Goal: Task Accomplishment & Management: Manage account settings

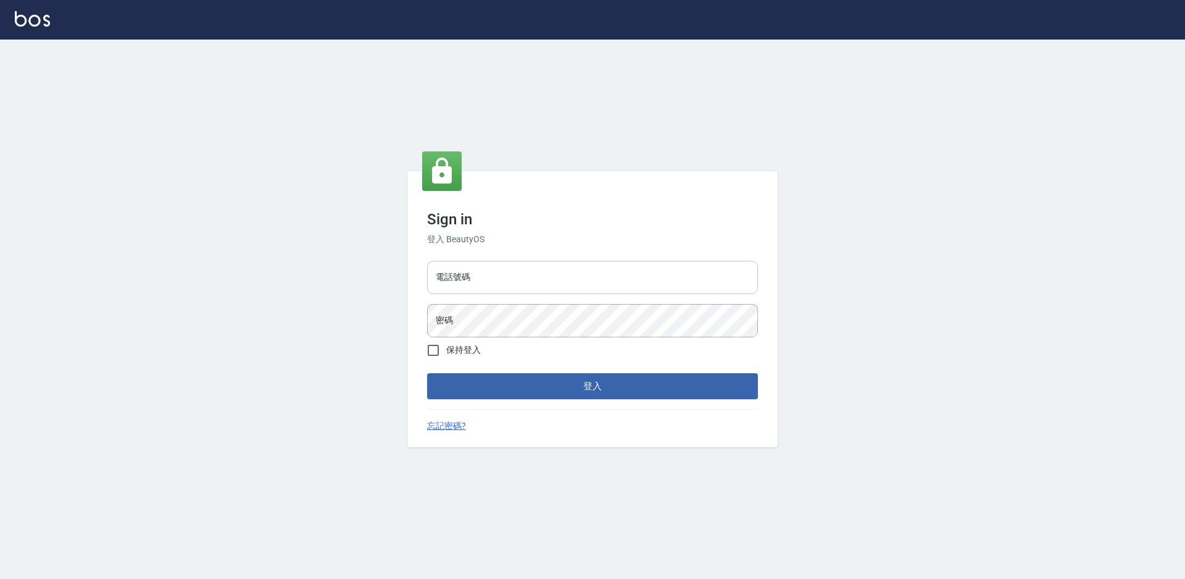
click at [508, 272] on input "電話號碼" at bounding box center [592, 277] width 331 height 33
type input "0988338477"
click at [427, 373] on button "登入" at bounding box center [592, 386] width 331 height 26
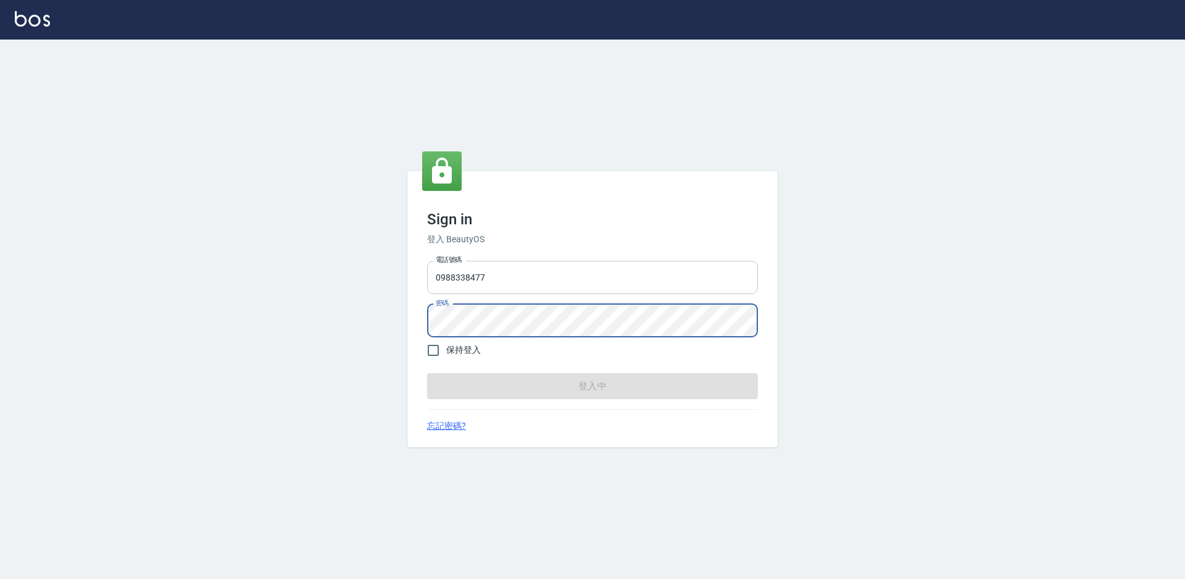
click at [508, 272] on input "0988338477" at bounding box center [592, 277] width 331 height 33
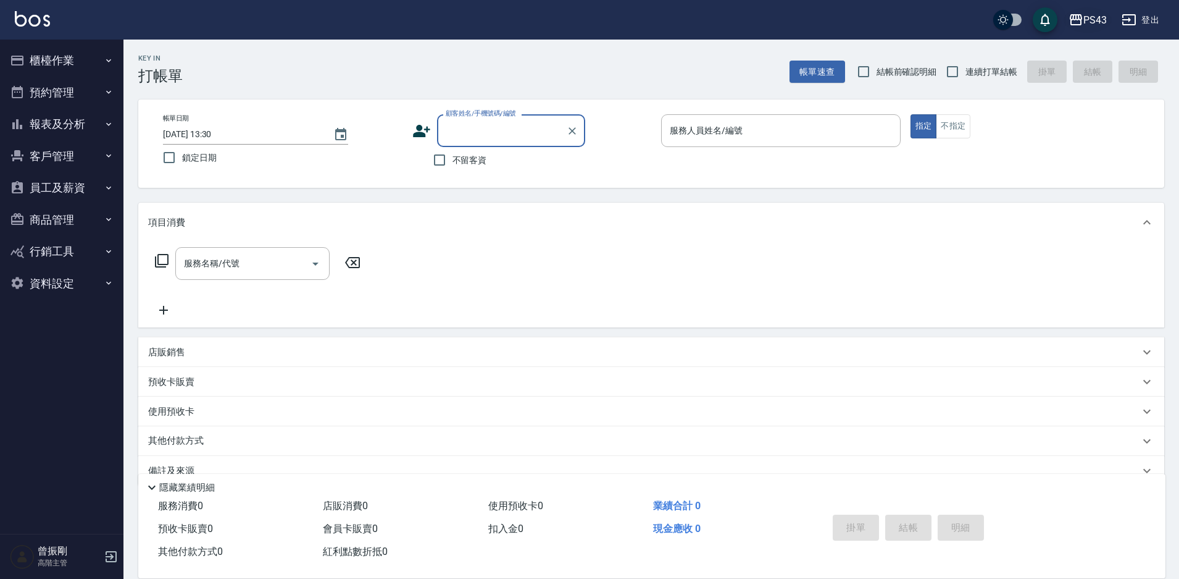
click at [1090, 26] on div "PS43" at bounding box center [1095, 19] width 23 height 15
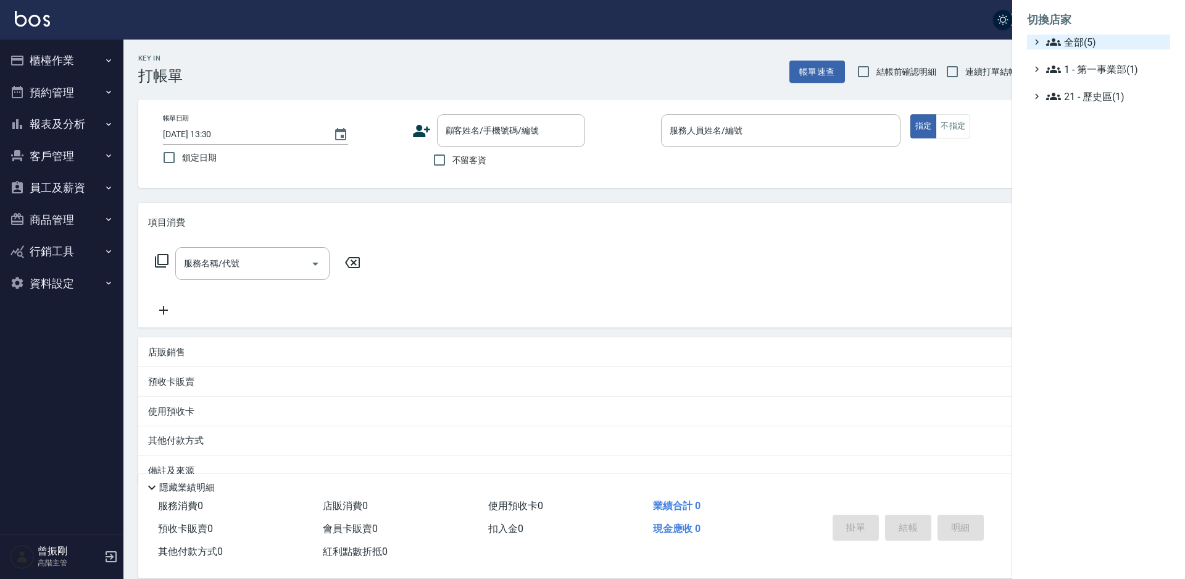
click at [1092, 48] on span "全部(5)" at bounding box center [1106, 42] width 119 height 15
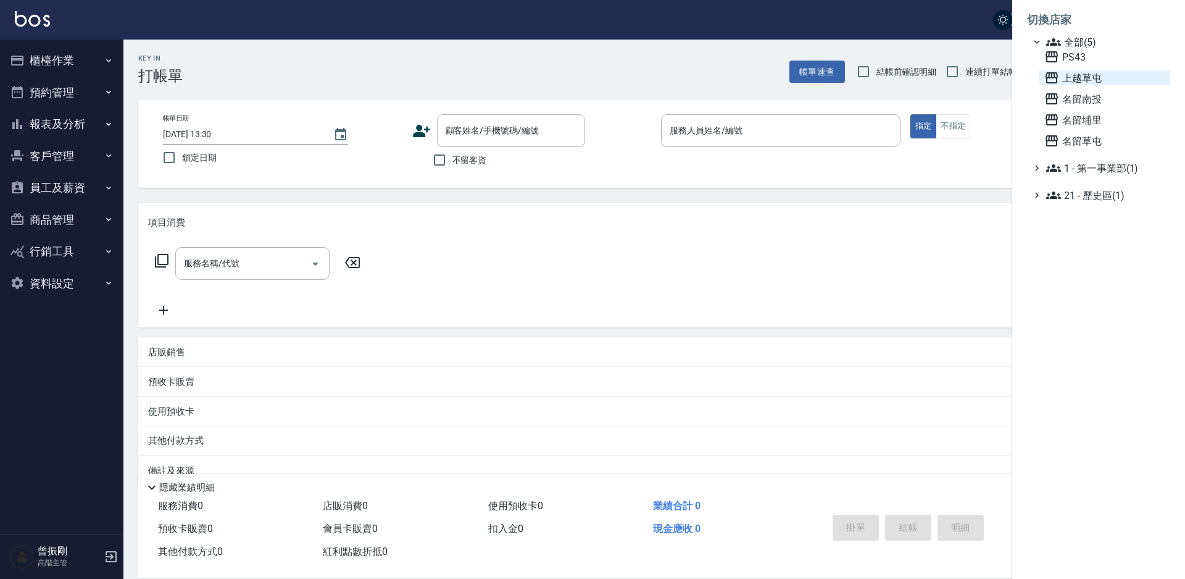
click at [1087, 80] on span "上越草屯" at bounding box center [1105, 77] width 121 height 15
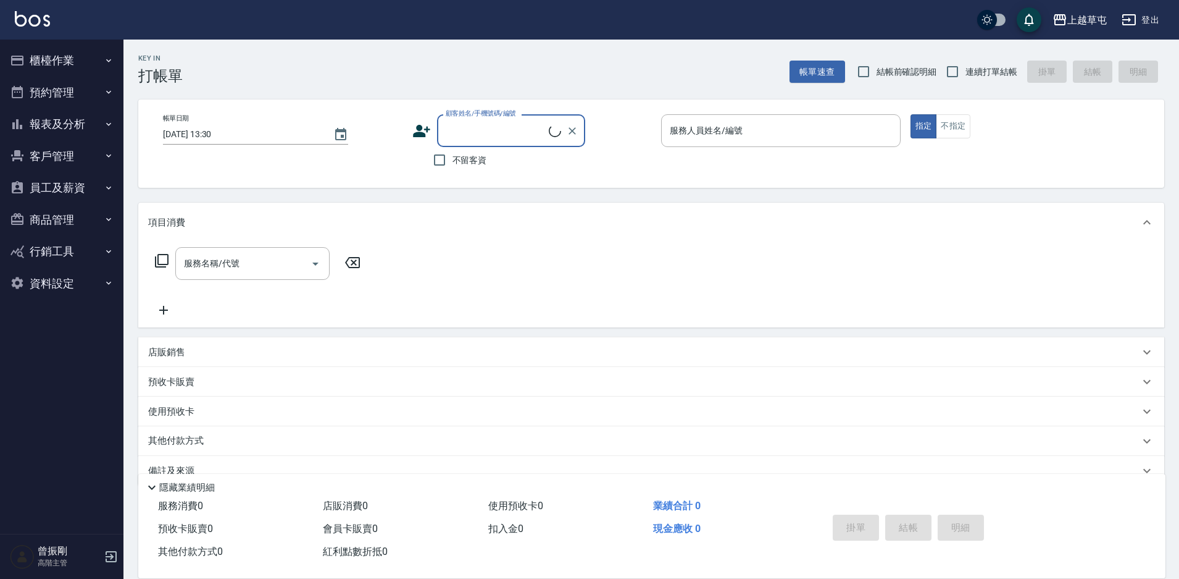
click at [62, 69] on button "櫃檯作業" at bounding box center [62, 60] width 114 height 32
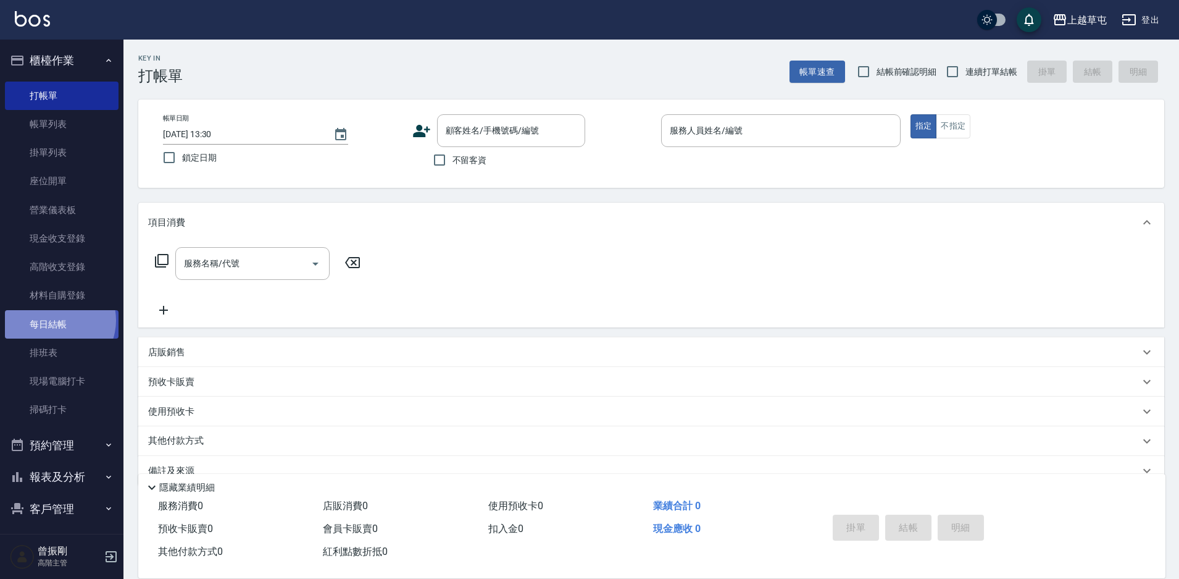
click at [55, 320] on link "每日結帳" at bounding box center [62, 324] width 114 height 28
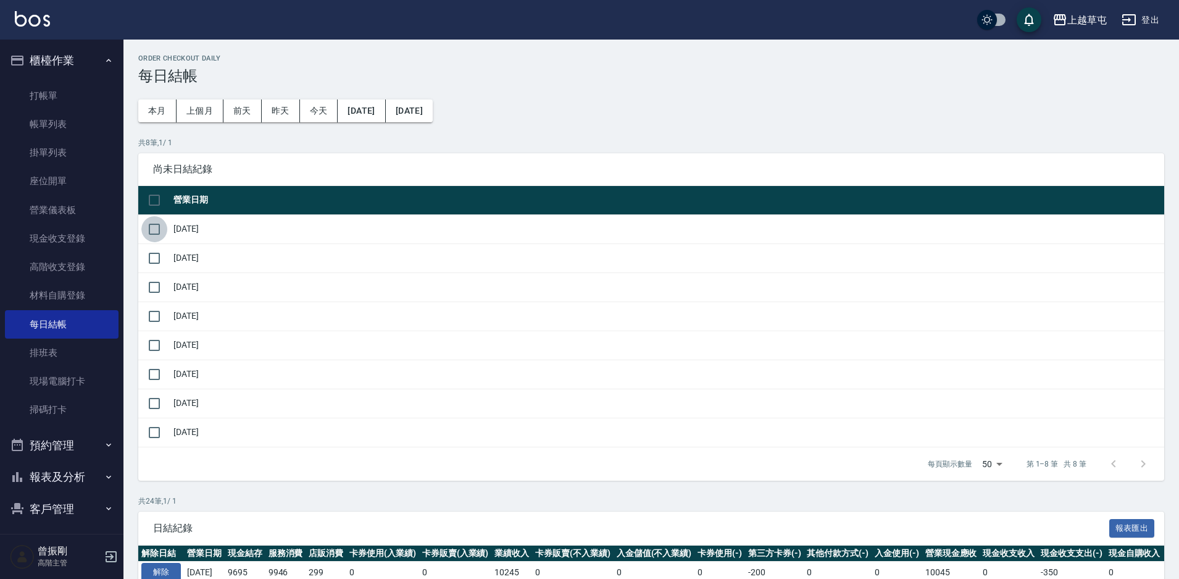
click at [152, 231] on input "checkbox" at bounding box center [154, 229] width 26 height 26
checkbox input "true"
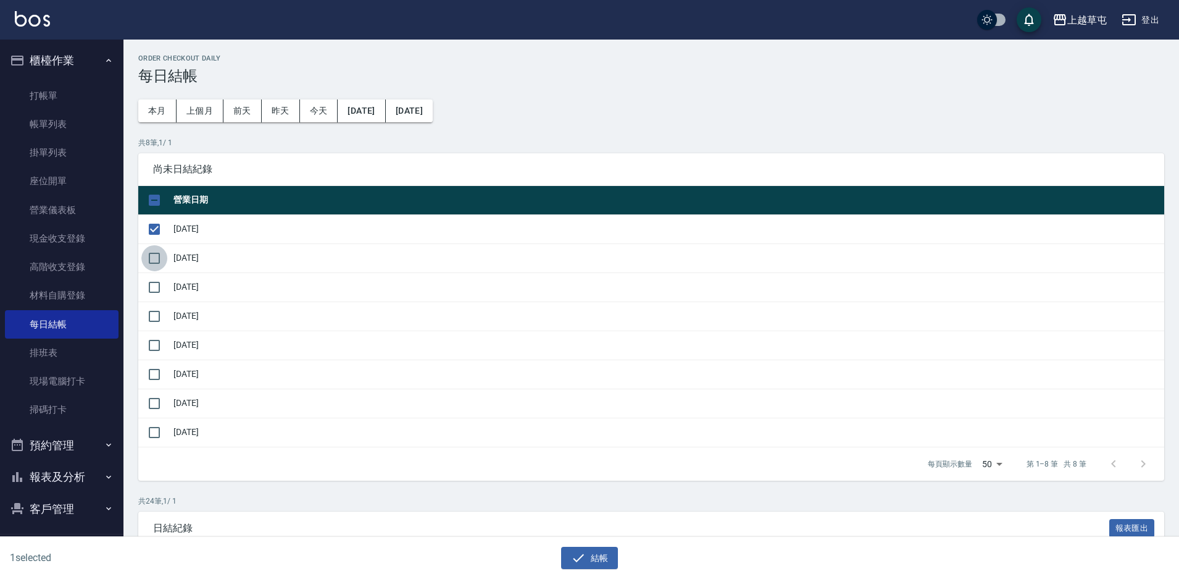
click at [148, 261] on input "checkbox" at bounding box center [154, 258] width 26 height 26
checkbox input "true"
click at [153, 286] on input "checkbox" at bounding box center [154, 287] width 26 height 26
checkbox input "true"
click at [154, 308] on input "checkbox" at bounding box center [154, 316] width 26 height 26
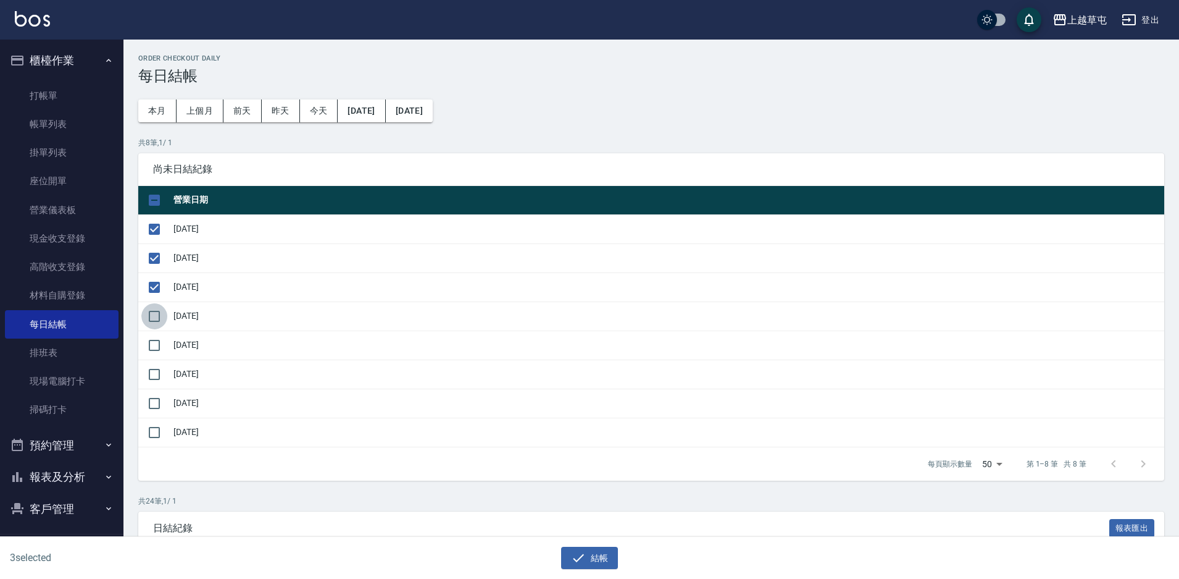
checkbox input "true"
drag, startPoint x: 150, startPoint y: 341, endPoint x: 153, endPoint y: 365, distance: 24.2
click at [148, 342] on input "checkbox" at bounding box center [154, 345] width 26 height 26
checkbox input "true"
click at [153, 372] on input "checkbox" at bounding box center [154, 374] width 26 height 26
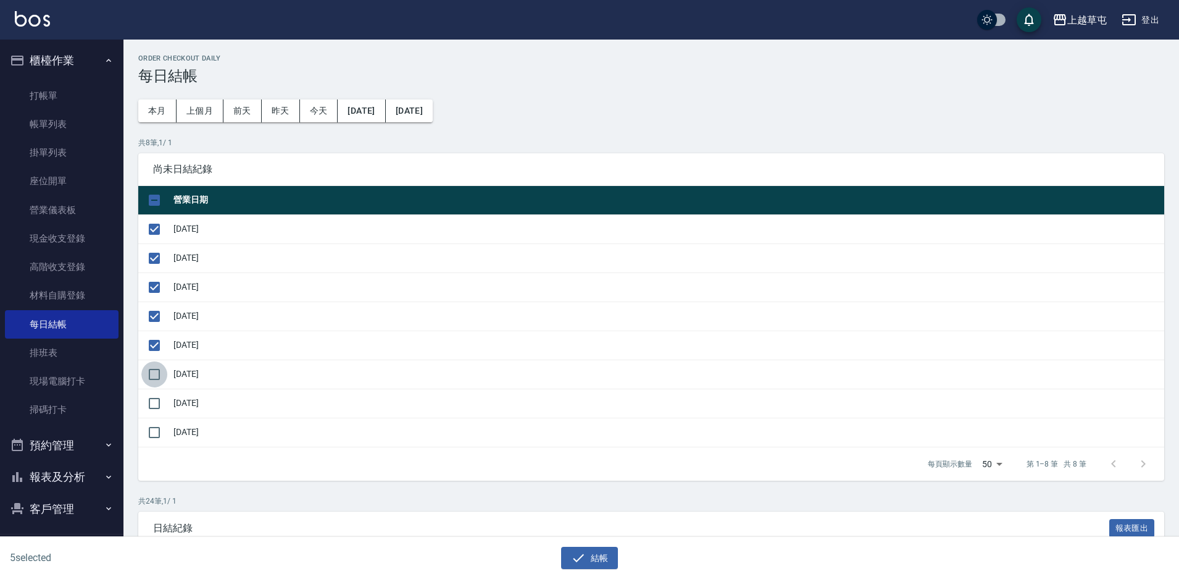
checkbox input "true"
click at [154, 416] on td at bounding box center [154, 402] width 32 height 29
click at [154, 403] on input "checkbox" at bounding box center [154, 403] width 26 height 26
checkbox input "true"
click at [598, 566] on button "結帳" at bounding box center [589, 557] width 57 height 23
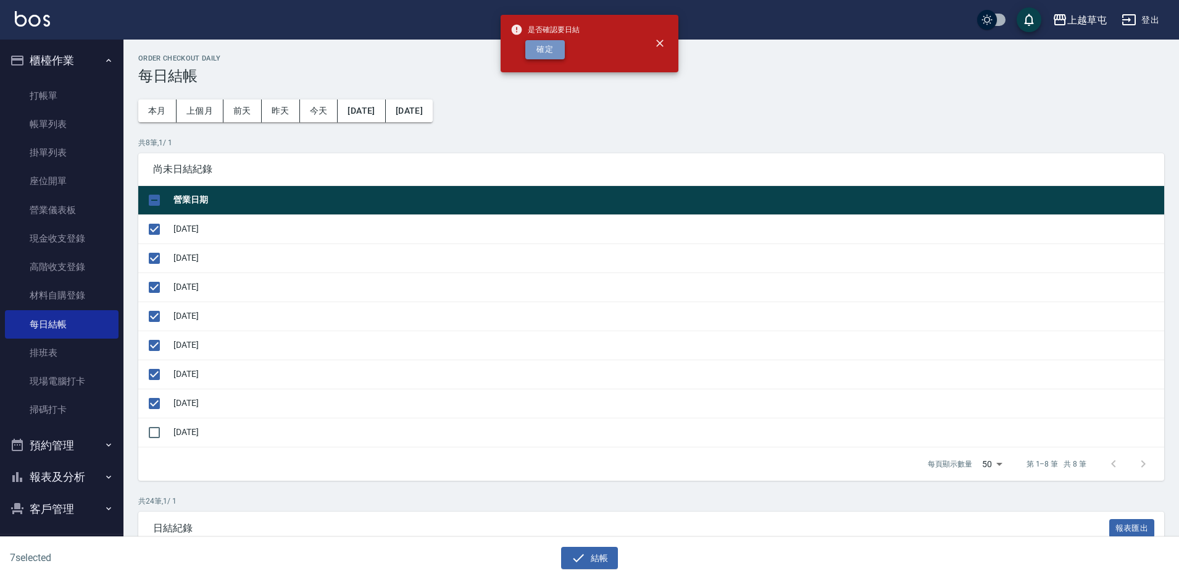
click at [549, 50] on button "確定" at bounding box center [545, 49] width 40 height 19
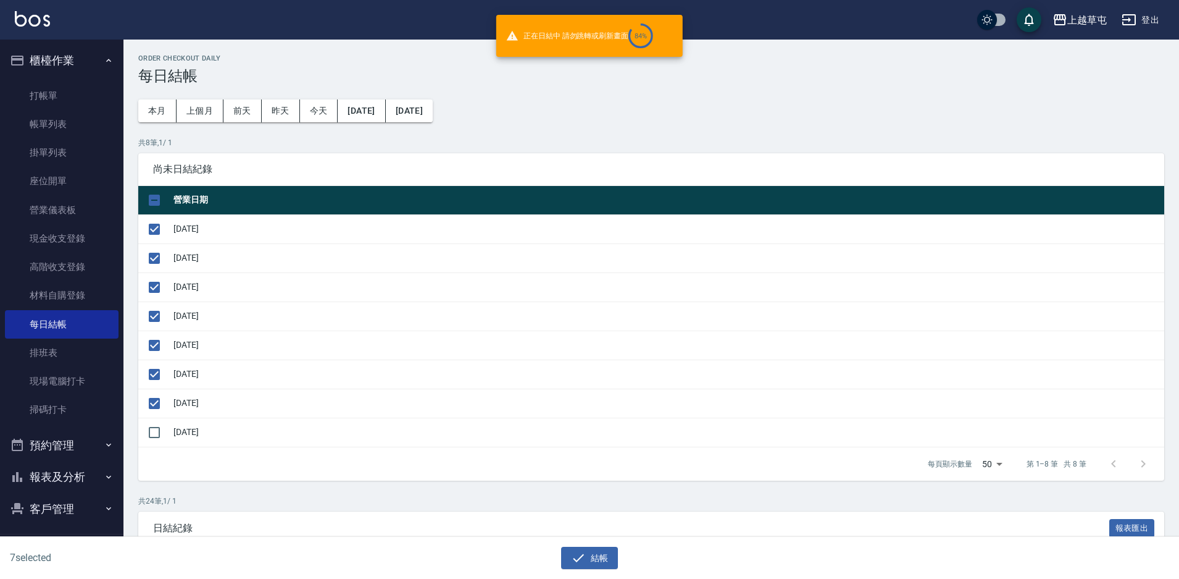
checkbox input "false"
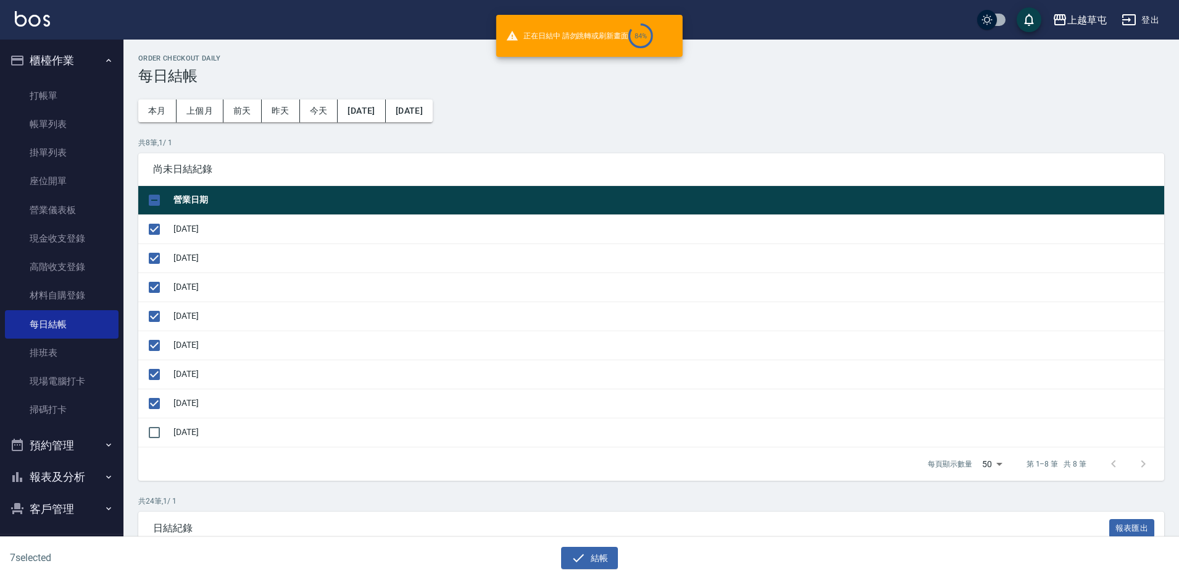
checkbox input "false"
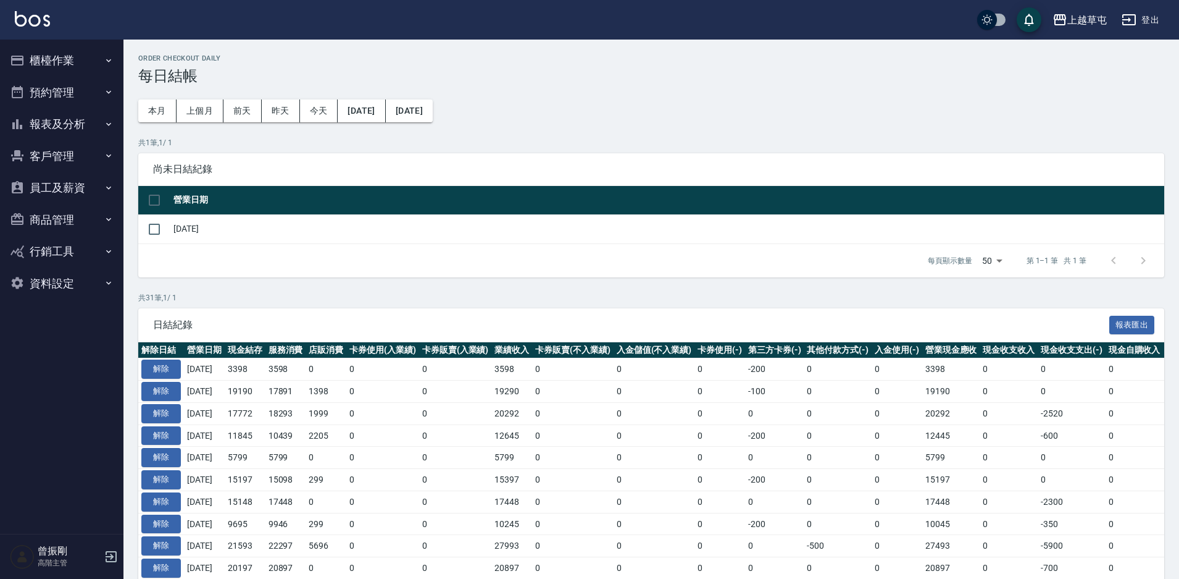
click at [616, 91] on div "Order checkout daily 每日結帳 本月 上個月 前天 昨天 今天 2025/08/09 2025/09/09 共 1 筆, 1 / 1 尚未…" at bounding box center [651, 574] width 1056 height 1068
click at [589, 121] on div "Order checkout daily 每日結帳 本月 上個月 前天 昨天 今天 2025/08/09 2025/09/09 共 1 筆, 1 / 1 尚未…" at bounding box center [651, 574] width 1056 height 1068
click at [69, 186] on button "員工及薪資" at bounding box center [62, 188] width 114 height 32
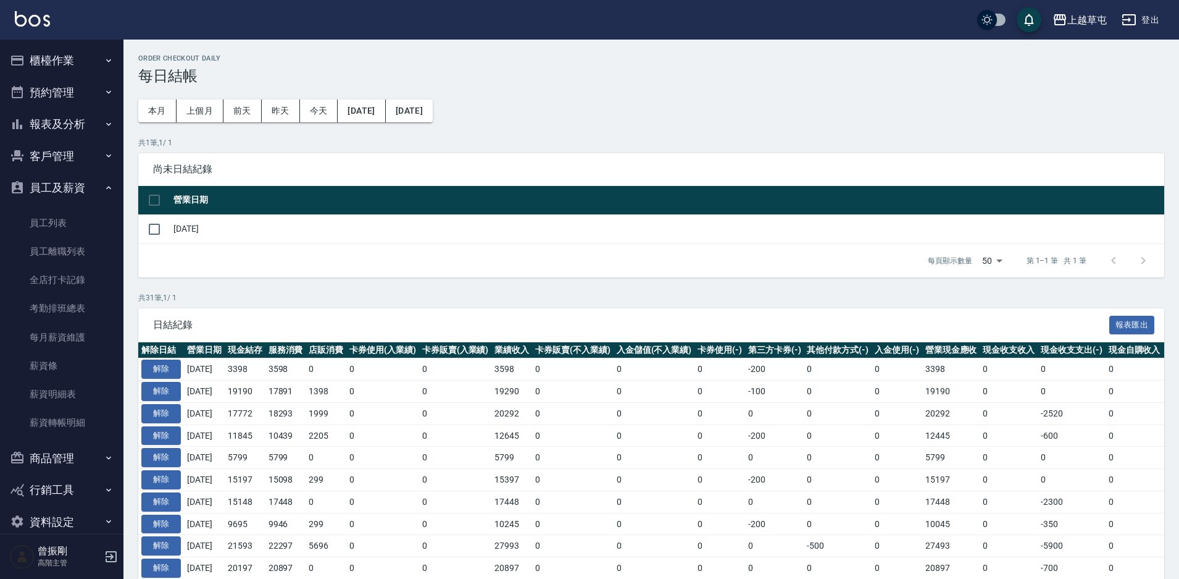
click at [67, 123] on button "報表及分析" at bounding box center [62, 124] width 114 height 32
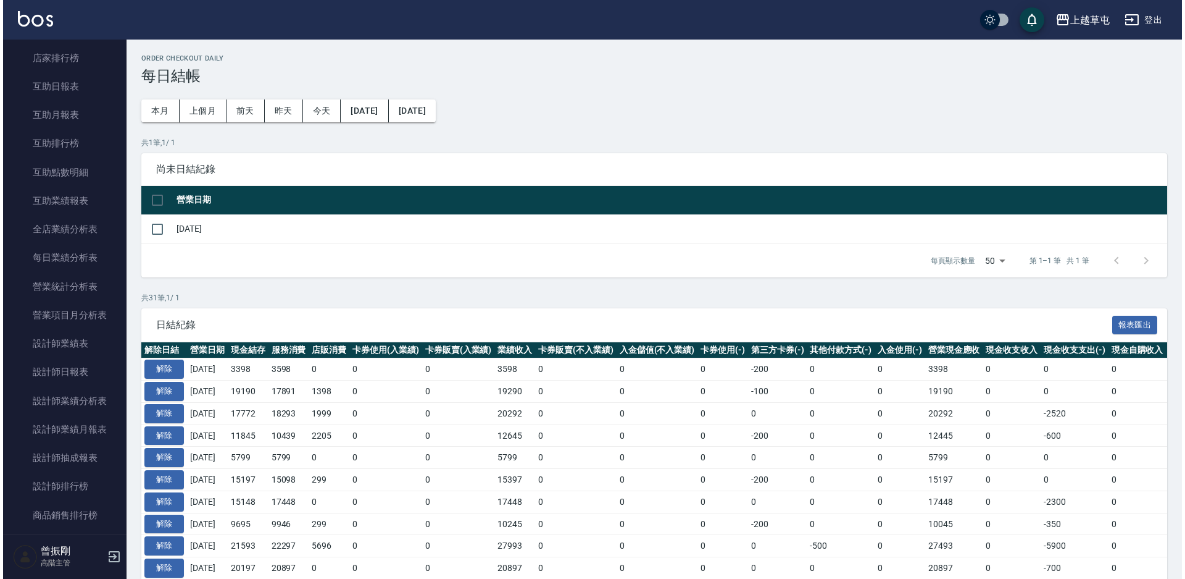
scroll to position [247, 0]
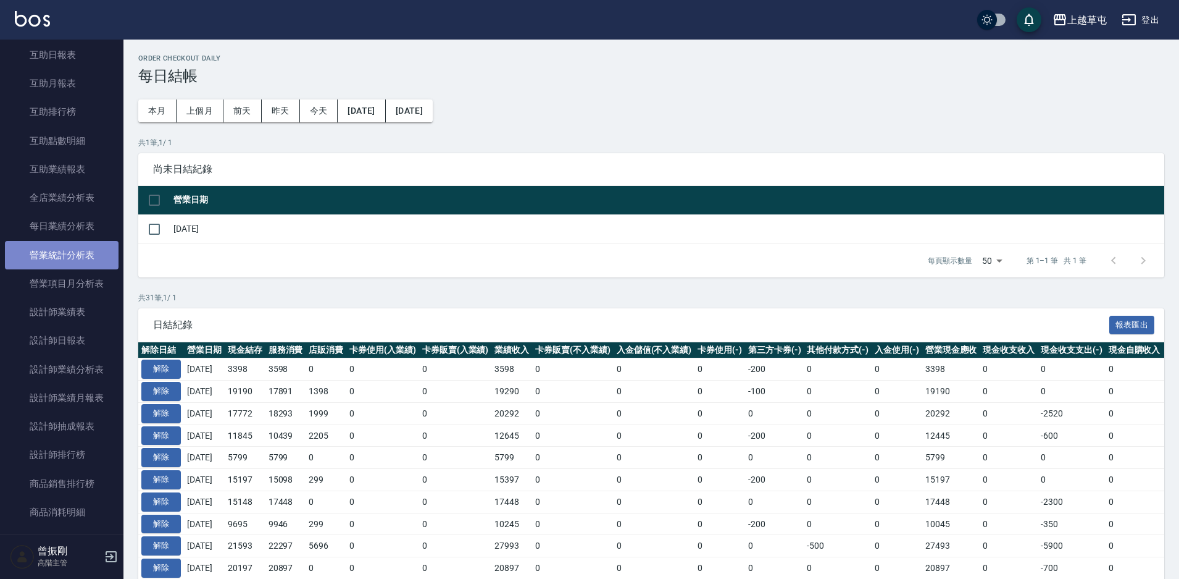
click at [70, 257] on link "營業統計分析表" at bounding box center [62, 255] width 114 height 28
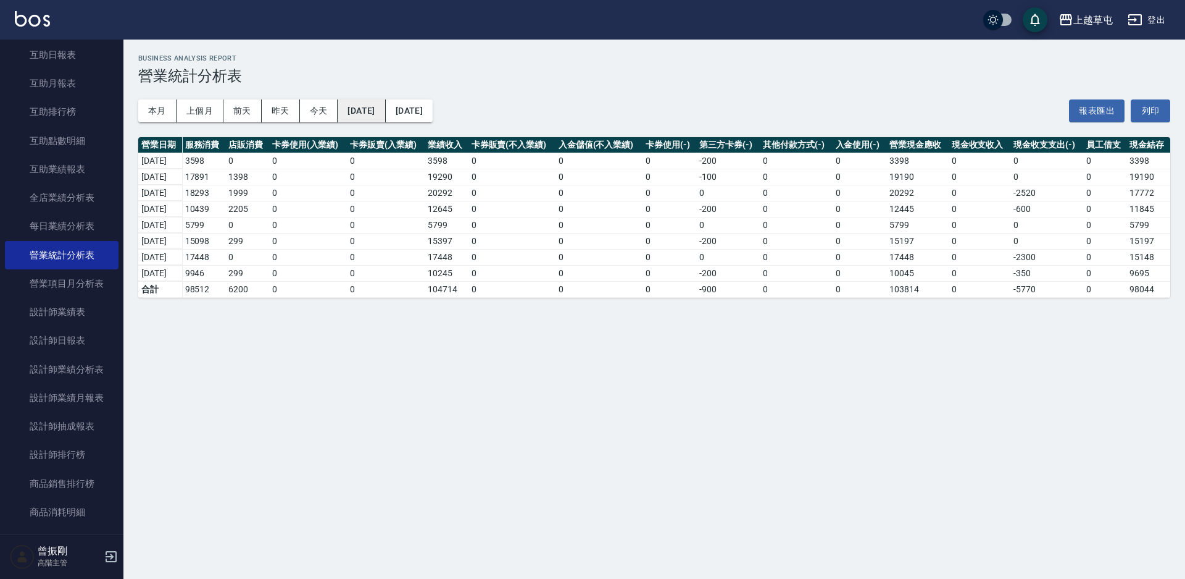
click at [385, 115] on button "[DATE]" at bounding box center [362, 110] width 48 height 23
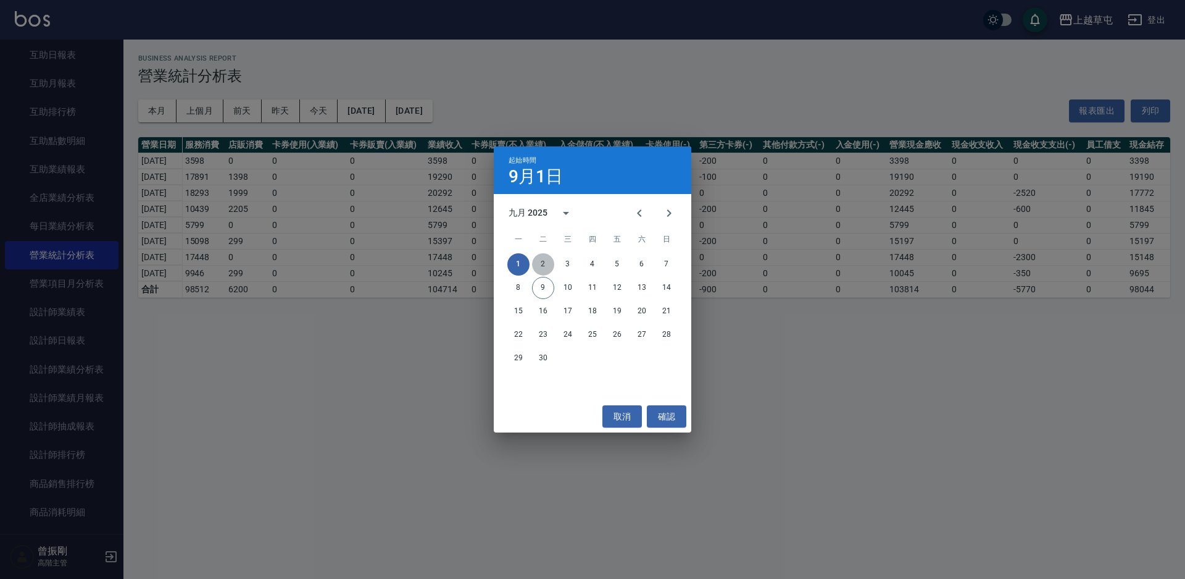
click at [546, 265] on button "2" at bounding box center [543, 264] width 22 height 22
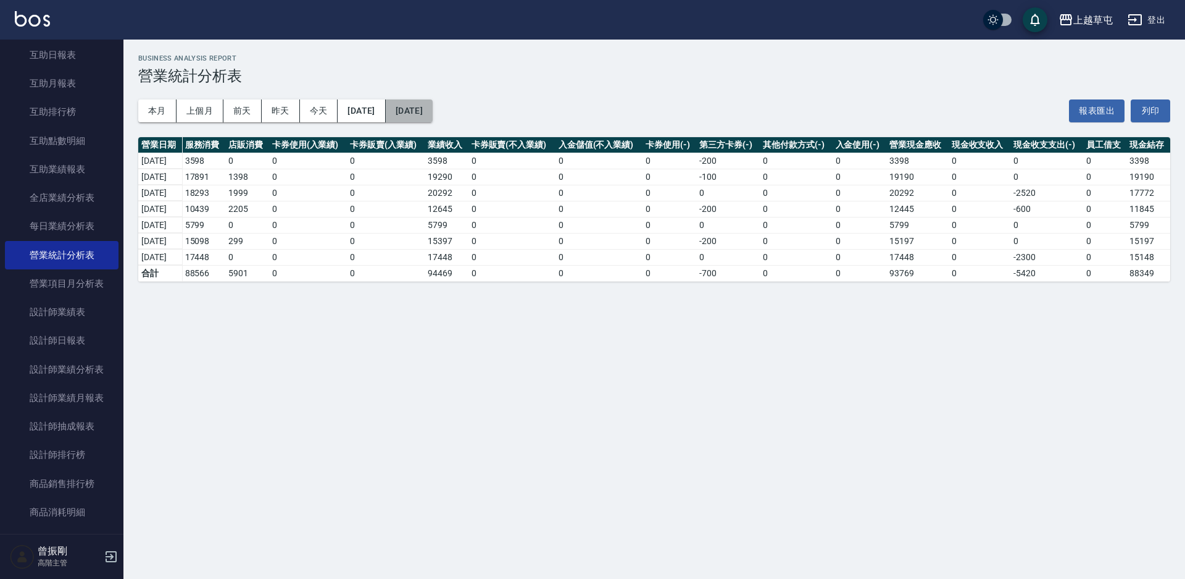
click at [433, 115] on button "[DATE]" at bounding box center [409, 110] width 47 height 23
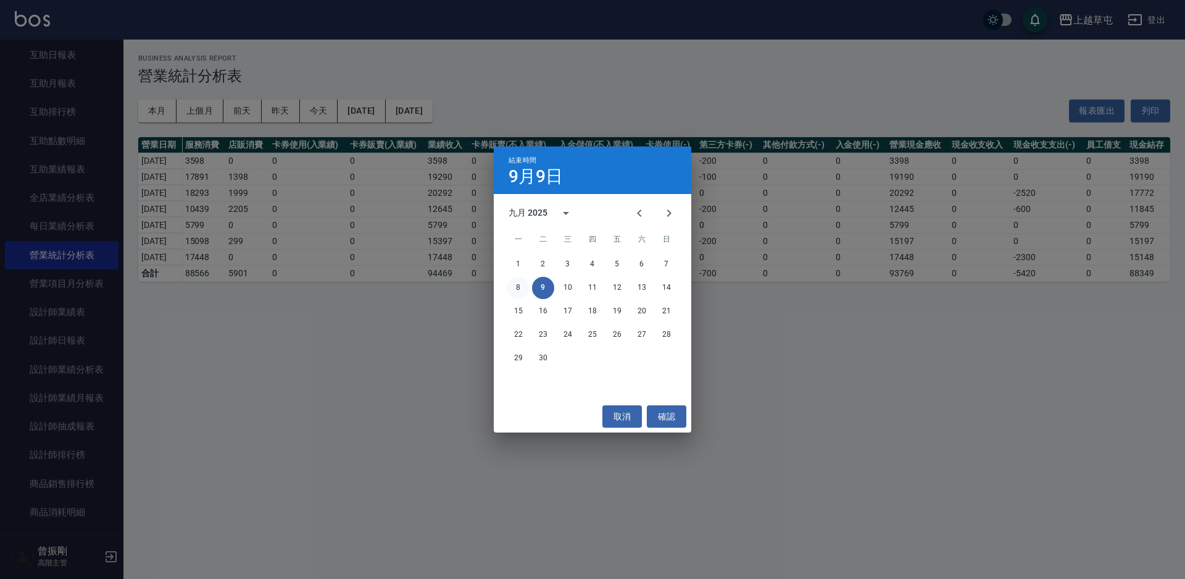
click at [511, 286] on button "8" at bounding box center [519, 288] width 22 height 22
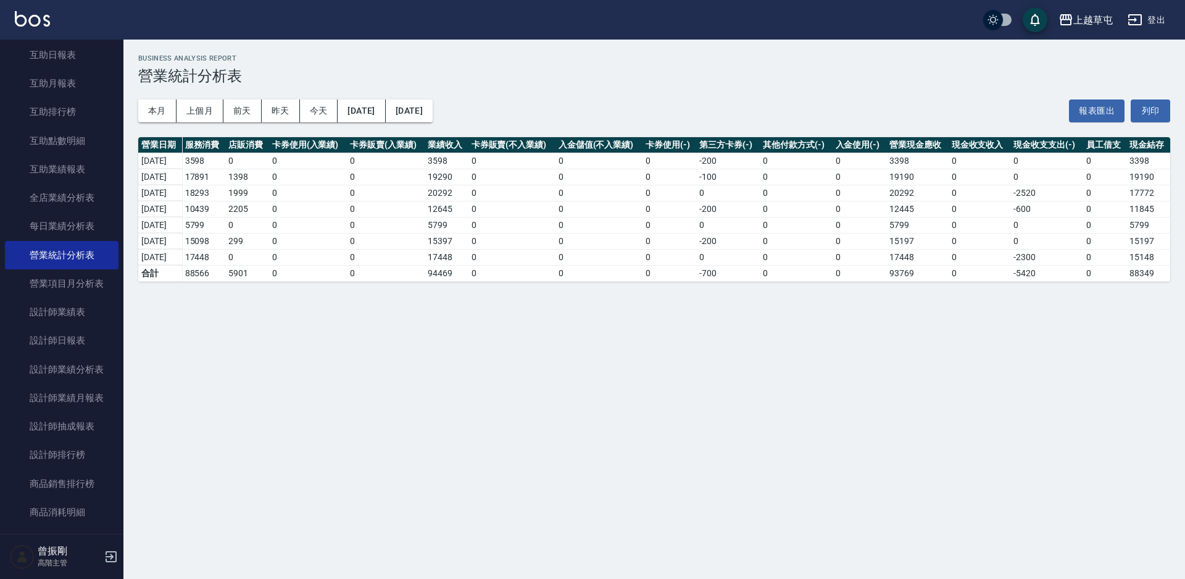
click at [1100, 20] on div "上越草屯" at bounding box center [1094, 19] width 40 height 15
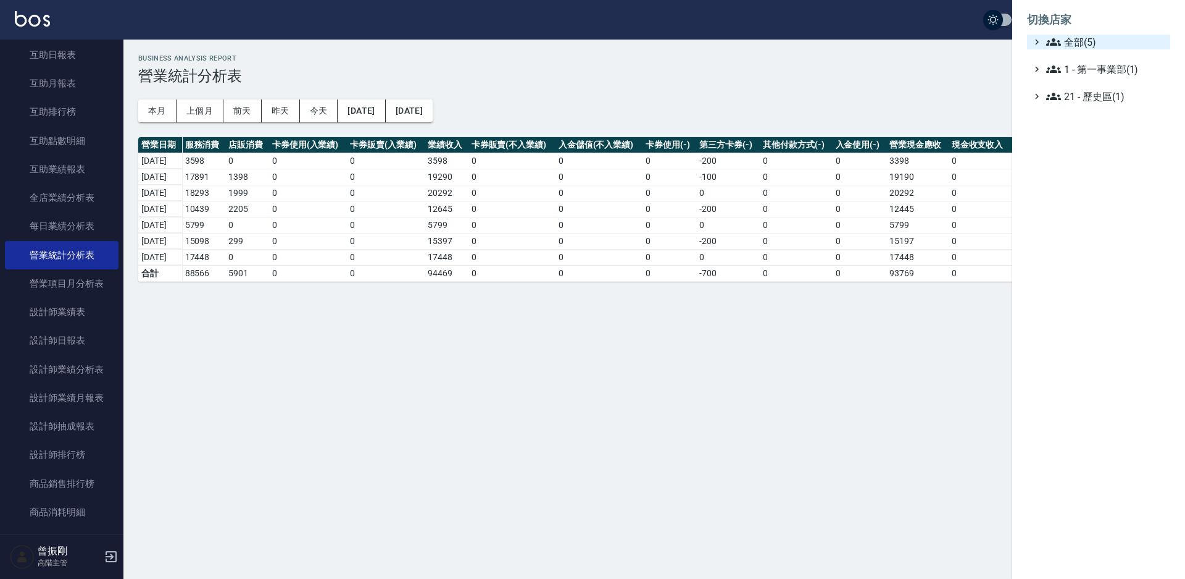
click at [1092, 39] on span "全部(5)" at bounding box center [1106, 42] width 119 height 15
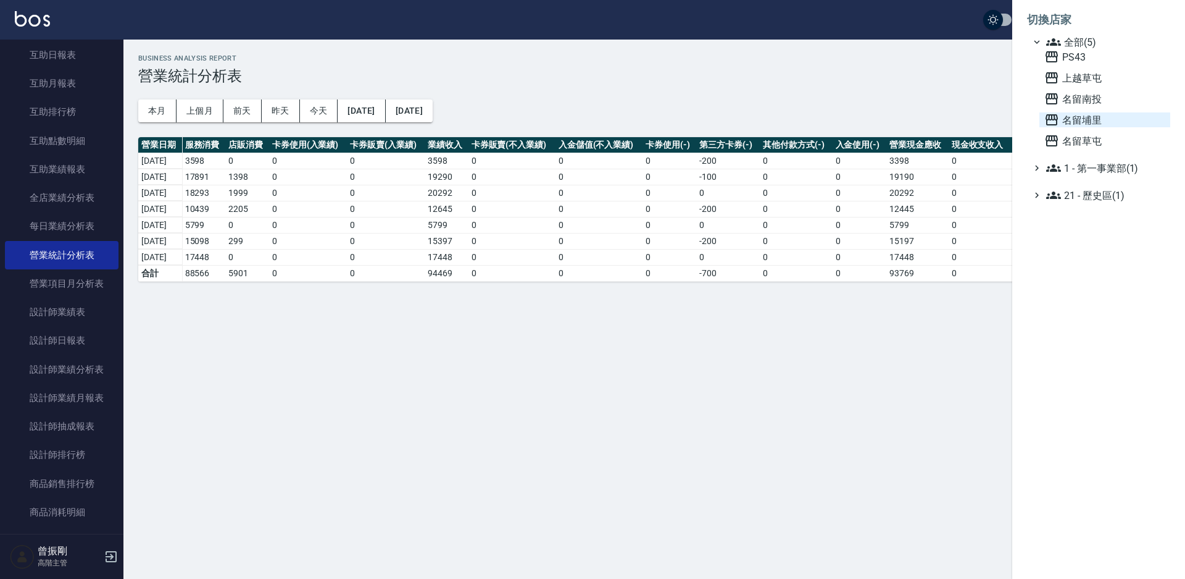
click at [1087, 119] on span "名留埔里" at bounding box center [1105, 119] width 121 height 15
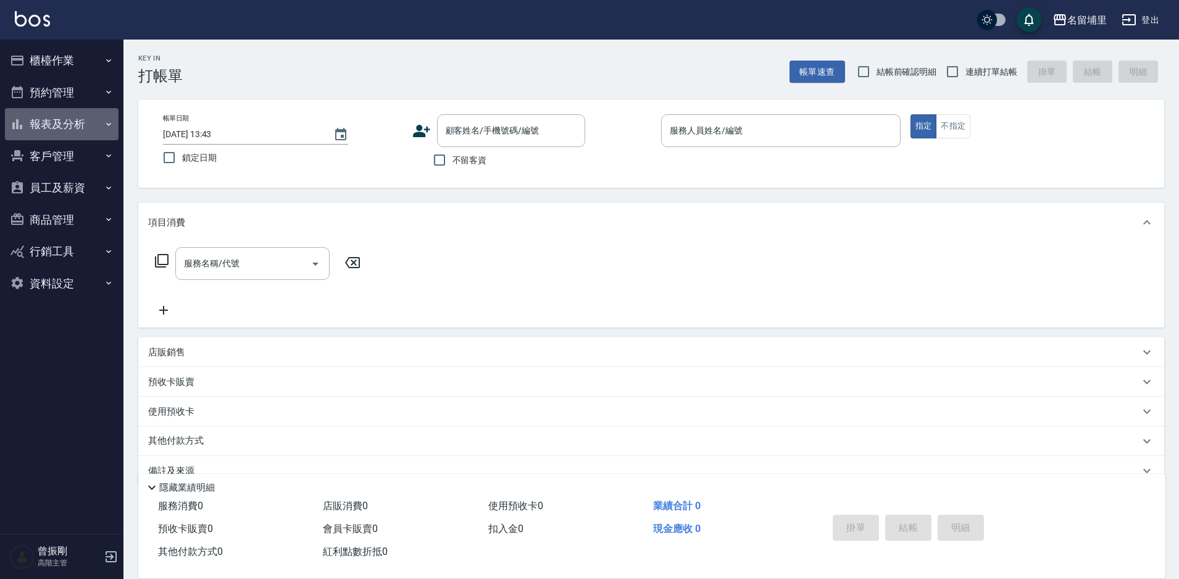
click at [80, 125] on button "報表及分析" at bounding box center [62, 124] width 114 height 32
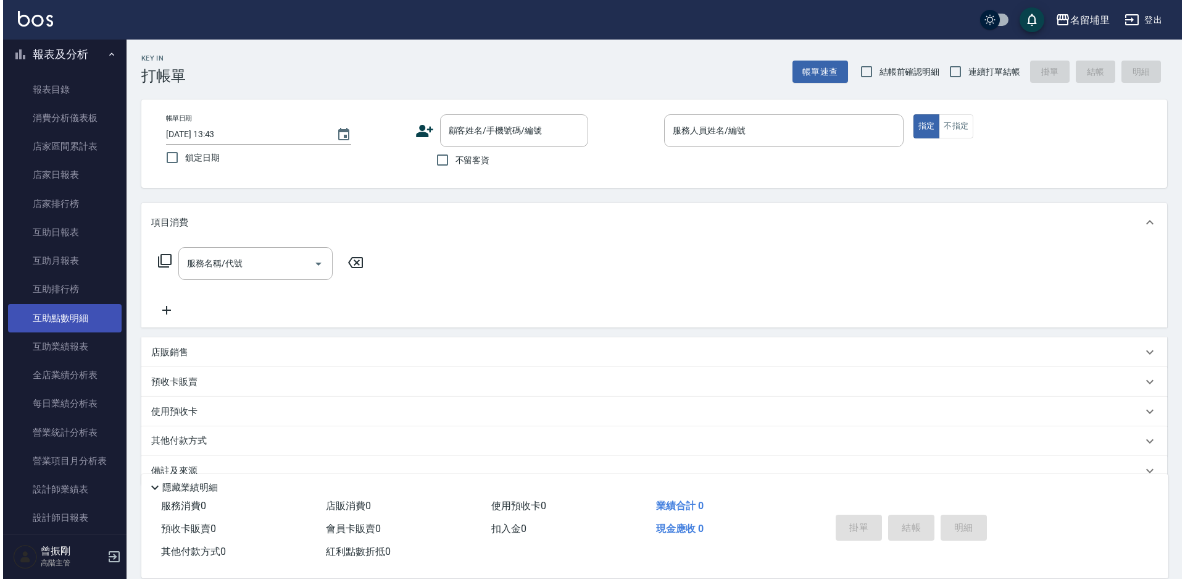
scroll to position [123, 0]
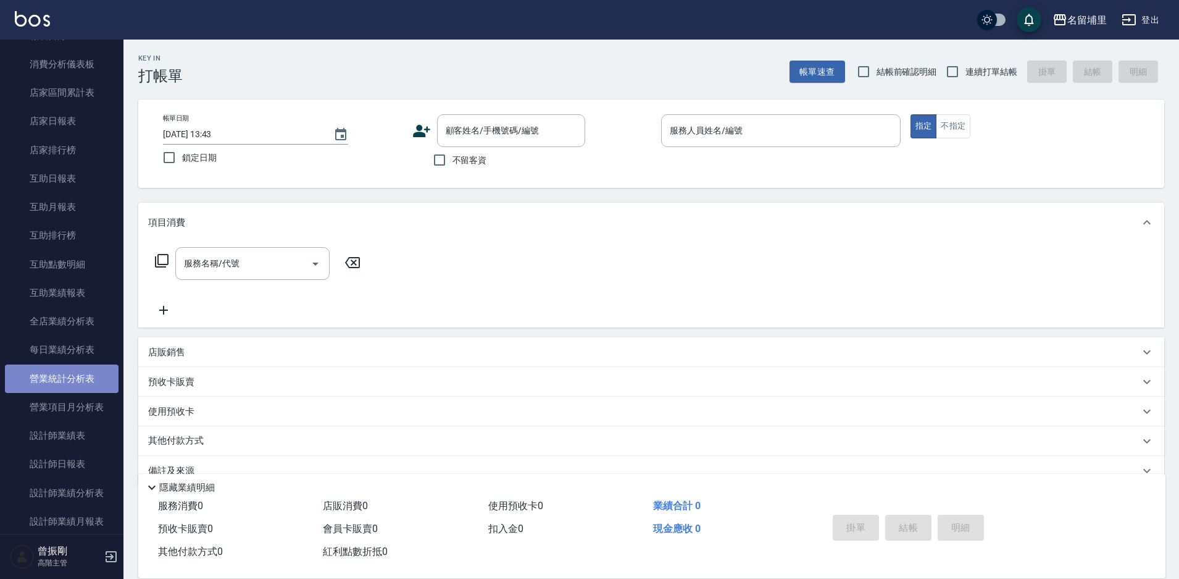
click at [64, 375] on link "營業統計分析表" at bounding box center [62, 378] width 114 height 28
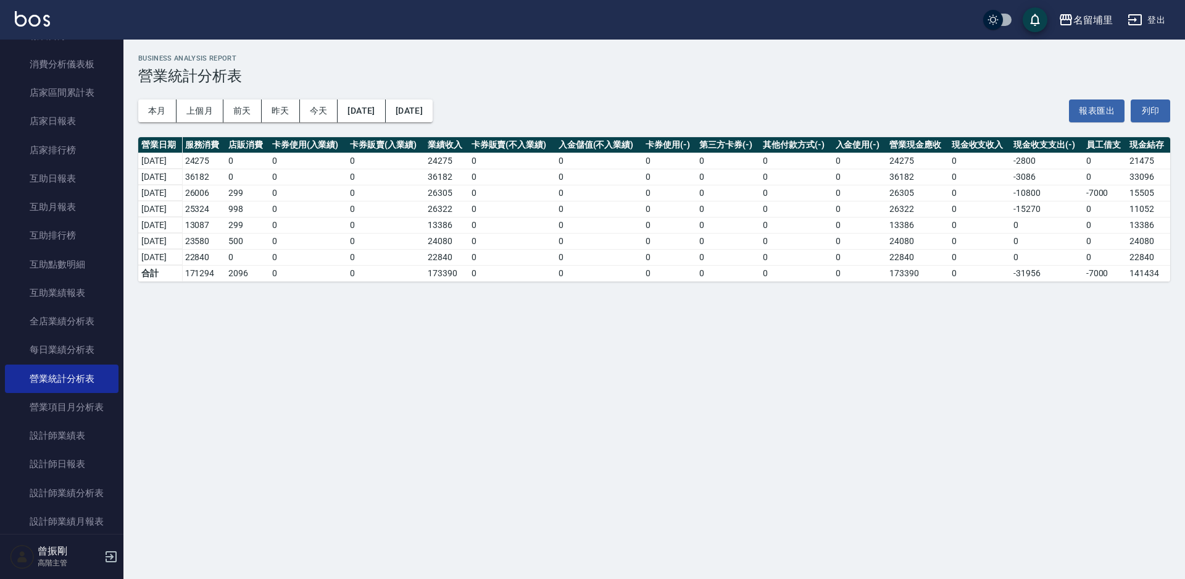
click at [385, 109] on button "[DATE]" at bounding box center [362, 110] width 48 height 23
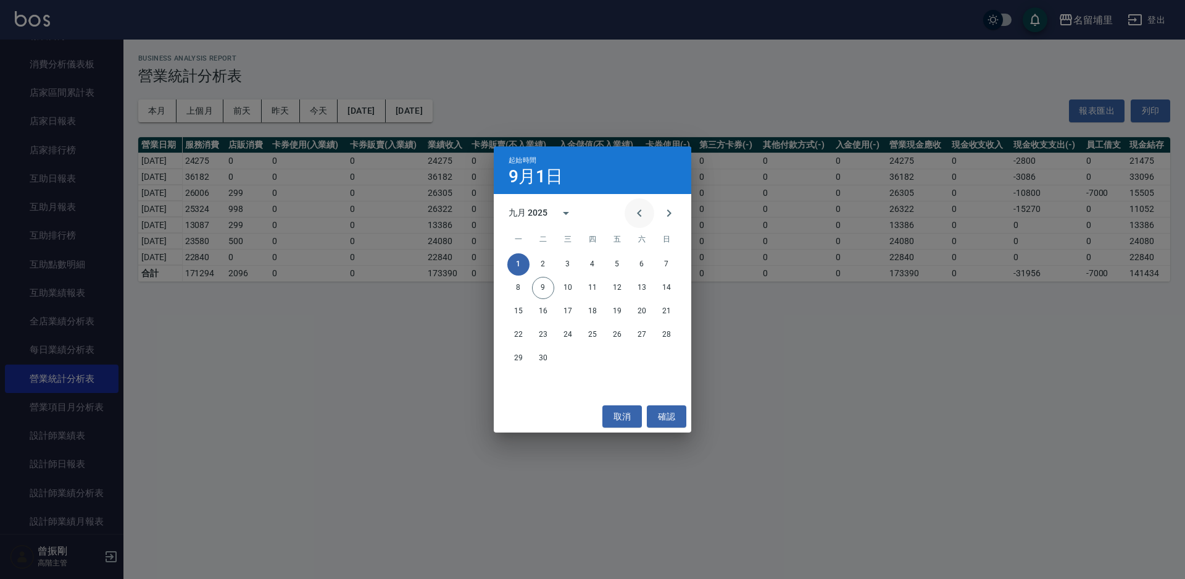
click at [645, 217] on icon "Previous month" at bounding box center [639, 213] width 15 height 15
click at [595, 335] on button "21" at bounding box center [593, 335] width 22 height 22
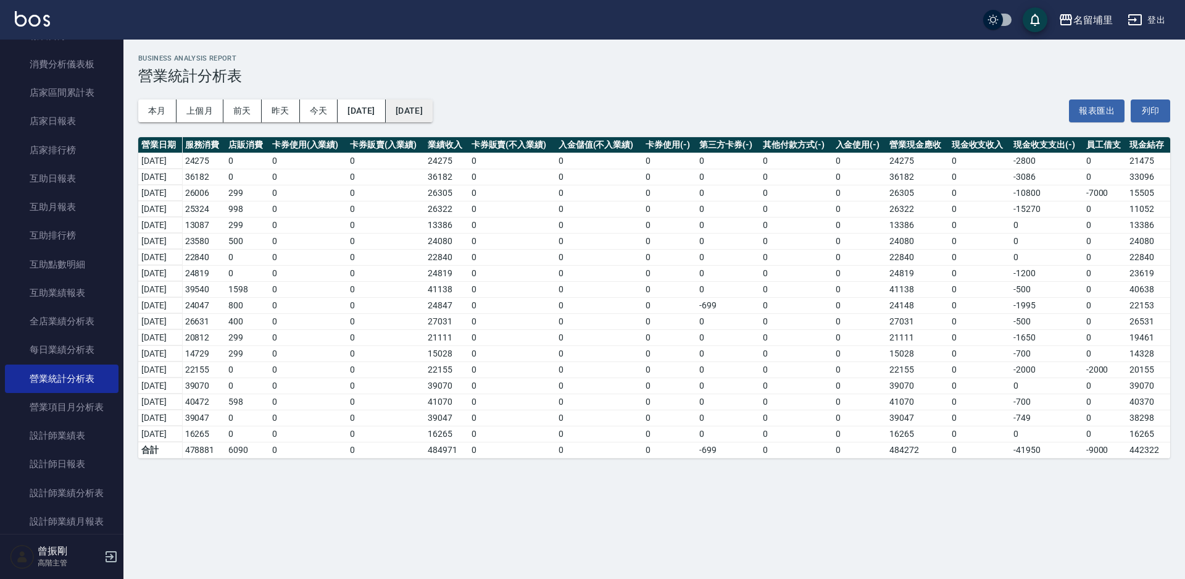
click at [433, 109] on button "[DATE]" at bounding box center [409, 110] width 47 height 23
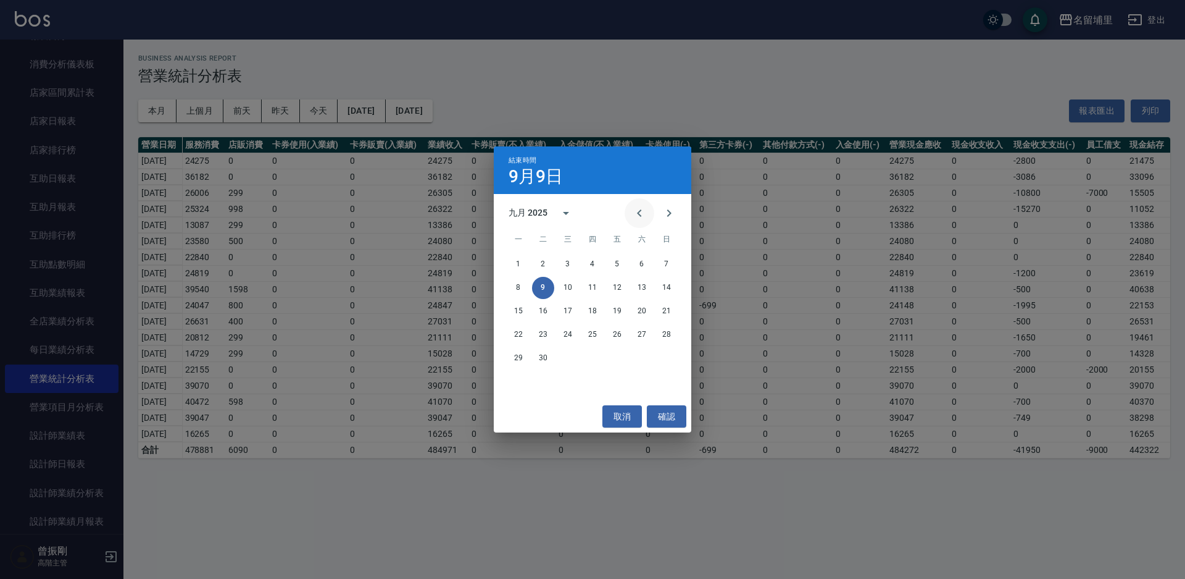
click at [638, 214] on icon "Previous month" at bounding box center [639, 213] width 15 height 15
click at [646, 330] on button "23" at bounding box center [642, 335] width 22 height 22
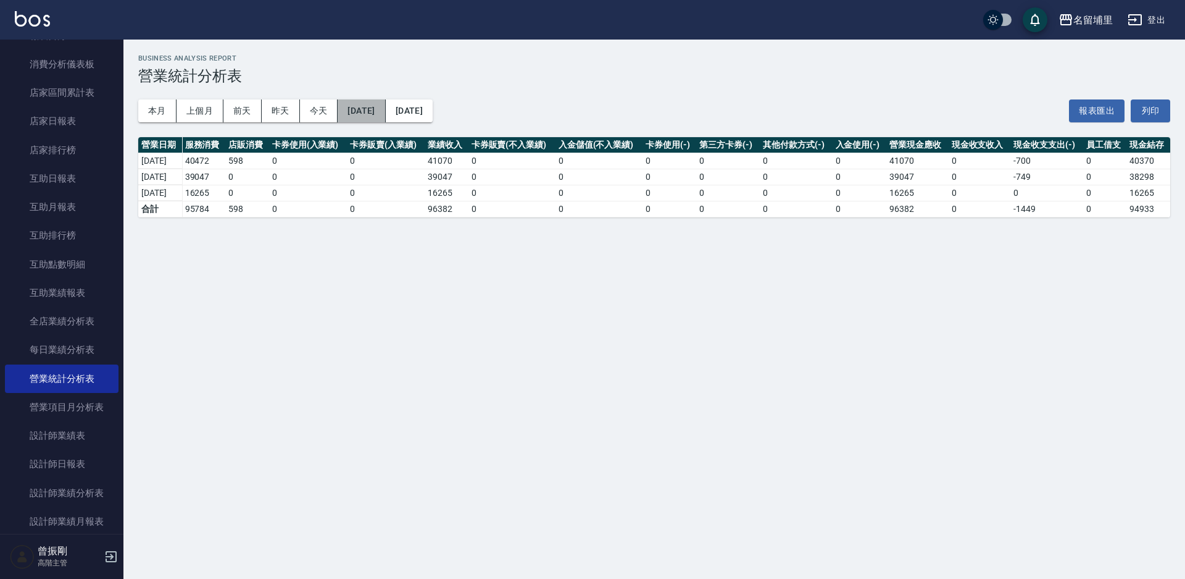
click at [373, 107] on button "[DATE]" at bounding box center [362, 110] width 48 height 23
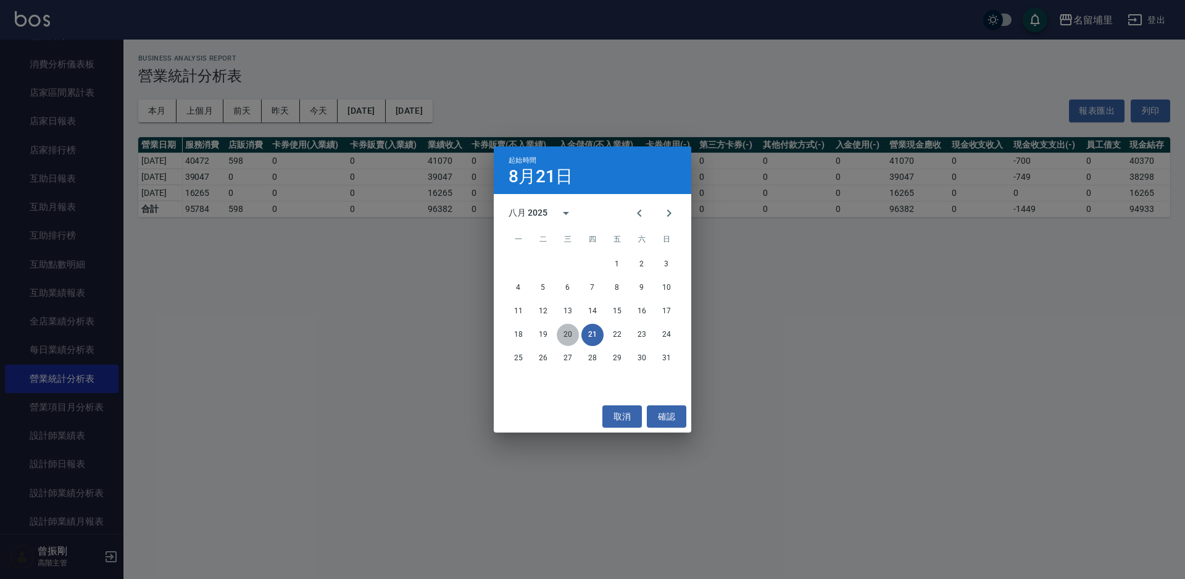
click at [569, 330] on button "20" at bounding box center [568, 335] width 22 height 22
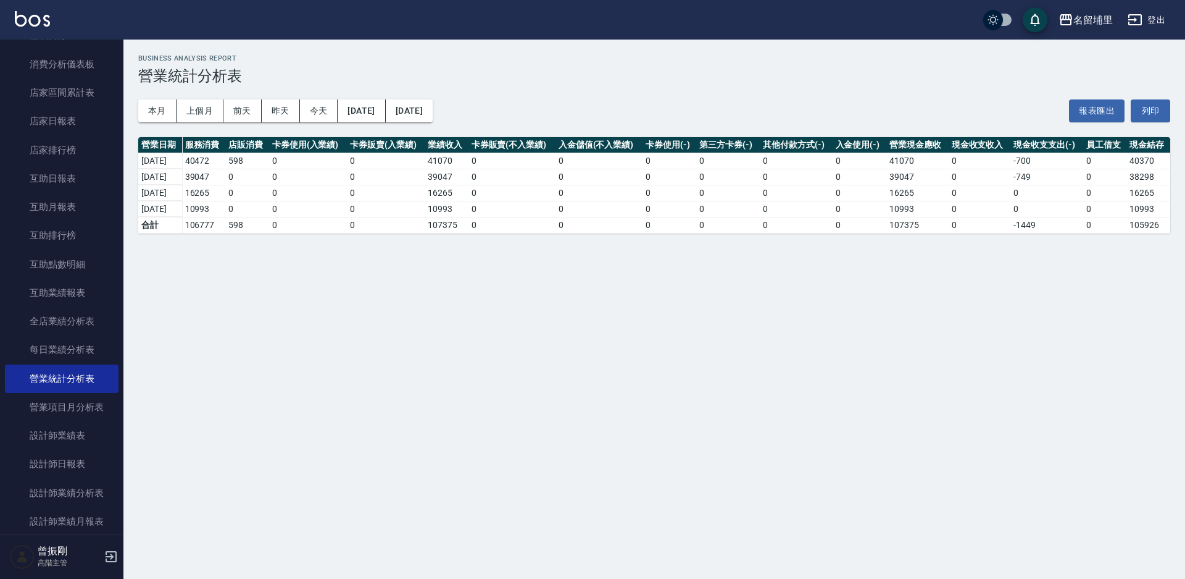
click at [1077, 21] on div "名留埔里" at bounding box center [1094, 19] width 40 height 15
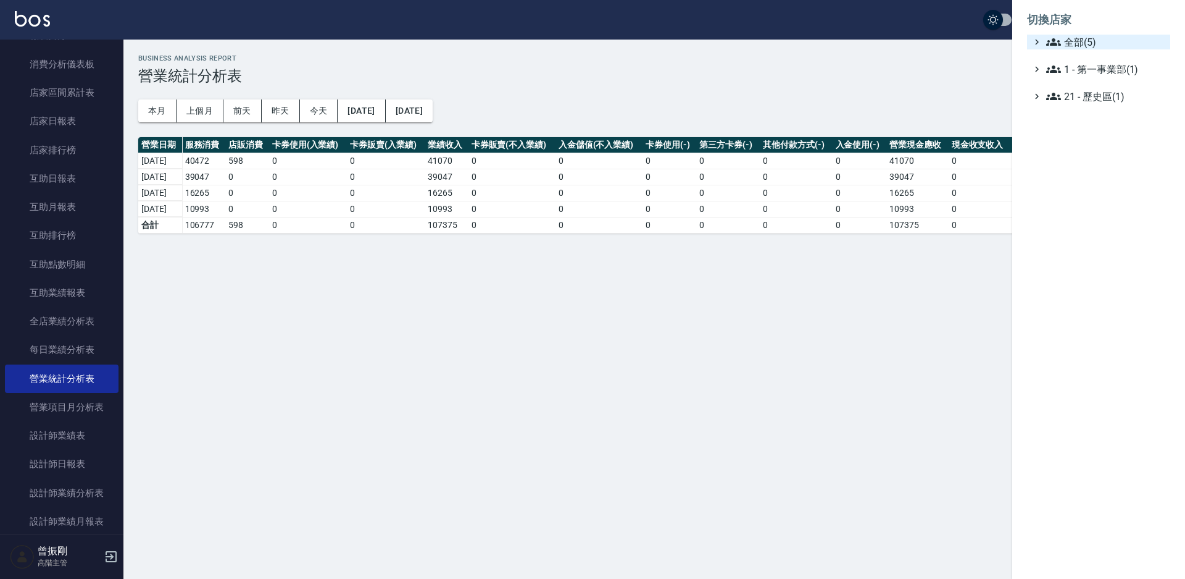
click at [1084, 41] on span "全部(5)" at bounding box center [1106, 42] width 119 height 15
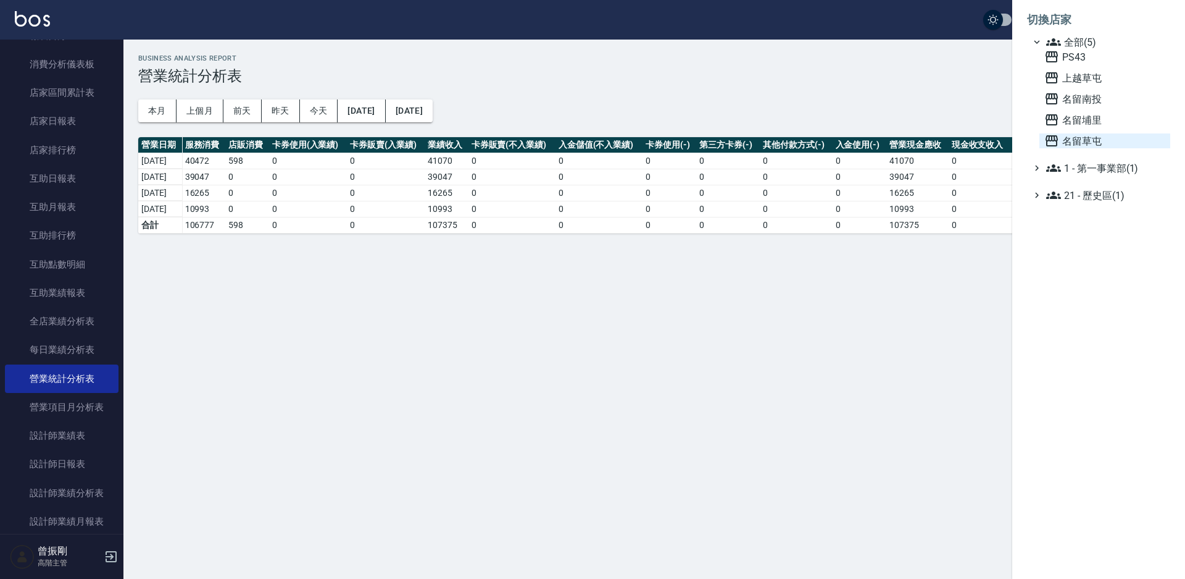
click at [1085, 148] on span "名留草屯" at bounding box center [1105, 140] width 121 height 15
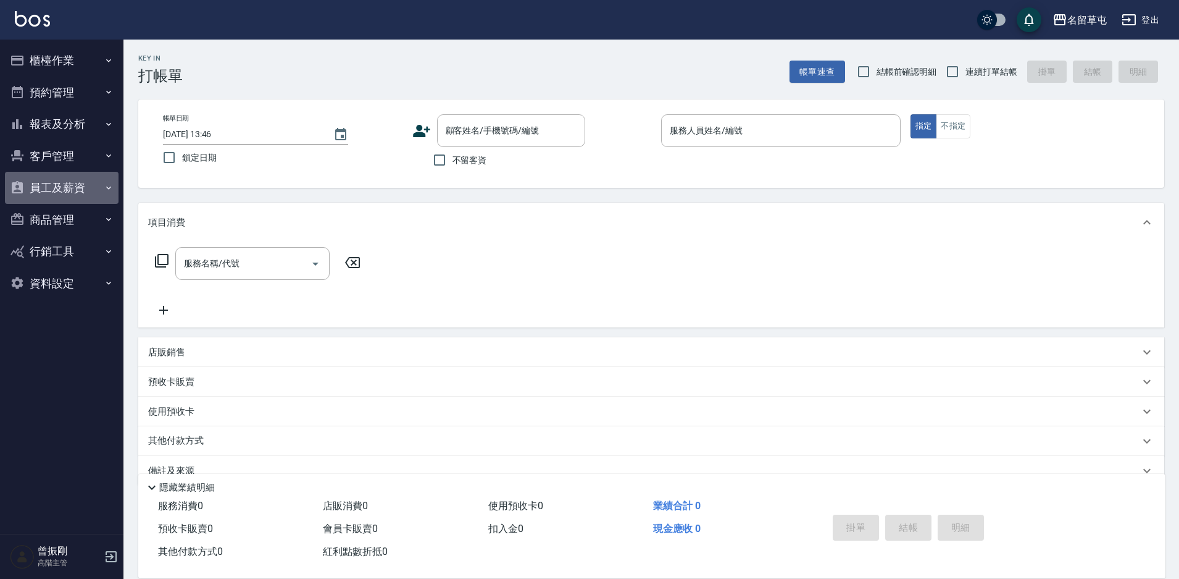
click at [56, 193] on button "員工及薪資" at bounding box center [62, 188] width 114 height 32
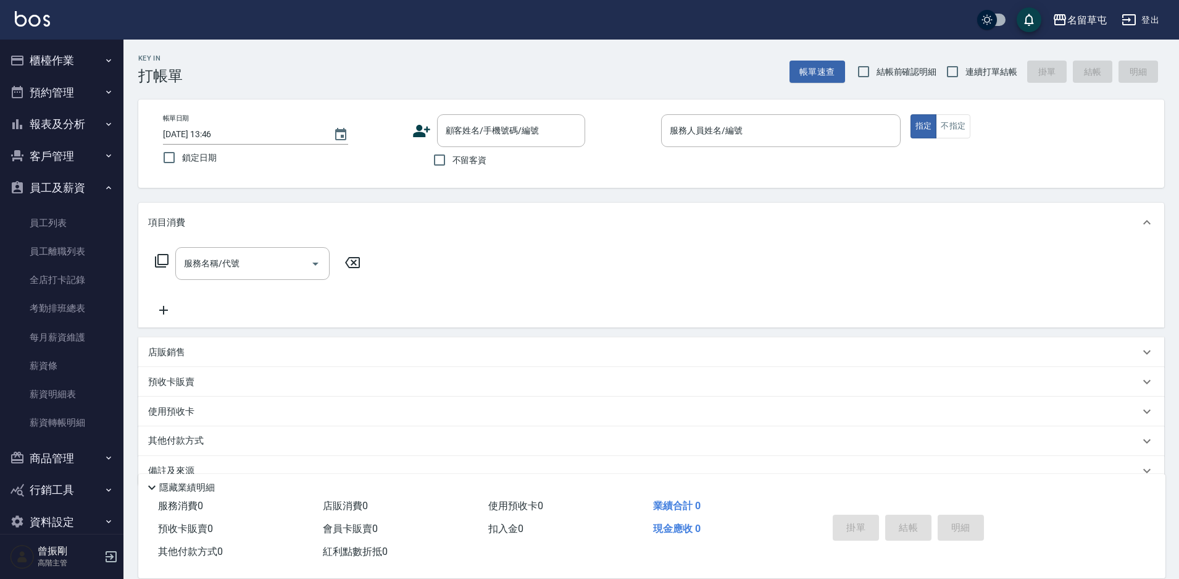
click at [57, 122] on button "報表及分析" at bounding box center [62, 124] width 114 height 32
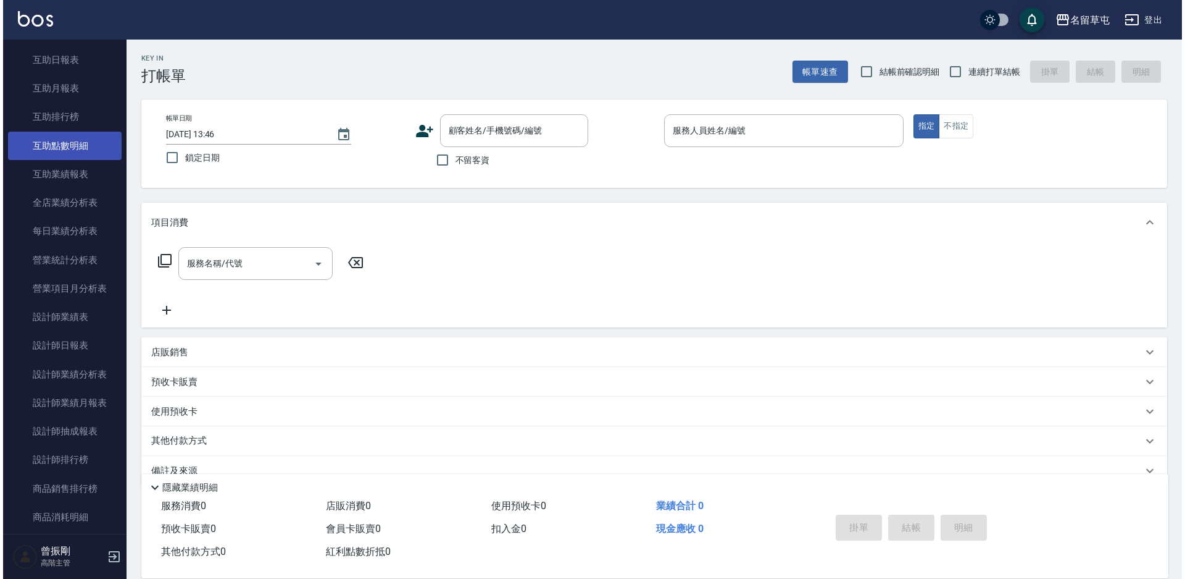
scroll to position [247, 0]
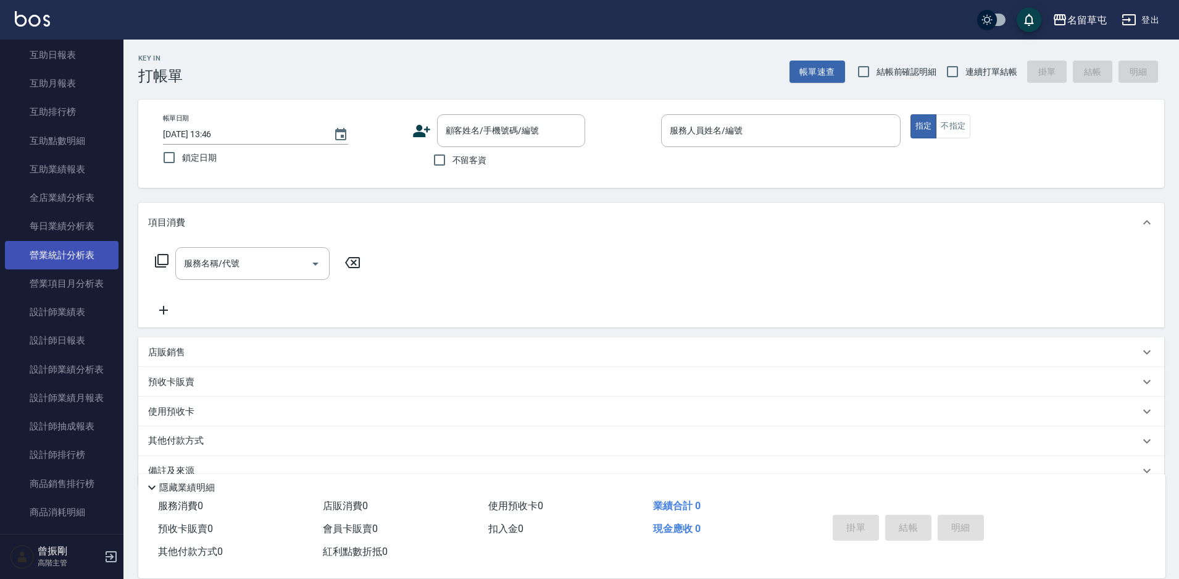
click at [72, 256] on link "營業統計分析表" at bounding box center [62, 255] width 114 height 28
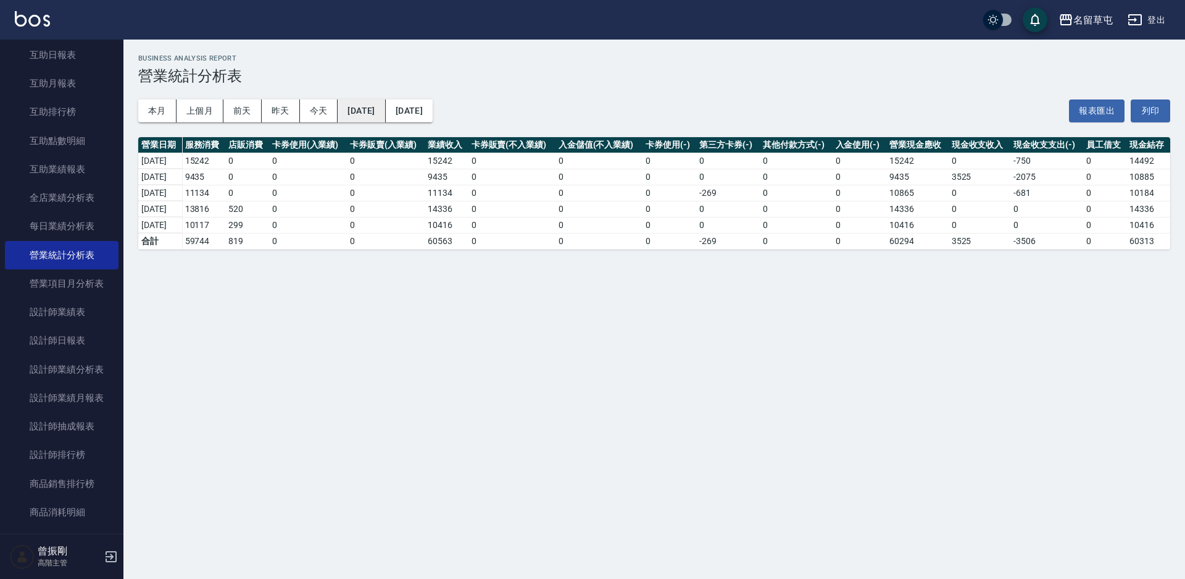
click at [385, 112] on button "[DATE]" at bounding box center [362, 110] width 48 height 23
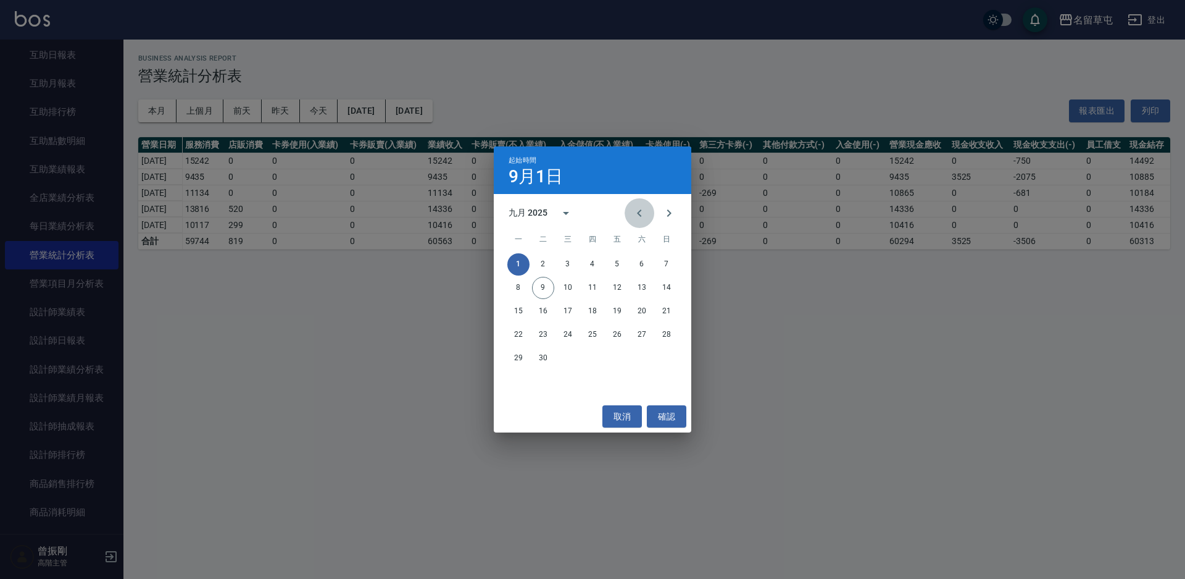
click at [638, 211] on icon "Previous month" at bounding box center [639, 213] width 15 height 15
click at [622, 359] on button "29" at bounding box center [617, 358] width 22 height 22
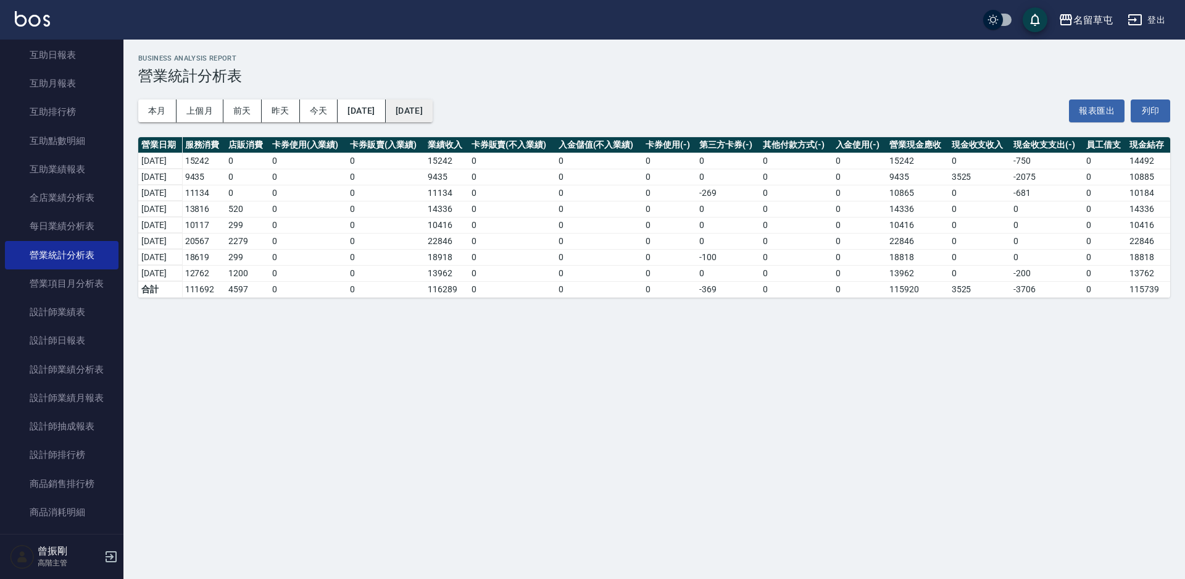
click at [422, 120] on button "[DATE]" at bounding box center [409, 110] width 47 height 23
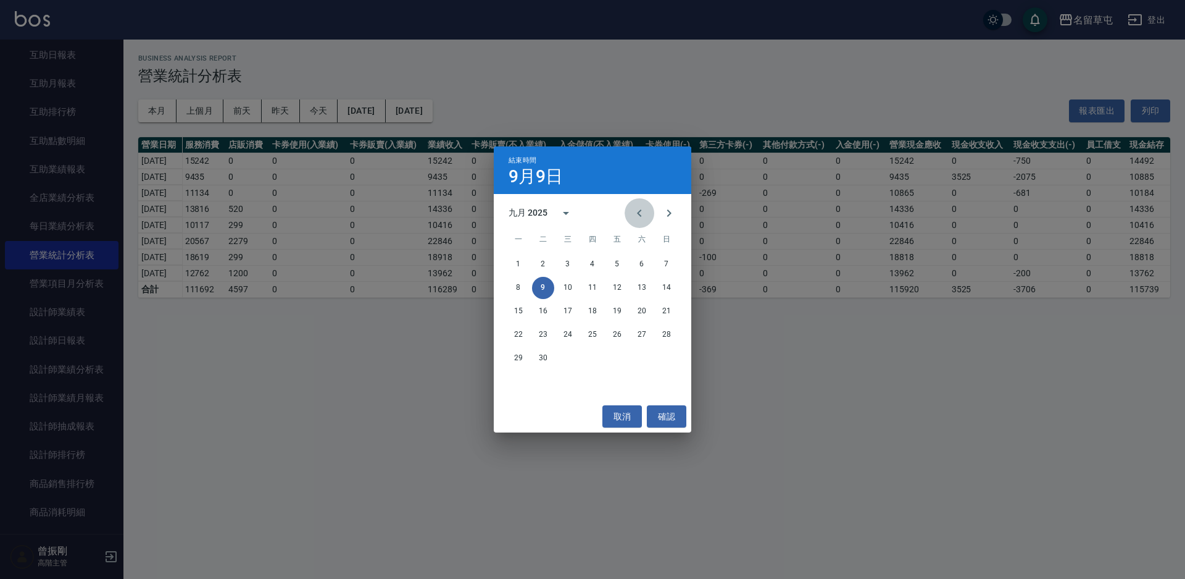
click at [632, 213] on icon "Previous month" at bounding box center [639, 213] width 15 height 15
click at [668, 356] on button "31" at bounding box center [667, 358] width 22 height 22
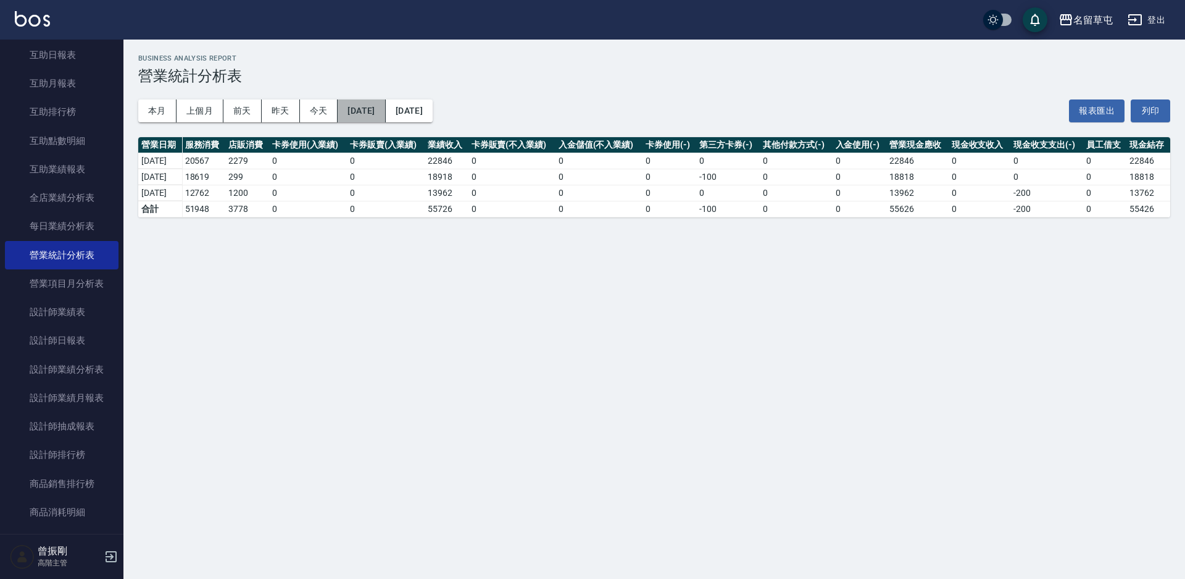
click at [385, 117] on button "[DATE]" at bounding box center [362, 110] width 48 height 23
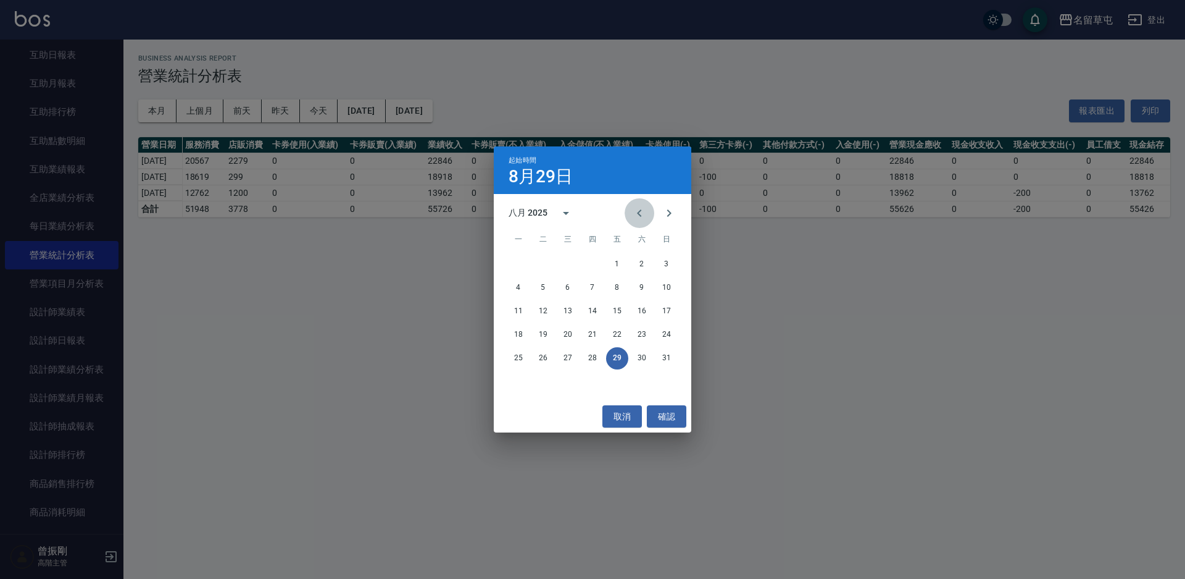
click at [650, 212] on button "Previous month" at bounding box center [640, 213] width 30 height 30
click at [672, 213] on icon "Next month" at bounding box center [669, 213] width 15 height 15
click at [518, 262] on button "1" at bounding box center [519, 264] width 22 height 22
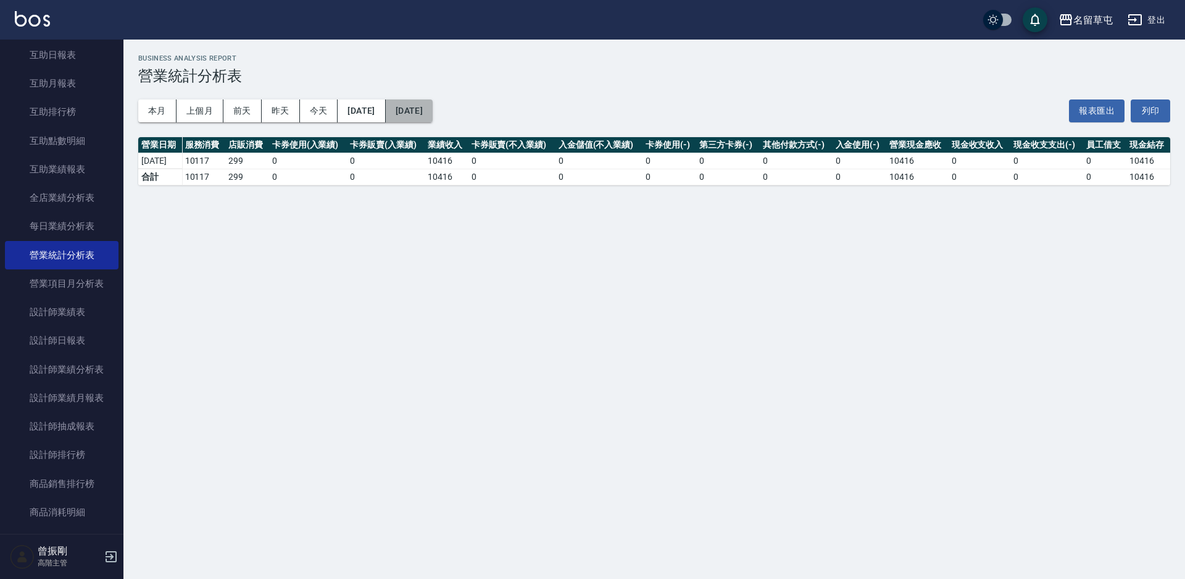
drag, startPoint x: 466, startPoint y: 124, endPoint x: 433, endPoint y: 109, distance: 36.2
click at [433, 109] on button "[DATE]" at bounding box center [409, 110] width 47 height 23
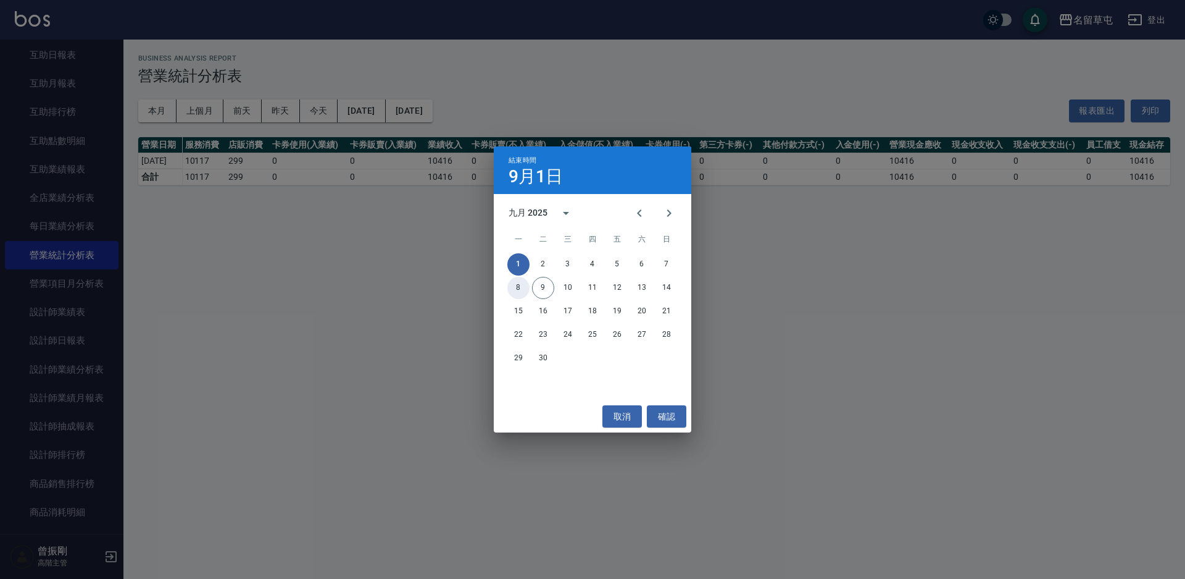
click at [514, 283] on button "8" at bounding box center [519, 288] width 22 height 22
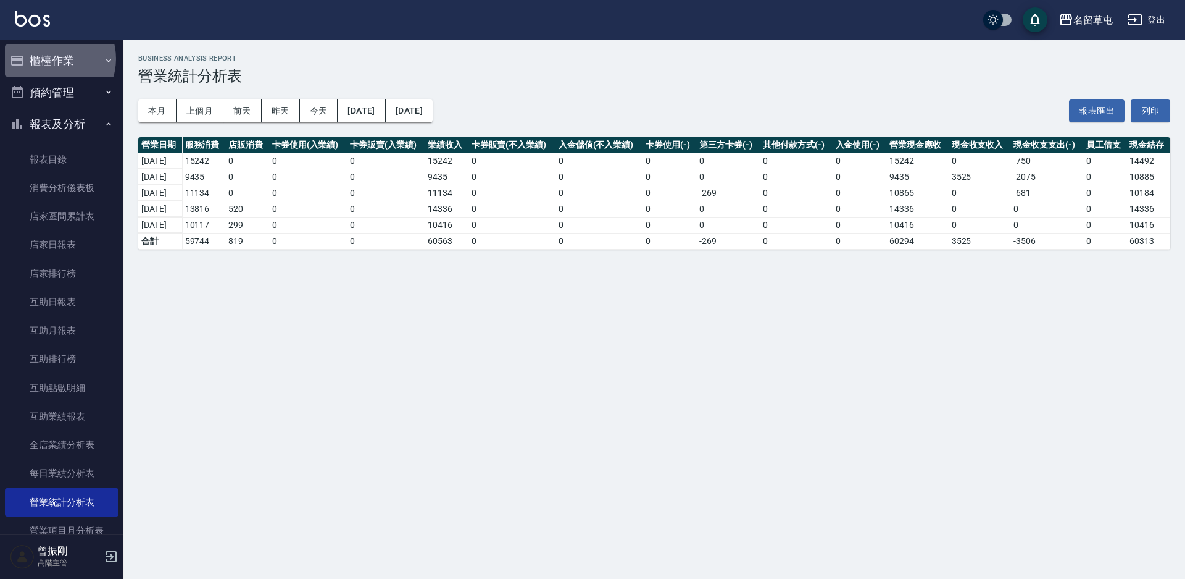
click at [54, 59] on button "櫃檯作業" at bounding box center [62, 60] width 114 height 32
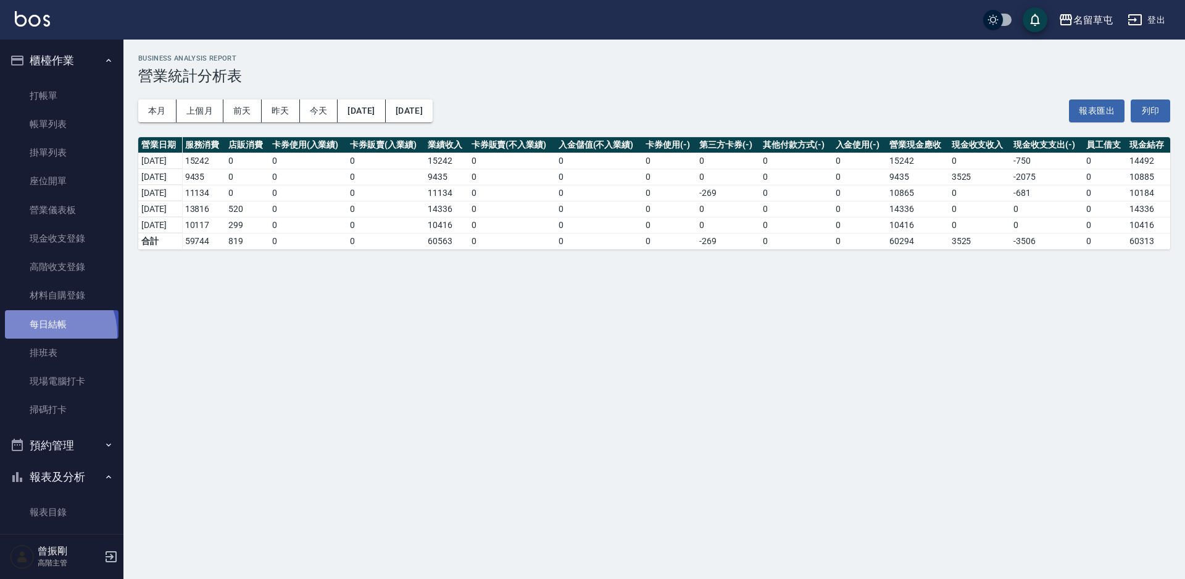
click at [43, 333] on link "每日結帳" at bounding box center [62, 324] width 114 height 28
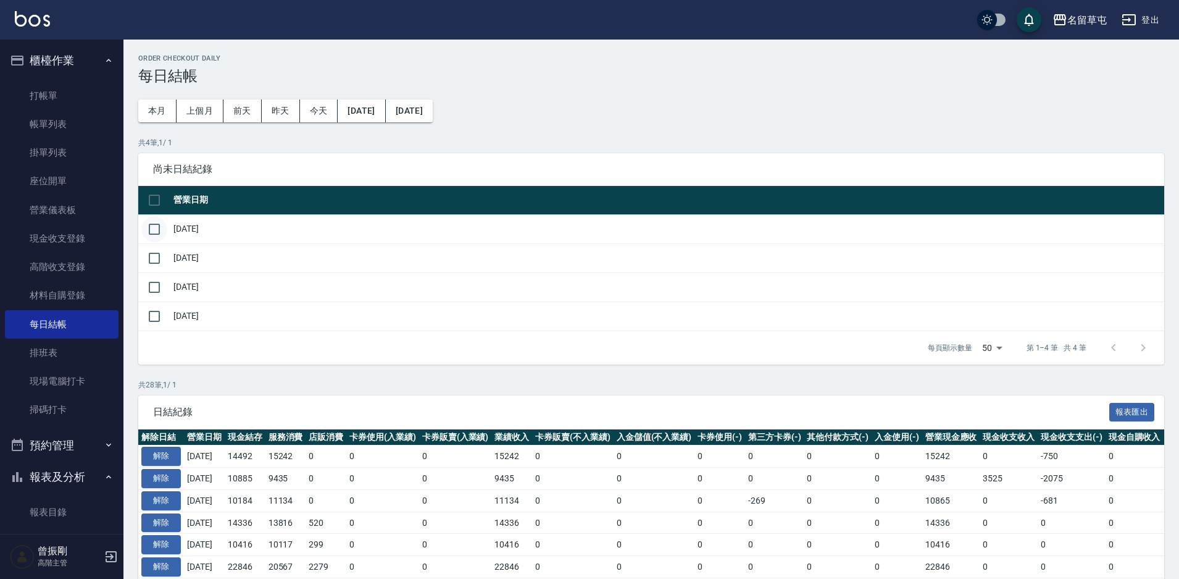
click at [157, 228] on input "checkbox" at bounding box center [154, 229] width 26 height 26
checkbox input "true"
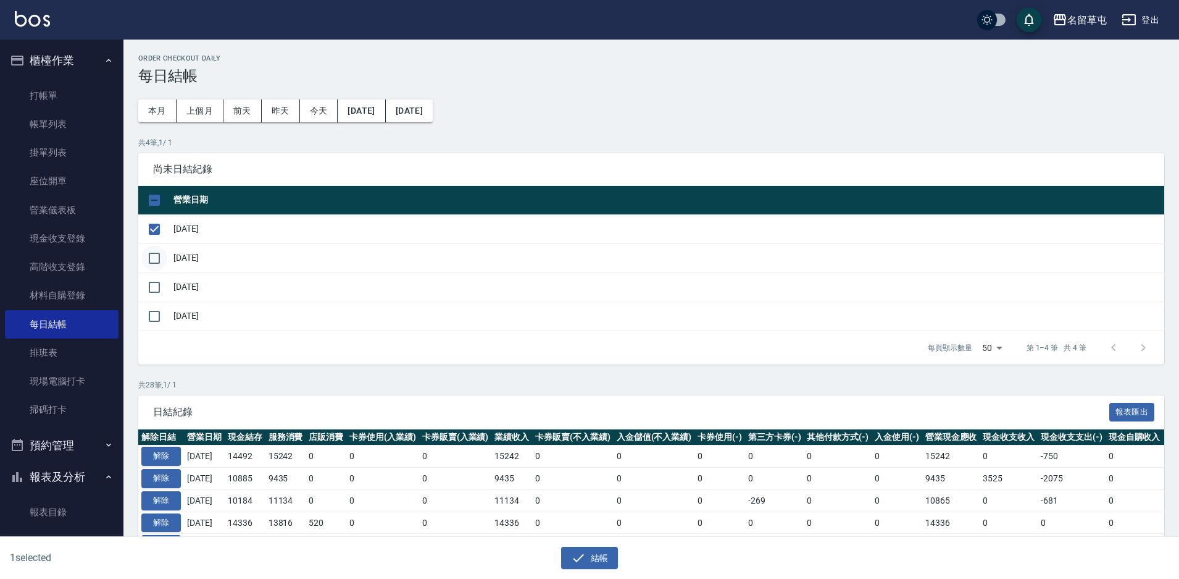
click at [146, 254] on input "checkbox" at bounding box center [154, 258] width 26 height 26
checkbox input "true"
click at [153, 287] on input "checkbox" at bounding box center [154, 287] width 26 height 26
checkbox input "true"
click at [598, 561] on button "結帳" at bounding box center [589, 557] width 57 height 23
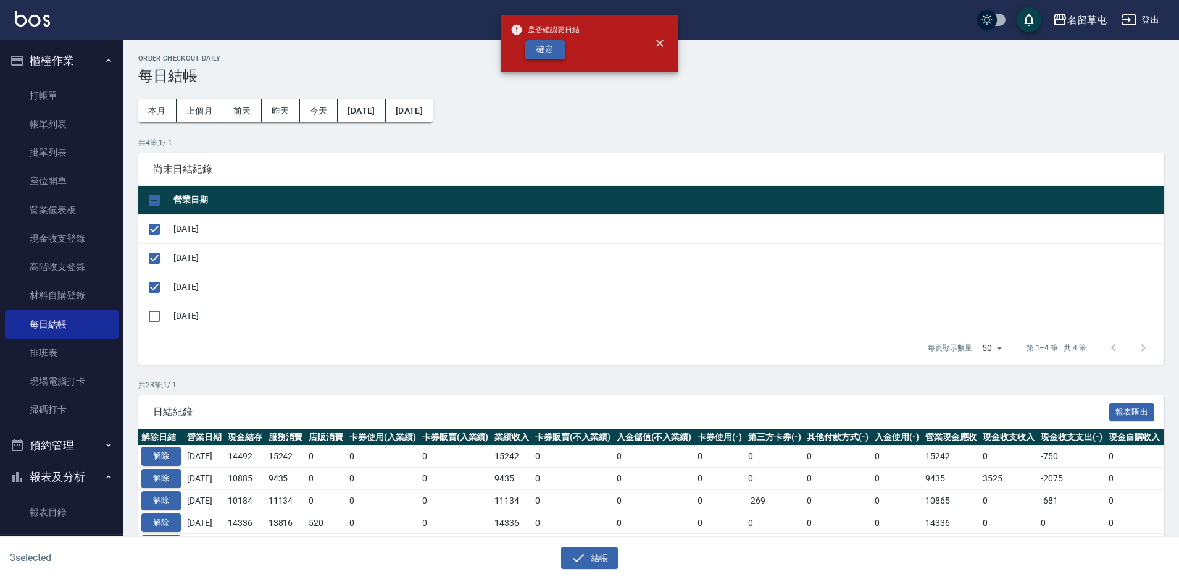
click at [548, 55] on button "確定" at bounding box center [545, 49] width 40 height 19
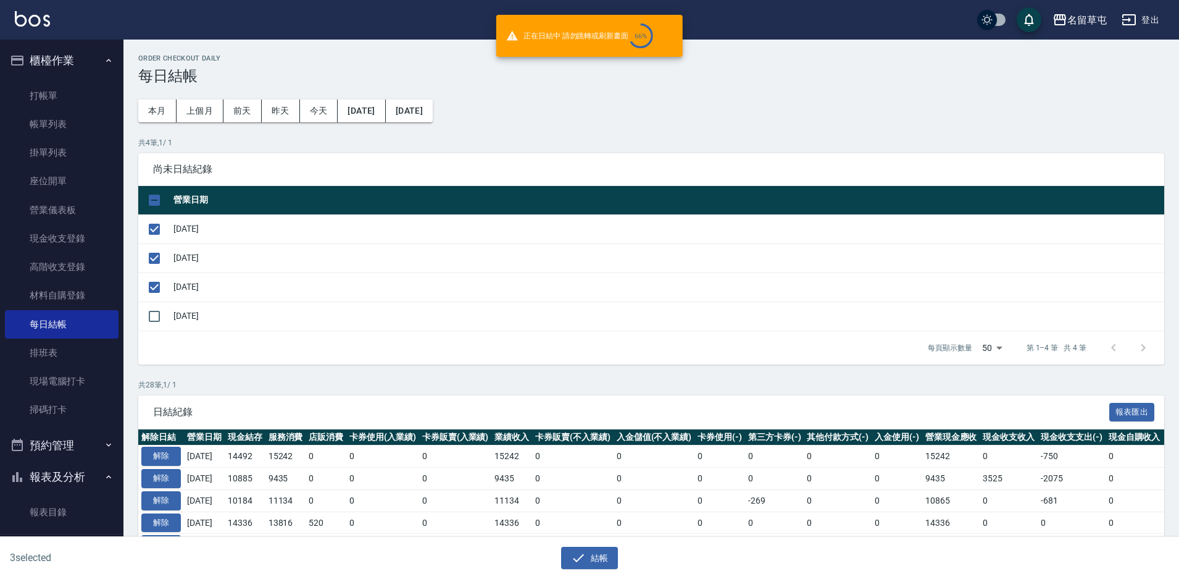
checkbox input "false"
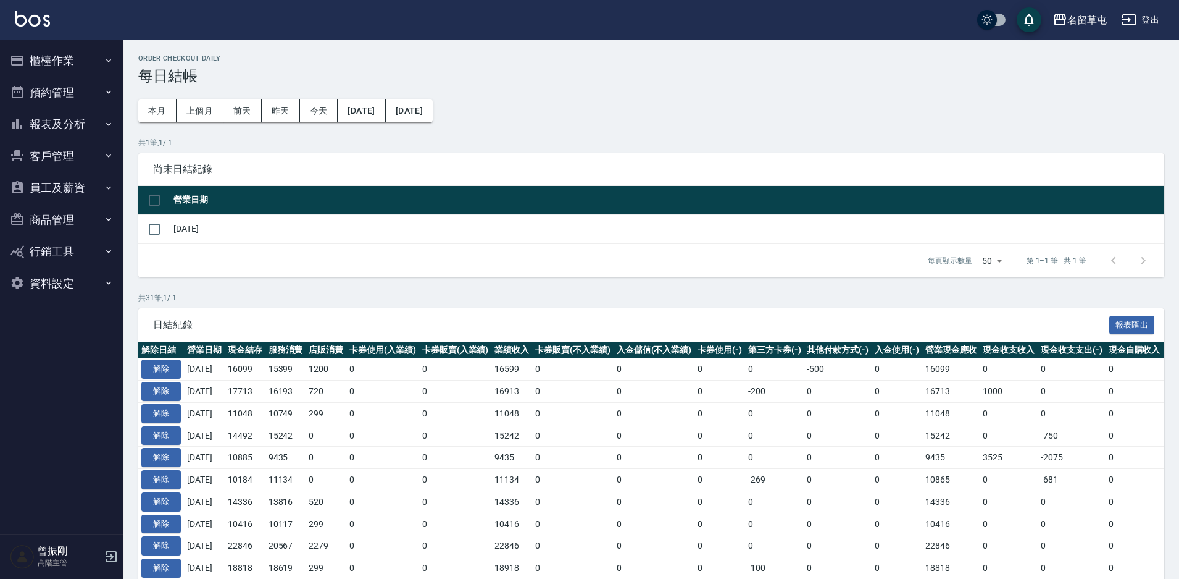
click at [65, 128] on button "報表及分析" at bounding box center [62, 124] width 114 height 32
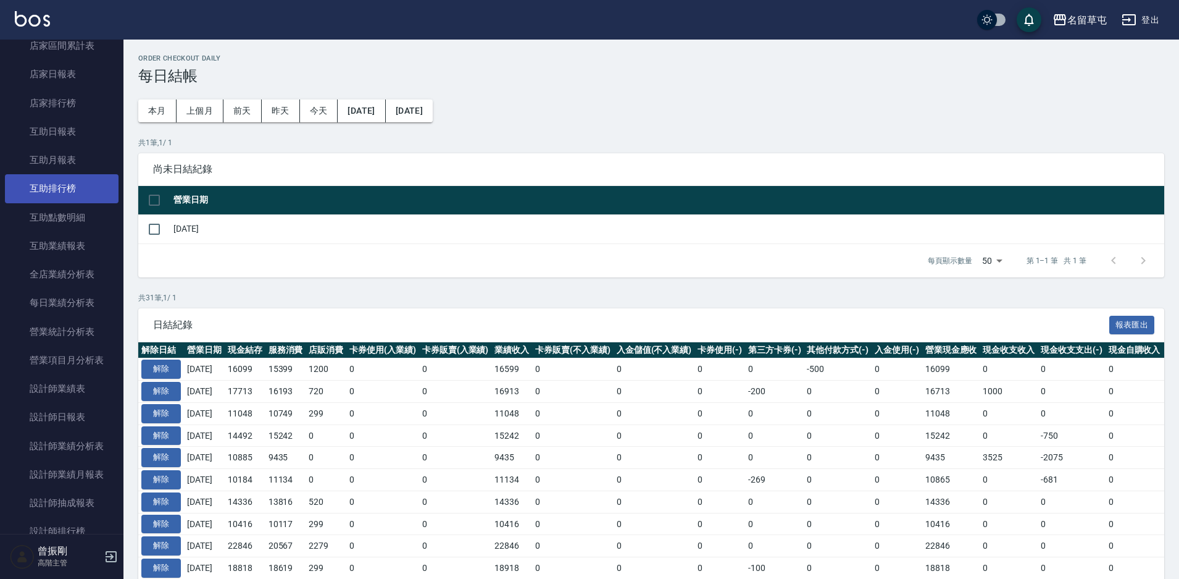
scroll to position [185, 0]
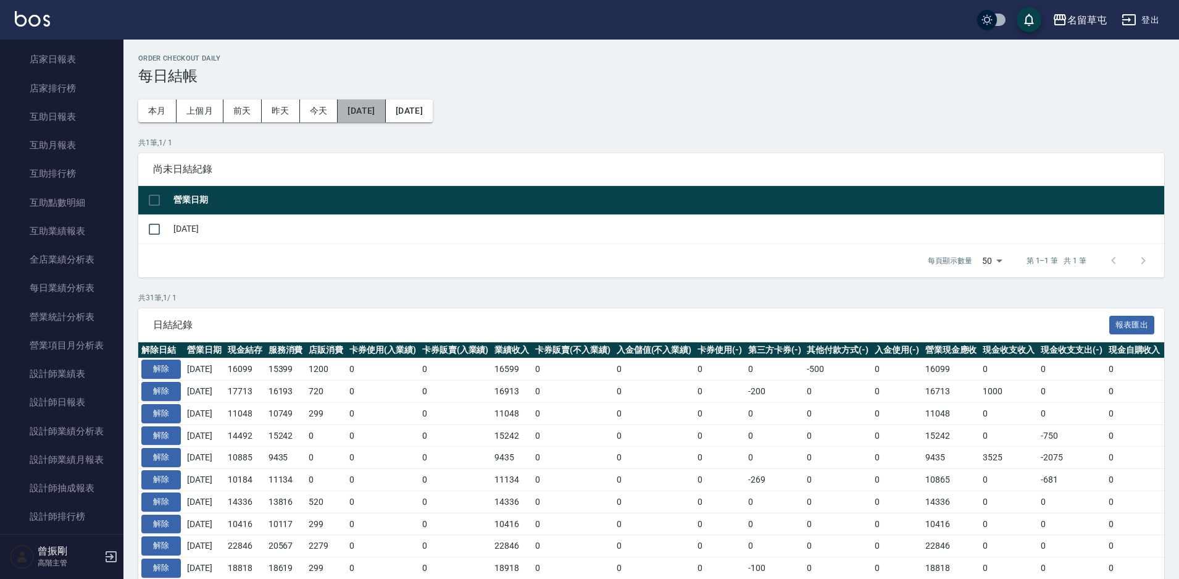
click at [385, 109] on button "[DATE]" at bounding box center [362, 110] width 48 height 23
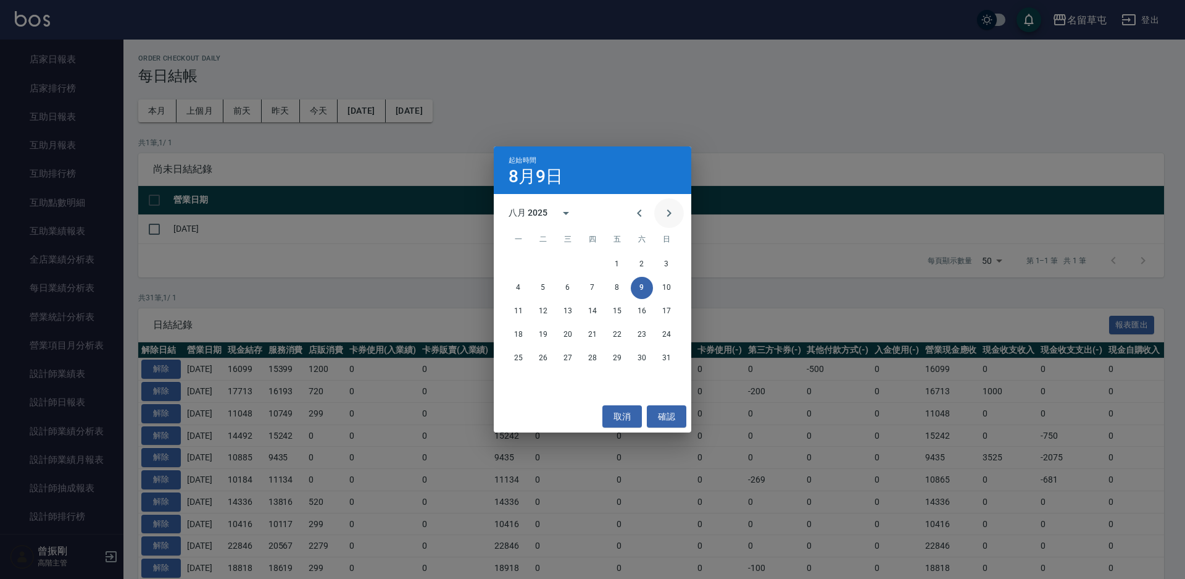
click at [671, 207] on icon "Next month" at bounding box center [669, 213] width 15 height 15
click at [518, 265] on button "1" at bounding box center [519, 264] width 22 height 22
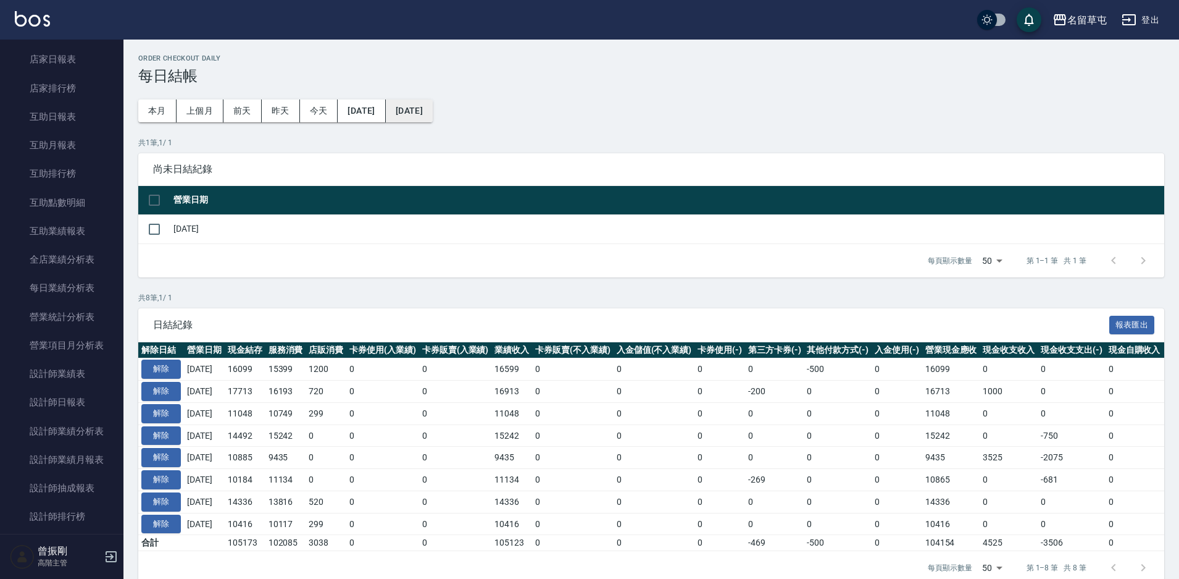
click at [433, 111] on button "[DATE]" at bounding box center [409, 110] width 47 height 23
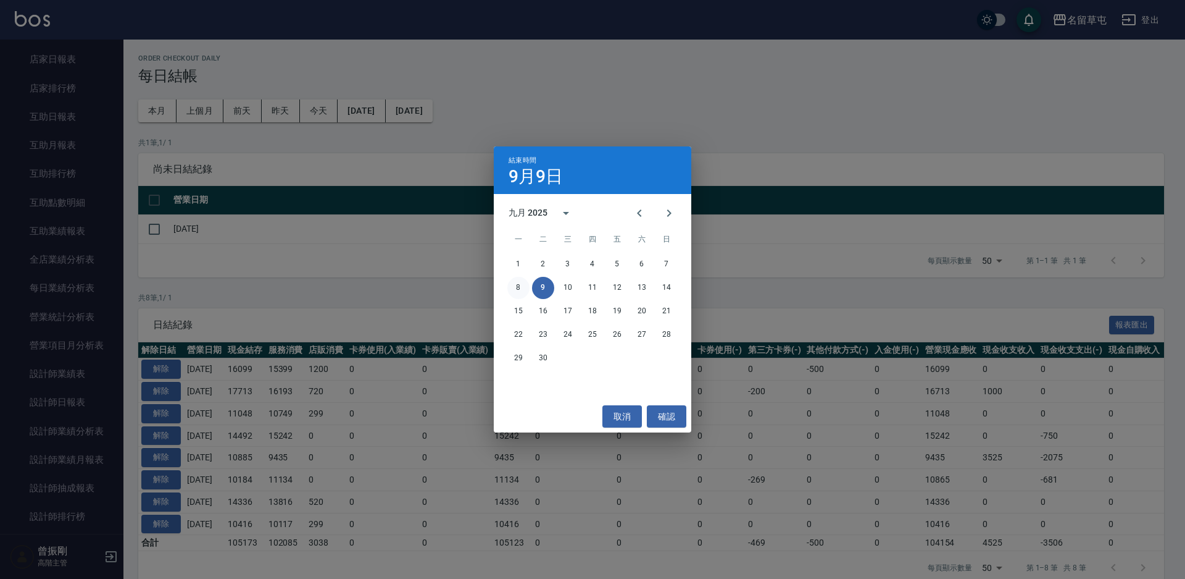
click at [518, 282] on button "8" at bounding box center [519, 288] width 22 height 22
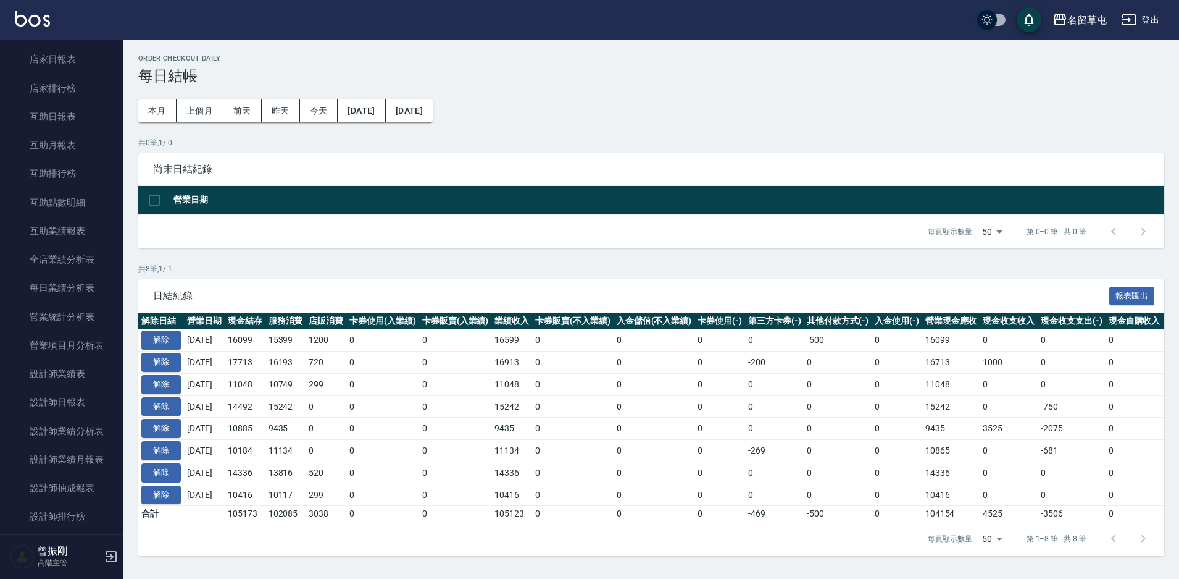
scroll to position [2, 0]
click at [65, 318] on link "營業統計分析表" at bounding box center [62, 317] width 114 height 28
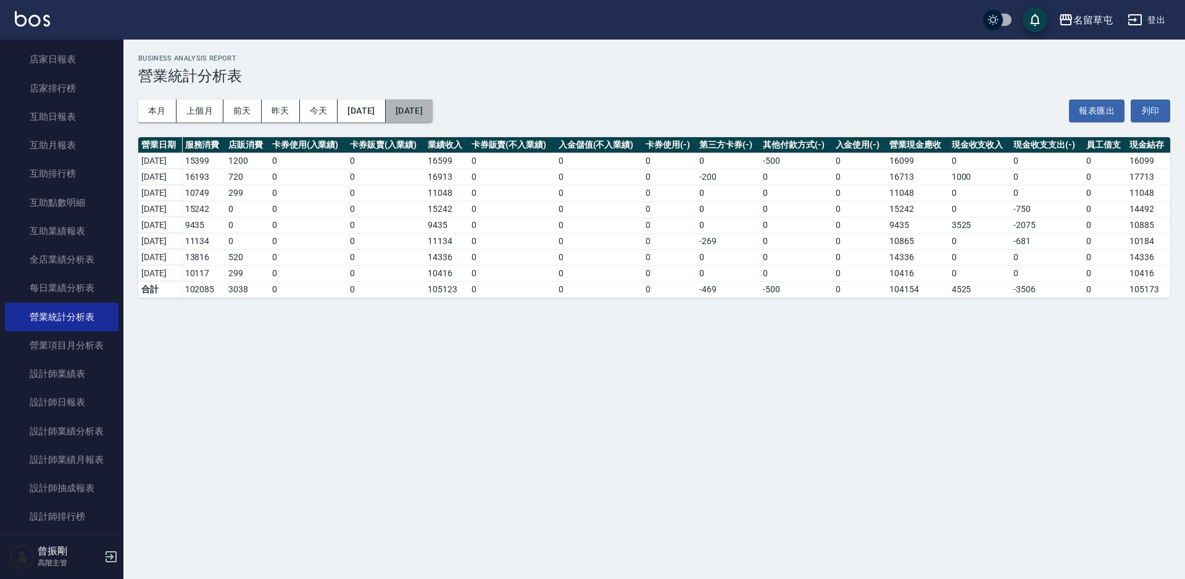
click at [433, 112] on button "[DATE]" at bounding box center [409, 110] width 47 height 23
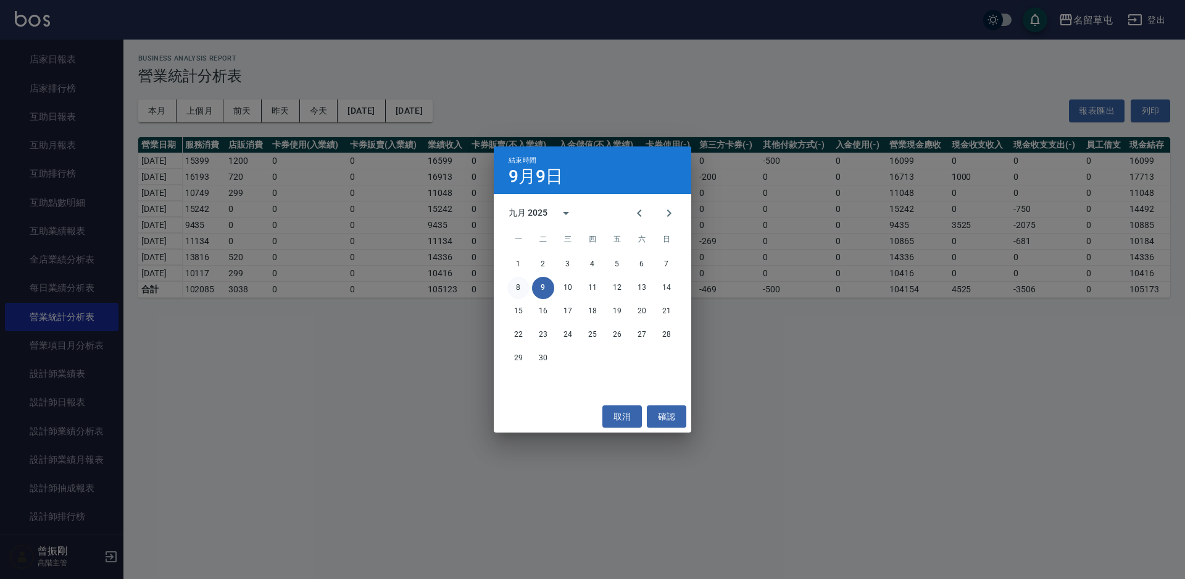
click at [514, 287] on button "8" at bounding box center [519, 288] width 22 height 22
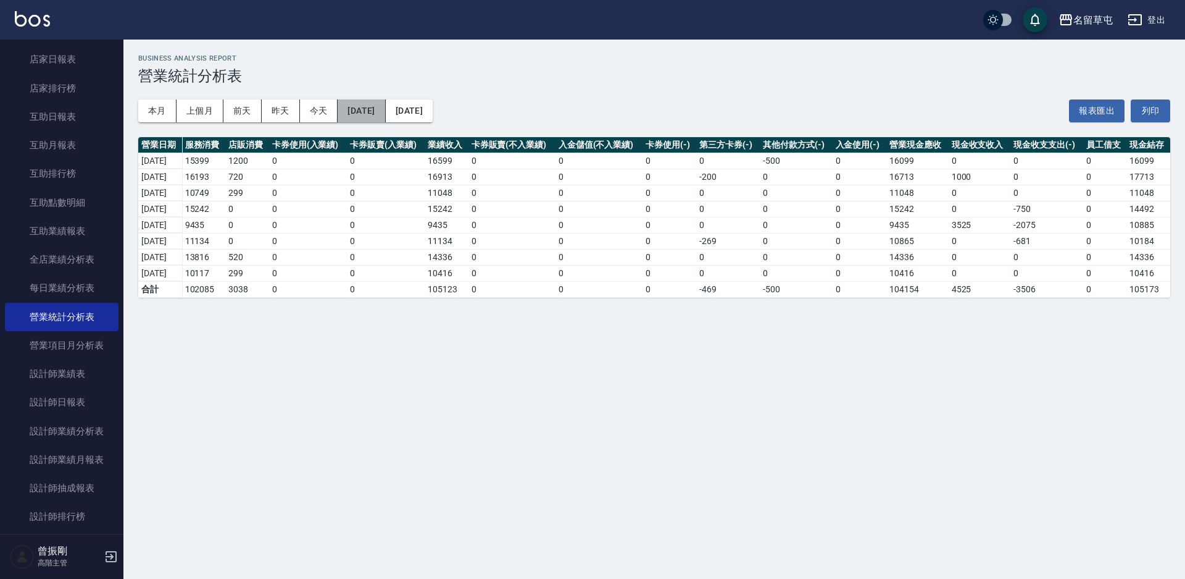
click at [378, 104] on button "[DATE]" at bounding box center [362, 110] width 48 height 23
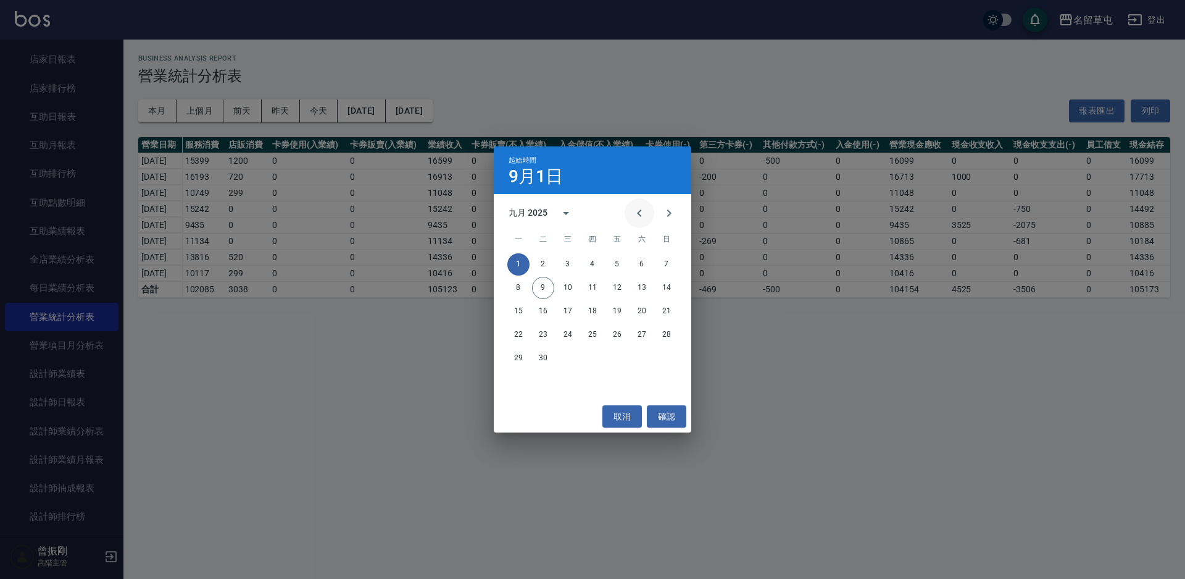
click at [631, 209] on button "Previous month" at bounding box center [640, 213] width 30 height 30
click at [616, 359] on button "29" at bounding box center [617, 358] width 22 height 22
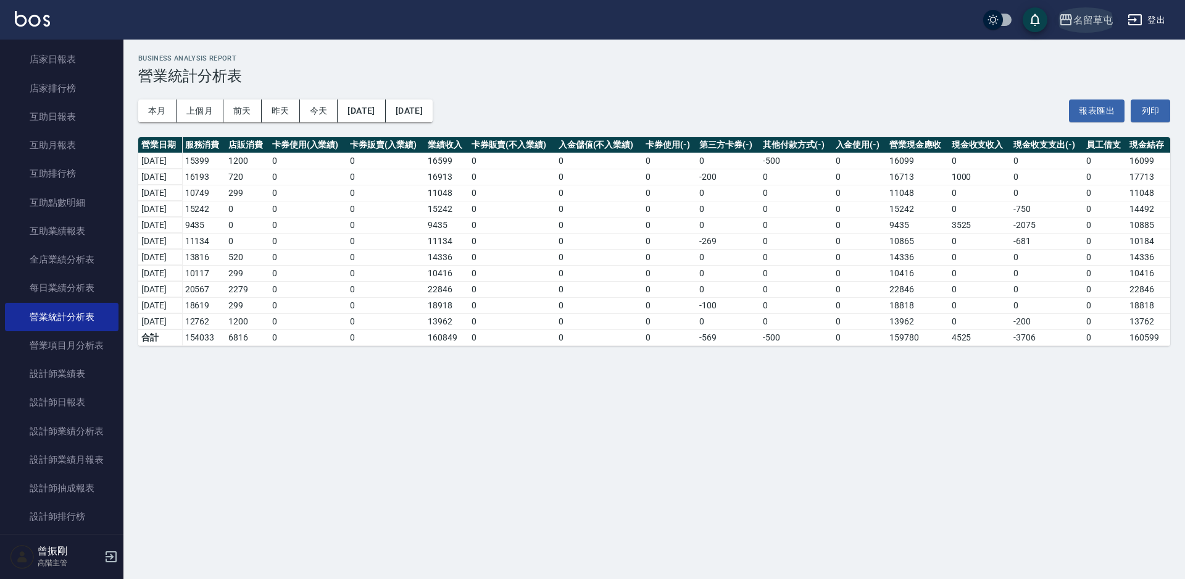
click at [1089, 15] on div "名留草屯" at bounding box center [1094, 19] width 40 height 15
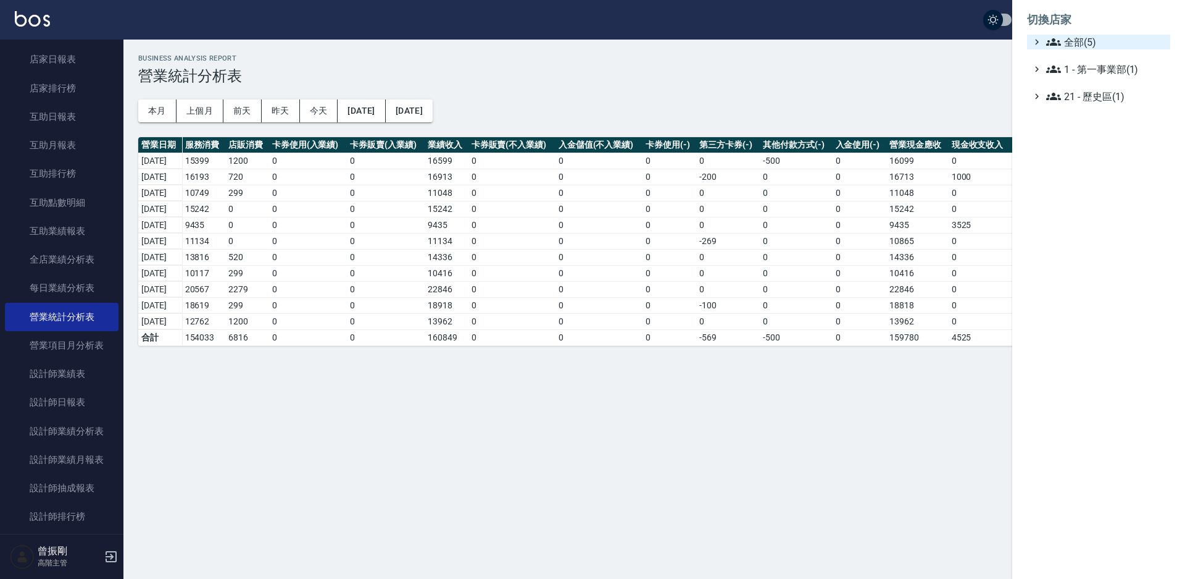
click at [1094, 47] on span "全部(5)" at bounding box center [1106, 42] width 119 height 15
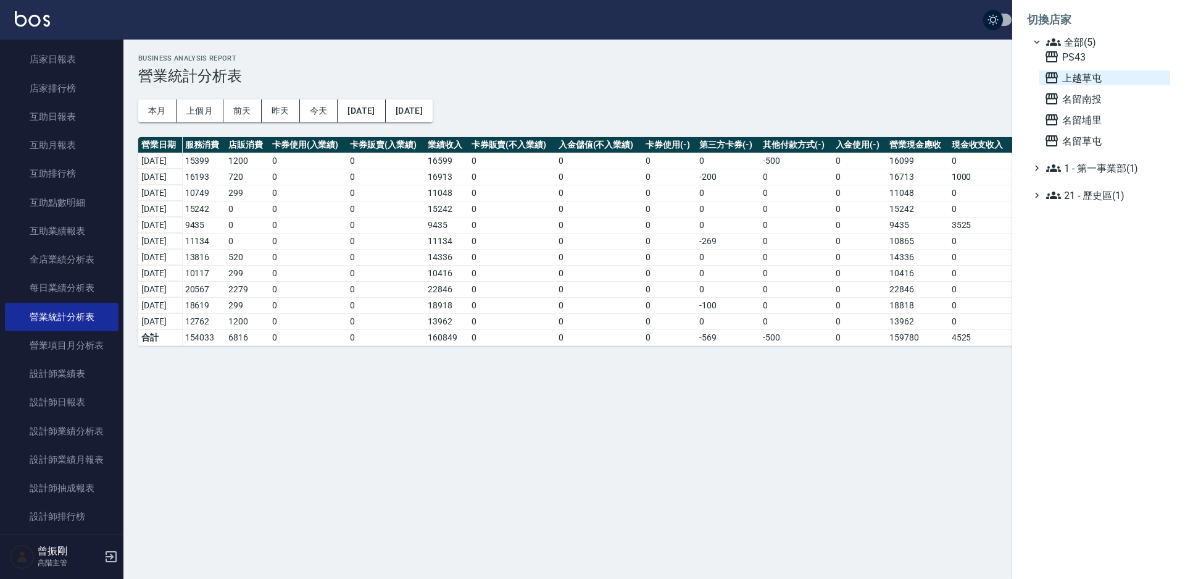
click at [1098, 79] on span "上越草屯" at bounding box center [1105, 77] width 121 height 15
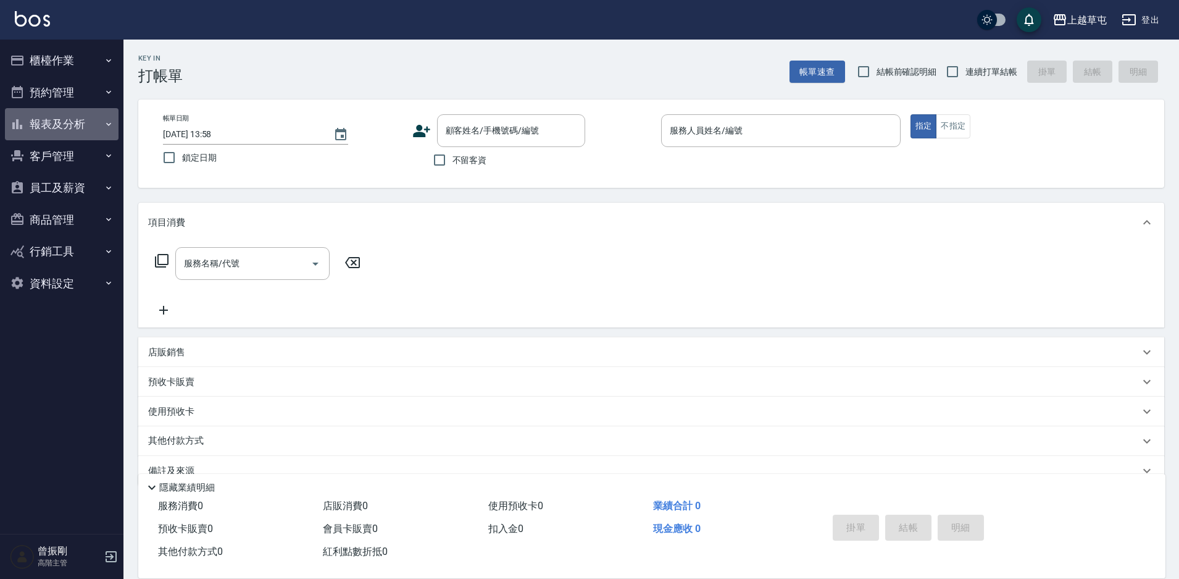
click at [78, 120] on button "報表及分析" at bounding box center [62, 124] width 114 height 32
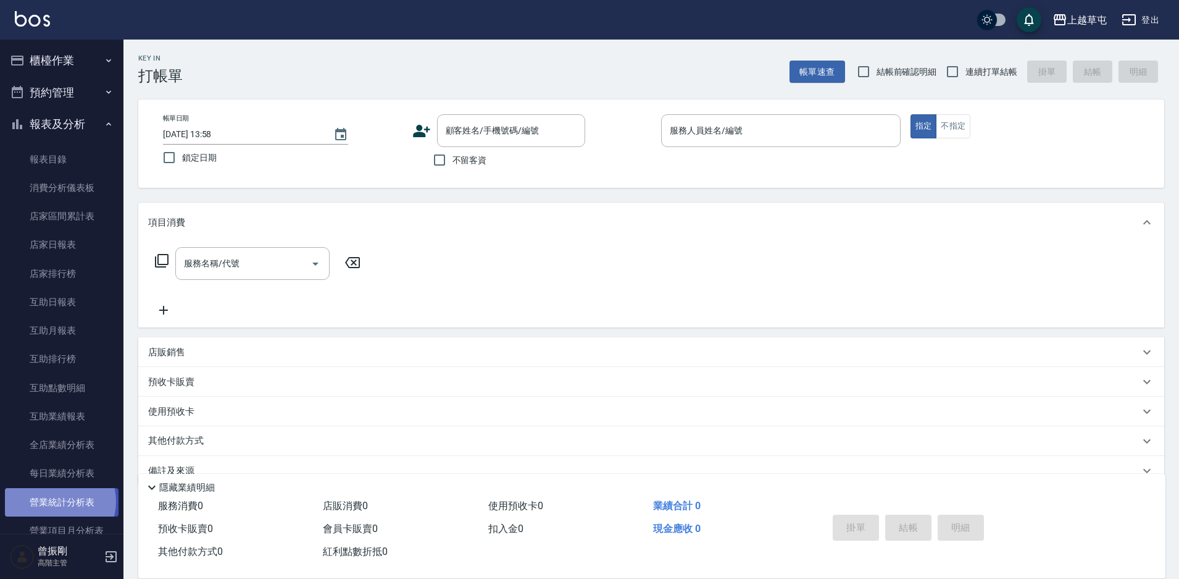
click at [59, 501] on link "營業統計分析表" at bounding box center [62, 502] width 114 height 28
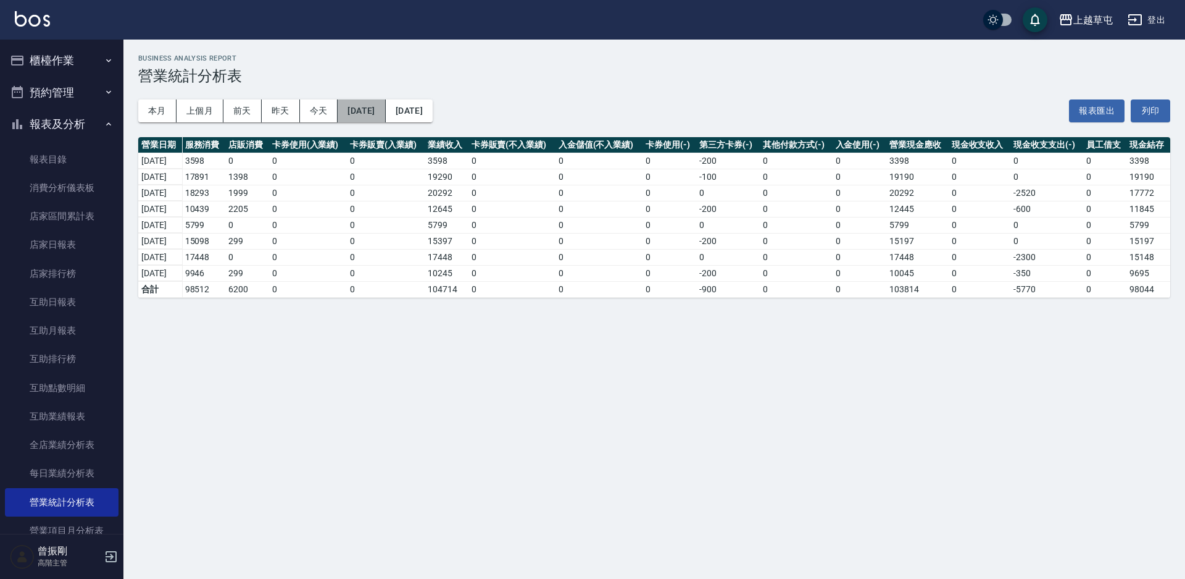
click at [365, 101] on button "[DATE]" at bounding box center [362, 110] width 48 height 23
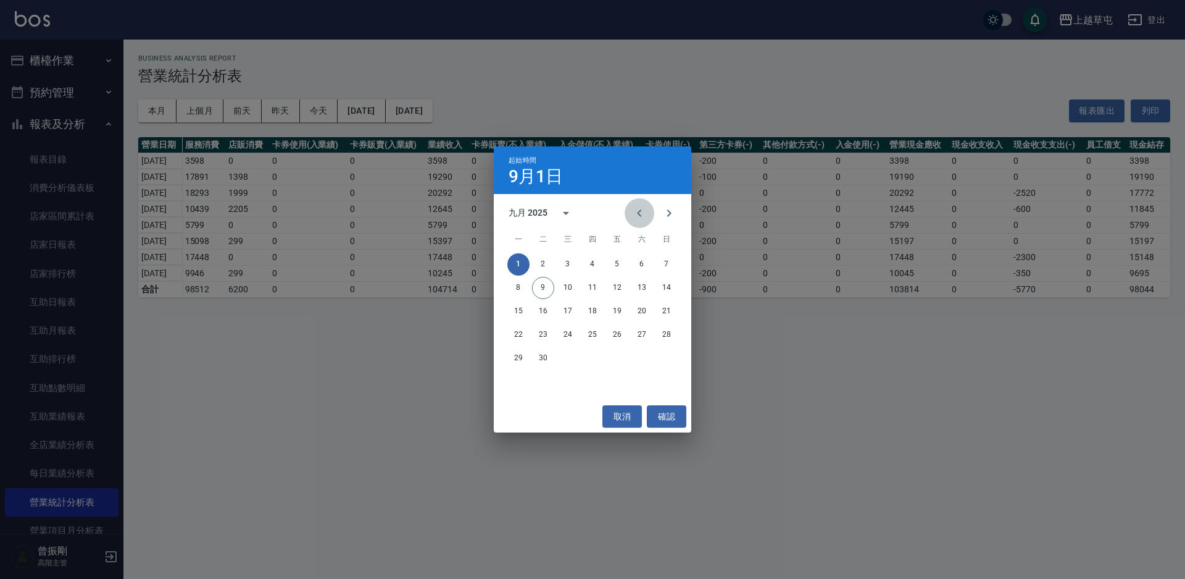
click at [642, 212] on icon "Previous month" at bounding box center [639, 213] width 15 height 15
click at [564, 356] on button "27" at bounding box center [568, 358] width 22 height 22
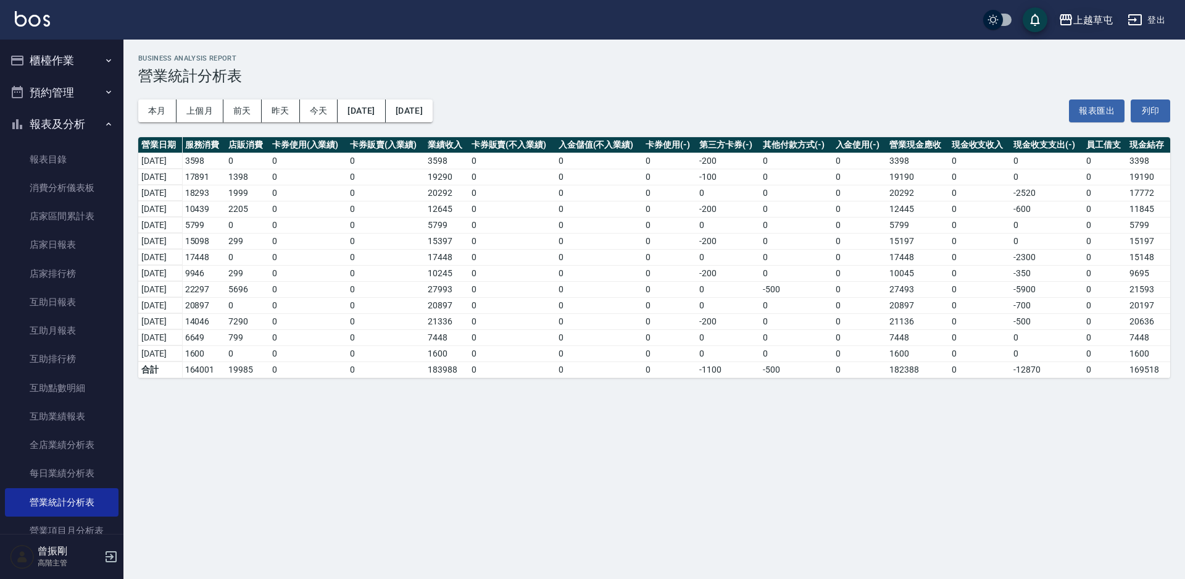
click at [1109, 12] on div "上越草屯" at bounding box center [1094, 19] width 40 height 15
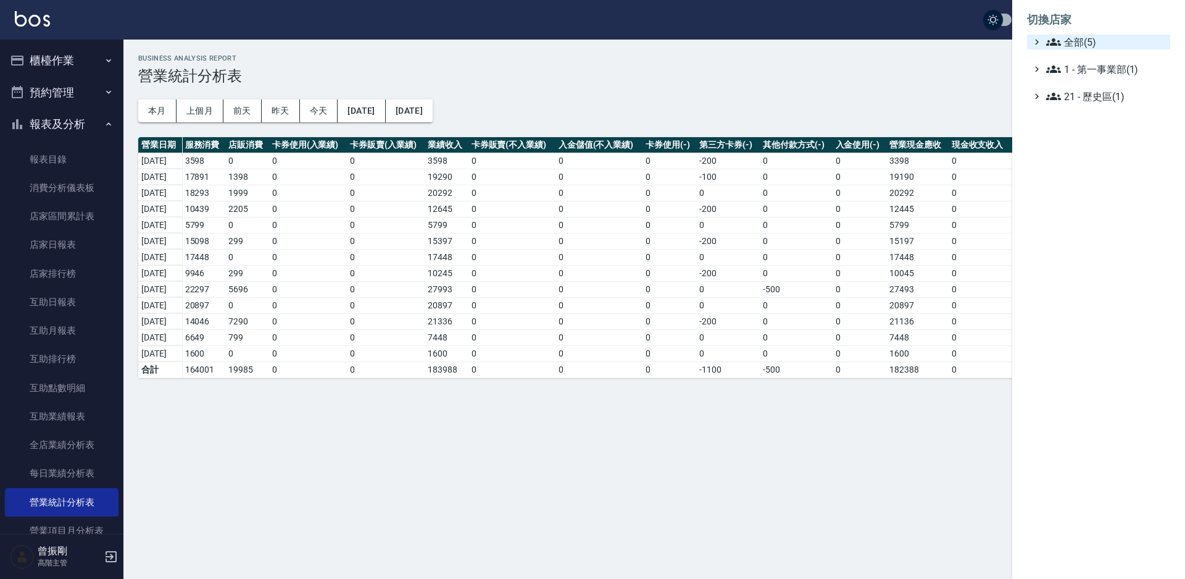
click at [1092, 40] on span "全部(5)" at bounding box center [1106, 42] width 119 height 15
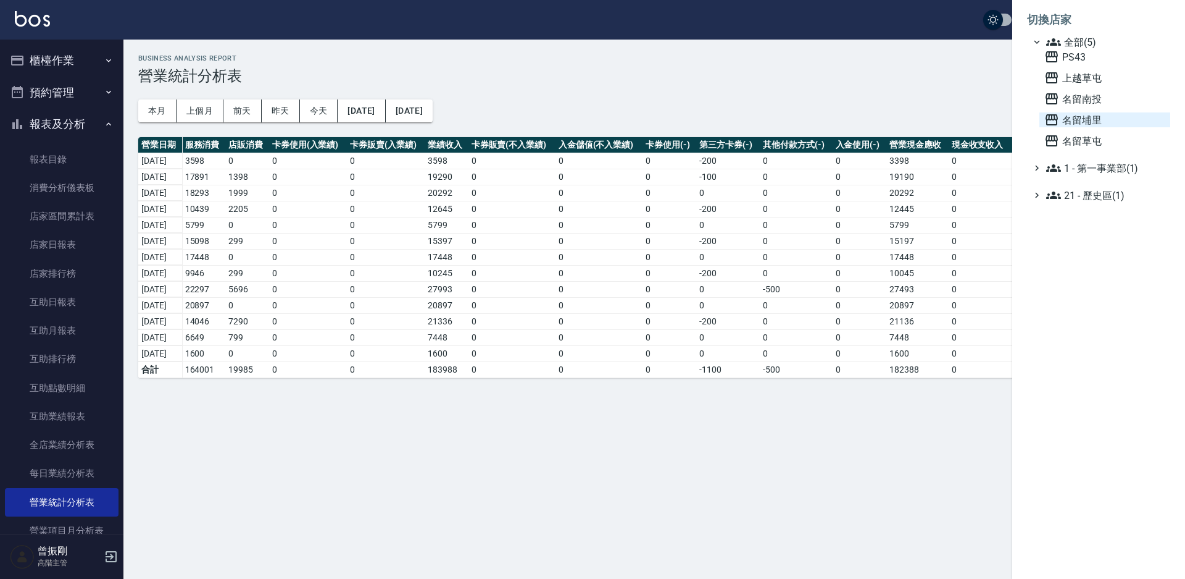
click at [1094, 119] on span "名留埔里" at bounding box center [1105, 119] width 121 height 15
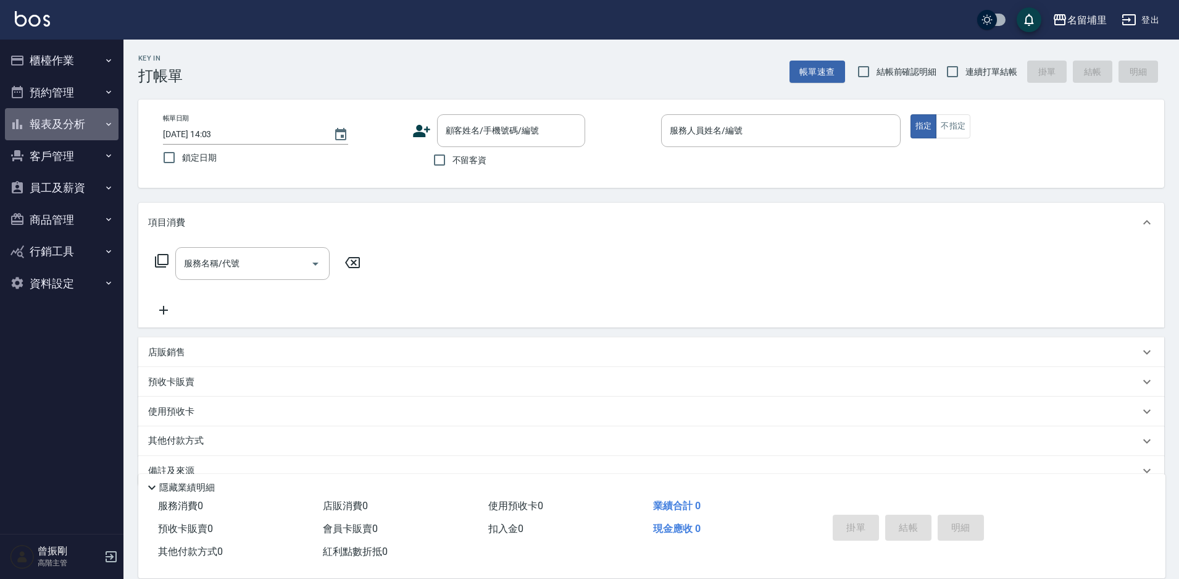
click at [71, 123] on button "報表及分析" at bounding box center [62, 124] width 114 height 32
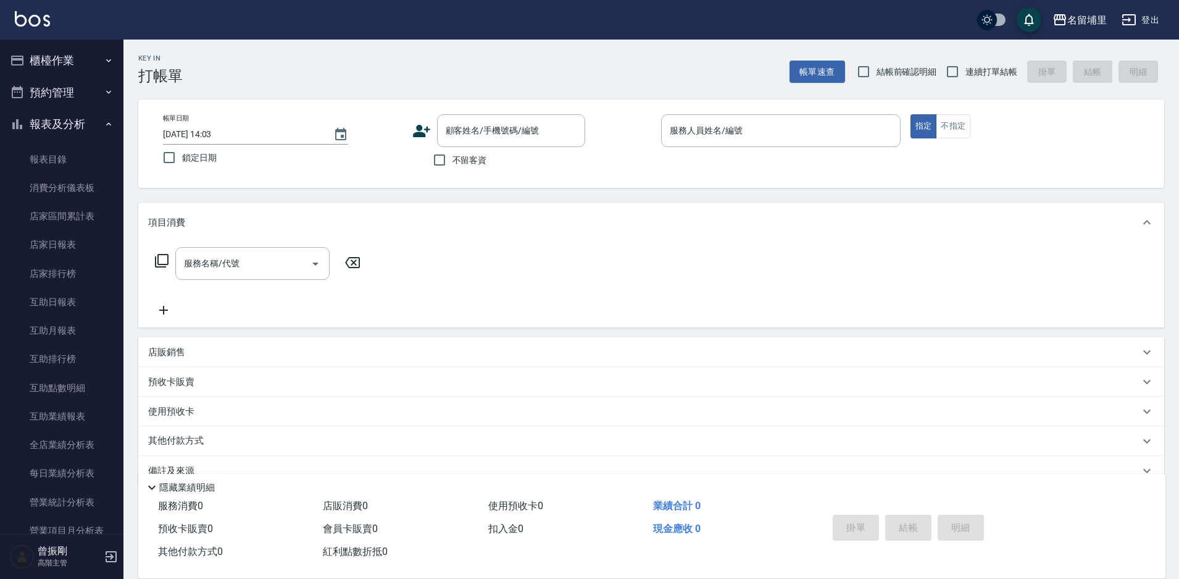
click at [47, 61] on button "櫃檯作業" at bounding box center [62, 60] width 114 height 32
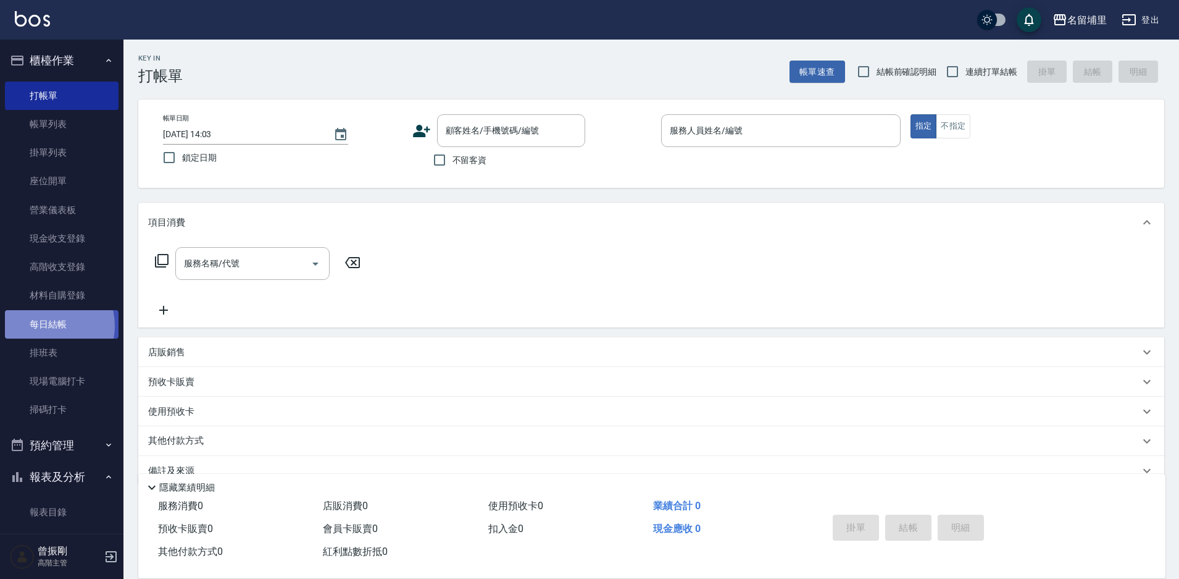
click at [48, 325] on link "每日結帳" at bounding box center [62, 324] width 114 height 28
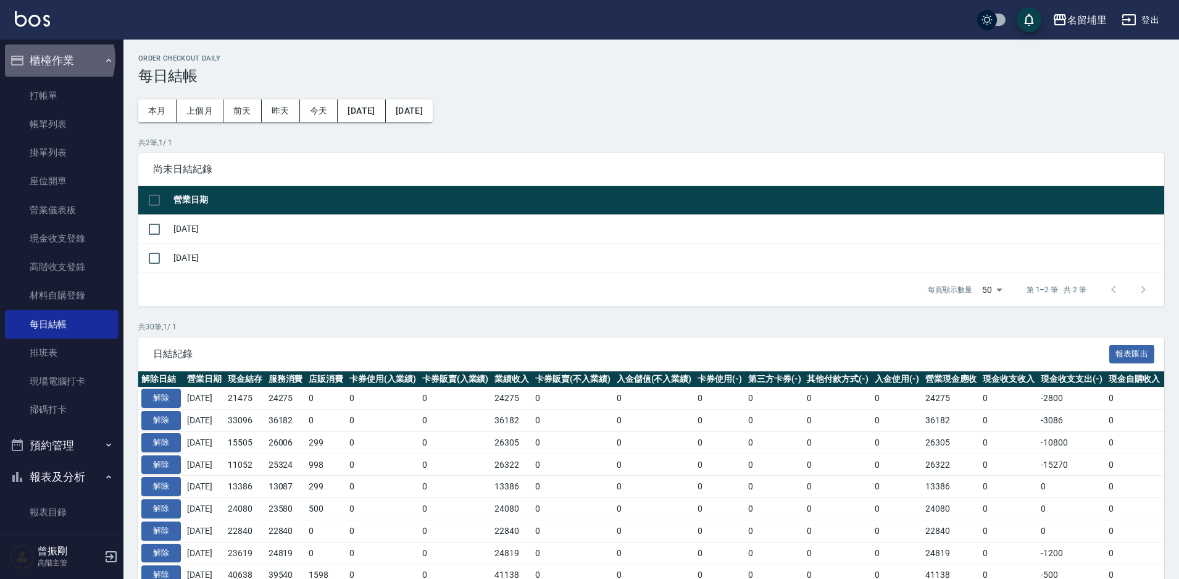
click at [52, 59] on button "櫃檯作業" at bounding box center [62, 60] width 114 height 32
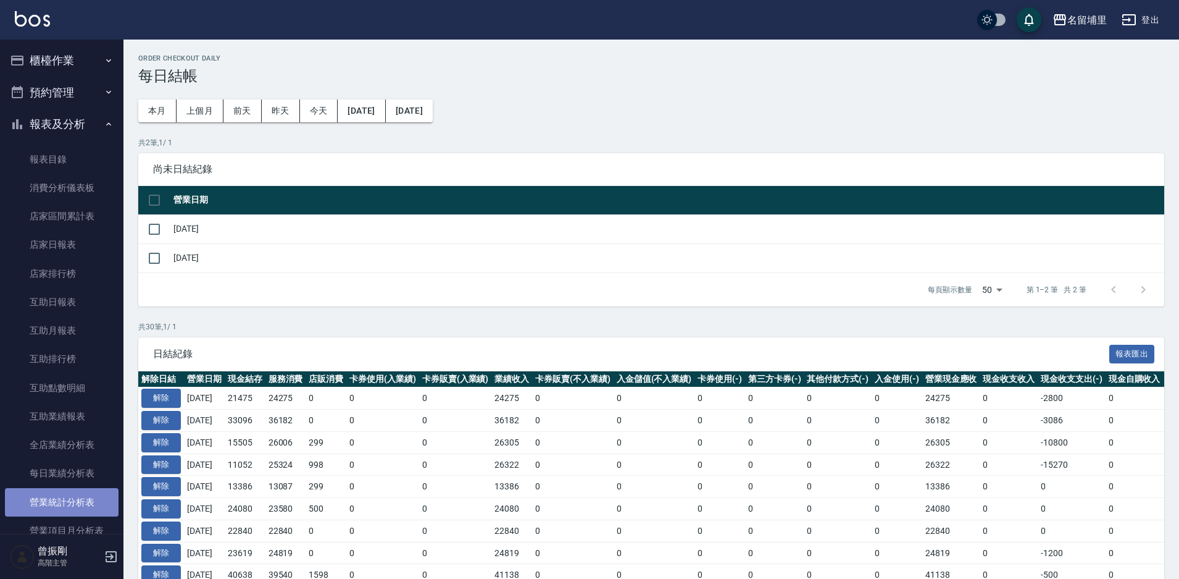
click at [64, 502] on link "營業統計分析表" at bounding box center [62, 502] width 114 height 28
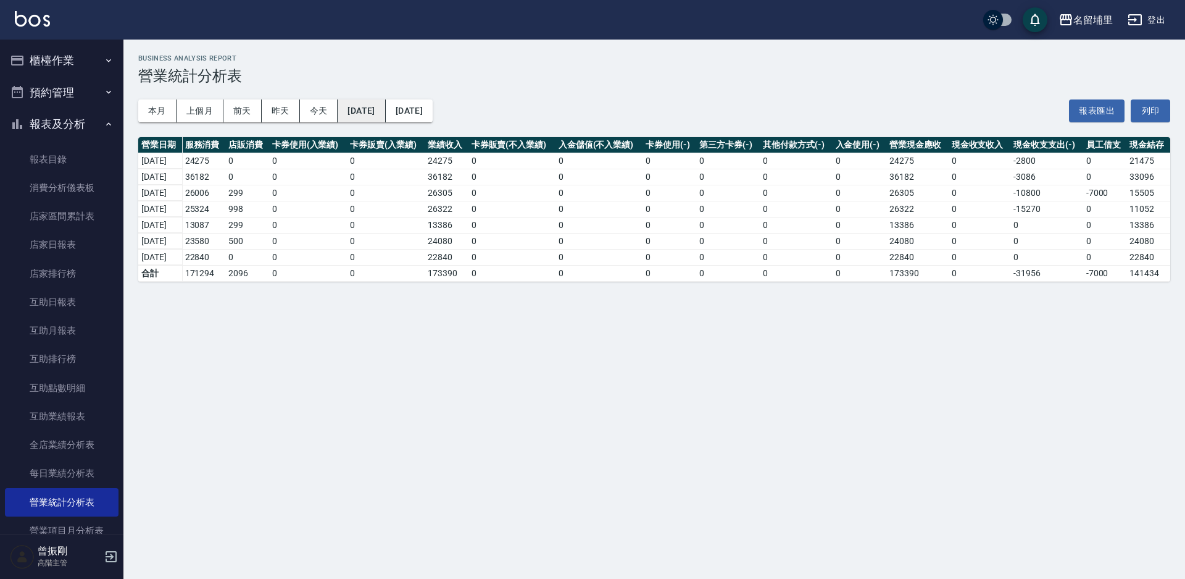
click at [366, 109] on button "2025/09/01" at bounding box center [362, 110] width 48 height 23
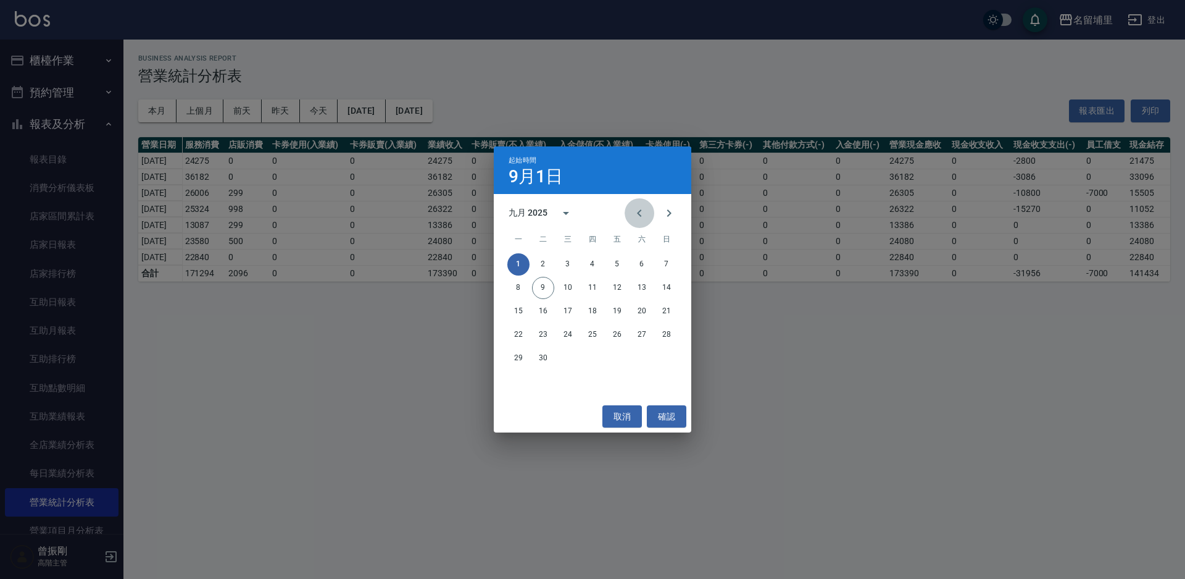
click at [639, 212] on icon "Previous month" at bounding box center [639, 212] width 4 height 7
click at [559, 335] on button "20" at bounding box center [568, 335] width 22 height 22
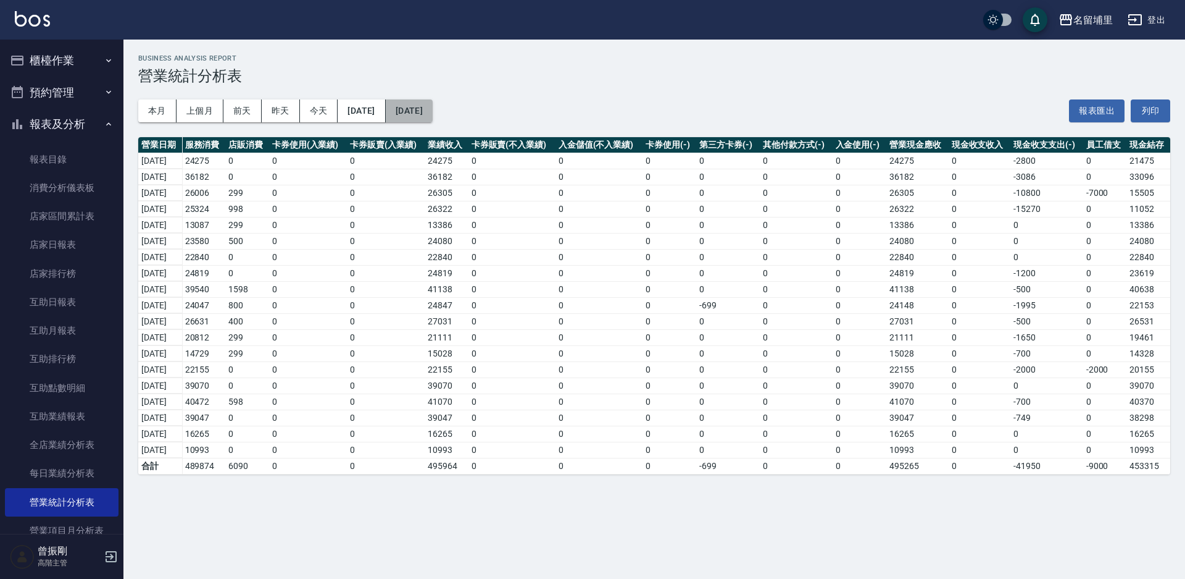
click at [433, 107] on button "2025/09/09" at bounding box center [409, 110] width 47 height 23
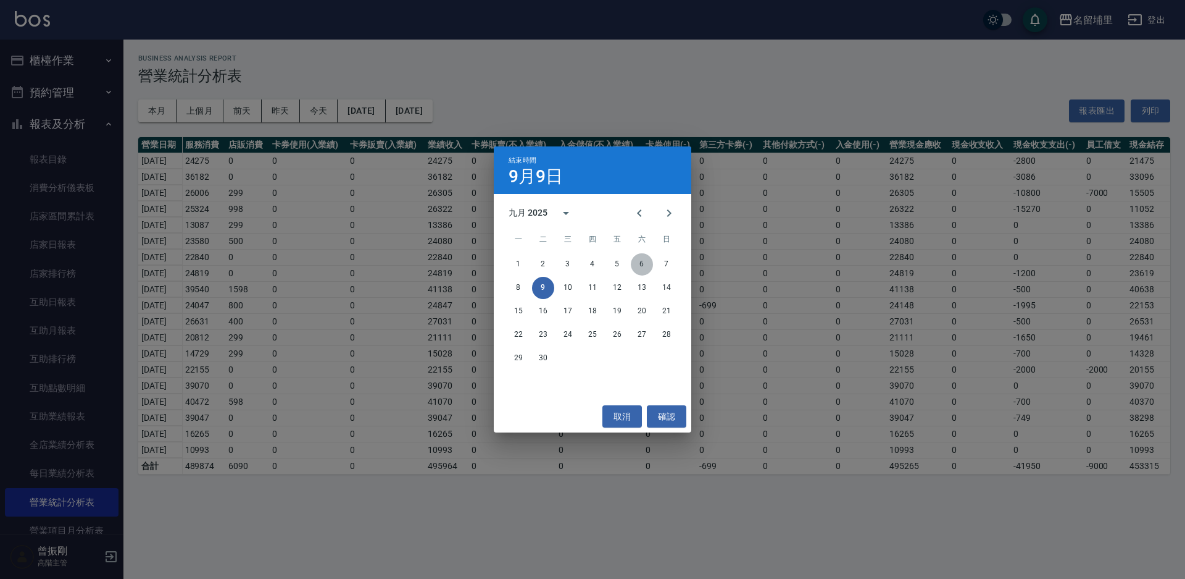
click at [639, 261] on button "6" at bounding box center [642, 264] width 22 height 22
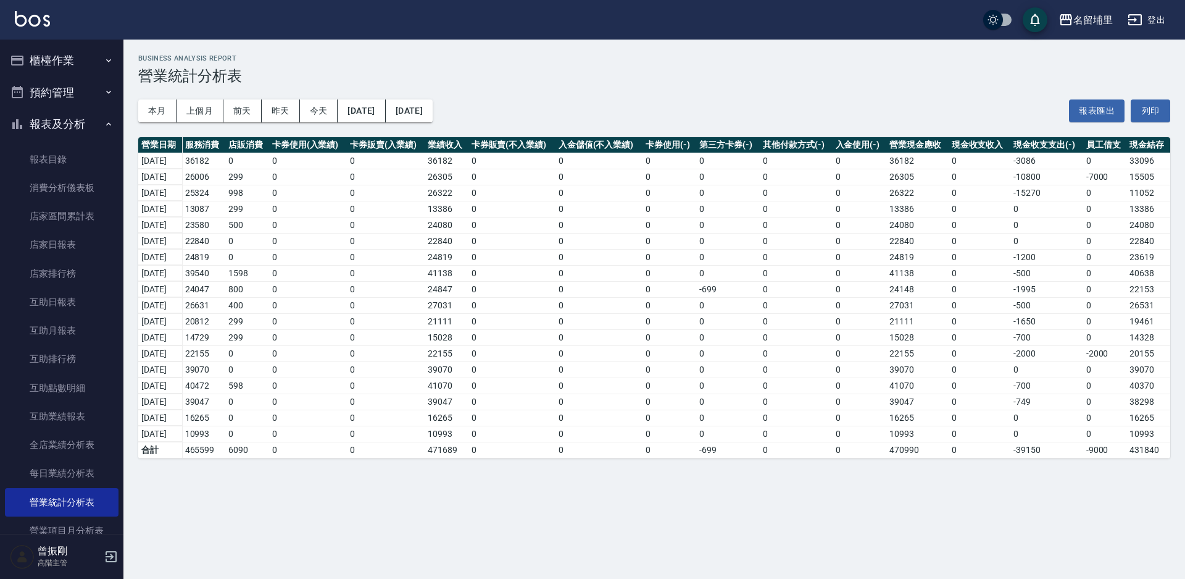
click at [85, 125] on button "報表及分析" at bounding box center [62, 124] width 114 height 32
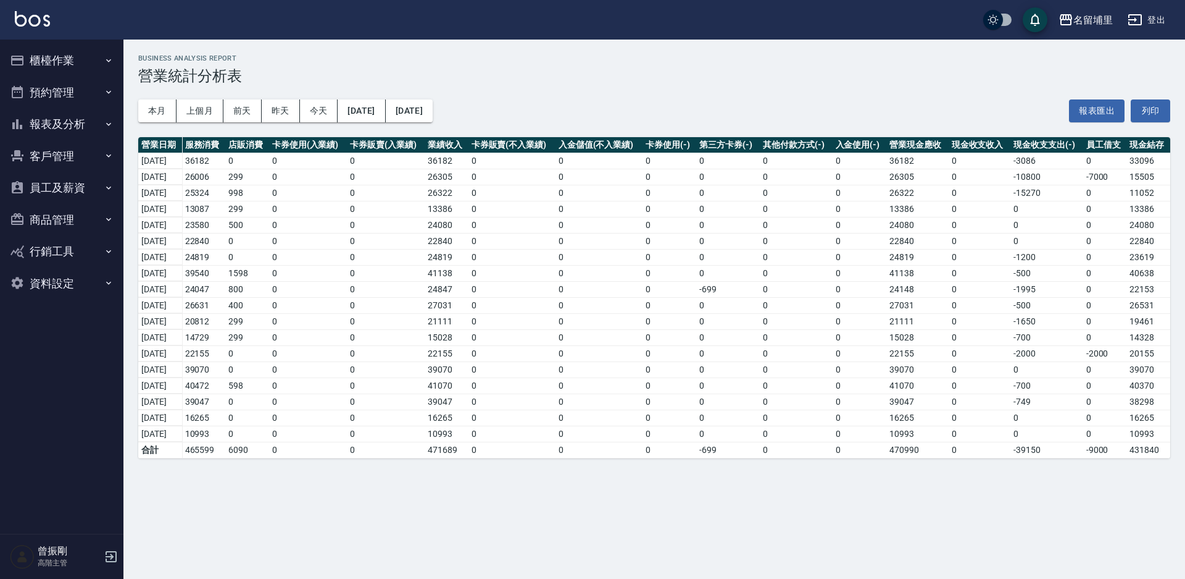
click at [77, 183] on button "員工及薪資" at bounding box center [62, 188] width 114 height 32
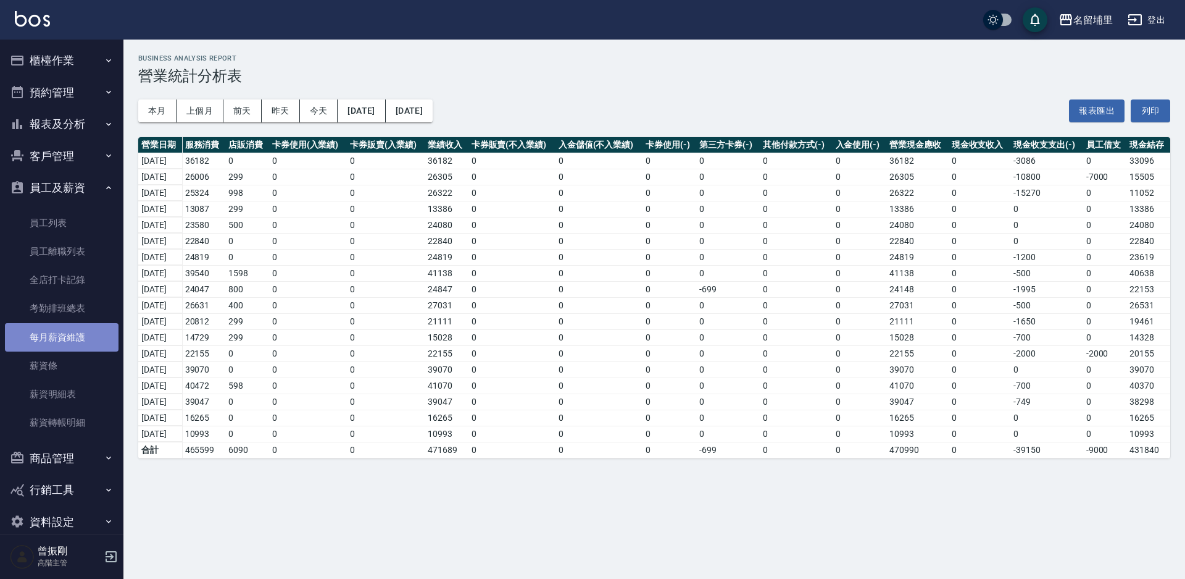
click at [75, 340] on link "每月薪資維護" at bounding box center [62, 337] width 114 height 28
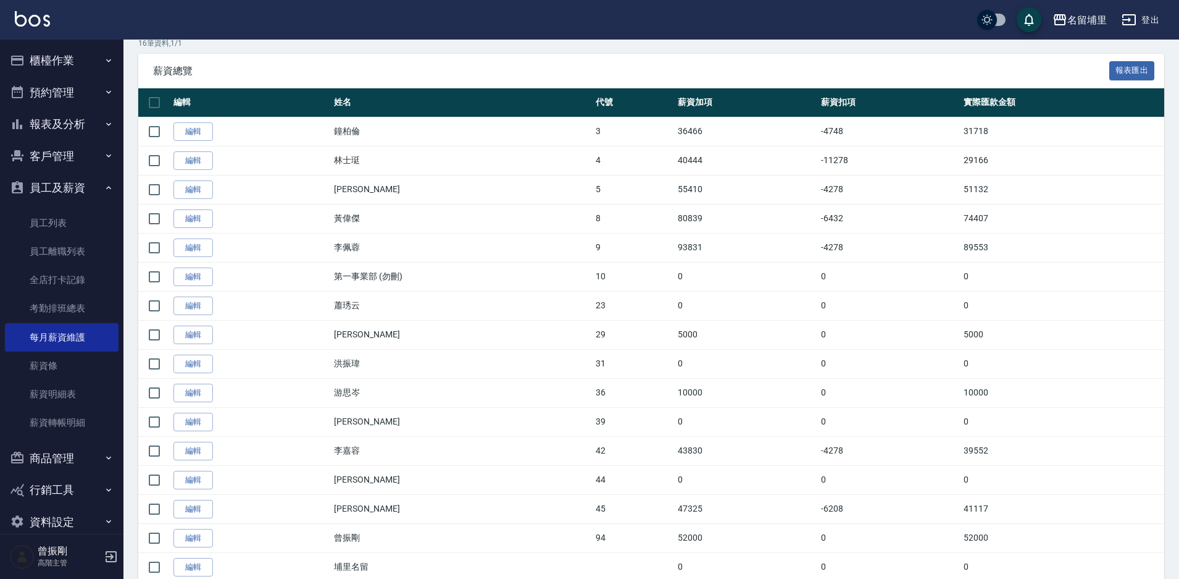
scroll to position [253, 0]
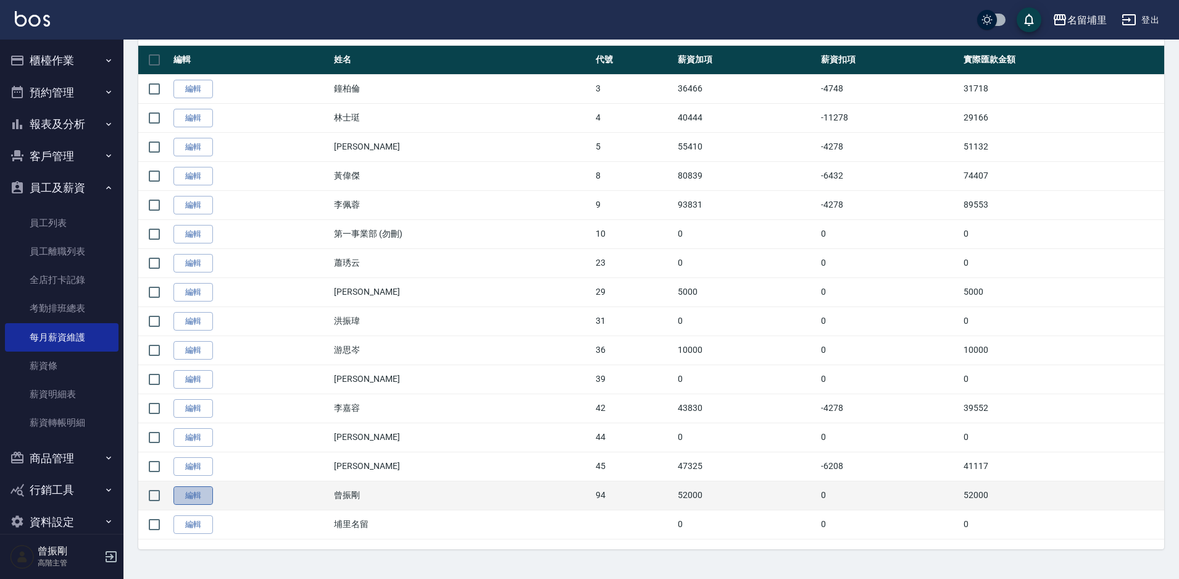
click at [207, 493] on link "編輯" at bounding box center [193, 495] width 40 height 19
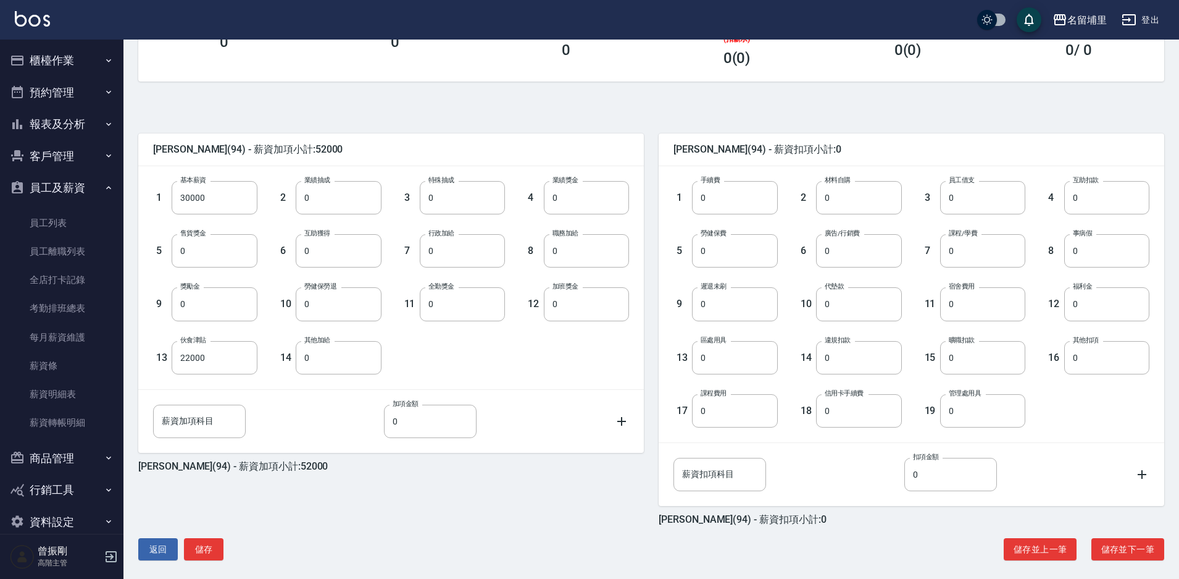
scroll to position [224, 0]
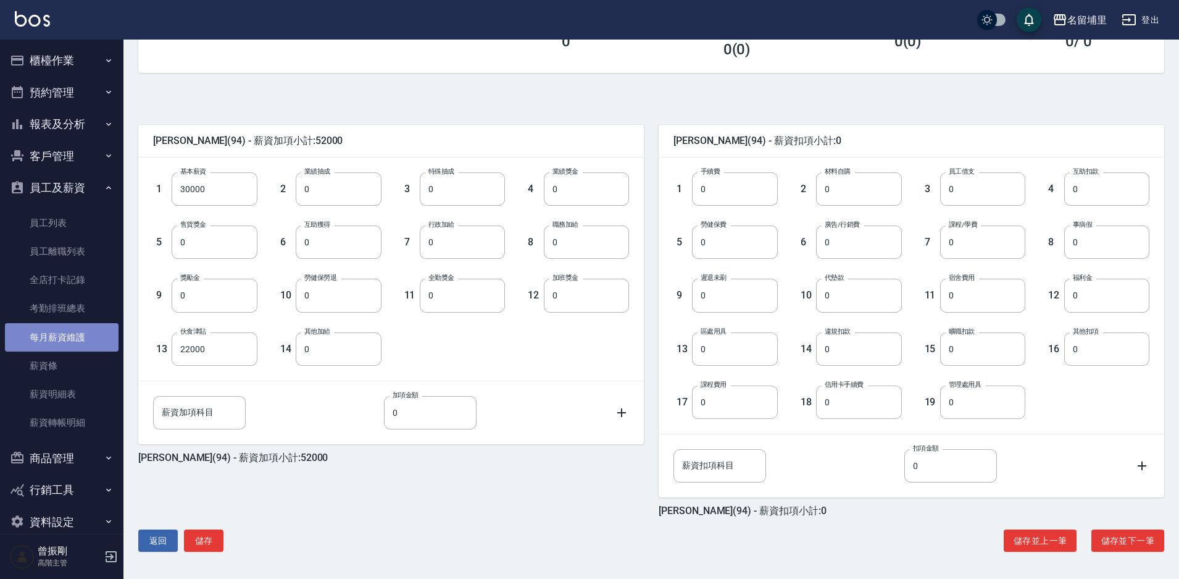
click at [80, 344] on link "每月薪資維護" at bounding box center [62, 337] width 114 height 28
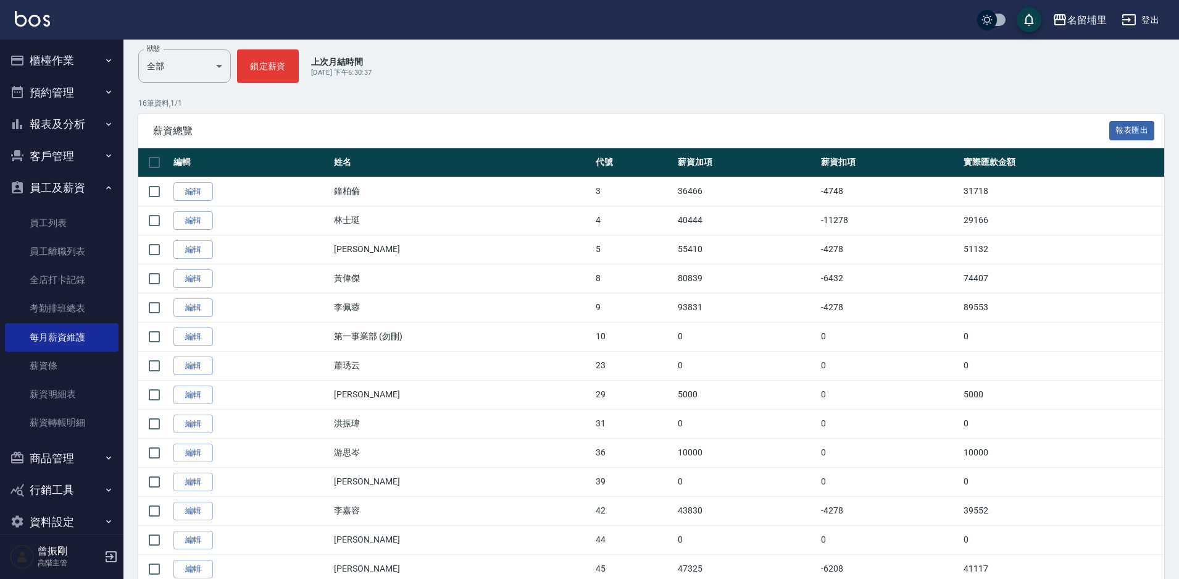
scroll to position [253, 0]
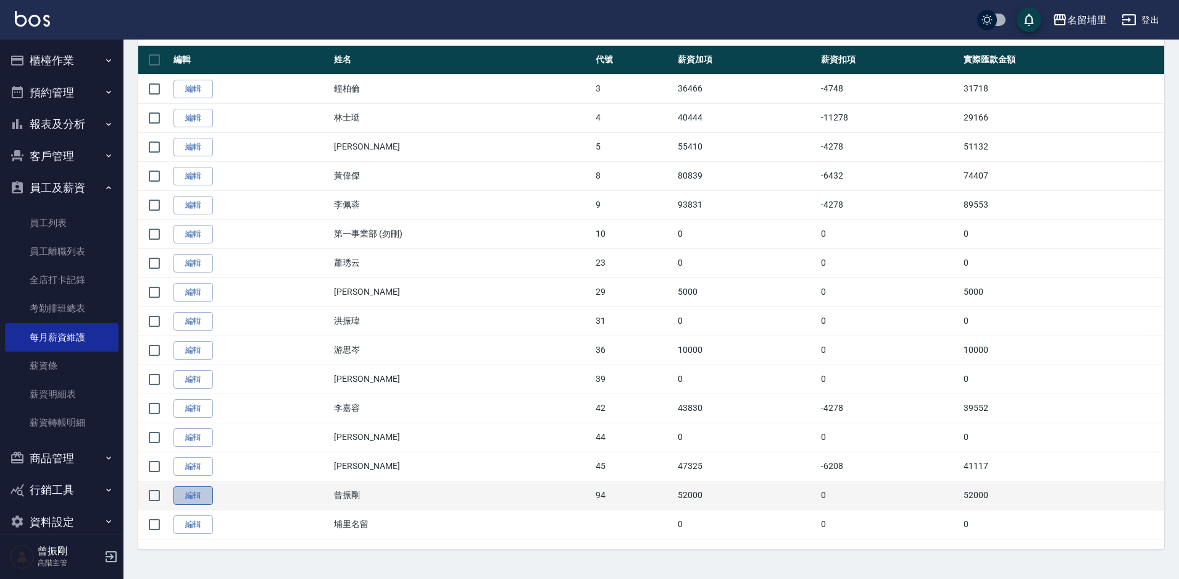
click at [199, 495] on link "編輯" at bounding box center [193, 495] width 40 height 19
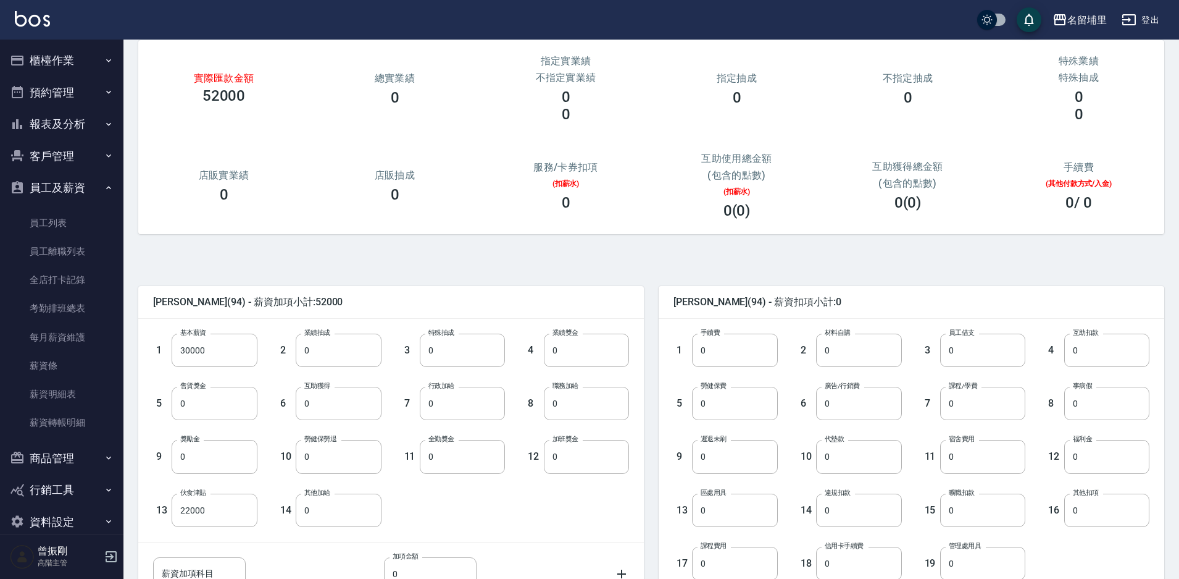
scroll to position [224, 0]
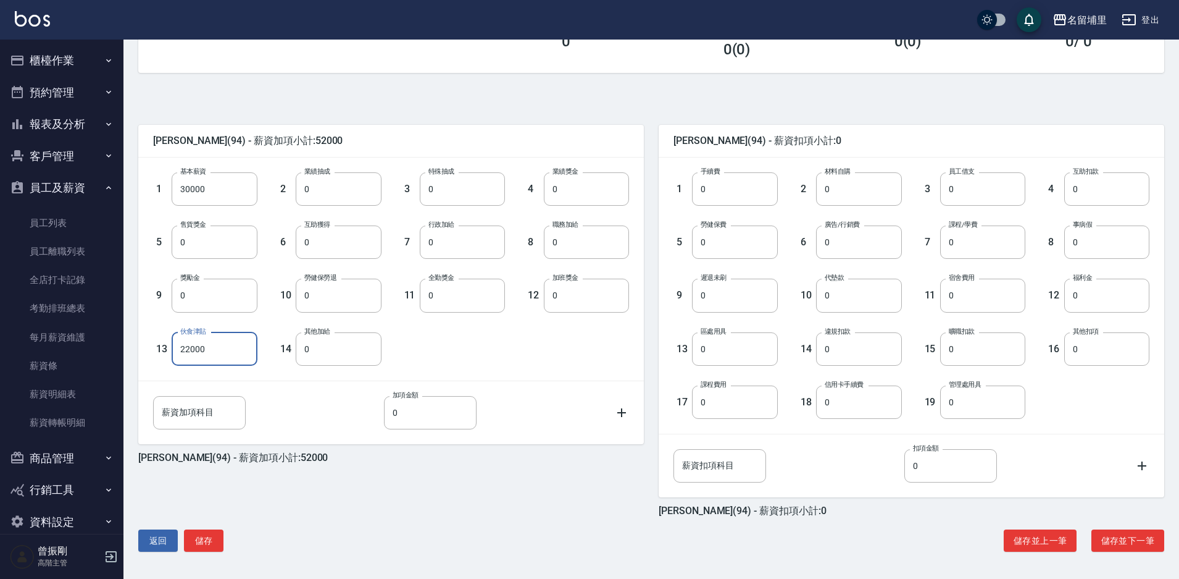
click at [199, 361] on input "22000" at bounding box center [214, 348] width 85 height 33
type input "15000"
click at [347, 343] on input "0" at bounding box center [338, 348] width 85 height 33
type input "10000"
click at [210, 540] on button "儲存" at bounding box center [204, 540] width 40 height 23
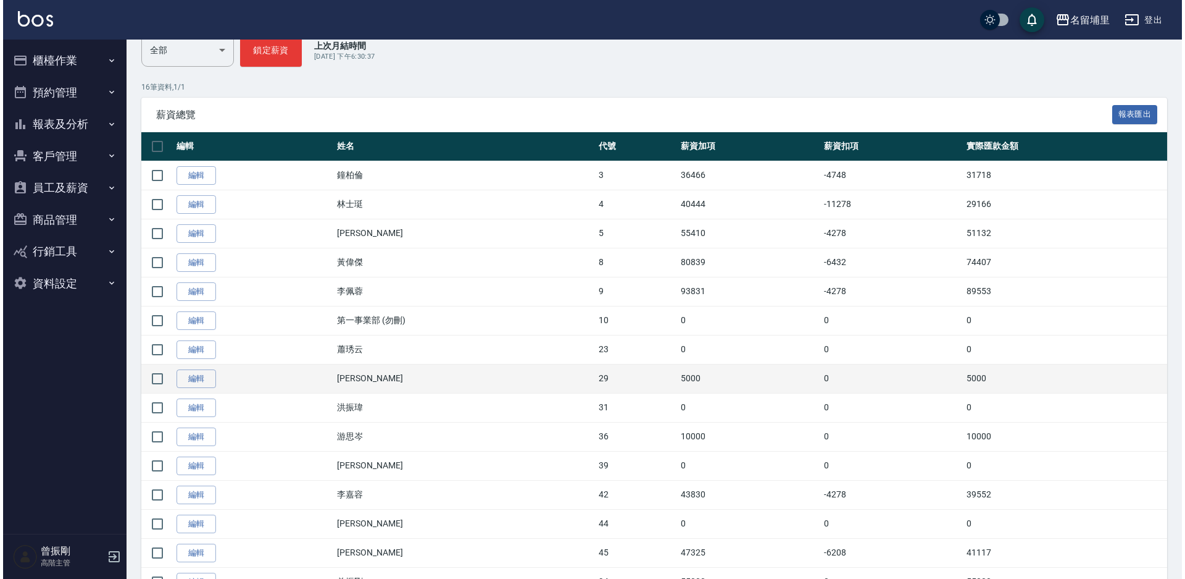
scroll to position [253, 0]
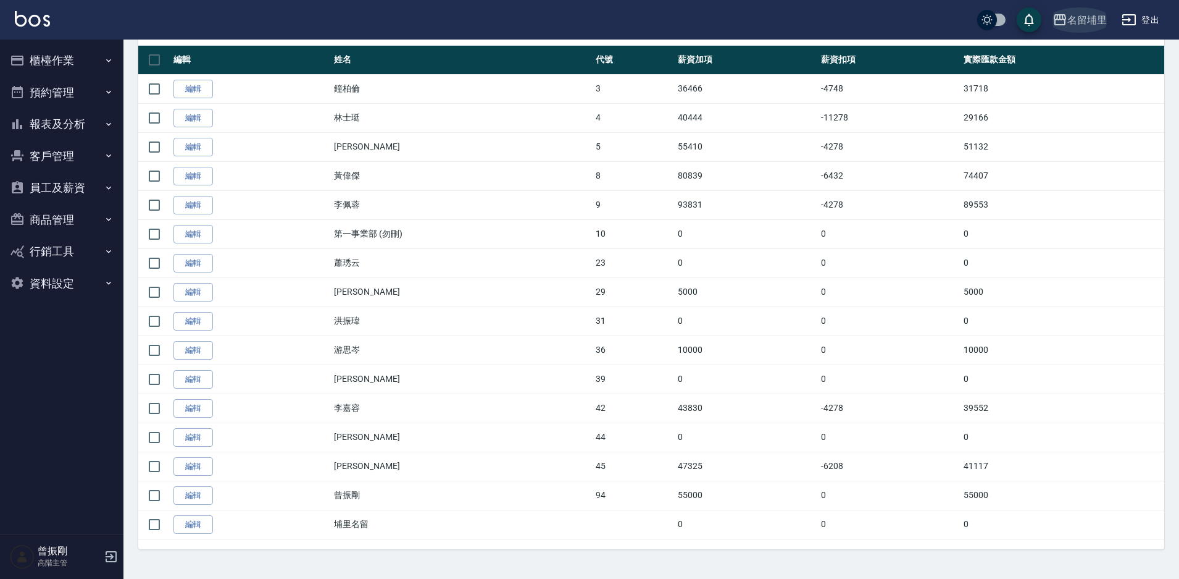
click at [1092, 18] on div "名留埔里" at bounding box center [1088, 19] width 40 height 15
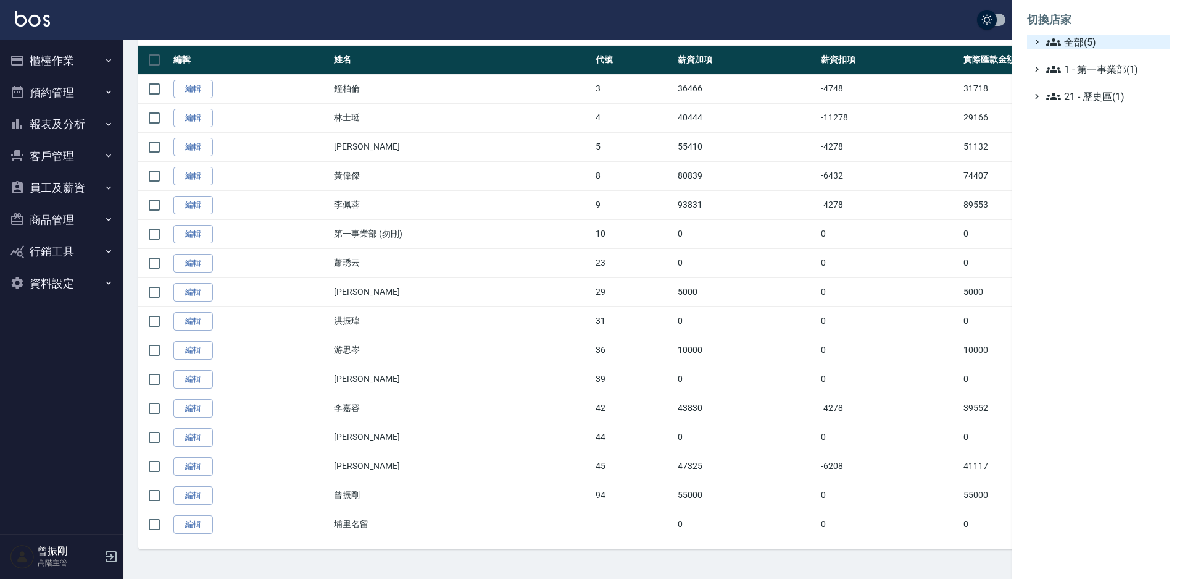
click at [1077, 48] on span "全部(5)" at bounding box center [1106, 42] width 119 height 15
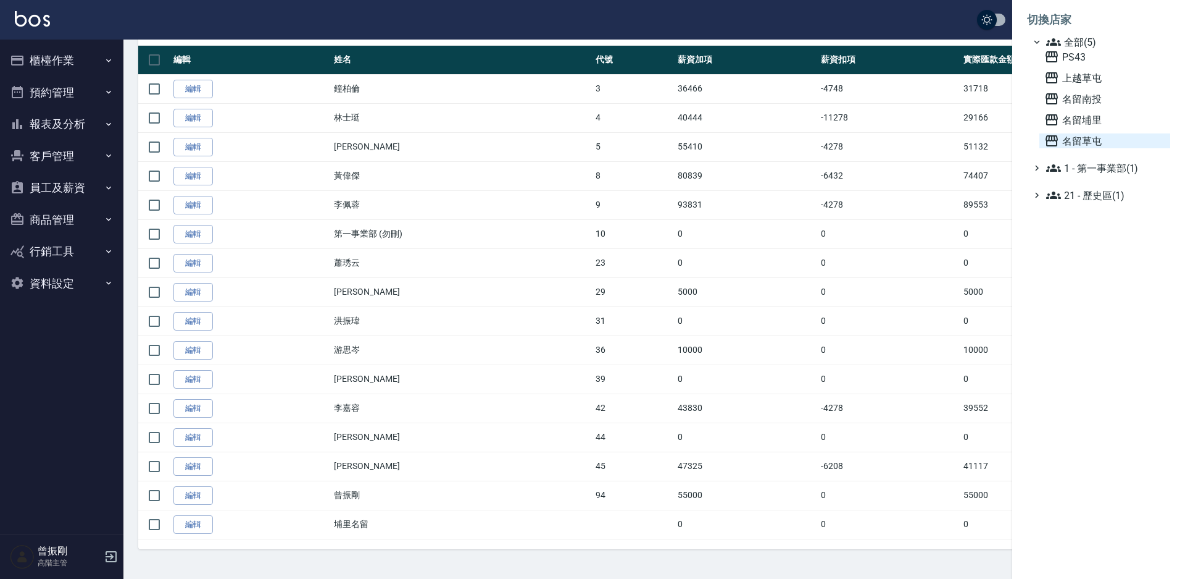
click at [1085, 146] on span "名留草屯" at bounding box center [1105, 140] width 121 height 15
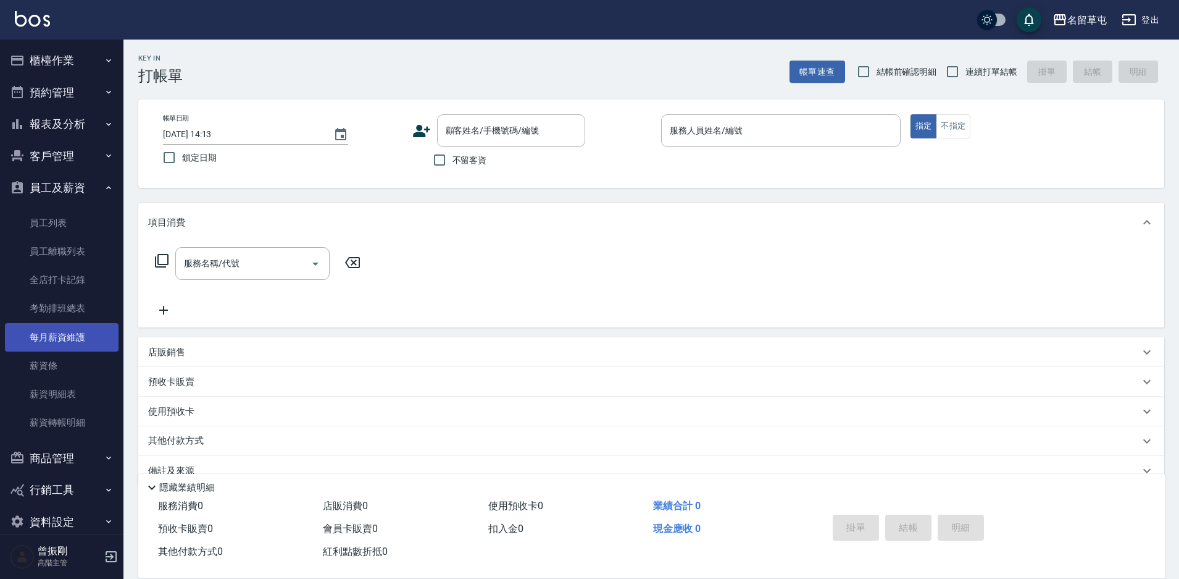
scroll to position [19, 0]
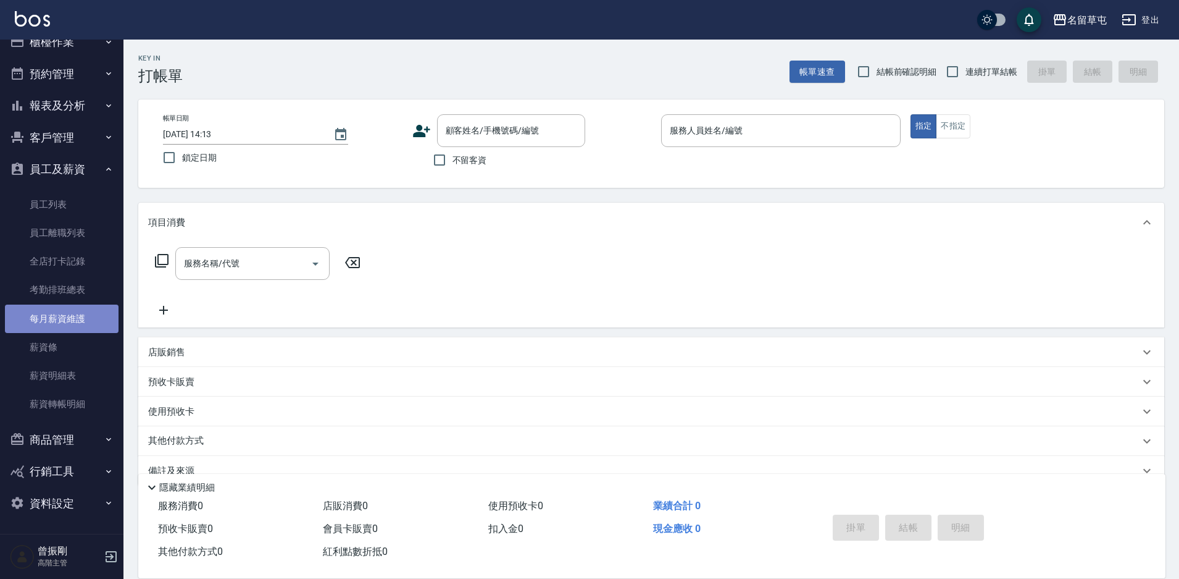
click at [68, 319] on link "每月薪資維護" at bounding box center [62, 318] width 114 height 28
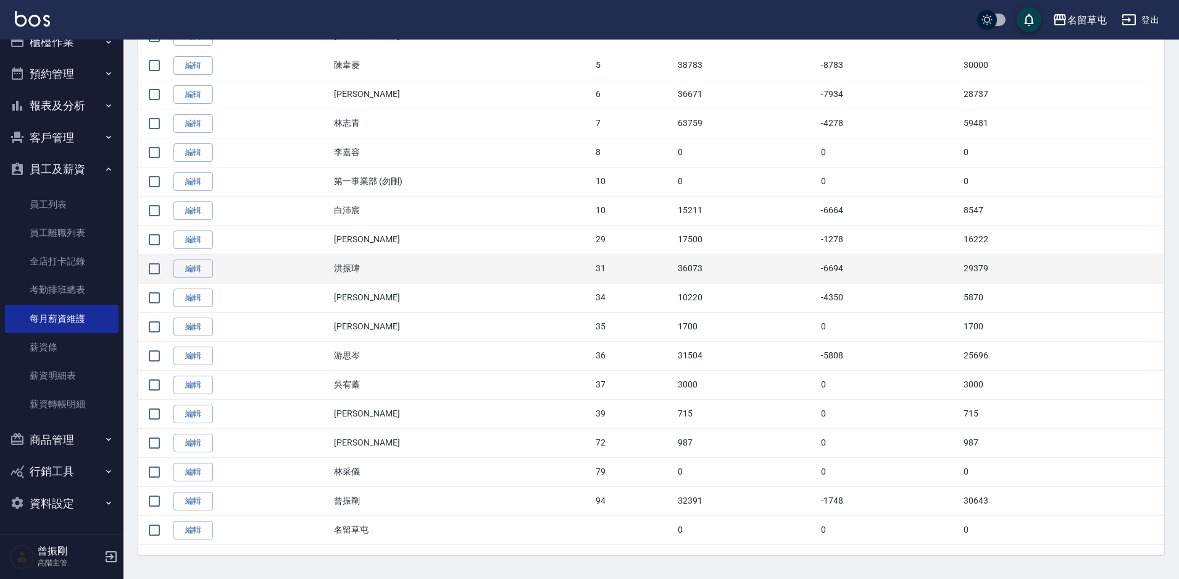
scroll to position [369, 0]
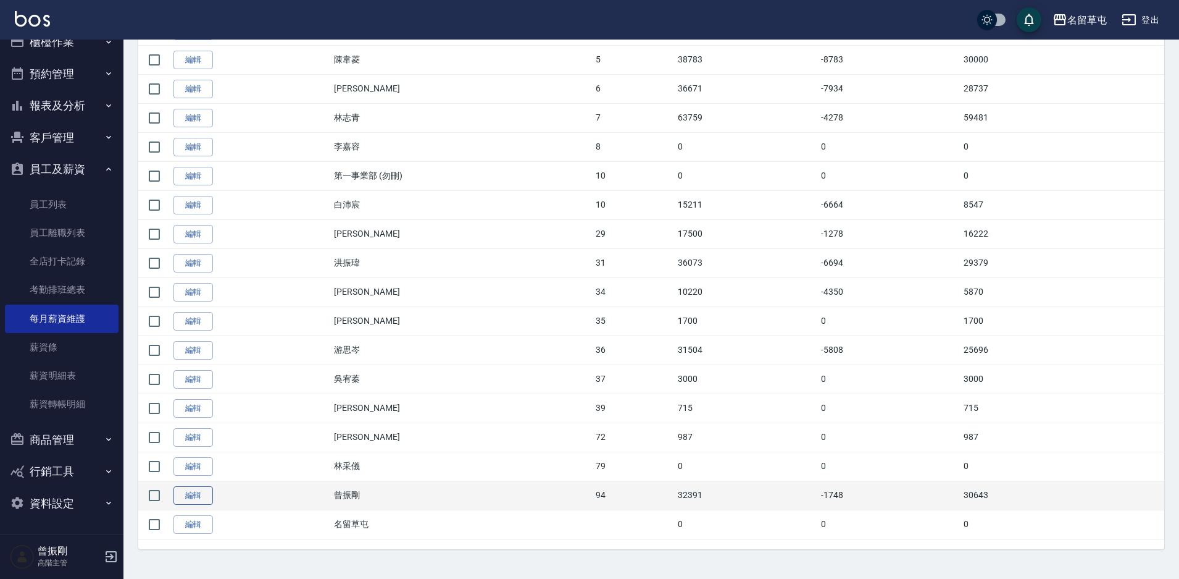
click at [206, 491] on link "編輯" at bounding box center [193, 495] width 40 height 19
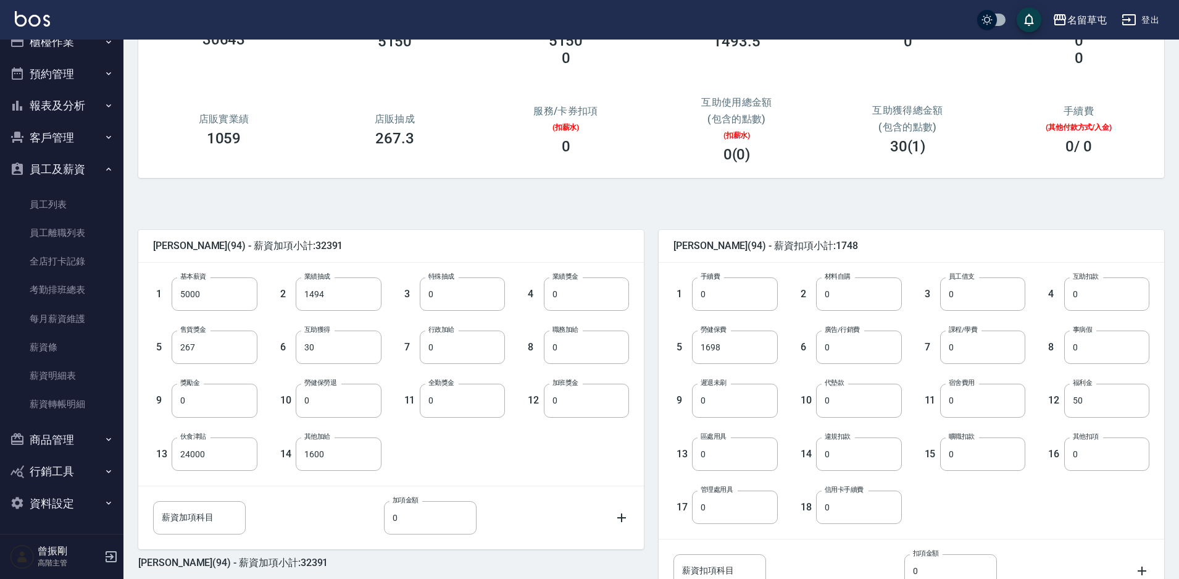
scroll to position [224, 0]
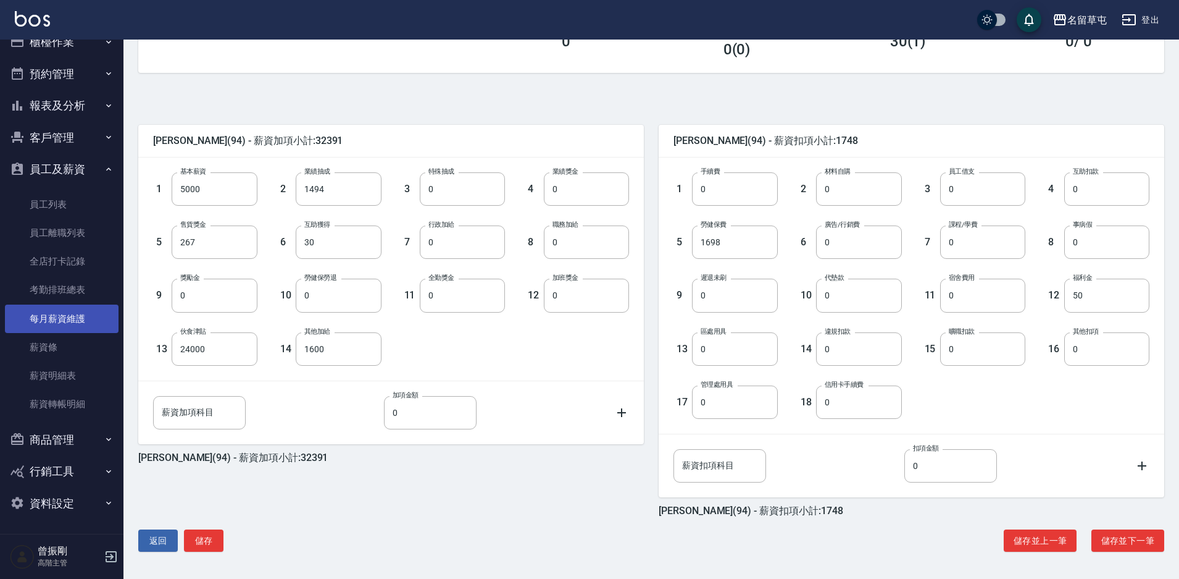
click at [53, 315] on link "每月薪資維護" at bounding box center [62, 318] width 114 height 28
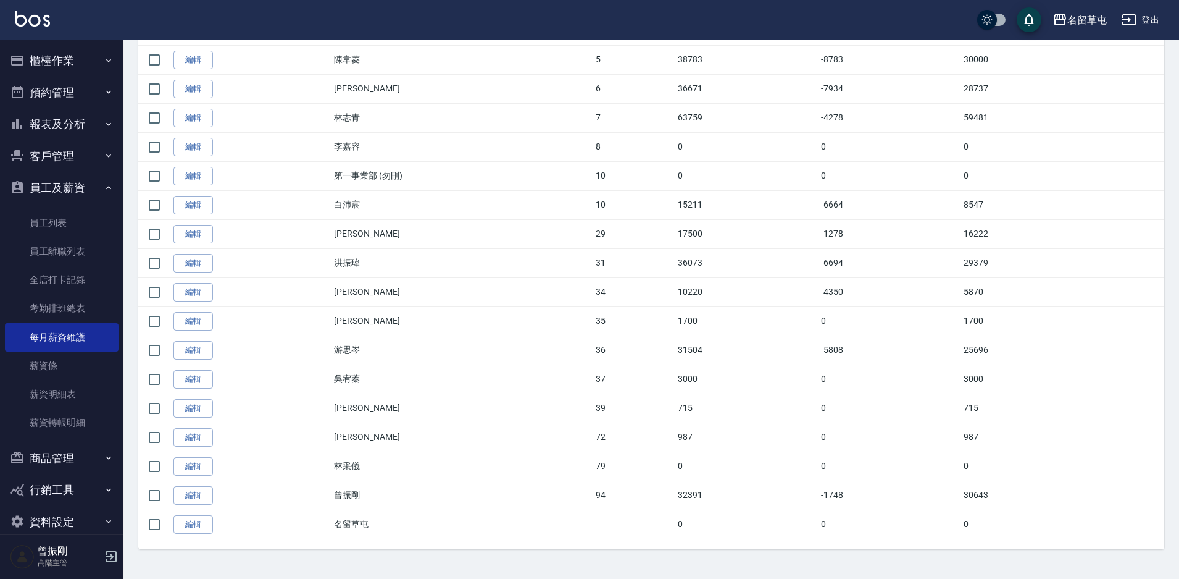
click at [61, 54] on button "櫃檯作業" at bounding box center [62, 60] width 114 height 32
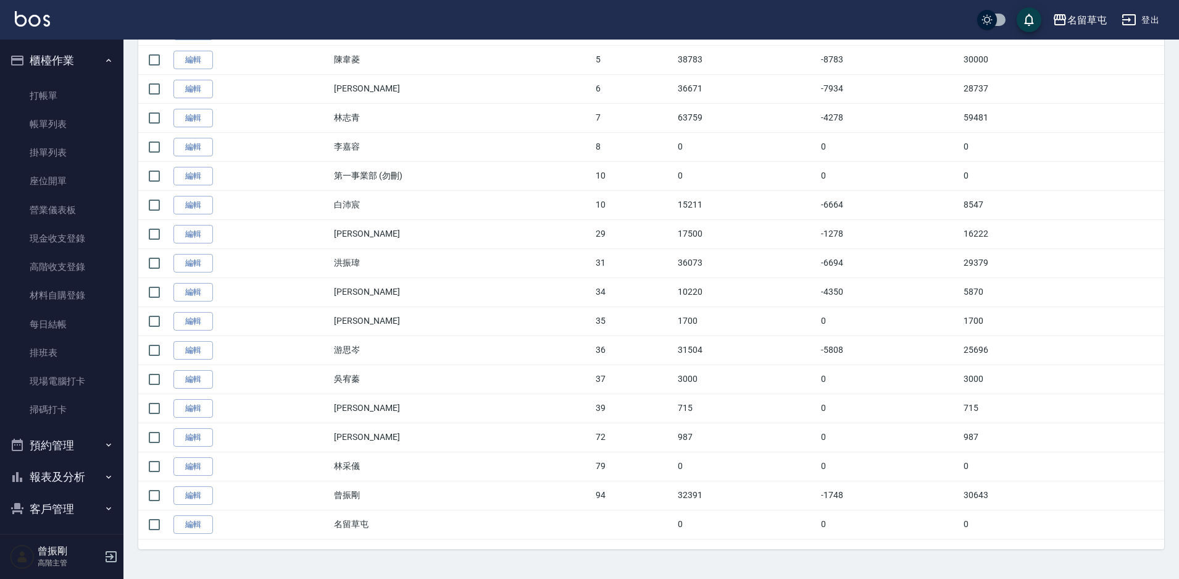
click at [61, 54] on button "櫃檯作業" at bounding box center [62, 60] width 114 height 32
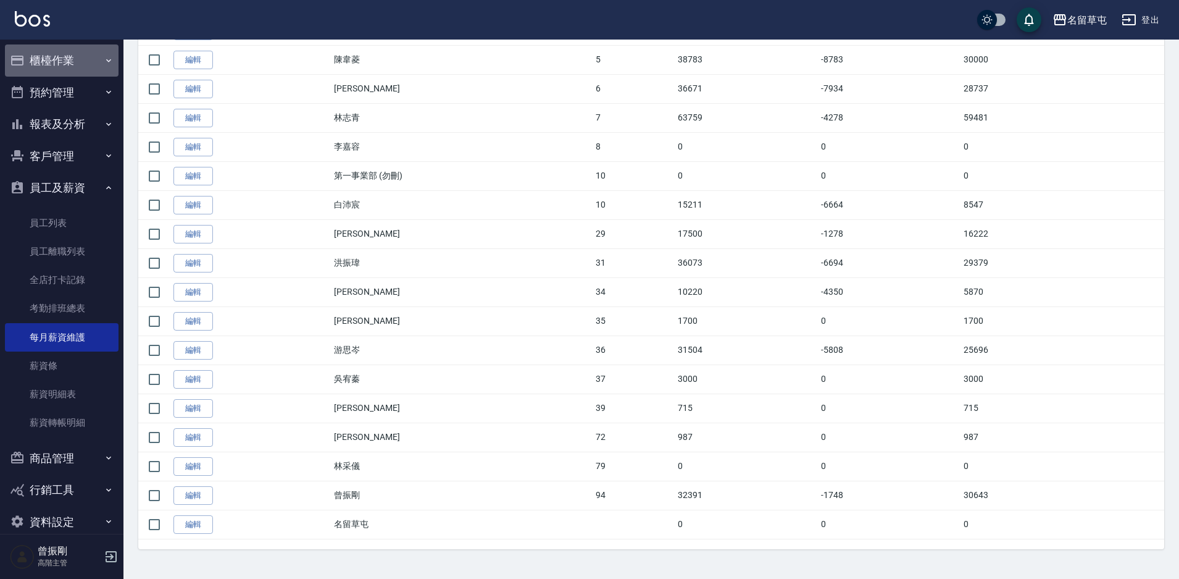
click at [61, 54] on button "櫃檯作業" at bounding box center [62, 60] width 114 height 32
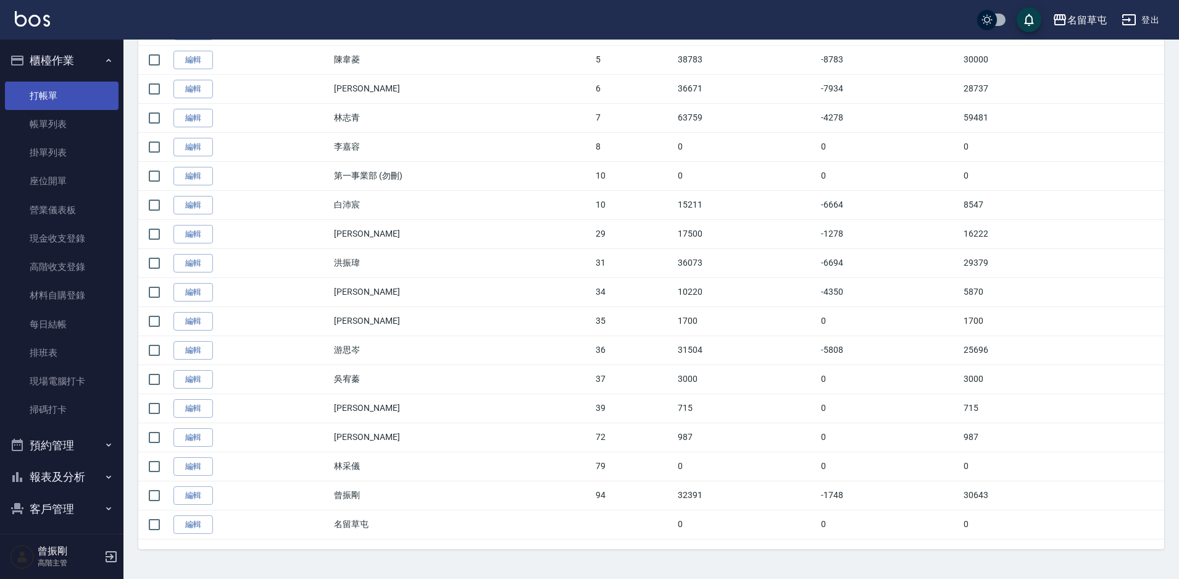
click at [56, 91] on link "打帳單" at bounding box center [62, 95] width 114 height 28
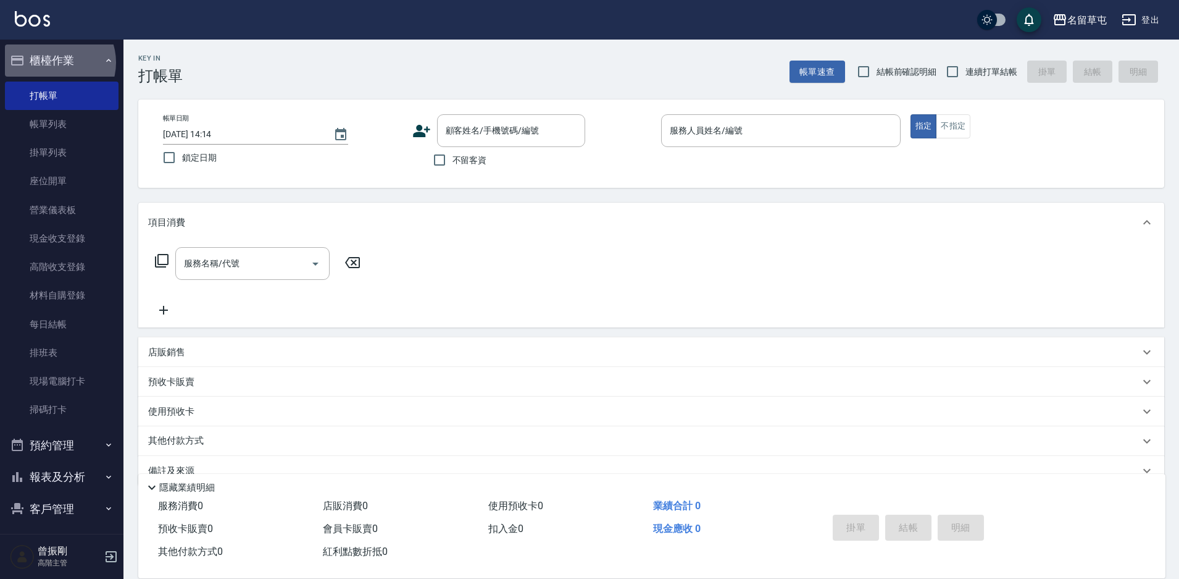
click at [55, 62] on button "櫃檯作業" at bounding box center [62, 60] width 114 height 32
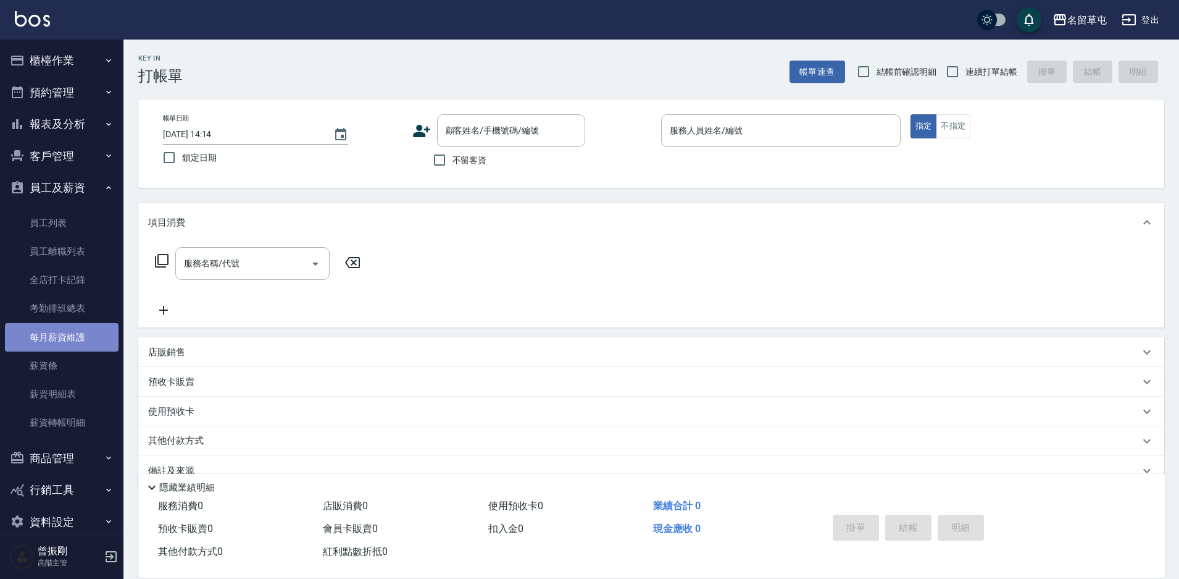
click at [78, 333] on link "每月薪資維護" at bounding box center [62, 337] width 114 height 28
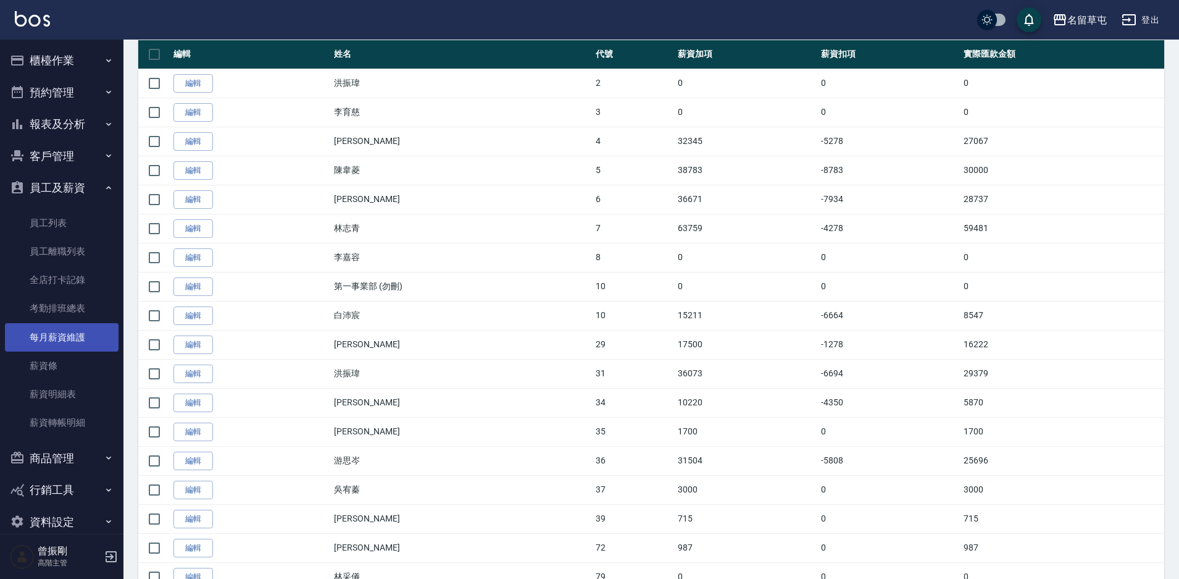
scroll to position [369, 0]
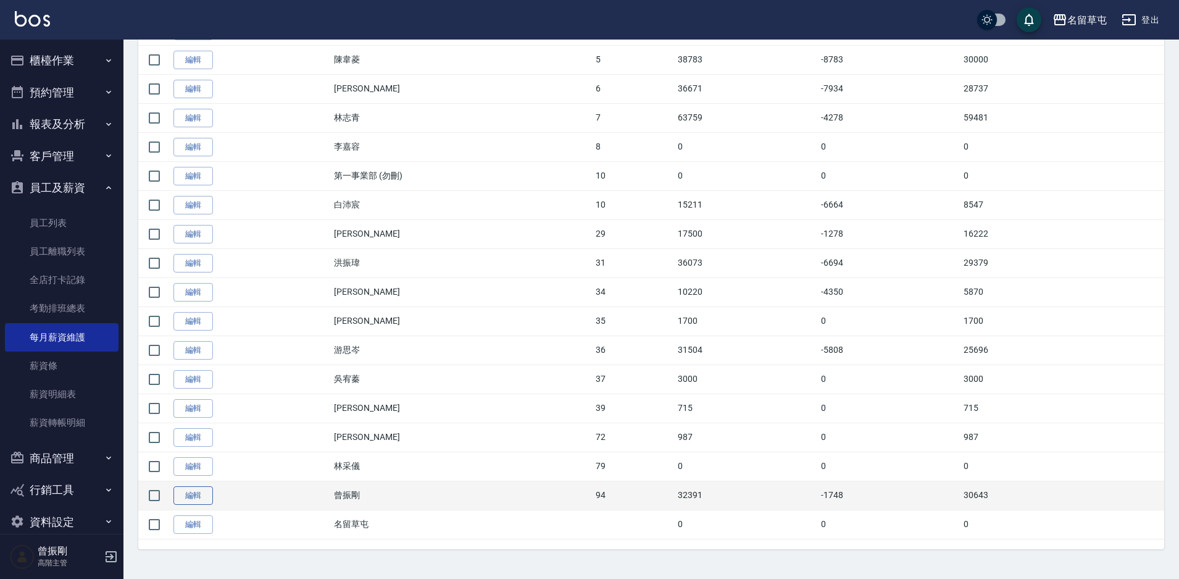
click at [204, 497] on link "編輯" at bounding box center [193, 495] width 40 height 19
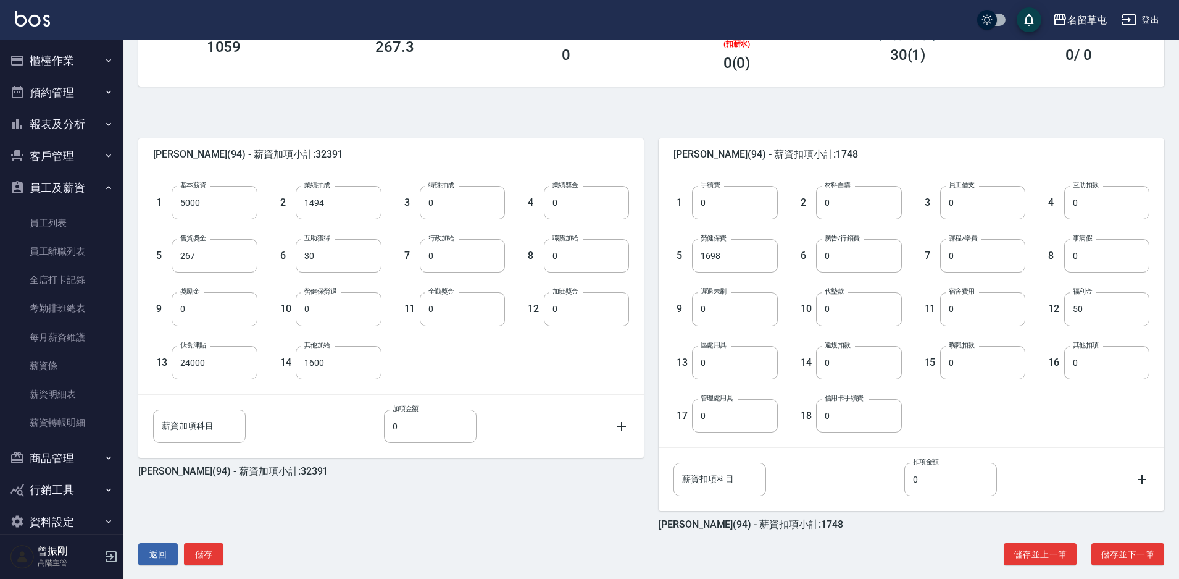
scroll to position [224, 0]
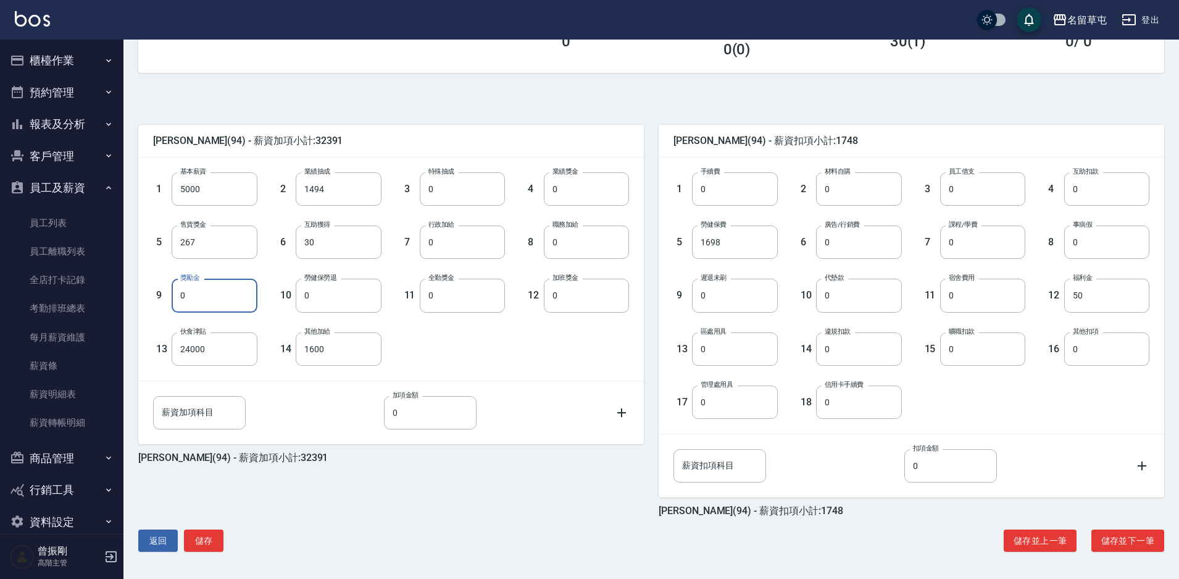
click at [191, 300] on input "0" at bounding box center [214, 294] width 85 height 33
type input "16000"
click at [211, 539] on button "儲存" at bounding box center [204, 540] width 40 height 23
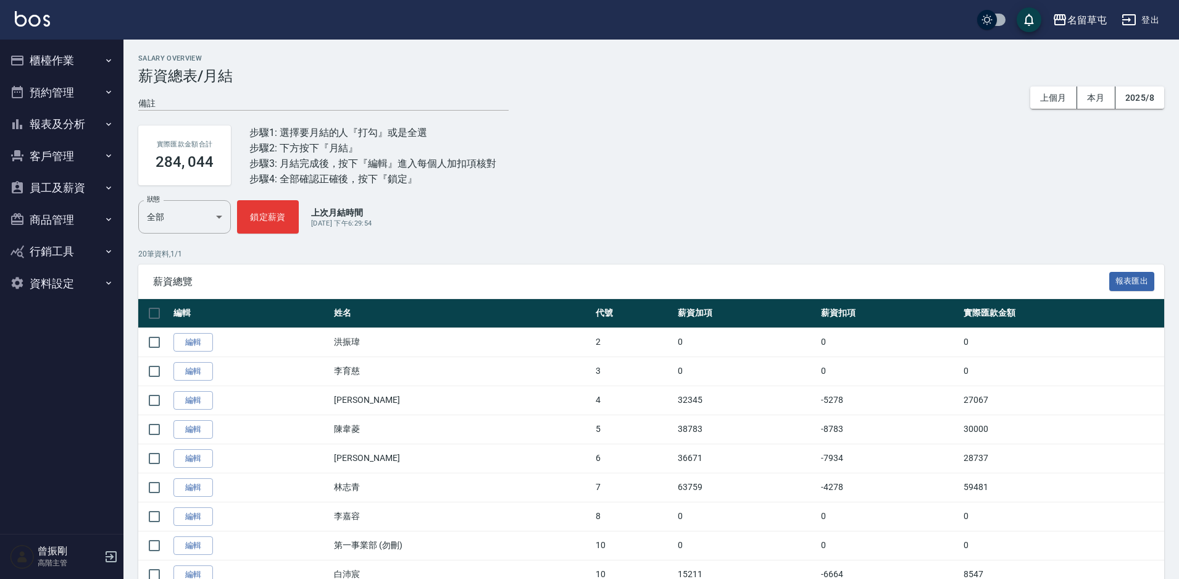
click at [73, 186] on button "員工及薪資" at bounding box center [62, 188] width 114 height 32
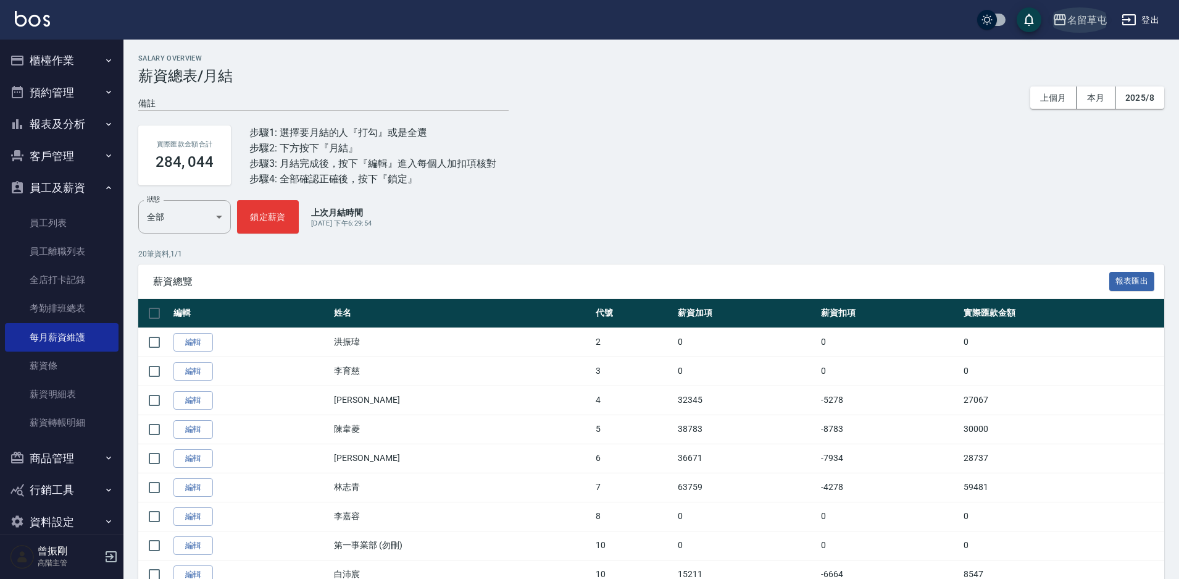
click at [1071, 17] on div "名留草屯" at bounding box center [1088, 19] width 40 height 15
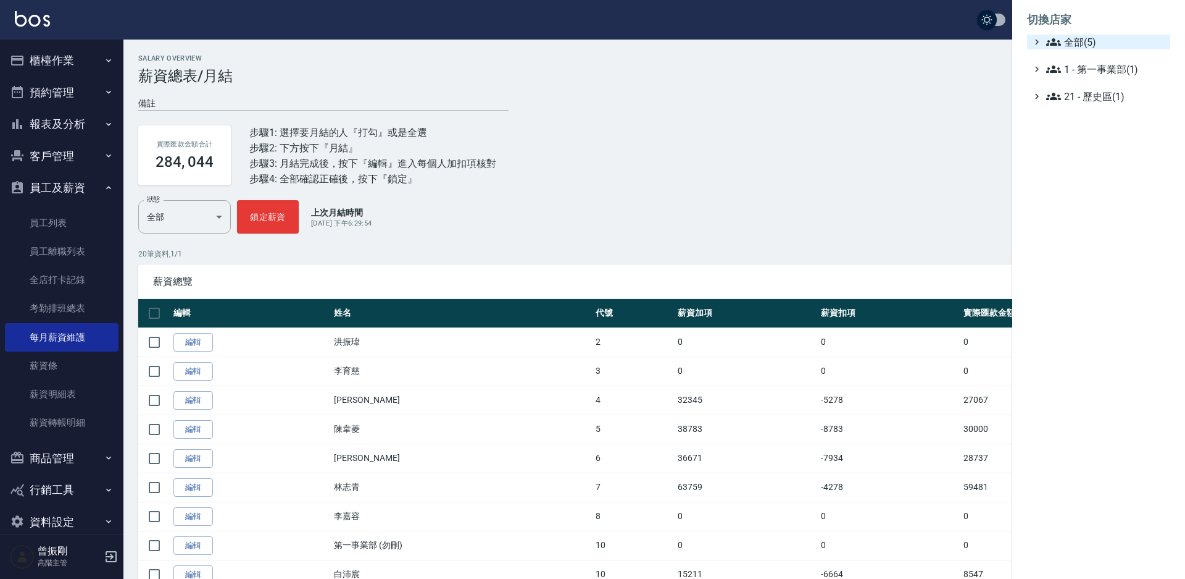
click at [1079, 43] on span "全部(5)" at bounding box center [1106, 42] width 119 height 15
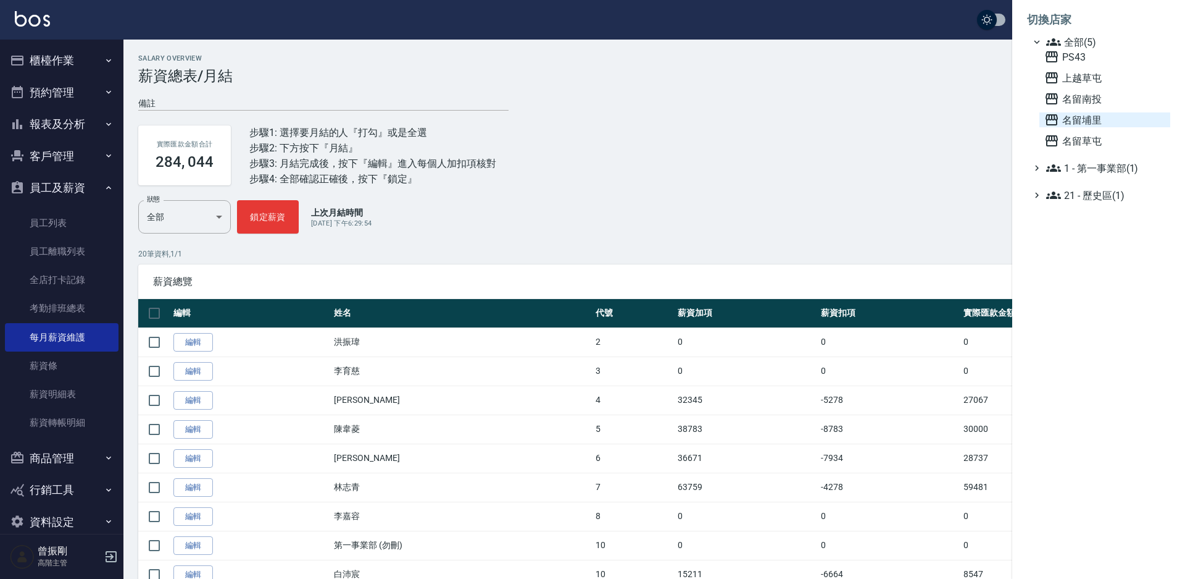
click at [1089, 120] on span "名留埔里" at bounding box center [1105, 119] width 121 height 15
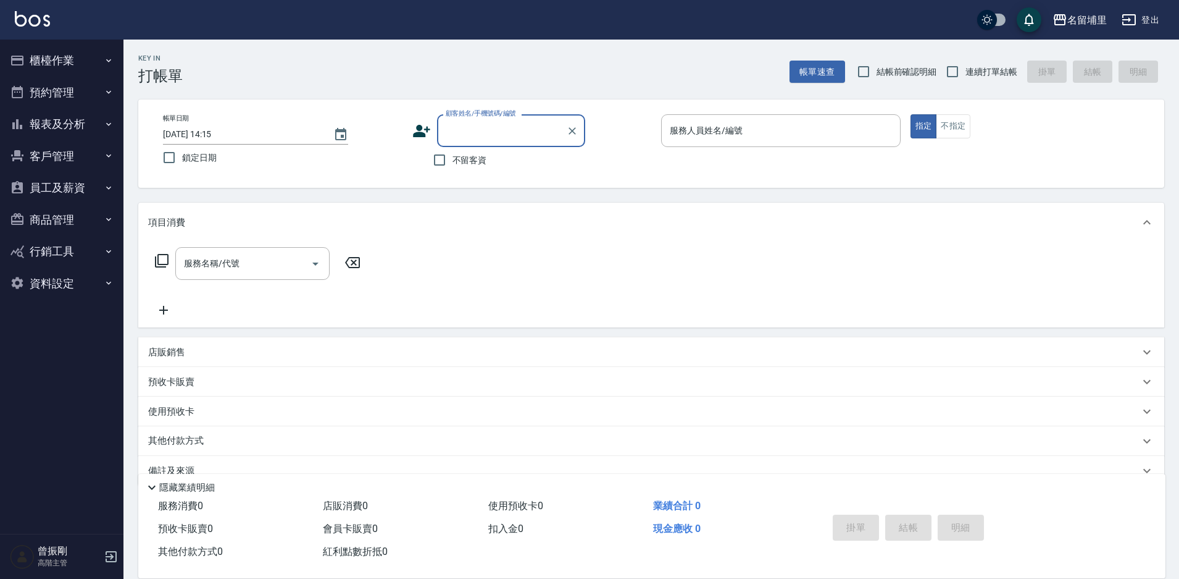
click at [58, 186] on button "員工及薪資" at bounding box center [62, 188] width 114 height 32
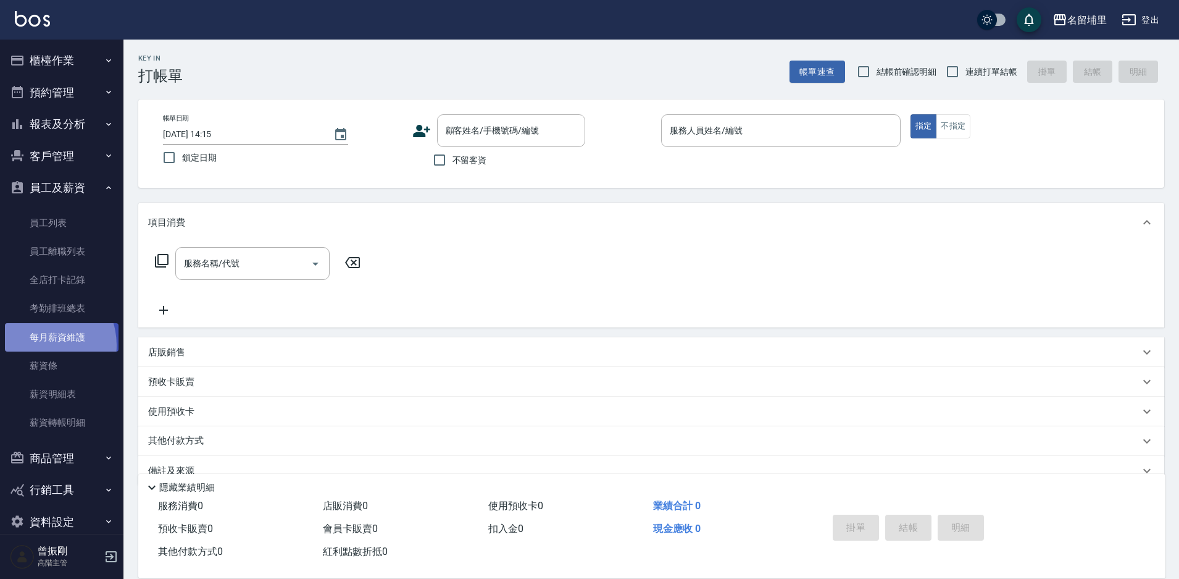
click at [40, 345] on link "每月薪資維護" at bounding box center [62, 337] width 114 height 28
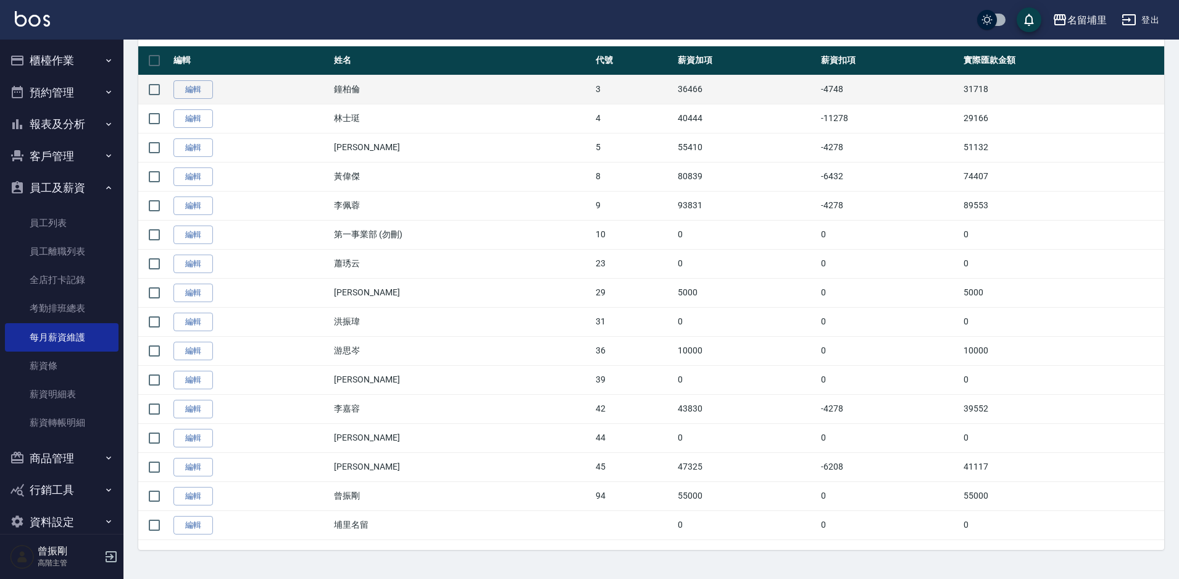
scroll to position [253, 0]
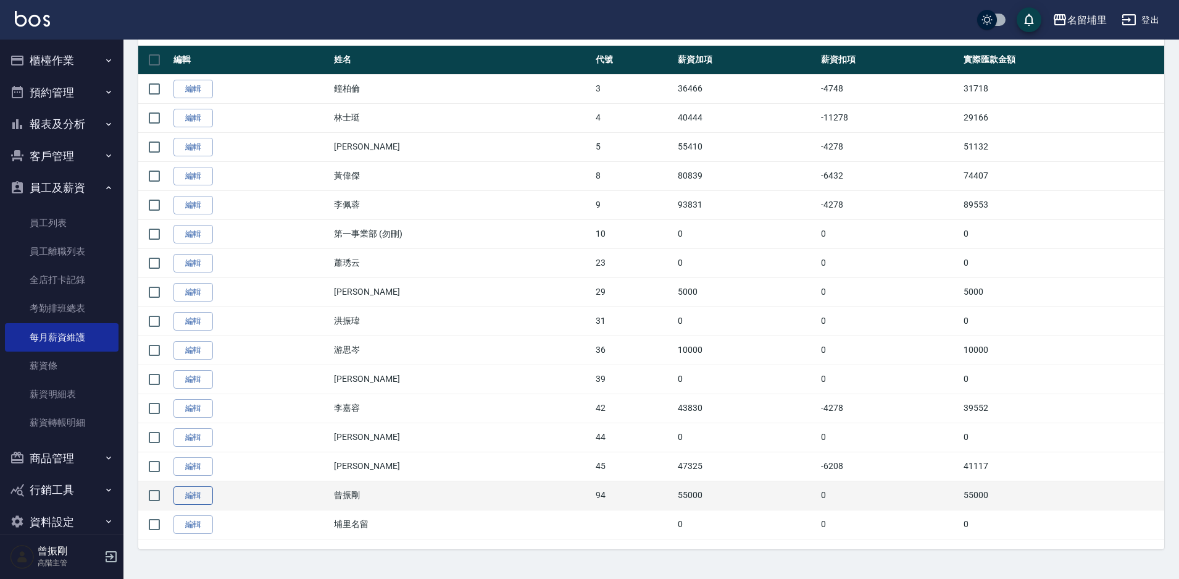
click at [192, 501] on link "編輯" at bounding box center [193, 495] width 40 height 19
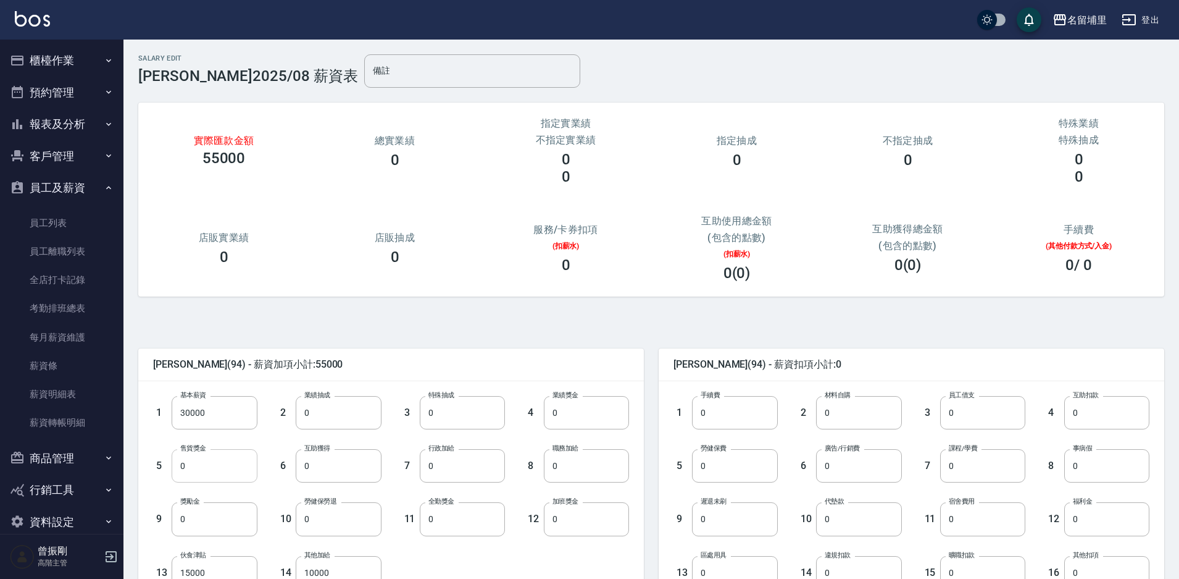
scroll to position [224, 0]
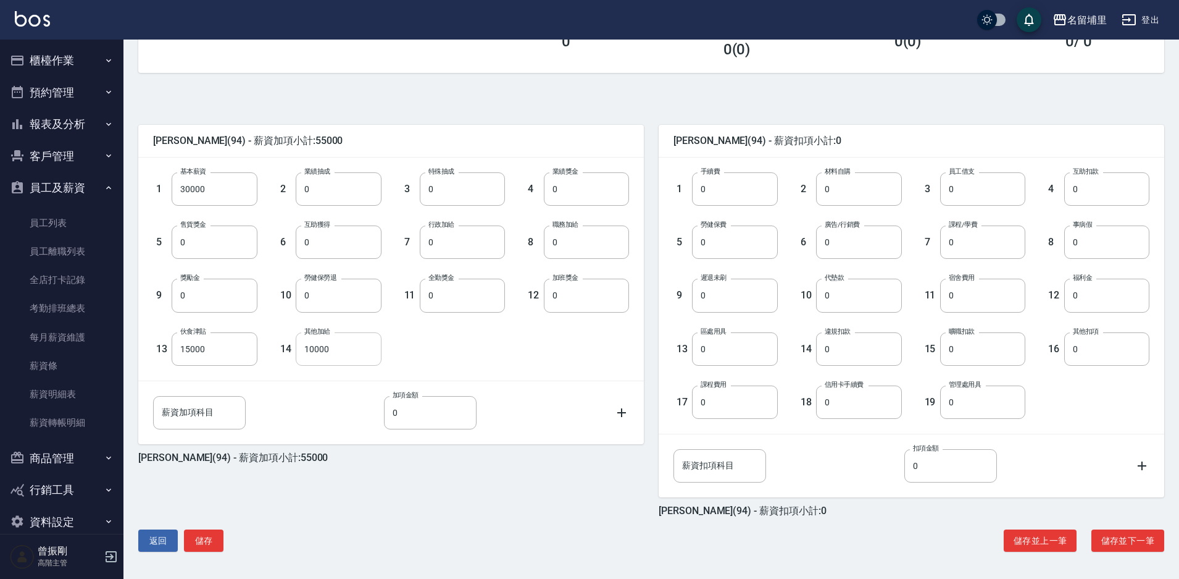
click at [328, 359] on input "10000" at bounding box center [338, 348] width 85 height 33
type input "14000"
click at [212, 543] on button "儲存" at bounding box center [204, 540] width 40 height 23
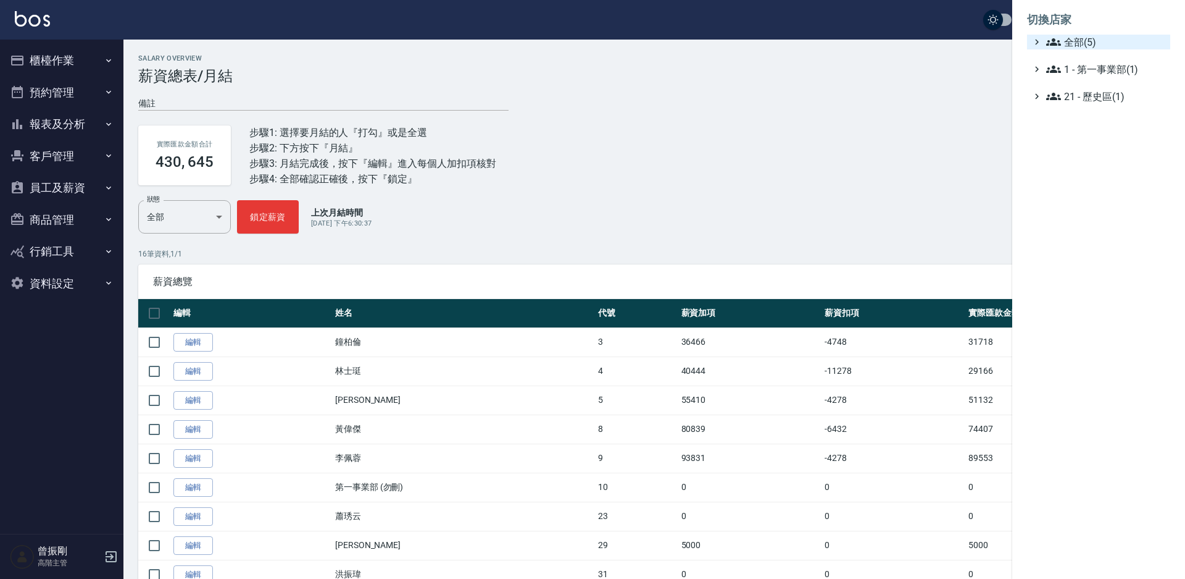
click at [1083, 40] on span "全部(5)" at bounding box center [1106, 42] width 119 height 15
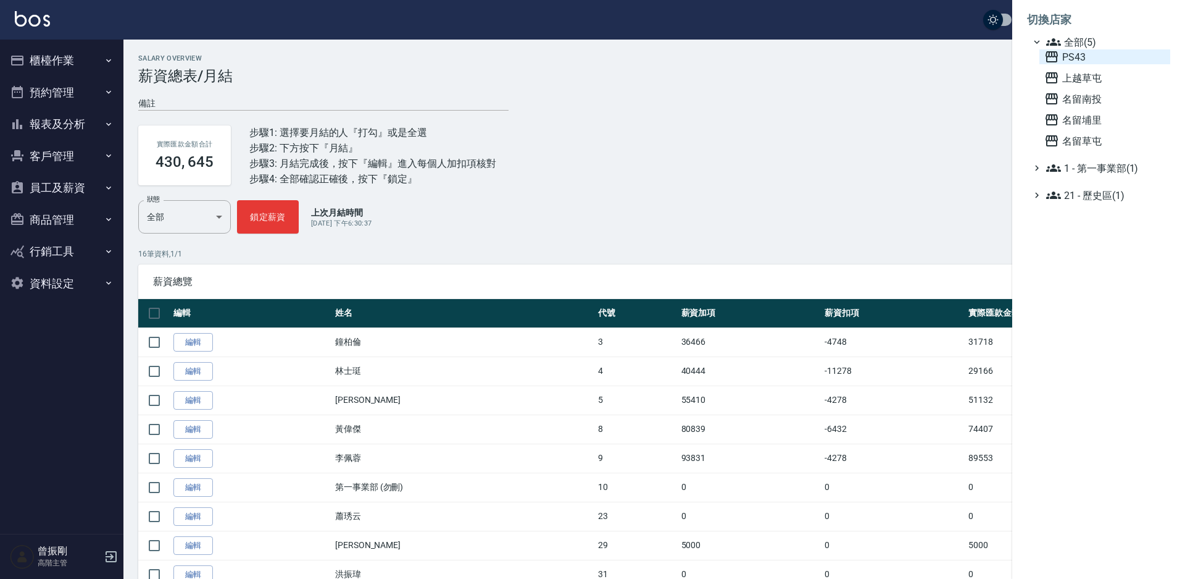
click at [1082, 60] on span "PS43" at bounding box center [1105, 56] width 121 height 15
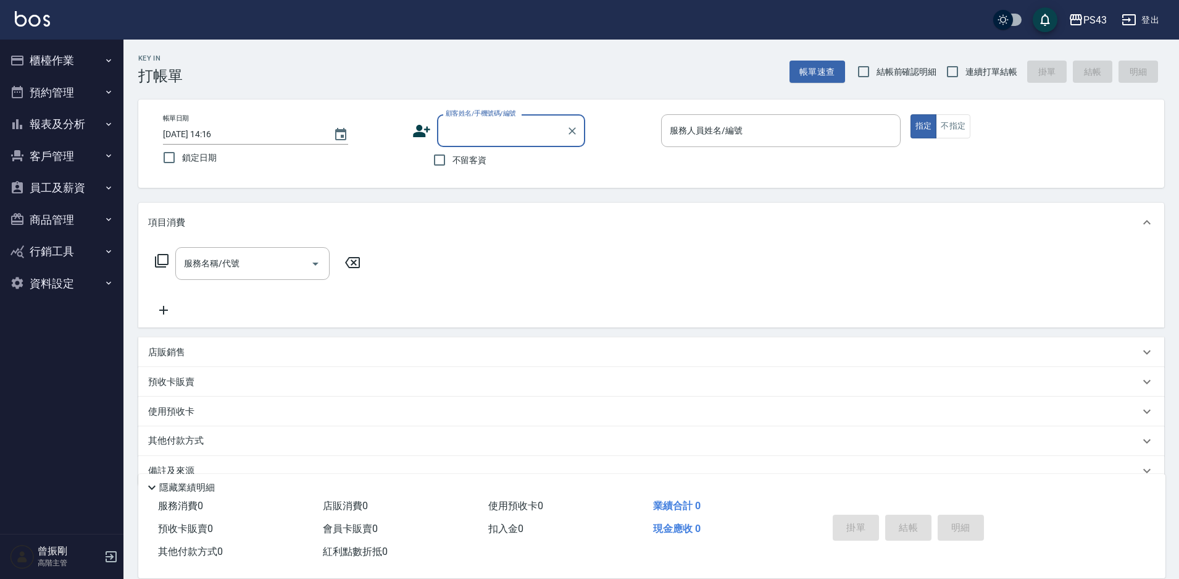
click at [62, 188] on button "員工及薪資" at bounding box center [62, 188] width 114 height 32
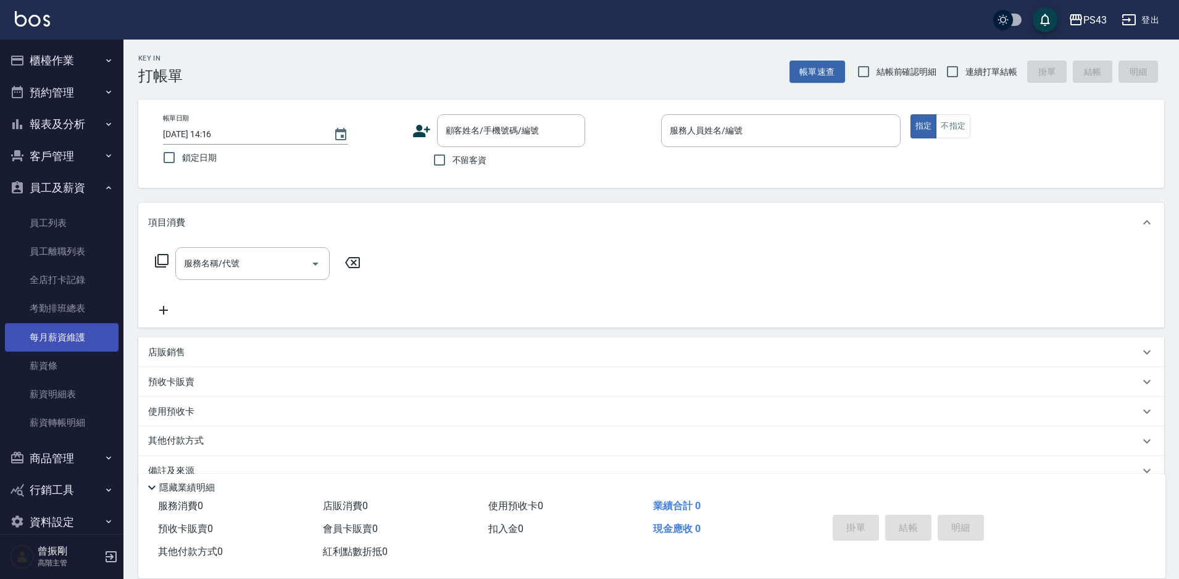
click at [69, 342] on link "每月薪資維護" at bounding box center [62, 337] width 114 height 28
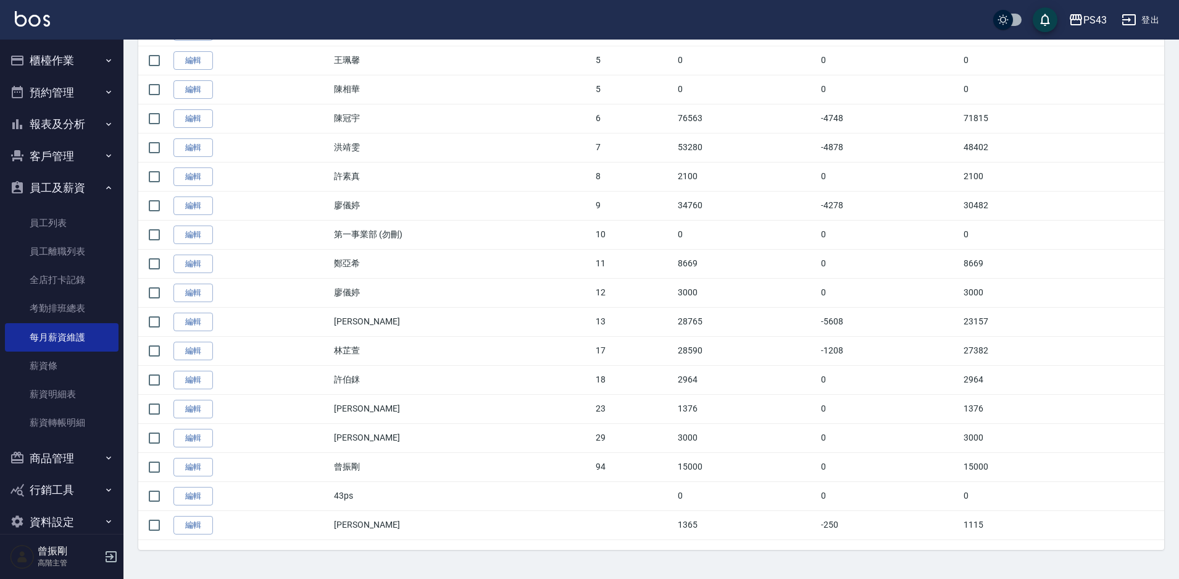
scroll to position [427, 0]
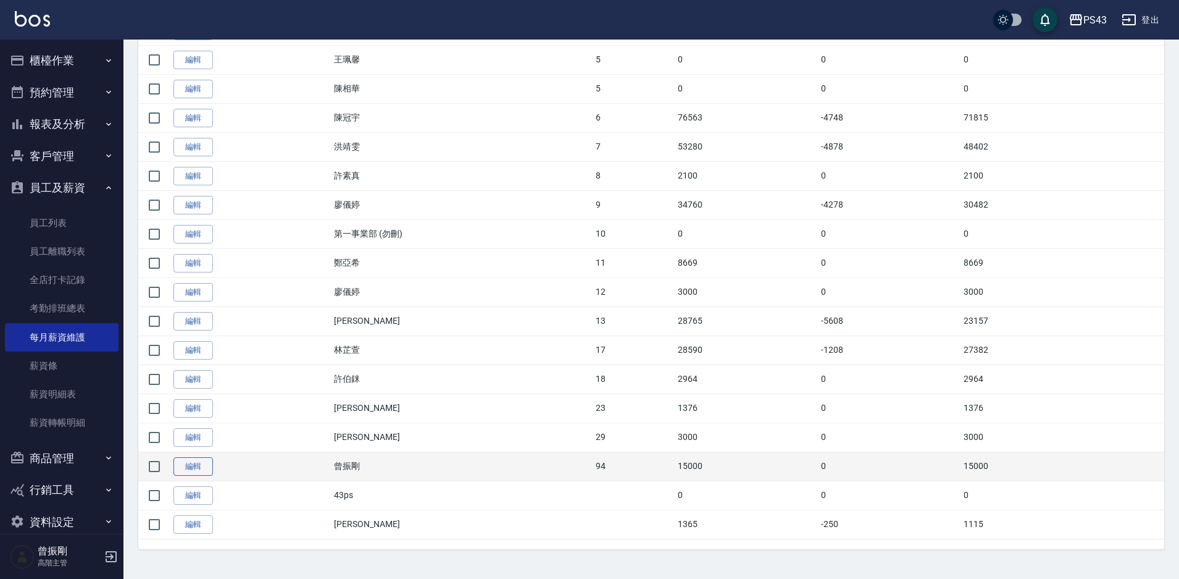
click at [198, 469] on link "編輯" at bounding box center [193, 466] width 40 height 19
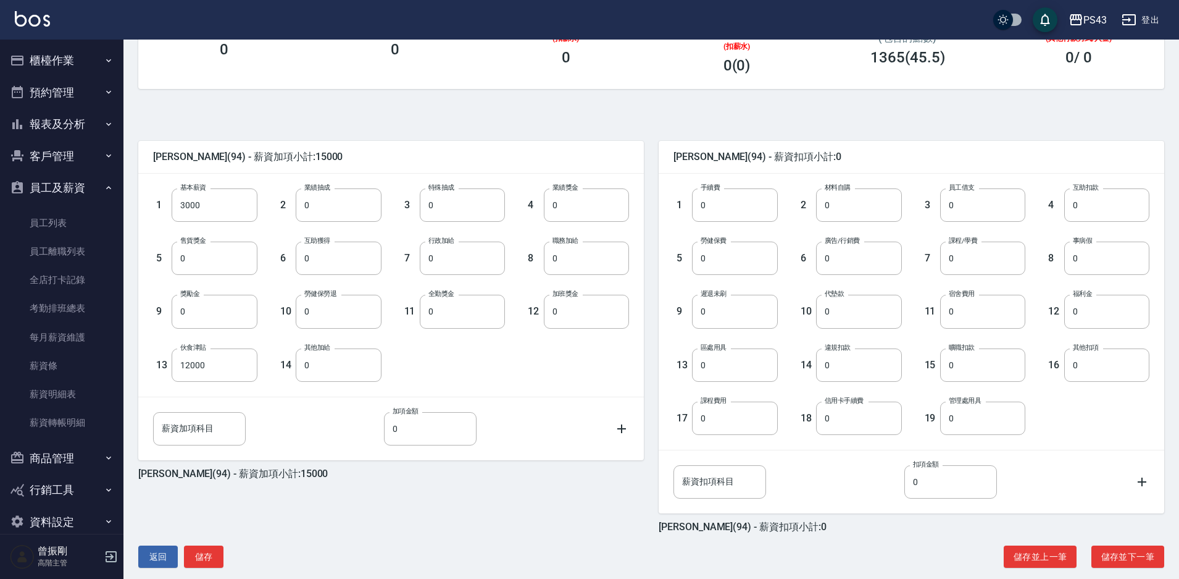
scroll to position [224, 0]
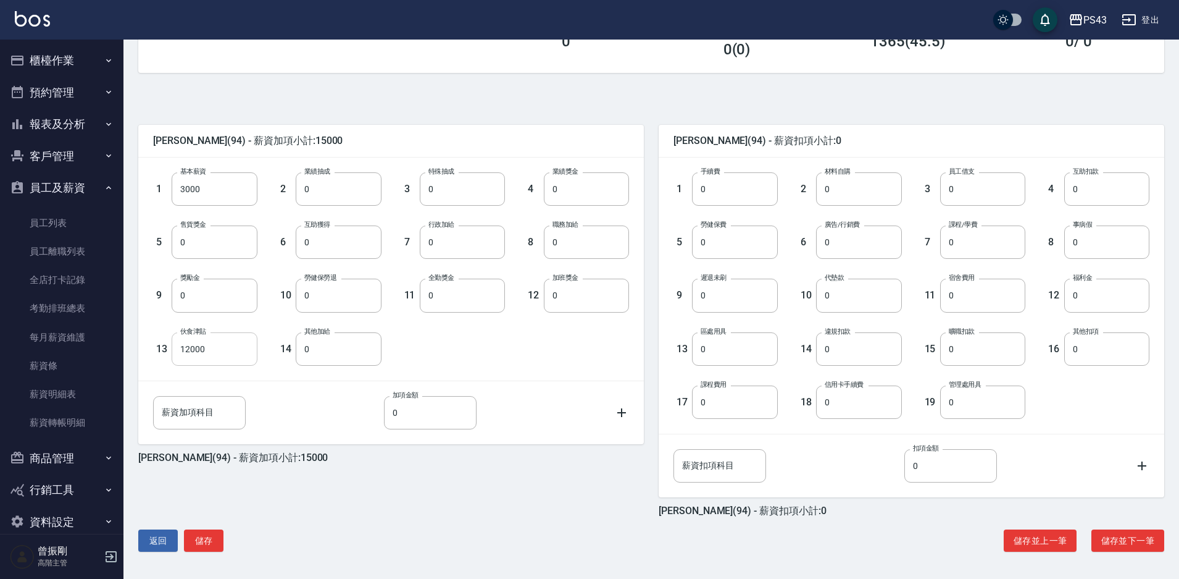
click at [199, 362] on input "12000" at bounding box center [214, 348] width 85 height 33
click at [82, 338] on link "每月薪資維護" at bounding box center [62, 337] width 114 height 28
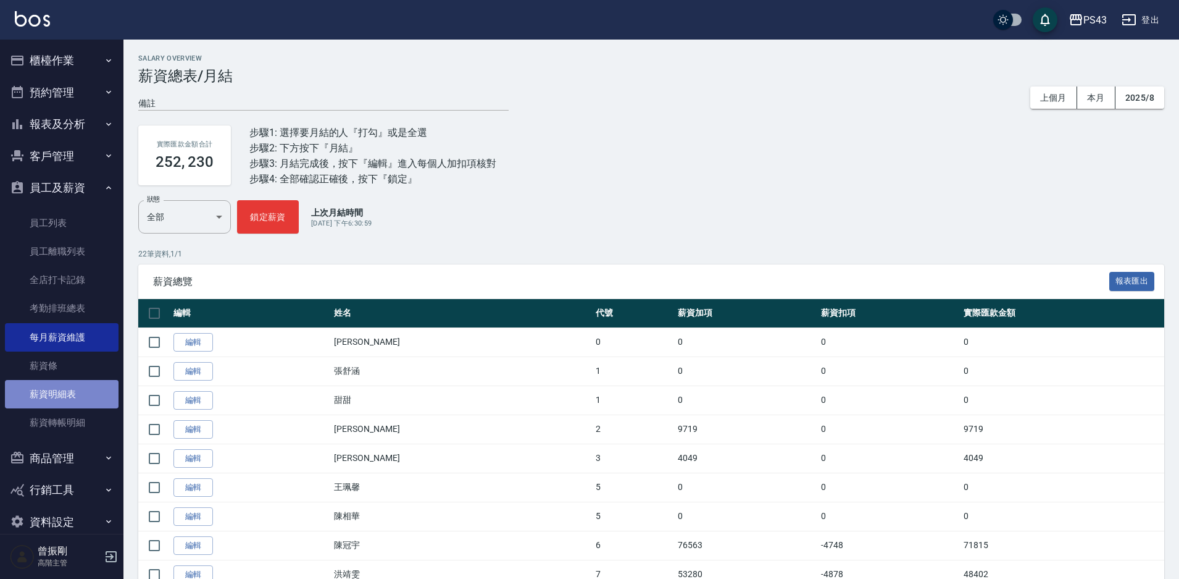
click at [62, 392] on link "薪資明細表" at bounding box center [62, 394] width 114 height 28
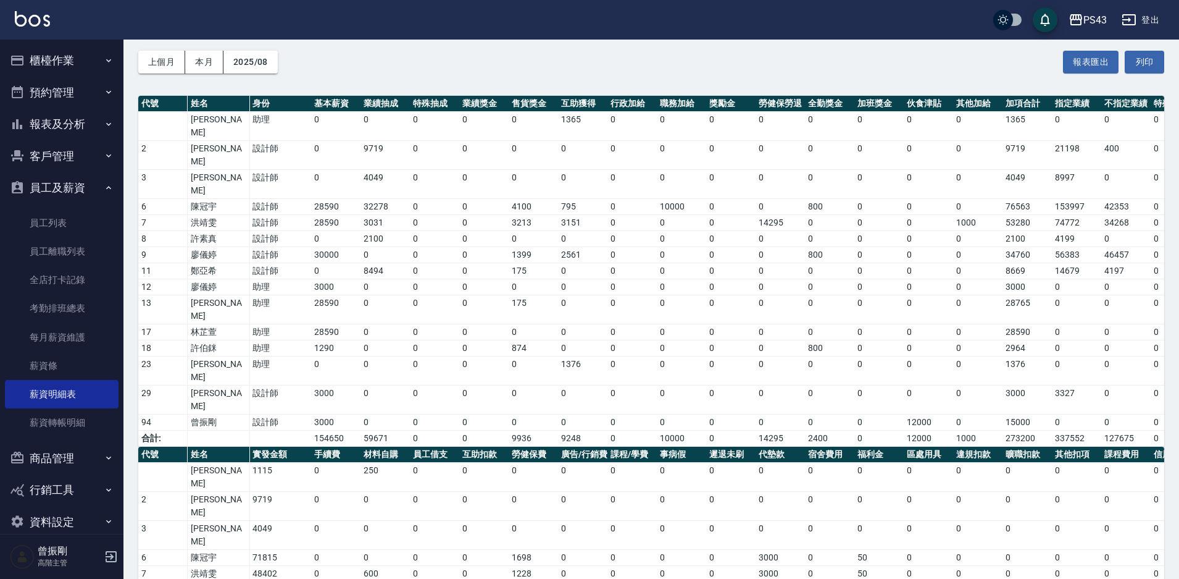
scroll to position [132, 0]
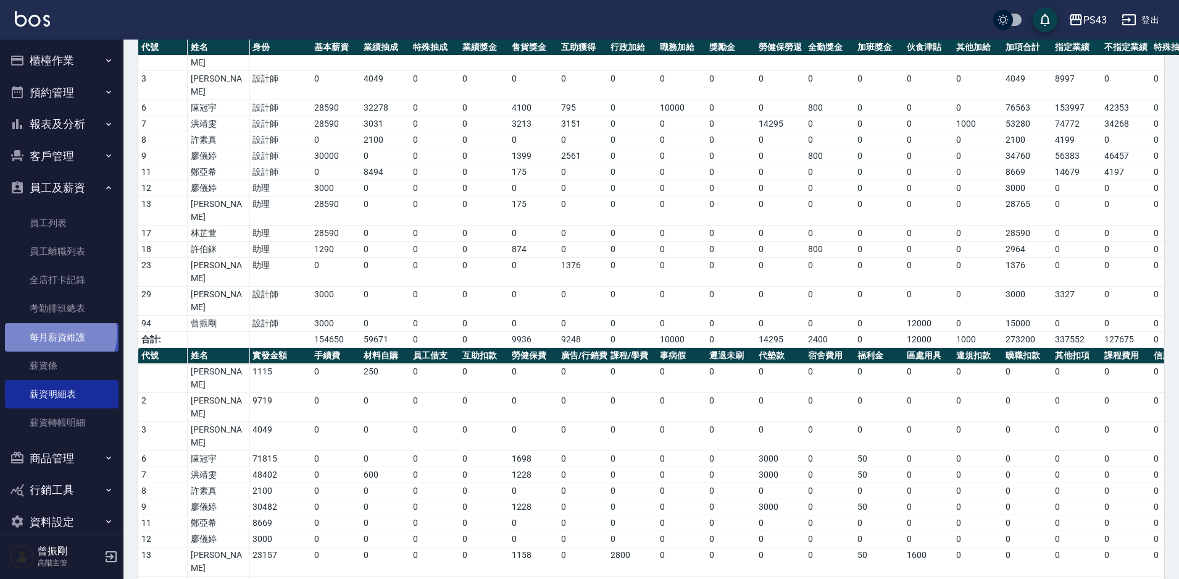
click at [59, 333] on link "每月薪資維護" at bounding box center [62, 337] width 114 height 28
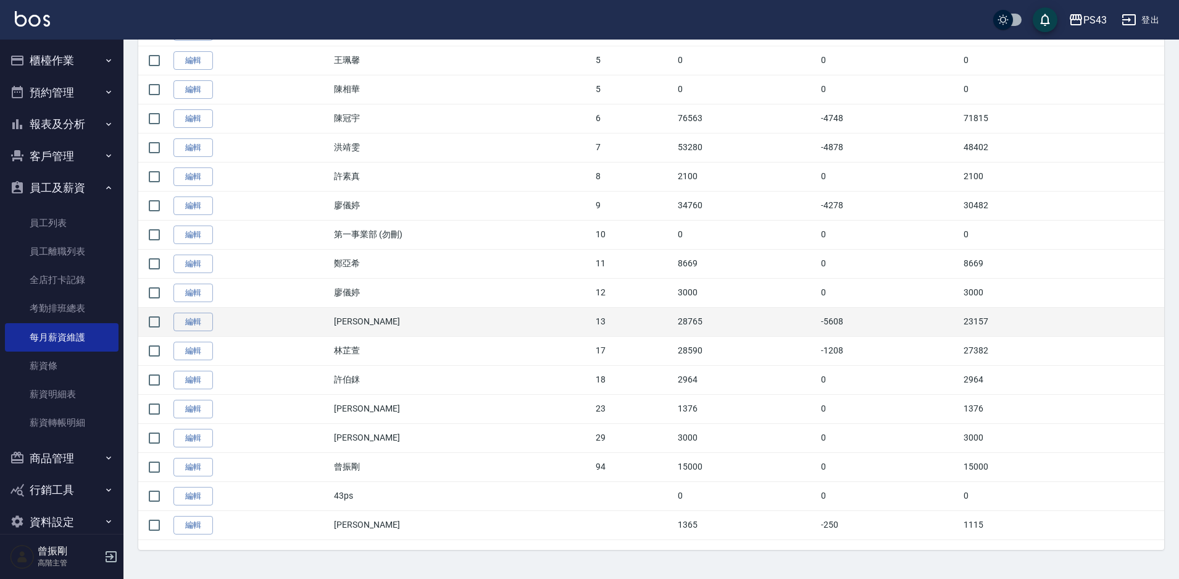
scroll to position [427, 0]
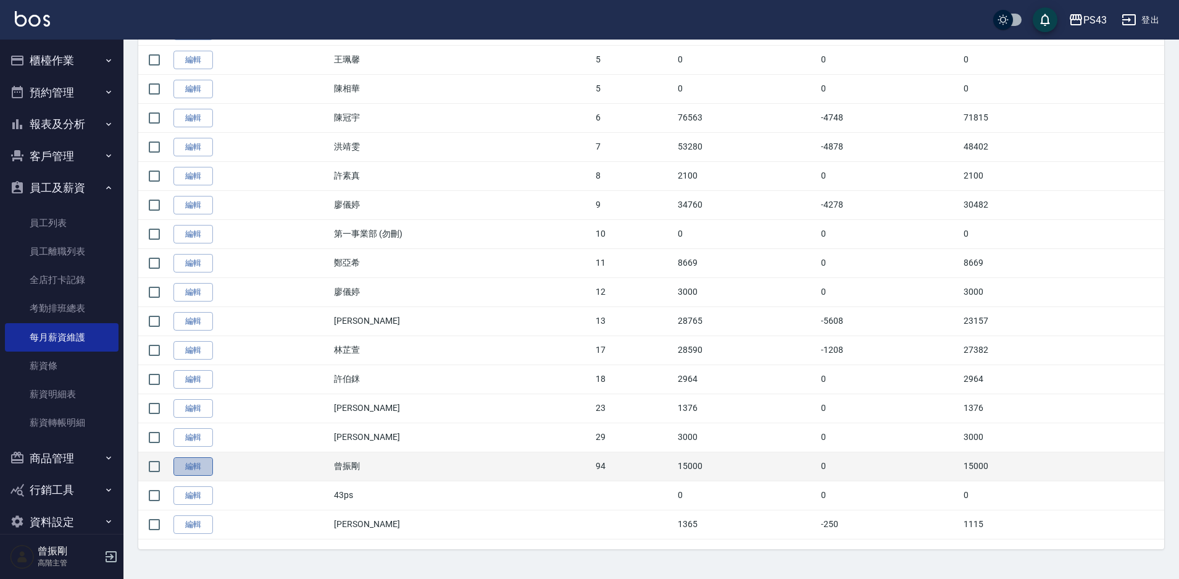
click at [178, 461] on link "編輯" at bounding box center [193, 466] width 40 height 19
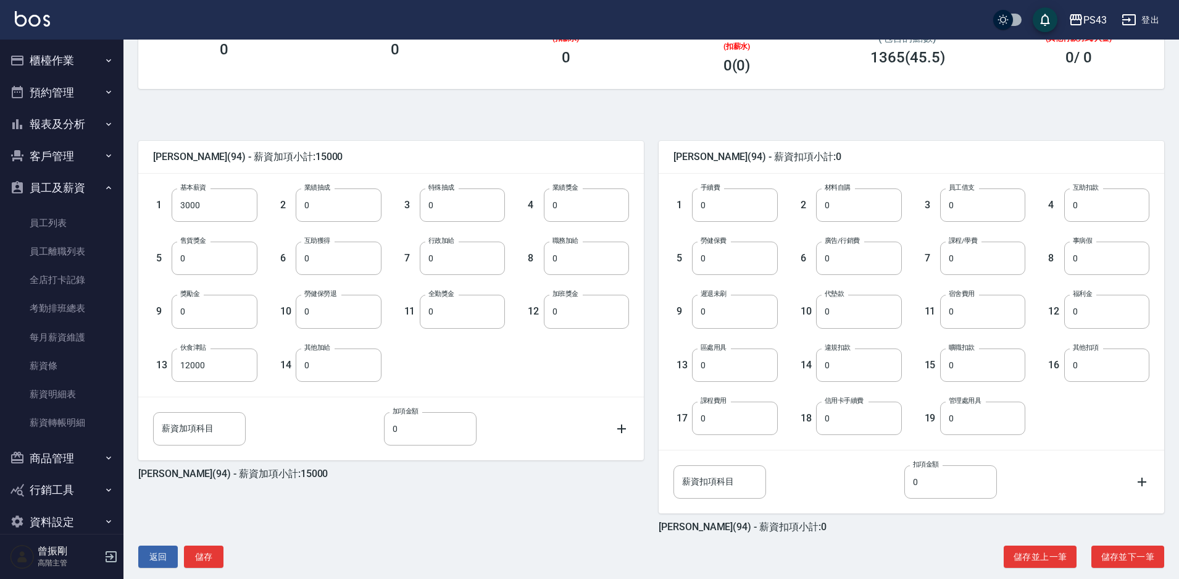
scroll to position [224, 0]
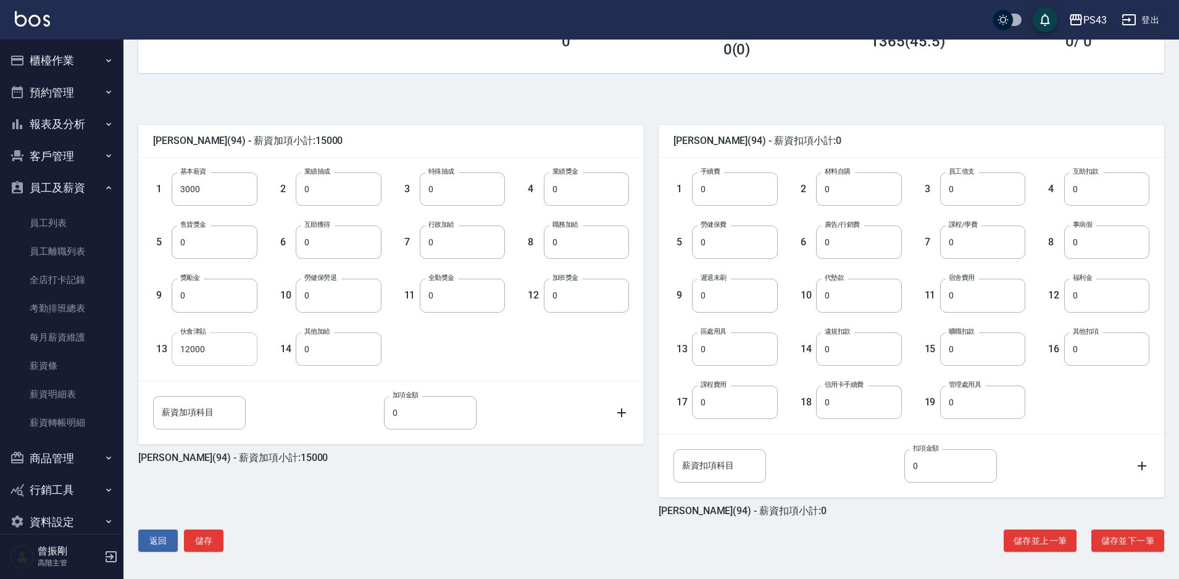
click at [228, 353] on input "12000" at bounding box center [214, 348] width 85 height 33
type input "9000"
click at [347, 346] on input "0" at bounding box center [338, 348] width 85 height 33
type input "6000"
click at [203, 535] on button "儲存" at bounding box center [204, 540] width 40 height 23
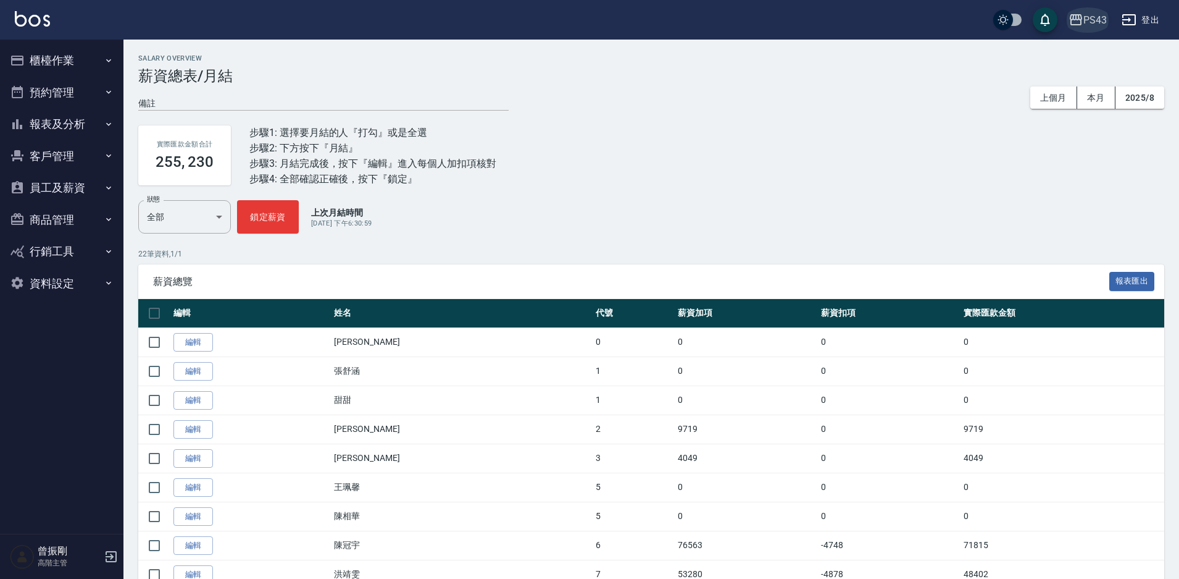
click at [1087, 19] on div "PS43" at bounding box center [1095, 19] width 23 height 15
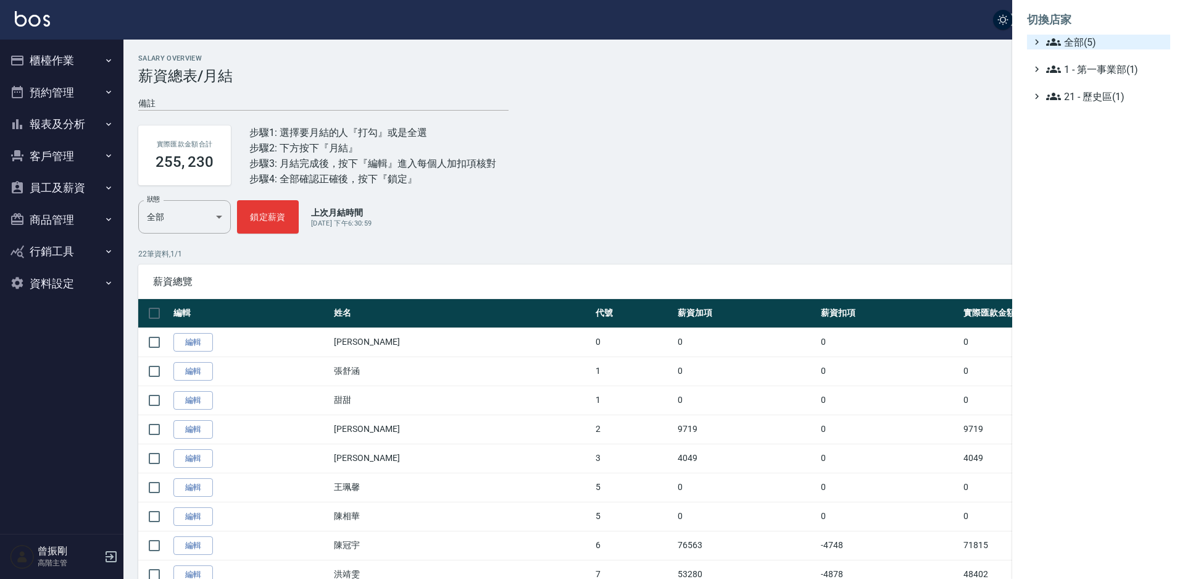
click at [1087, 41] on span "全部(5)" at bounding box center [1106, 42] width 119 height 15
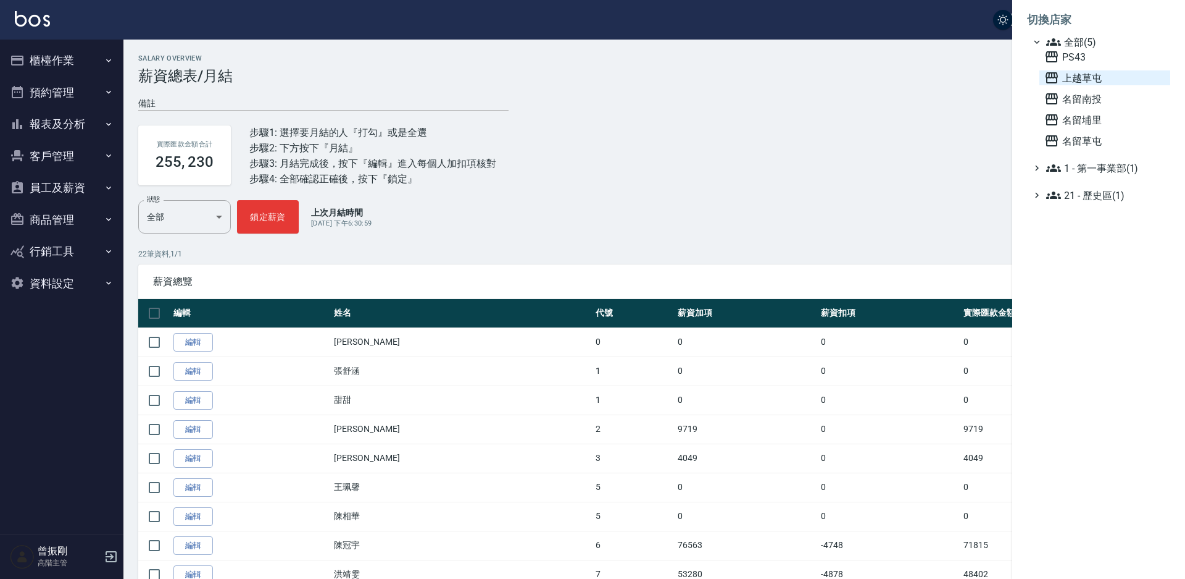
click at [1072, 73] on span "上越草屯" at bounding box center [1105, 77] width 121 height 15
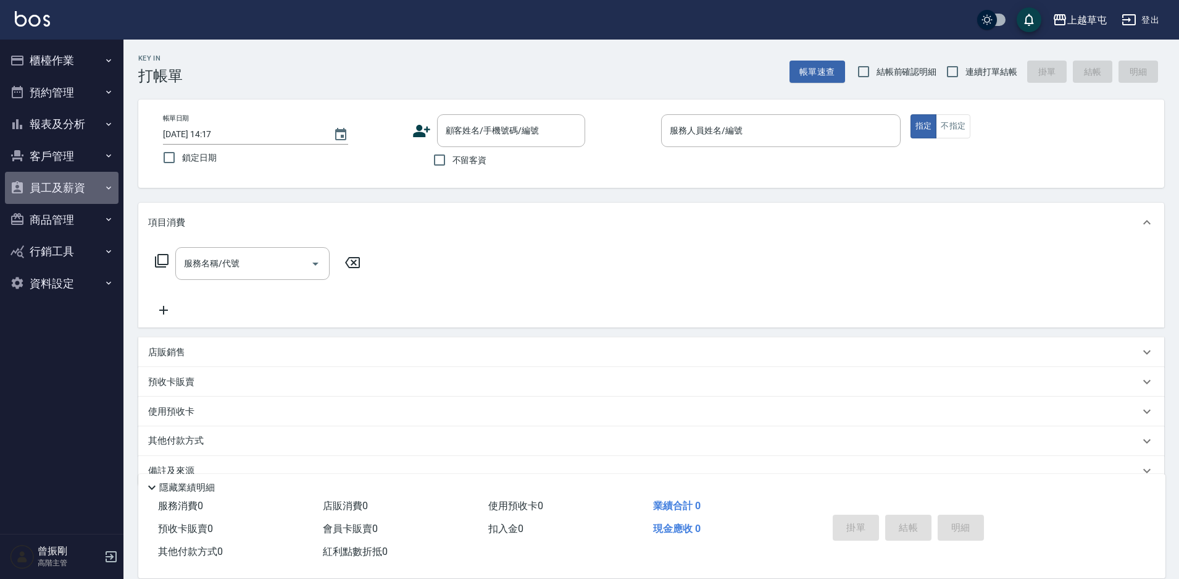
drag, startPoint x: 0, startPoint y: 0, endPoint x: 80, endPoint y: 190, distance: 206.4
click at [80, 190] on button "員工及薪資" at bounding box center [62, 188] width 114 height 32
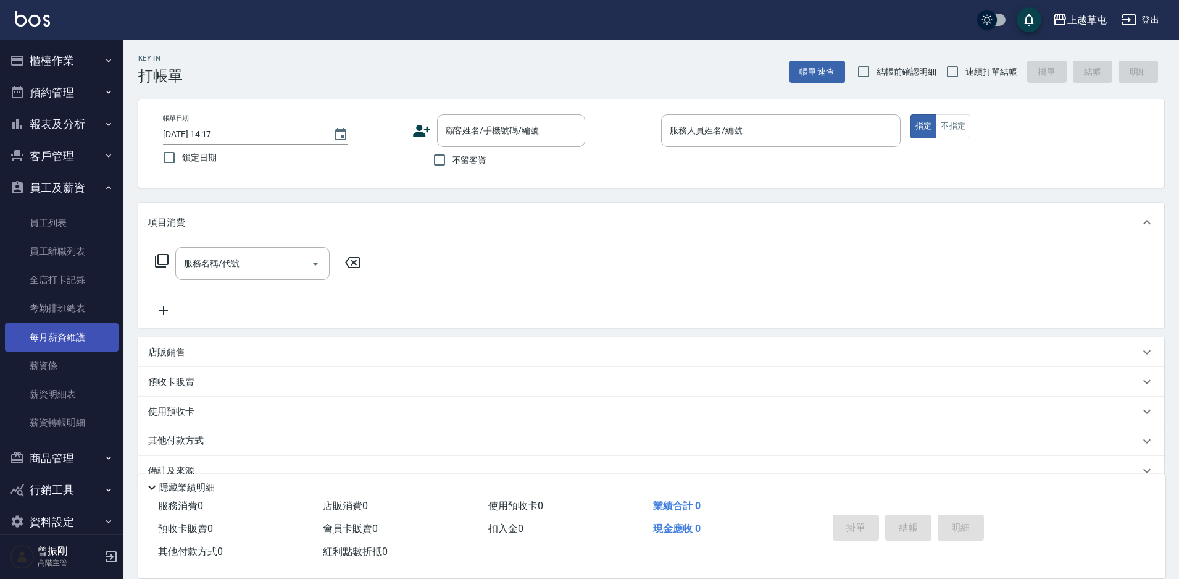
click at [59, 336] on link "每月薪資維護" at bounding box center [62, 337] width 114 height 28
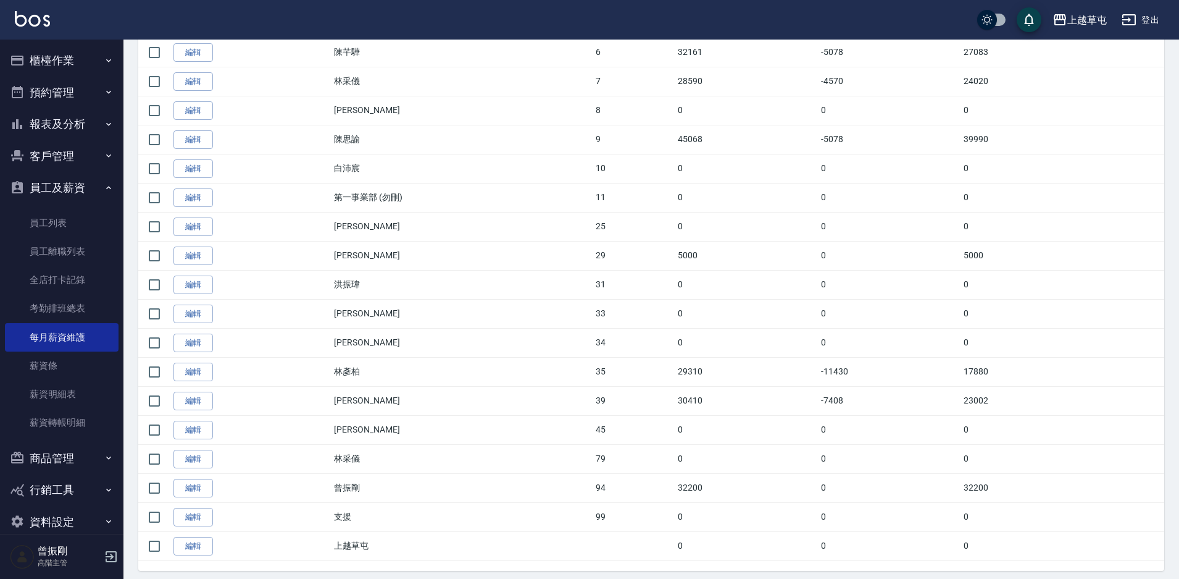
scroll to position [369, 0]
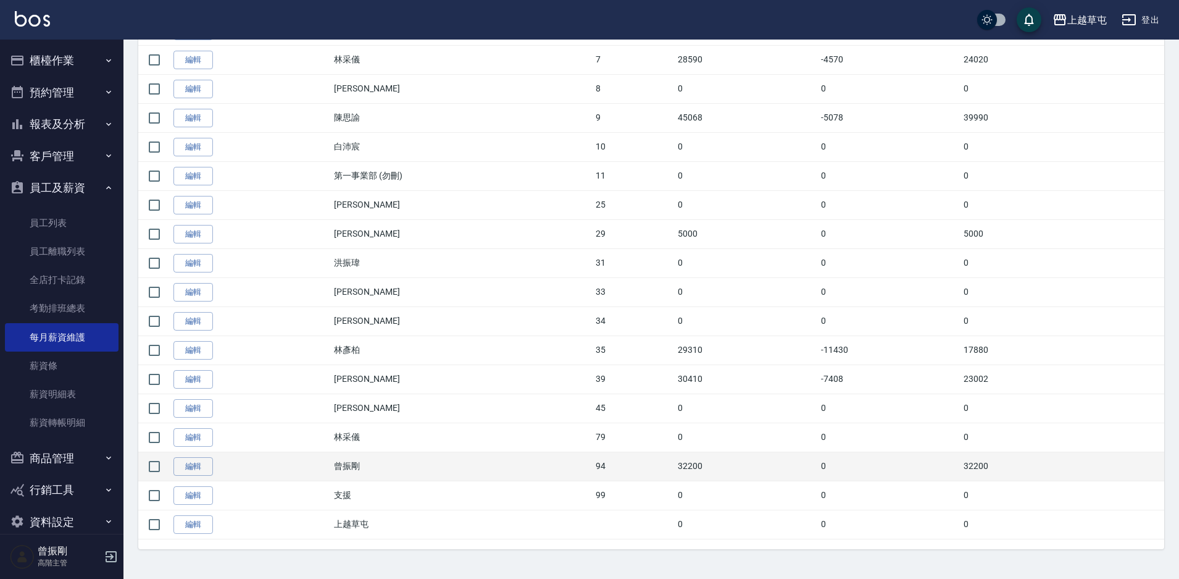
click at [215, 465] on td "編輯" at bounding box center [250, 465] width 161 height 29
click at [202, 469] on link "編輯" at bounding box center [193, 466] width 40 height 19
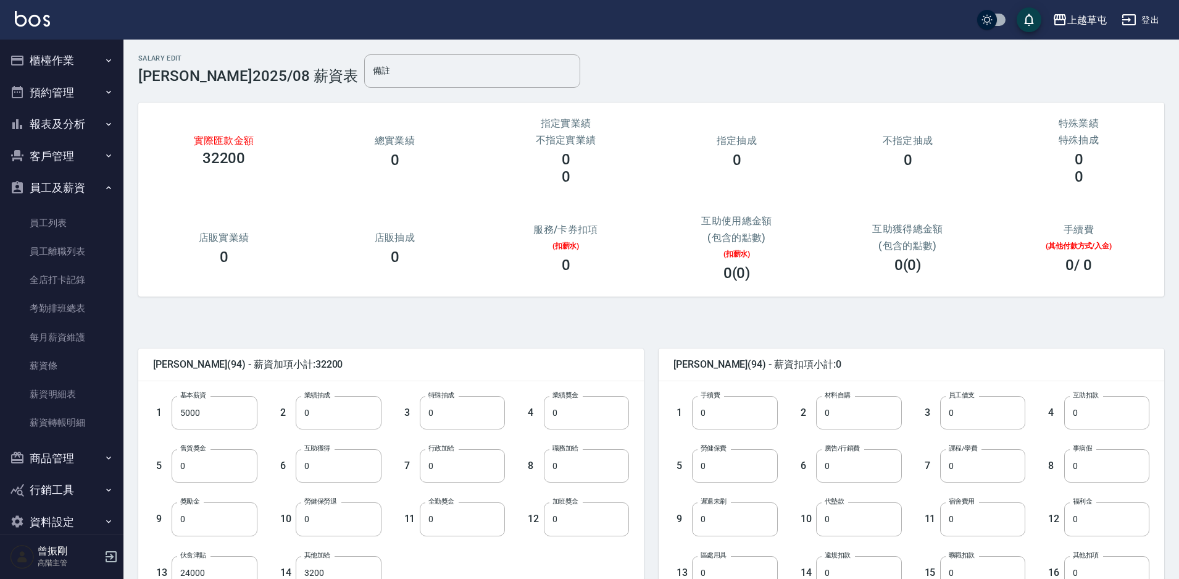
scroll to position [224, 0]
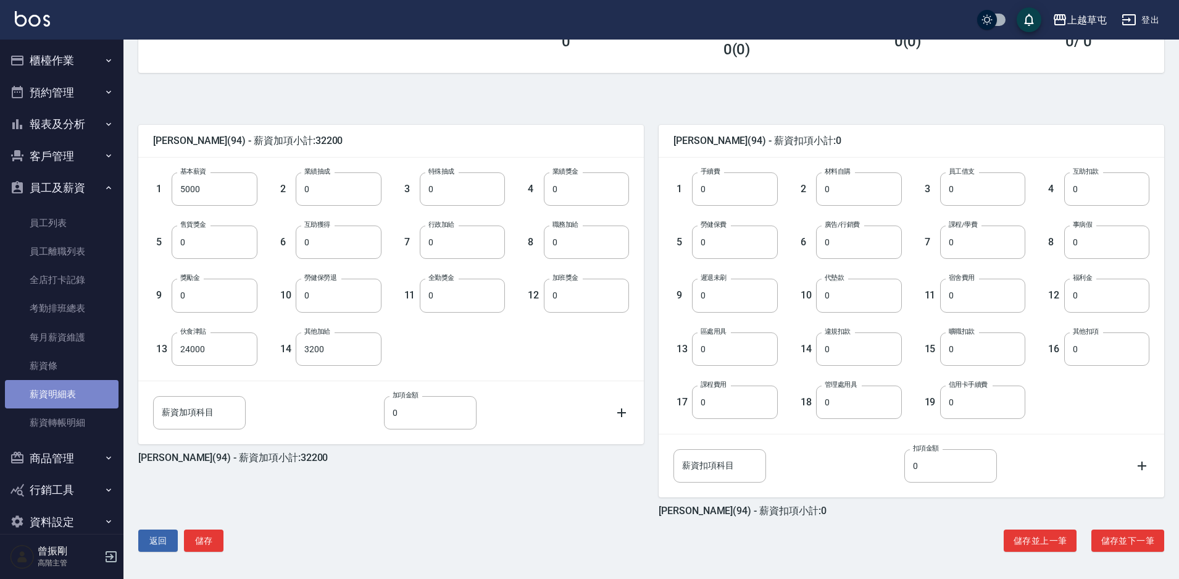
click at [78, 397] on link "薪資明細表" at bounding box center [62, 394] width 114 height 28
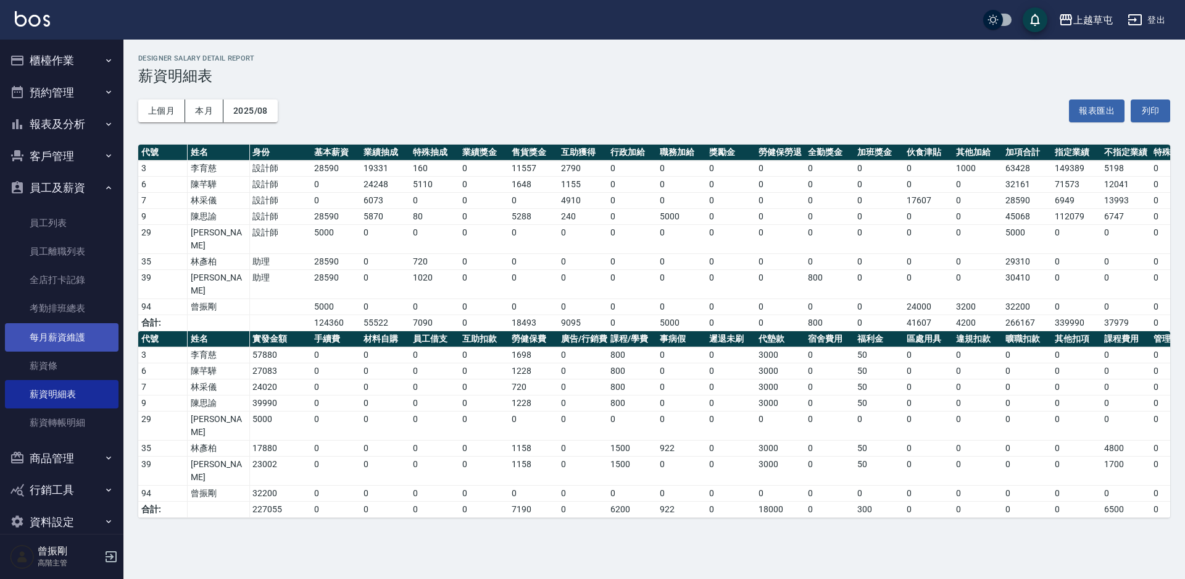
click at [68, 333] on link "每月薪資維護" at bounding box center [62, 337] width 114 height 28
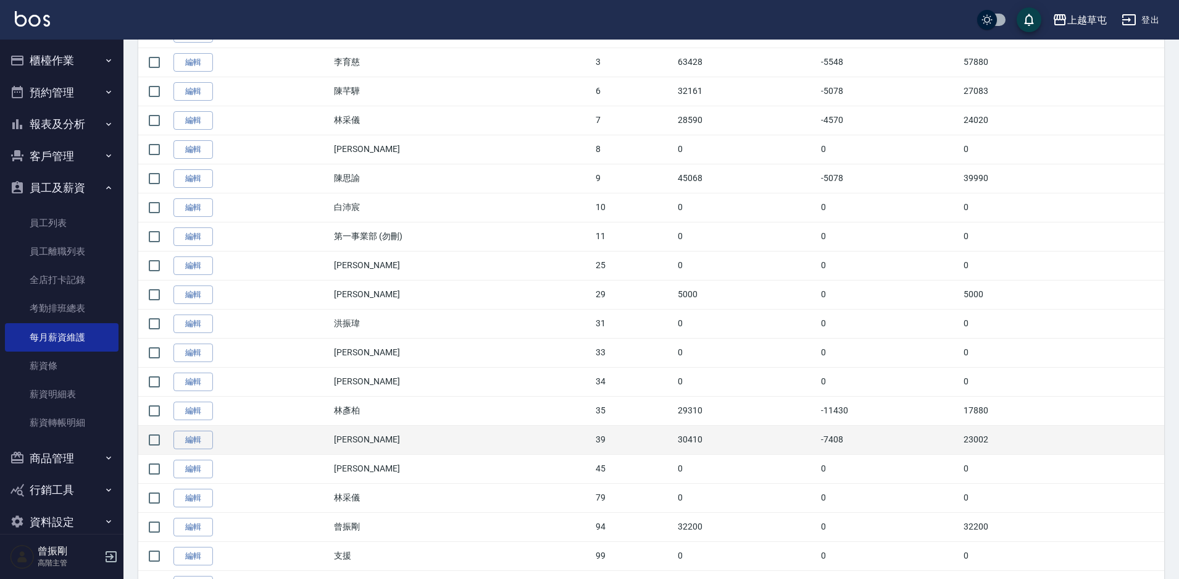
scroll to position [369, 0]
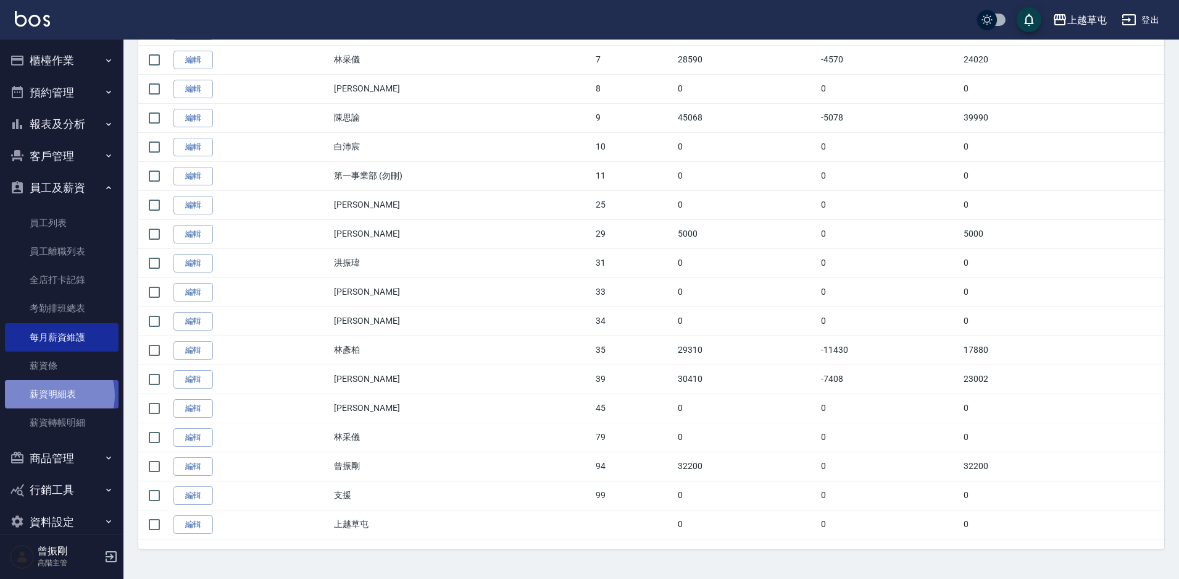
click at [52, 395] on link "薪資明細表" at bounding box center [62, 394] width 114 height 28
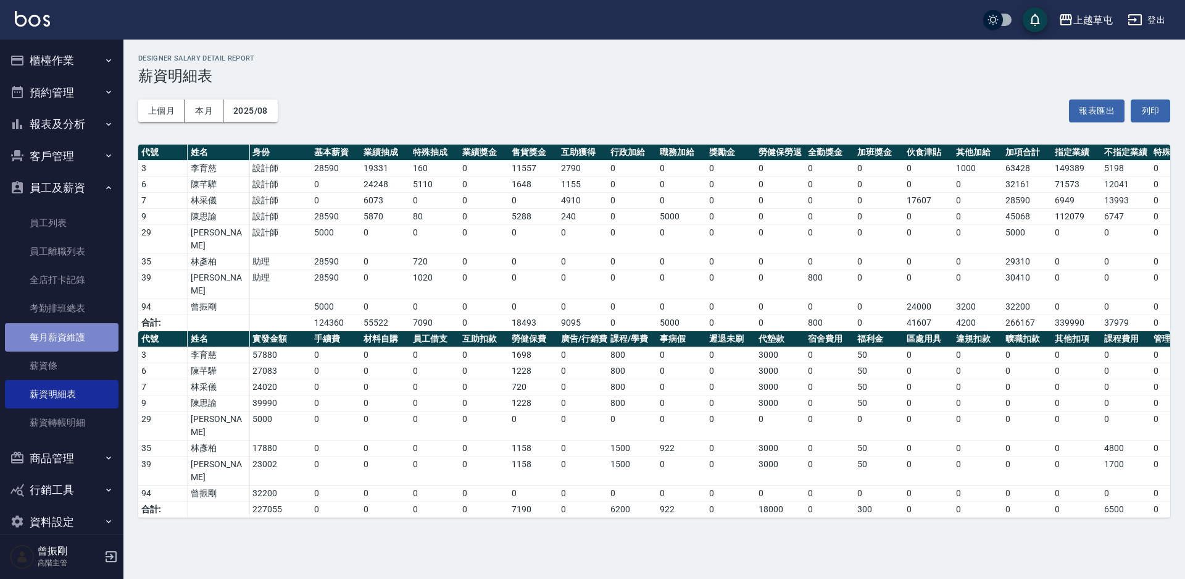
click at [81, 342] on link "每月薪資維護" at bounding box center [62, 337] width 114 height 28
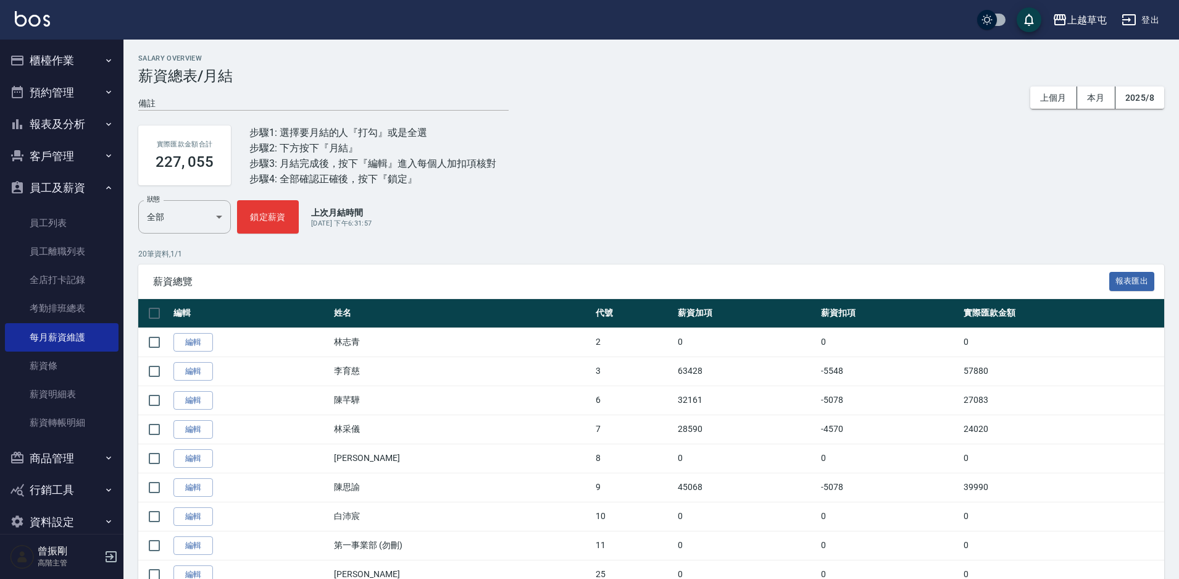
scroll to position [369, 0]
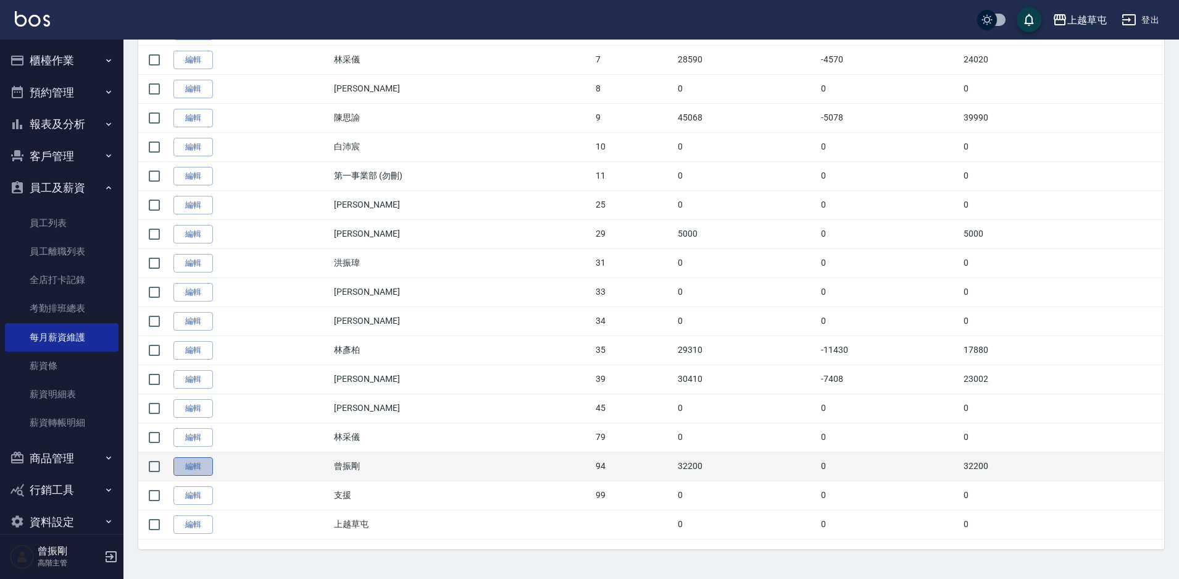
click at [188, 465] on link "編輯" at bounding box center [193, 466] width 40 height 19
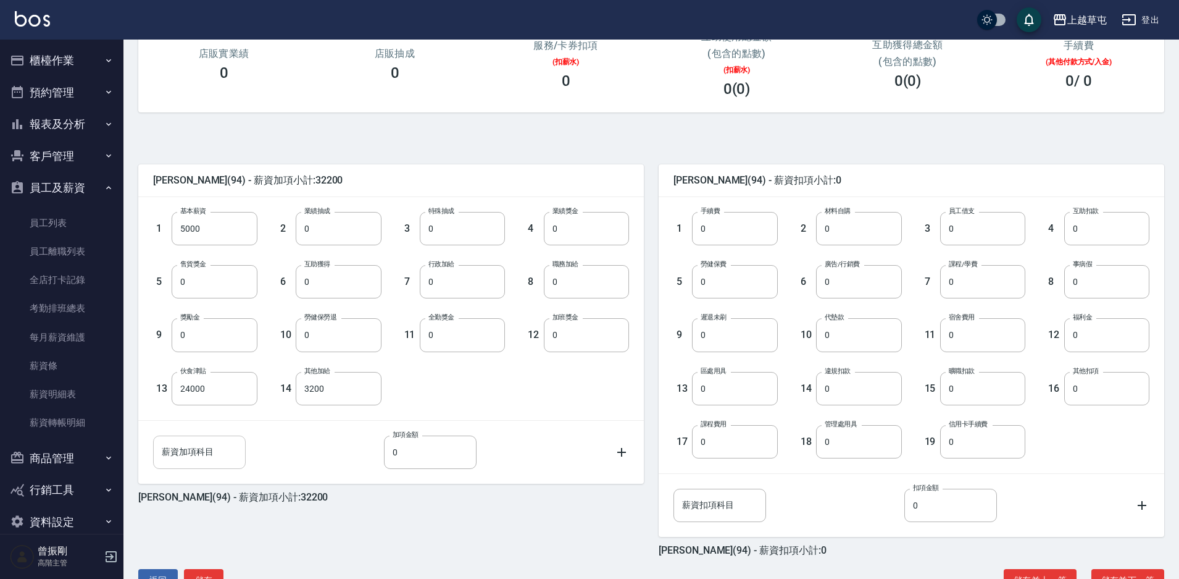
scroll to position [185, 0]
click at [207, 391] on input "24000" at bounding box center [214, 386] width 85 height 33
type input "18000"
click at [237, 335] on input "0" at bounding box center [214, 333] width 85 height 33
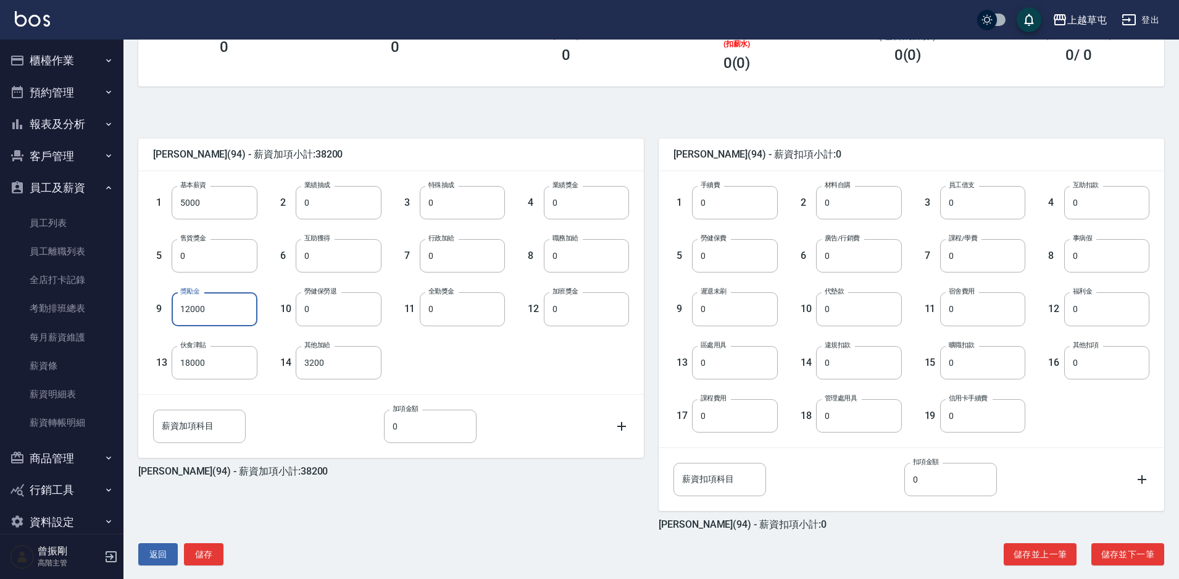
scroll to position [224, 0]
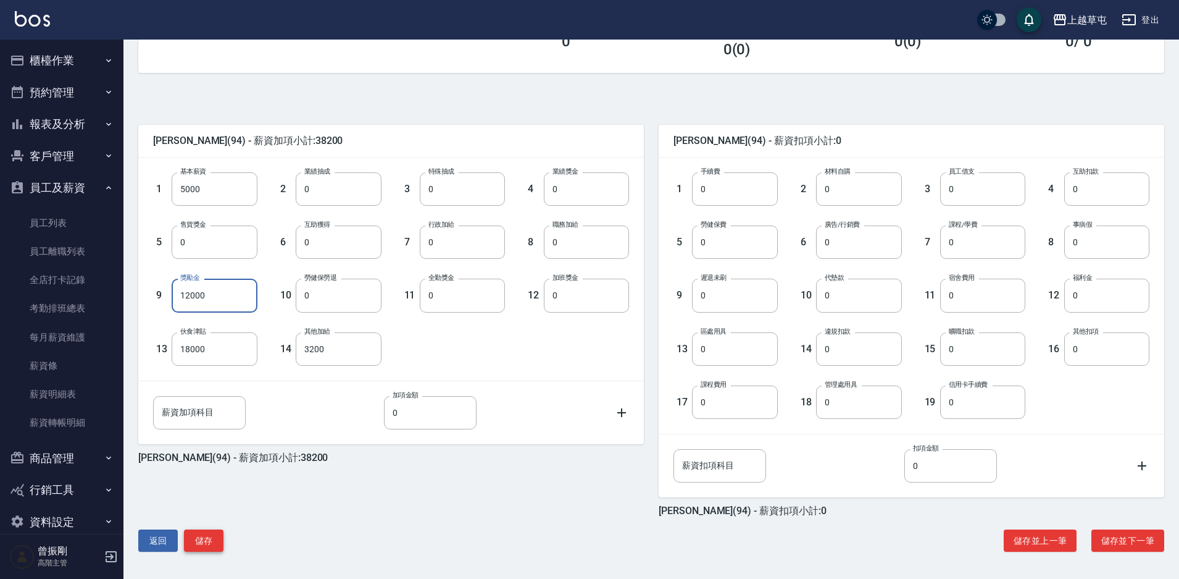
type input "12000"
click at [212, 546] on button "儲存" at bounding box center [204, 540] width 40 height 23
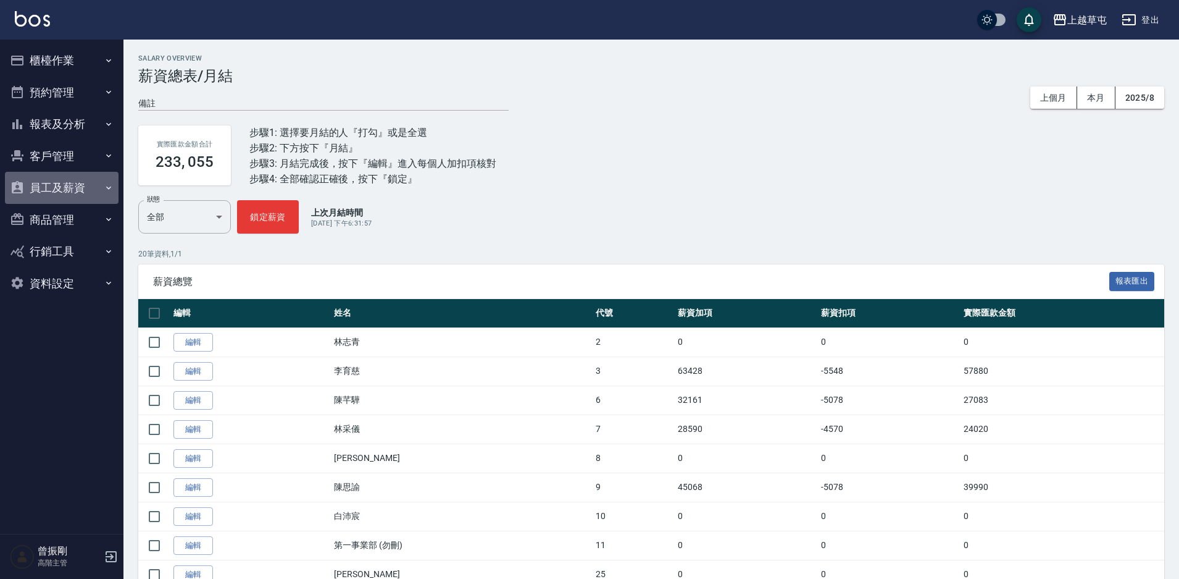
click at [75, 193] on button "員工及薪資" at bounding box center [62, 188] width 114 height 32
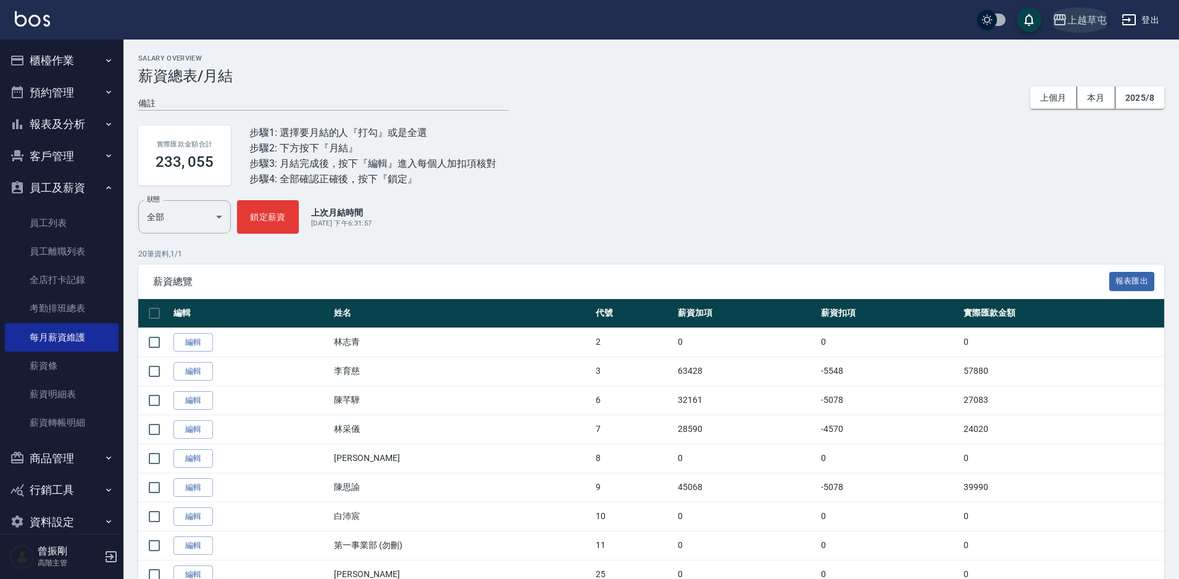
click at [1085, 17] on div "上越草屯" at bounding box center [1088, 19] width 40 height 15
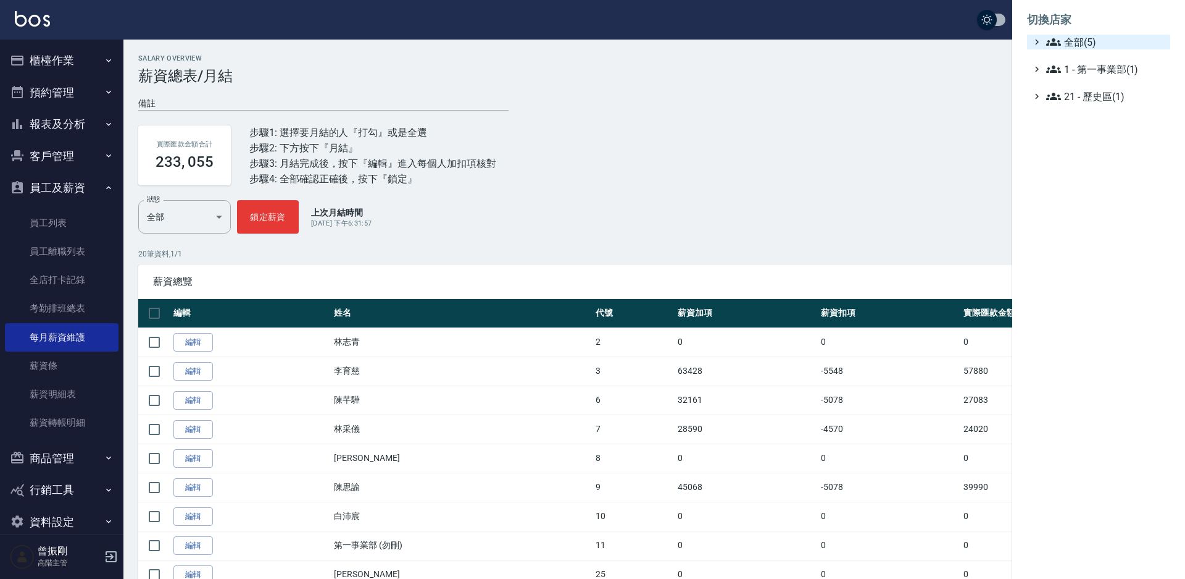
click at [1077, 43] on span "全部(5)" at bounding box center [1106, 42] width 119 height 15
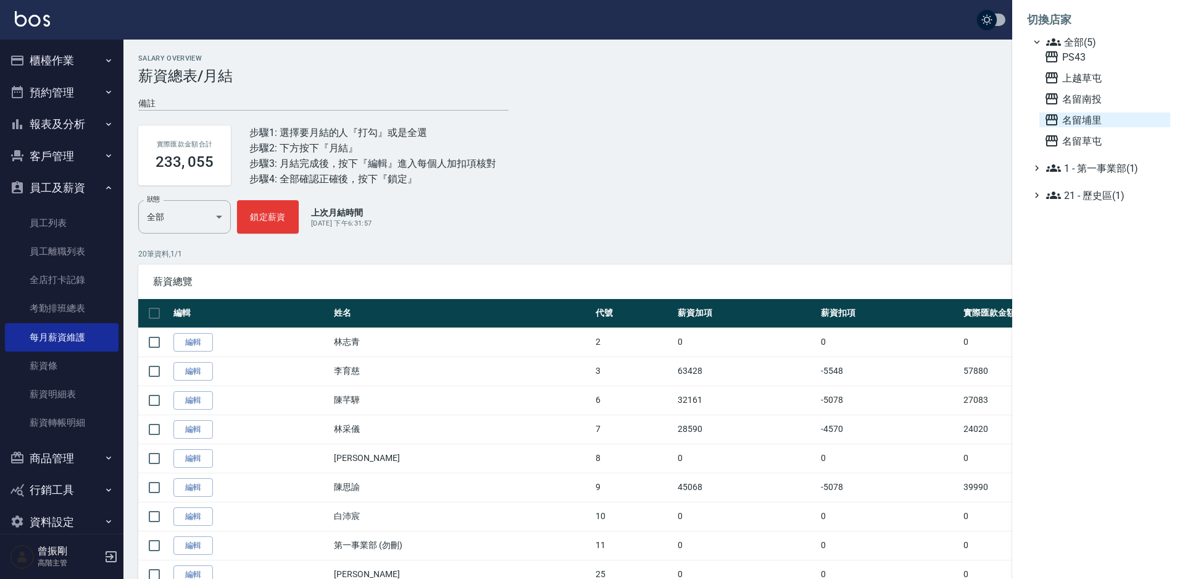
click at [1097, 122] on span "名留埔里" at bounding box center [1105, 119] width 121 height 15
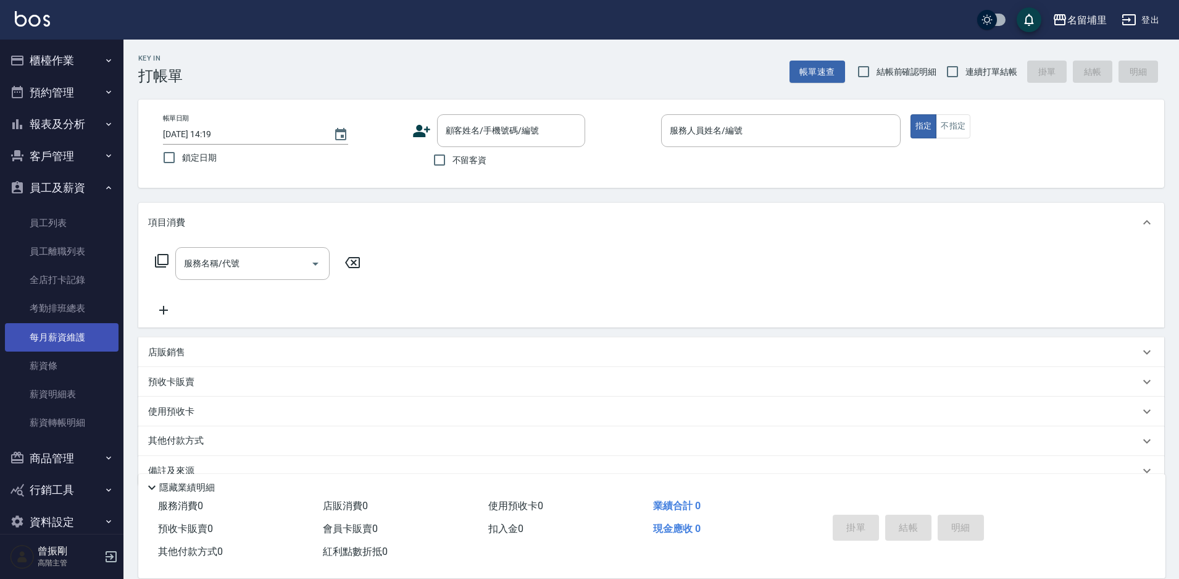
click at [71, 343] on link "每月薪資維護" at bounding box center [62, 337] width 114 height 28
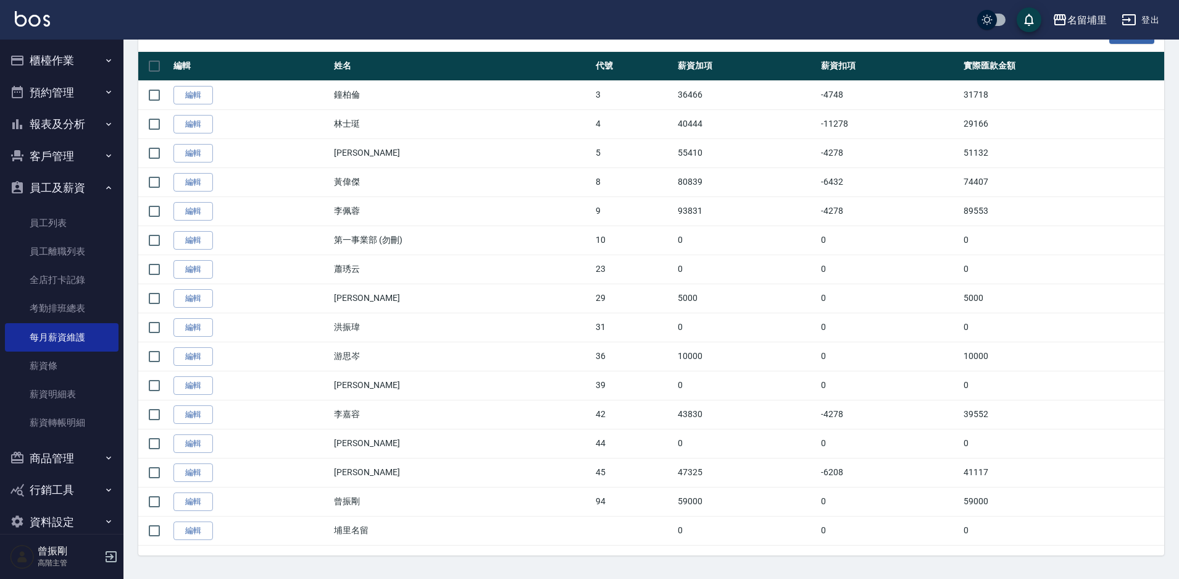
scroll to position [253, 0]
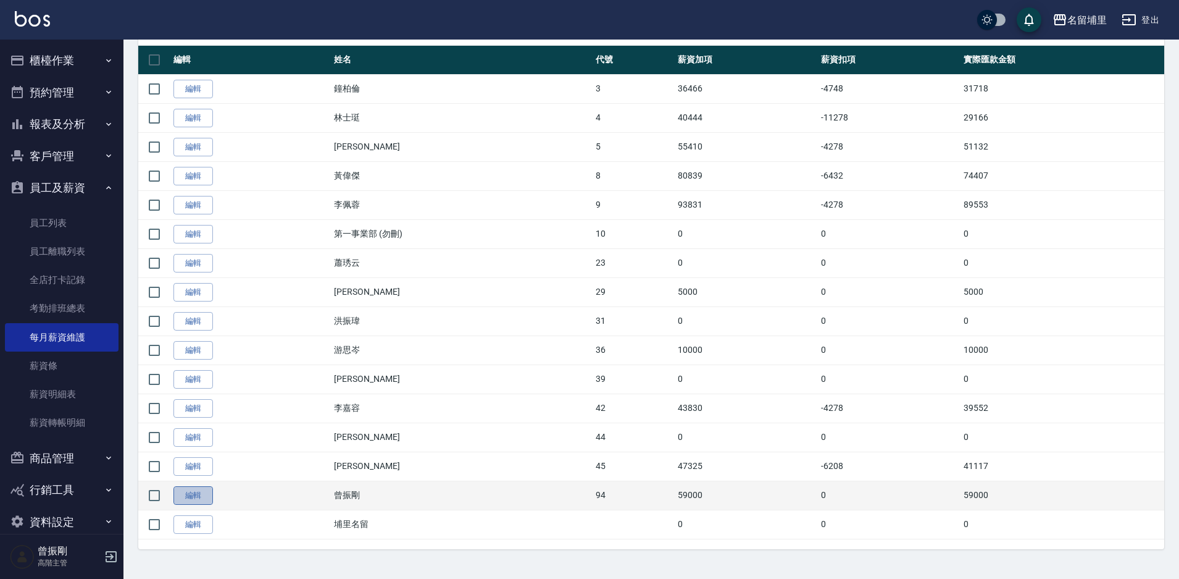
click at [201, 493] on link "編輯" at bounding box center [193, 495] width 40 height 19
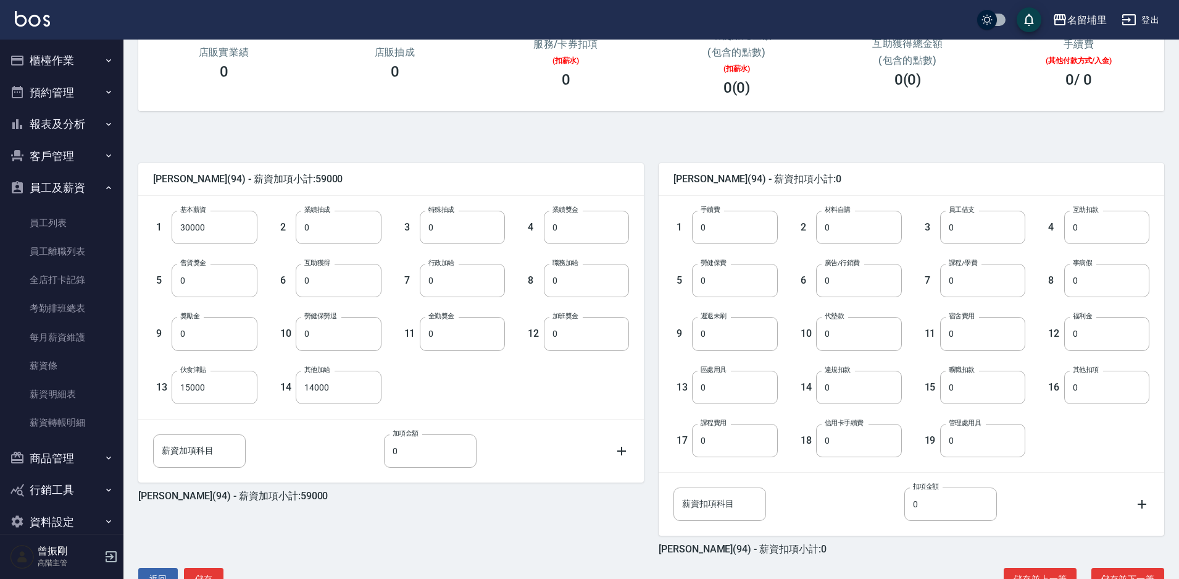
scroll to position [224, 0]
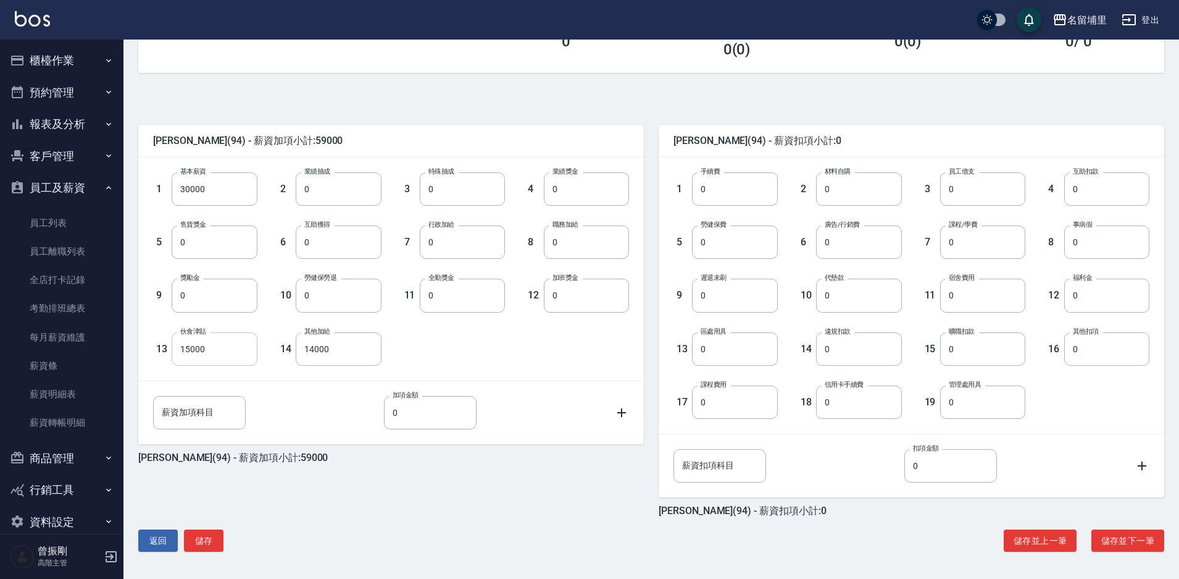
click at [240, 351] on input "15000" at bounding box center [214, 348] width 85 height 33
click at [67, 387] on link "薪資明細表" at bounding box center [62, 394] width 114 height 28
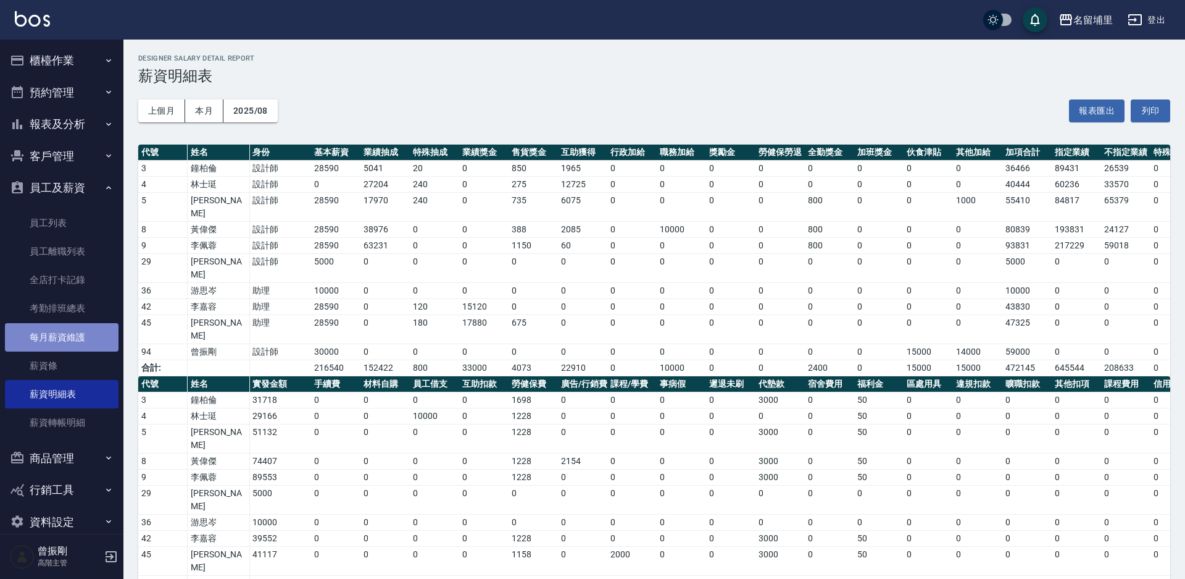
click at [68, 344] on link "每月薪資維護" at bounding box center [62, 337] width 114 height 28
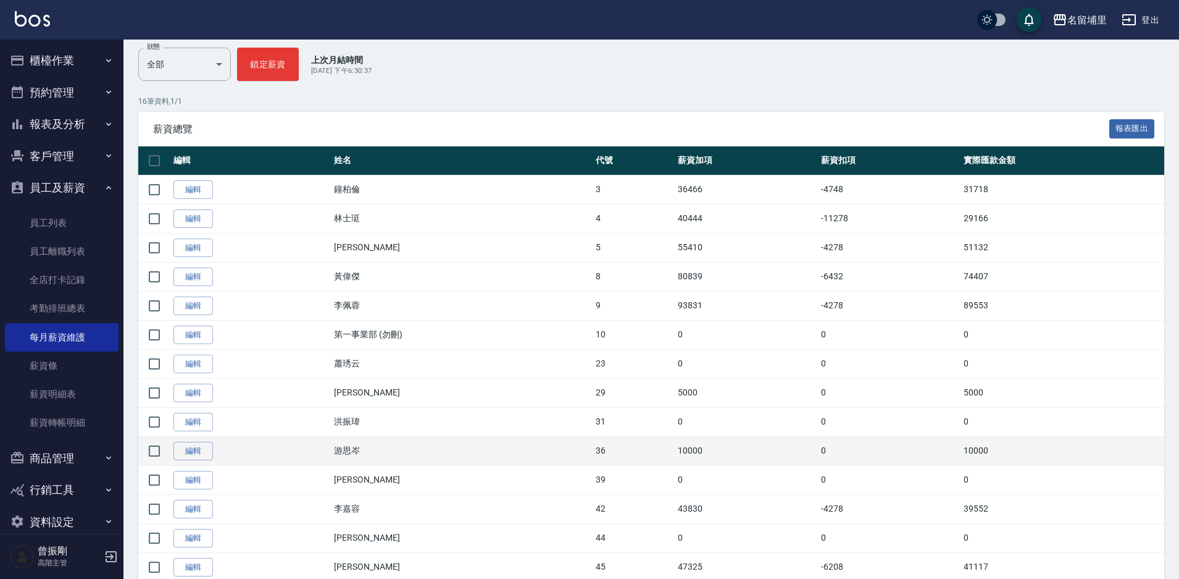
scroll to position [253, 0]
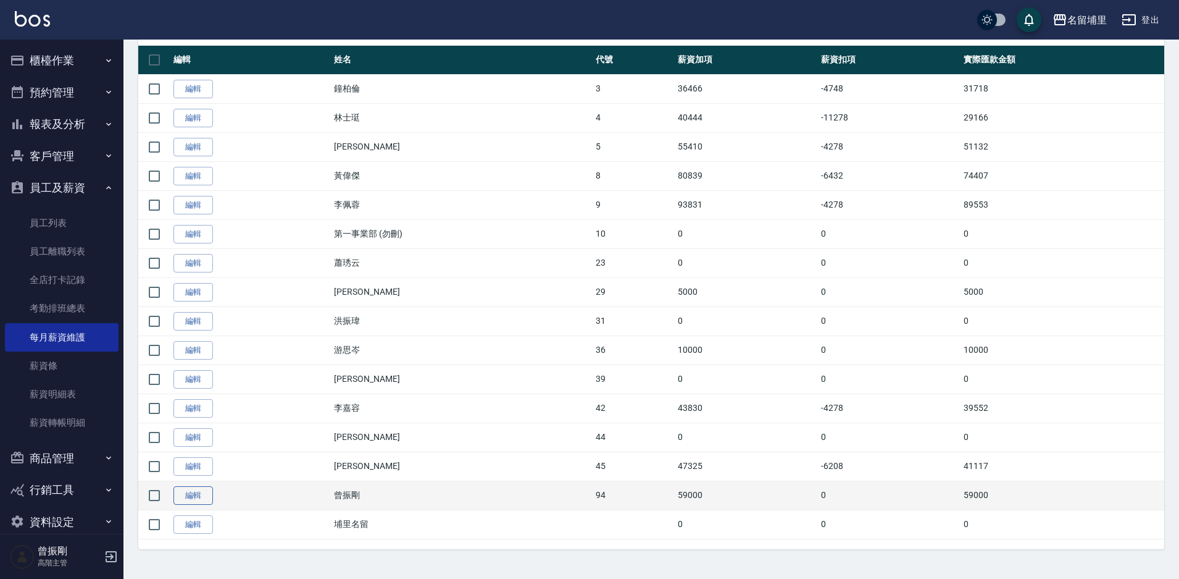
click at [210, 495] on link "編輯" at bounding box center [193, 495] width 40 height 19
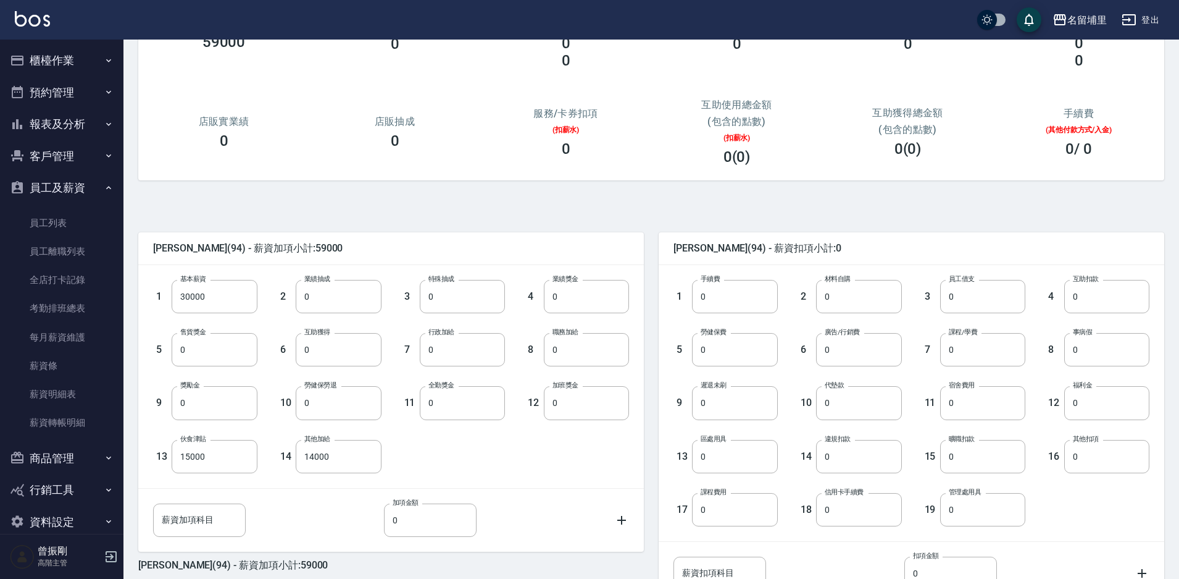
scroll to position [224, 0]
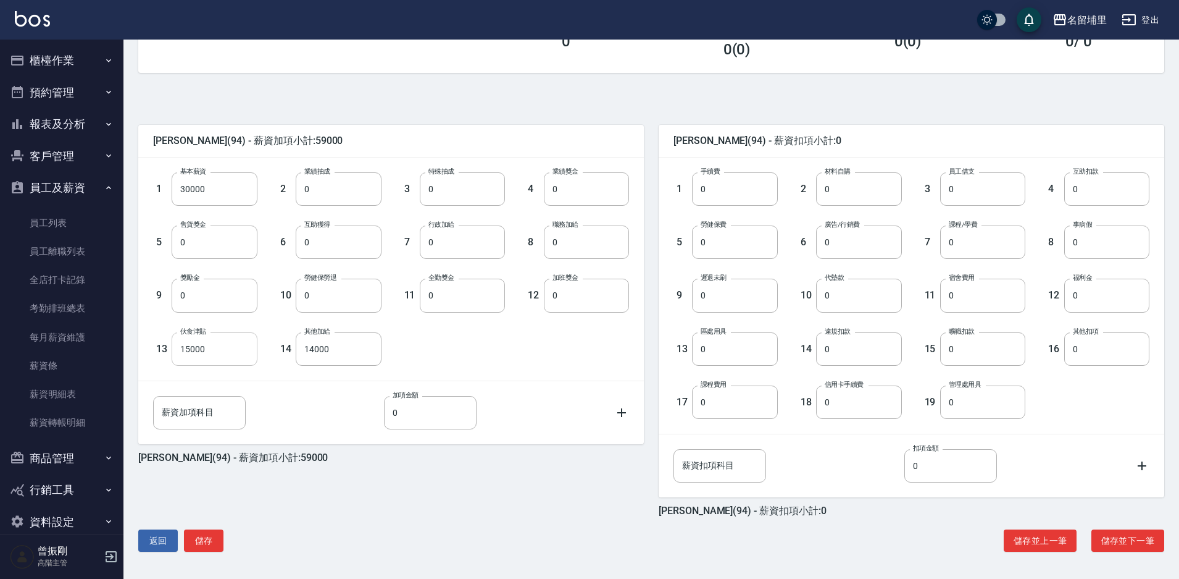
click at [207, 351] on input "15000" at bounding box center [214, 348] width 85 height 33
type input "18000"
click at [337, 343] on input "14000" at bounding box center [338, 348] width 85 height 33
type input "16000"
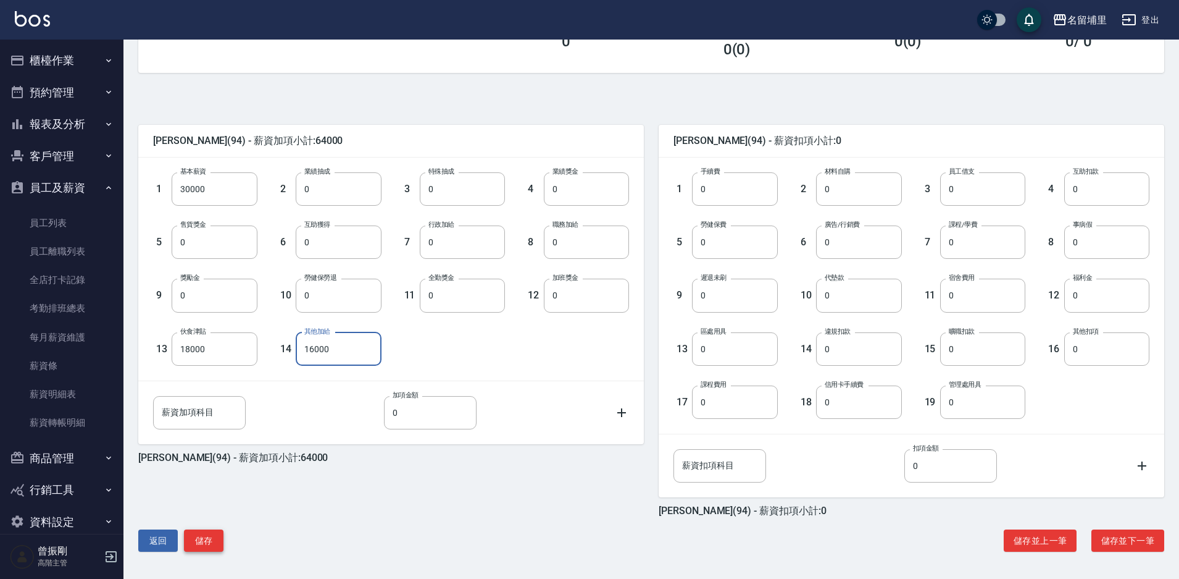
click at [212, 538] on button "儲存" at bounding box center [204, 540] width 40 height 23
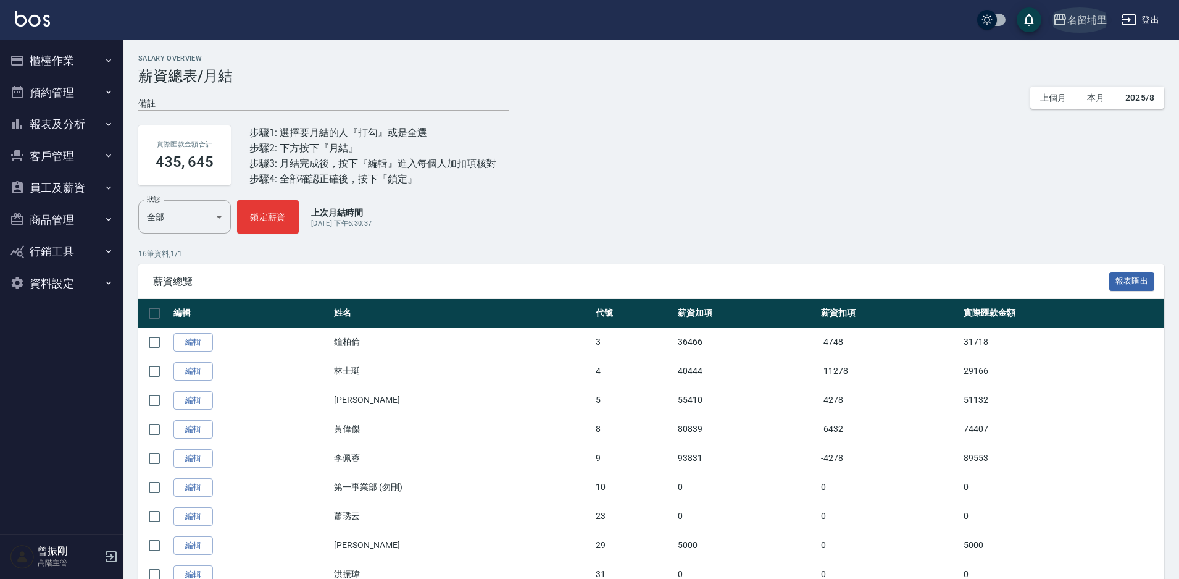
click at [1092, 16] on div "名留埔里" at bounding box center [1088, 19] width 40 height 15
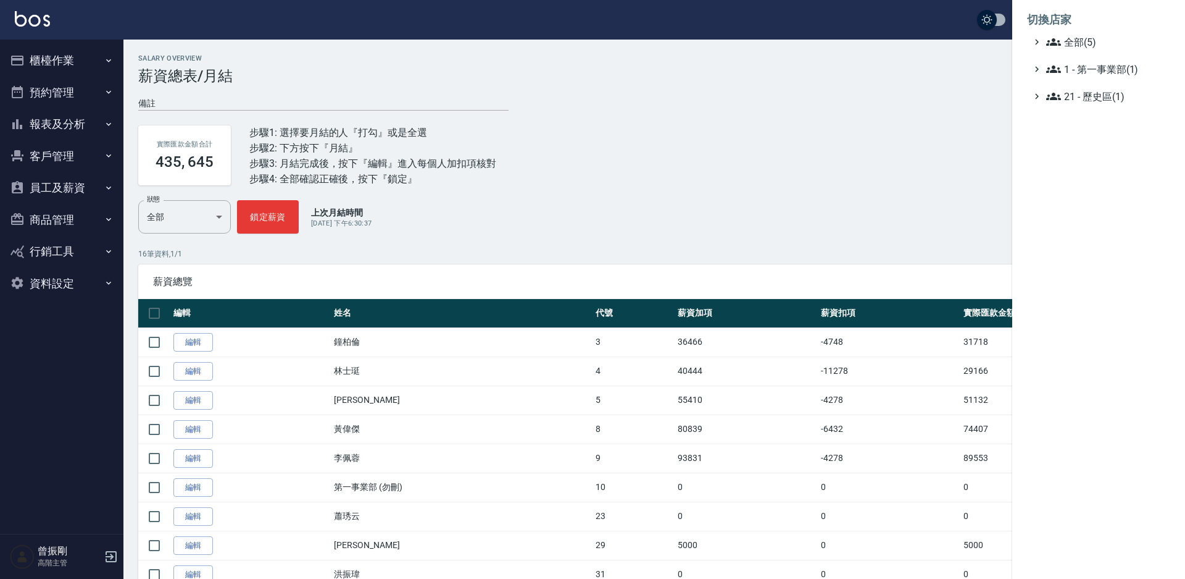
click at [1087, 31] on li "切換店家" at bounding box center [1098, 20] width 143 height 30
click at [1087, 39] on span "全部(5)" at bounding box center [1106, 42] width 119 height 15
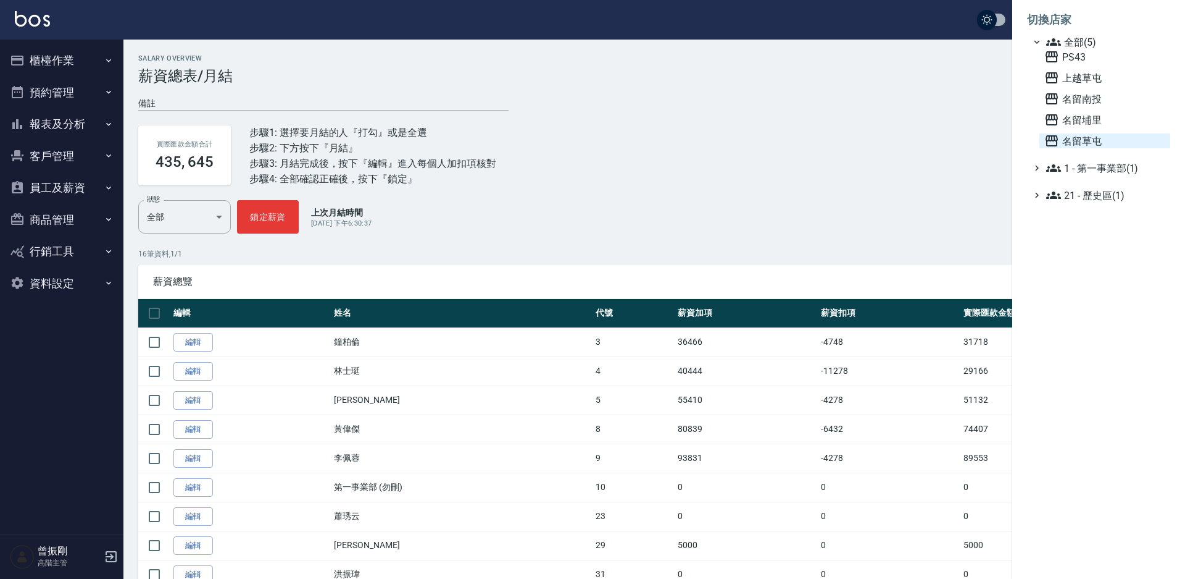
click at [1082, 140] on span "名留草屯" at bounding box center [1105, 140] width 121 height 15
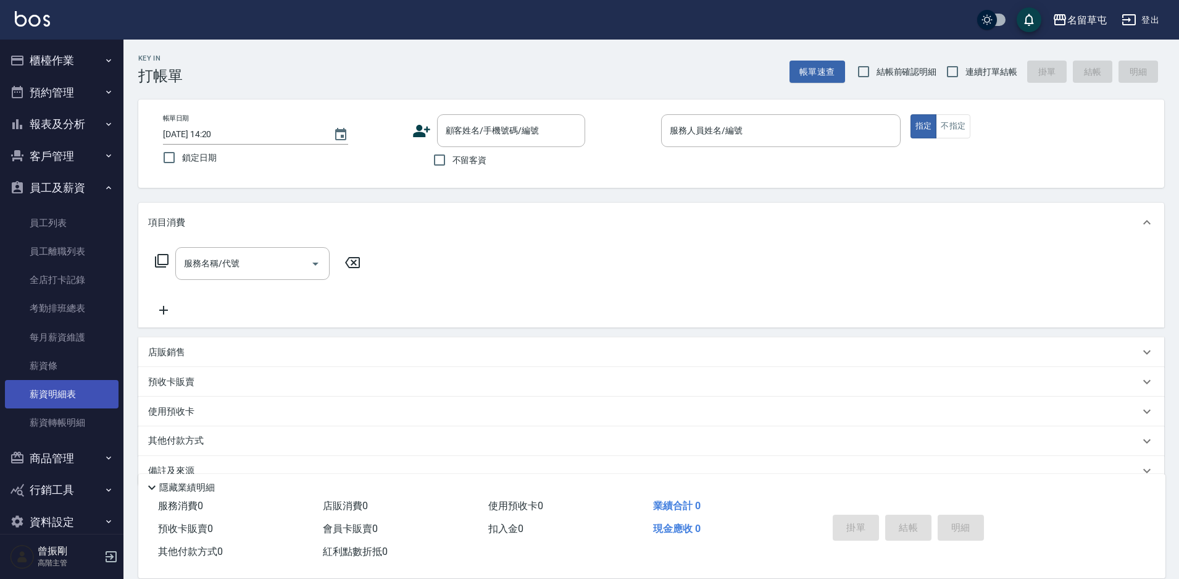
drag, startPoint x: 61, startPoint y: 391, endPoint x: 73, endPoint y: 387, distance: 13.1
click at [61, 391] on link "薪資明細表" at bounding box center [62, 394] width 114 height 28
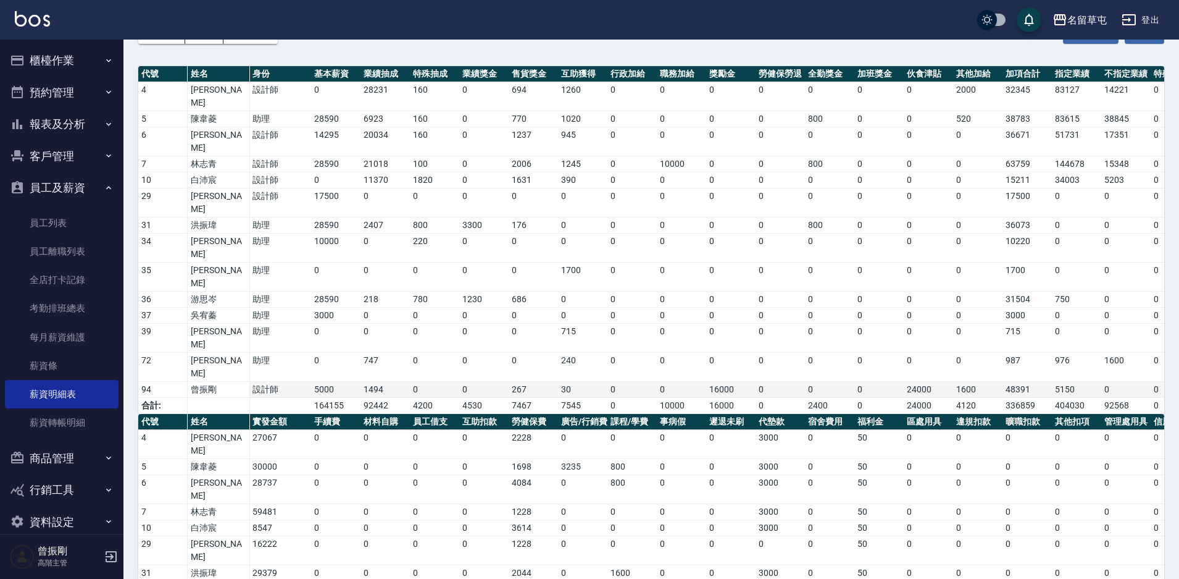
scroll to position [100, 0]
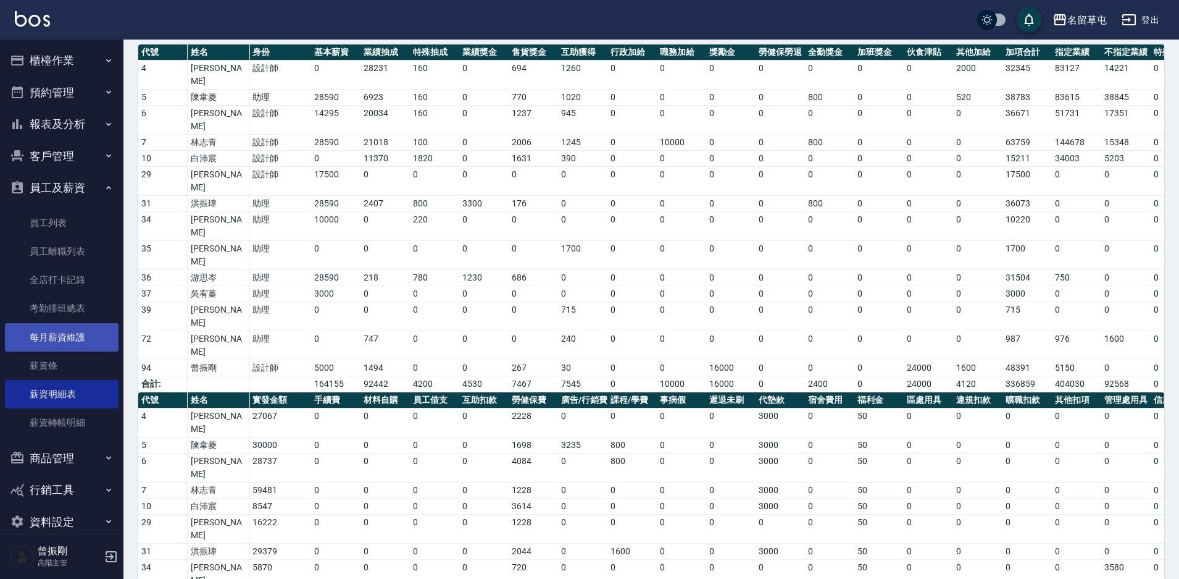
click at [59, 338] on link "每月薪資維護" at bounding box center [62, 337] width 114 height 28
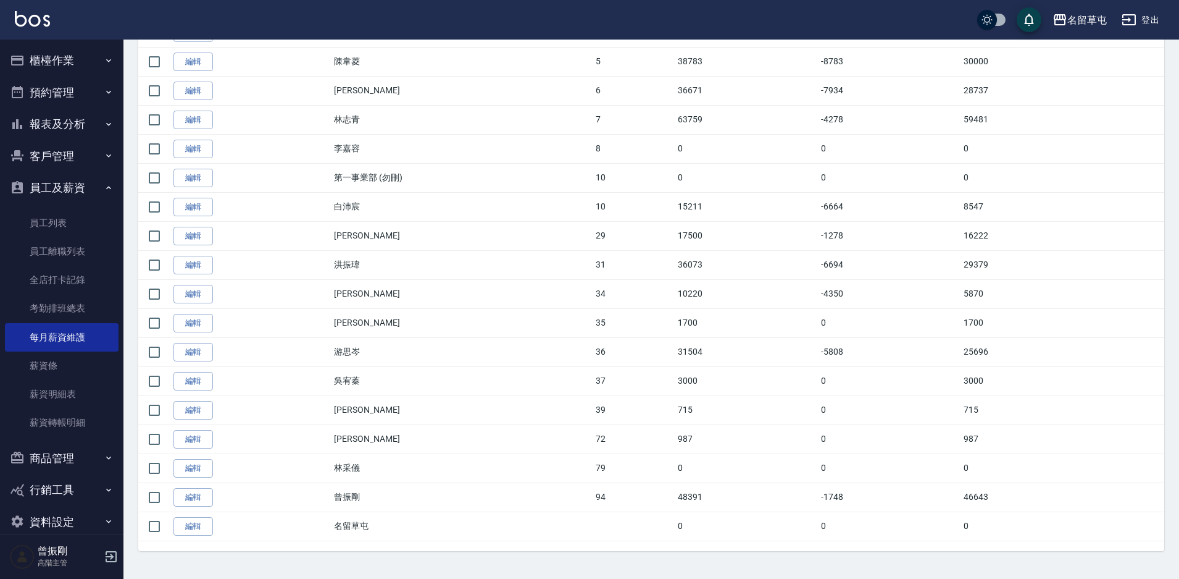
scroll to position [369, 0]
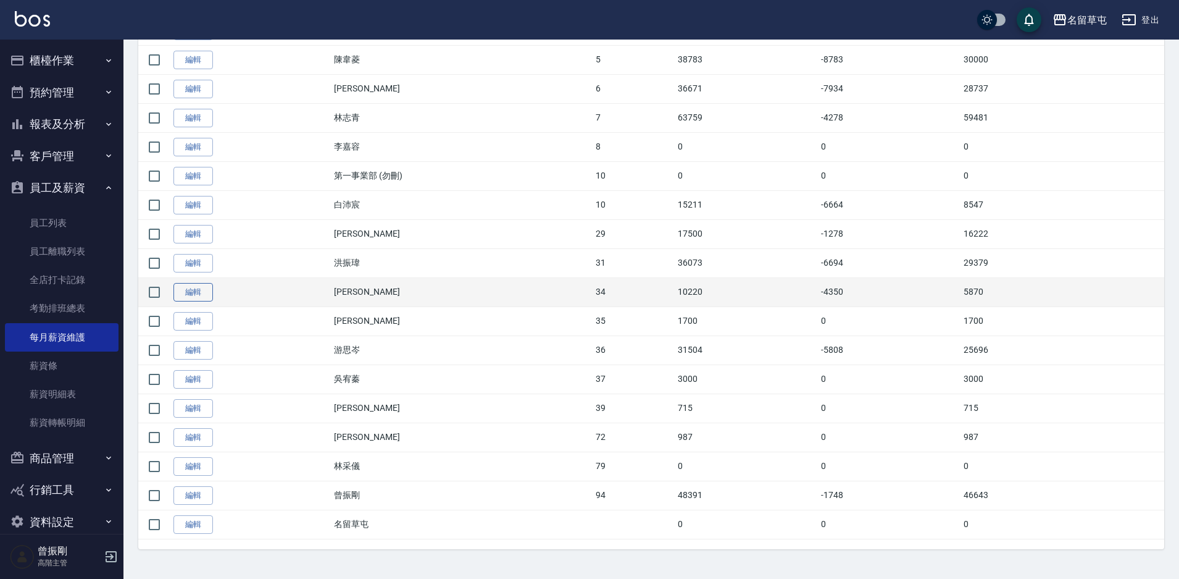
click at [201, 292] on link "編輯" at bounding box center [193, 292] width 40 height 19
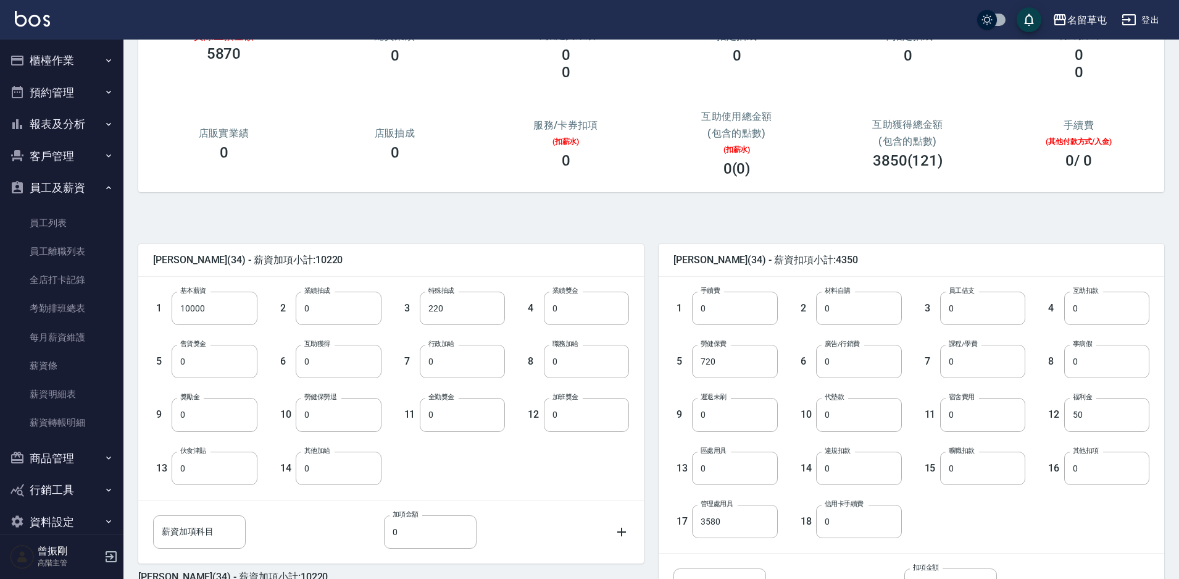
scroll to position [123, 0]
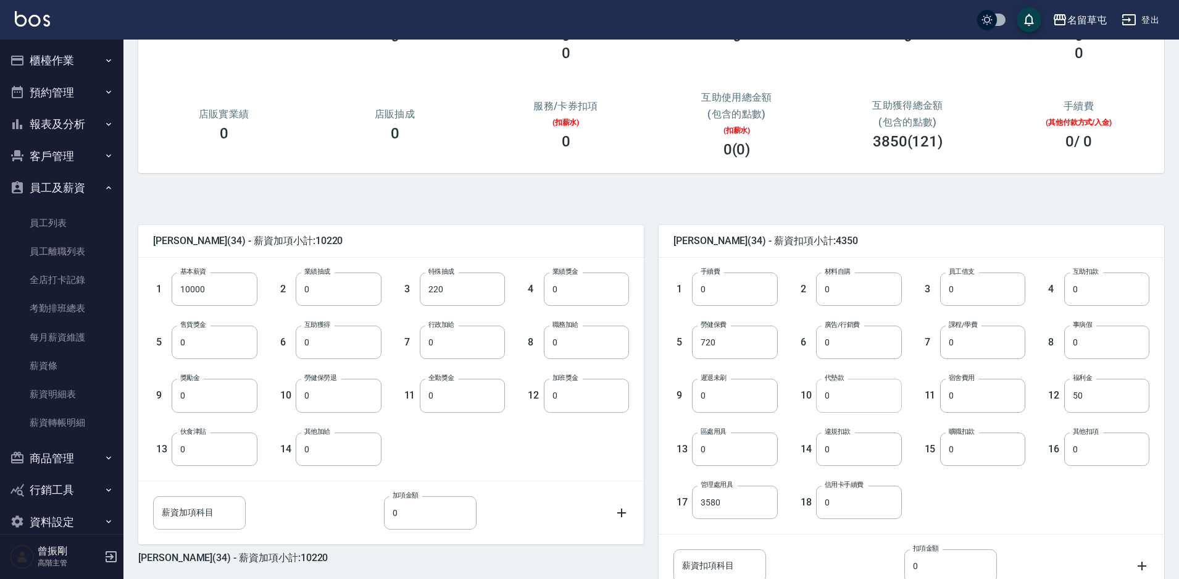
click at [864, 393] on input "0" at bounding box center [858, 394] width 85 height 33
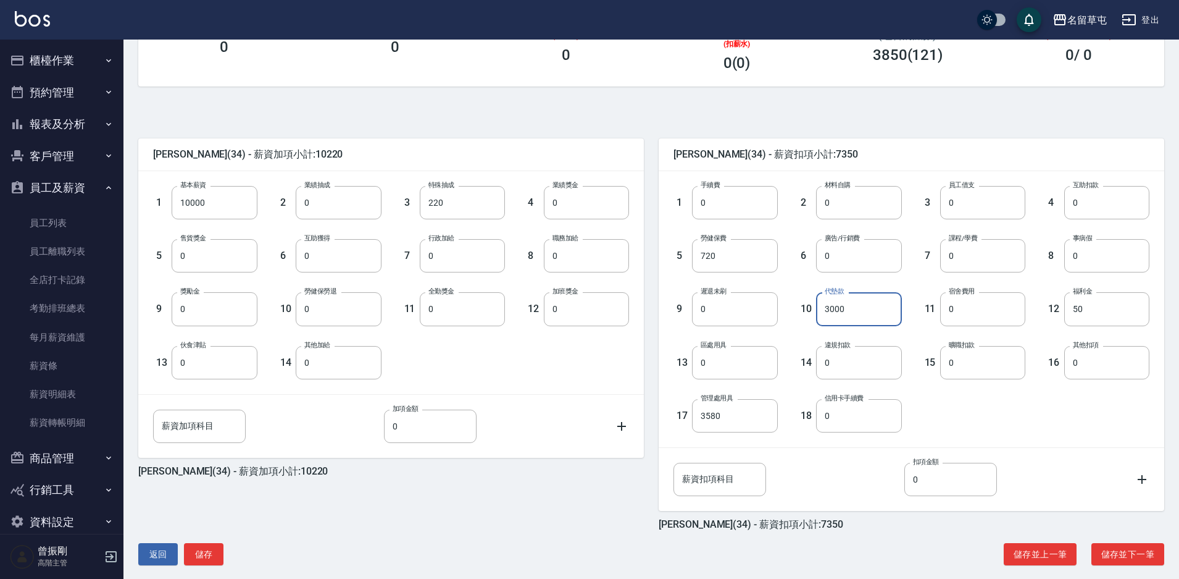
scroll to position [224, 0]
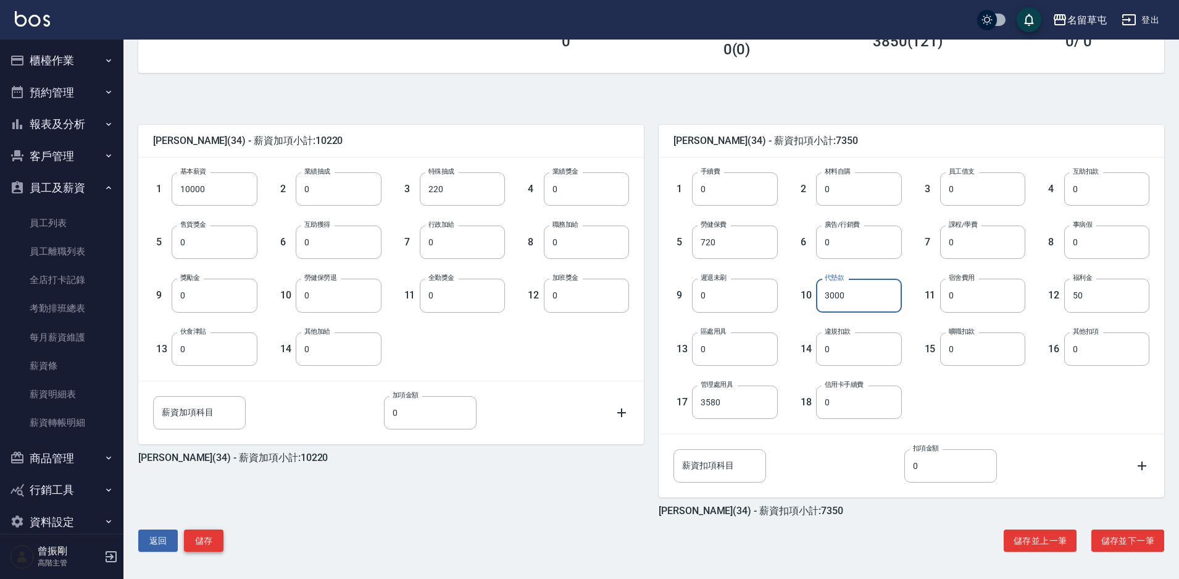
type input "3000"
click at [222, 541] on button "儲存" at bounding box center [204, 540] width 40 height 23
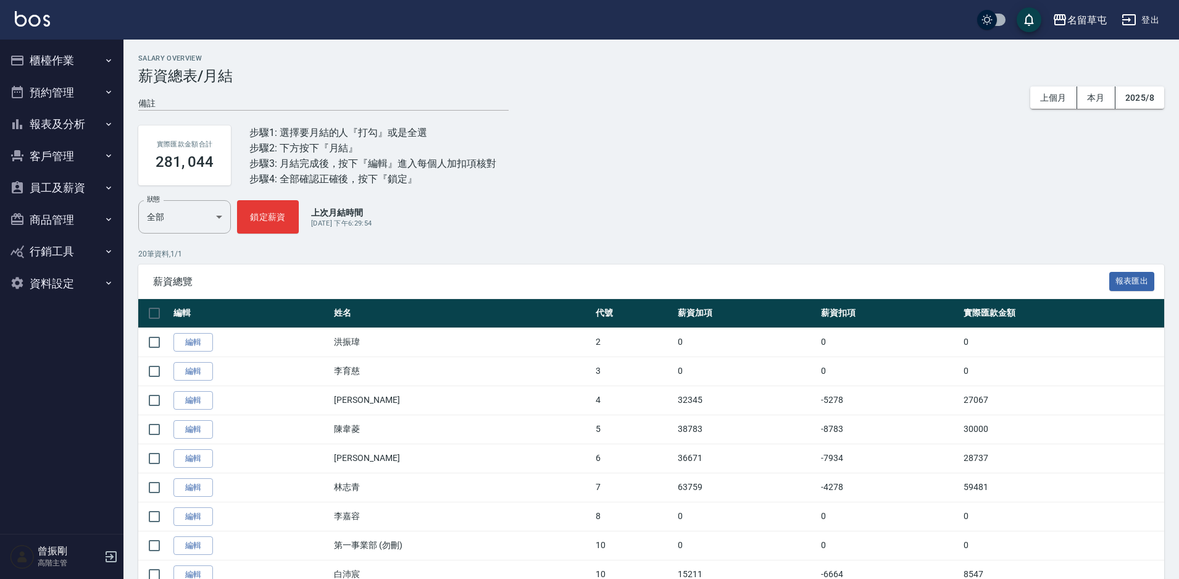
click at [69, 196] on button "員工及薪資" at bounding box center [62, 188] width 114 height 32
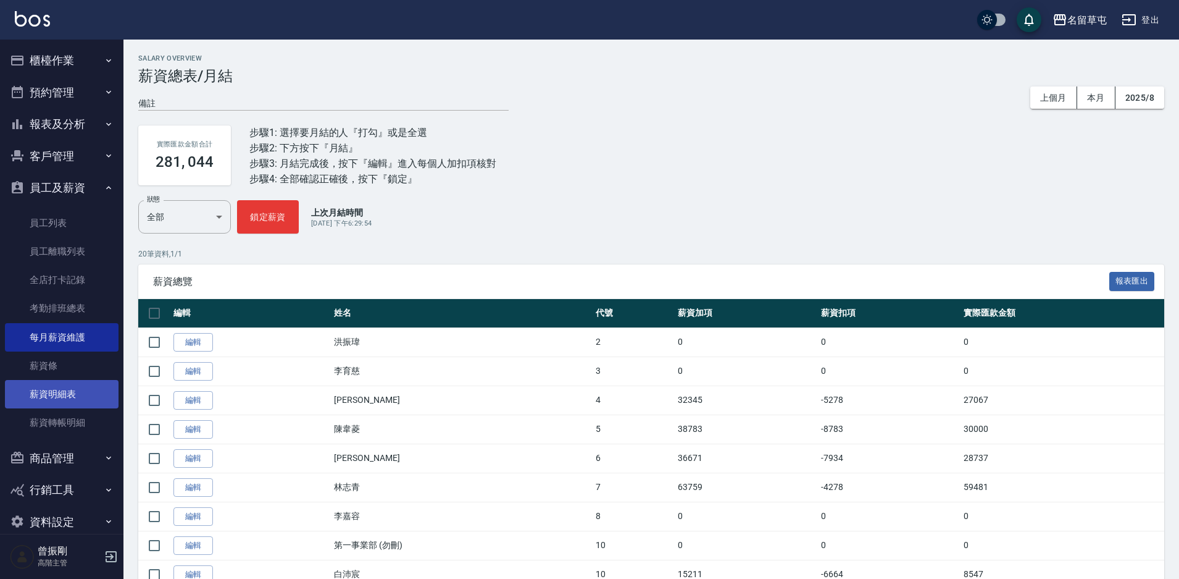
click at [57, 391] on link "薪資明細表" at bounding box center [62, 394] width 114 height 28
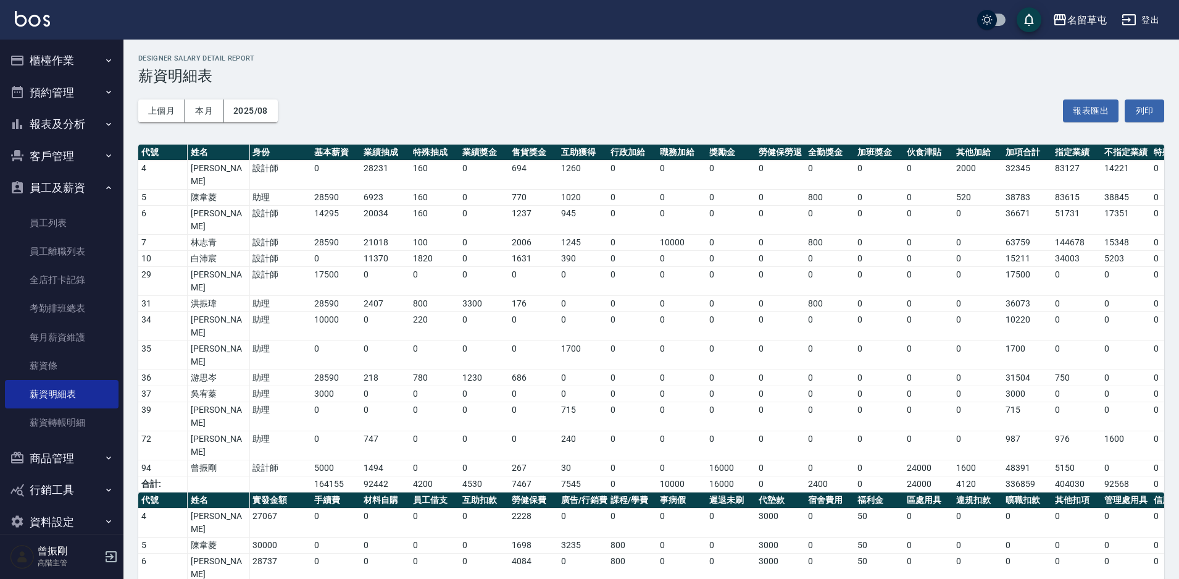
scroll to position [98, 0]
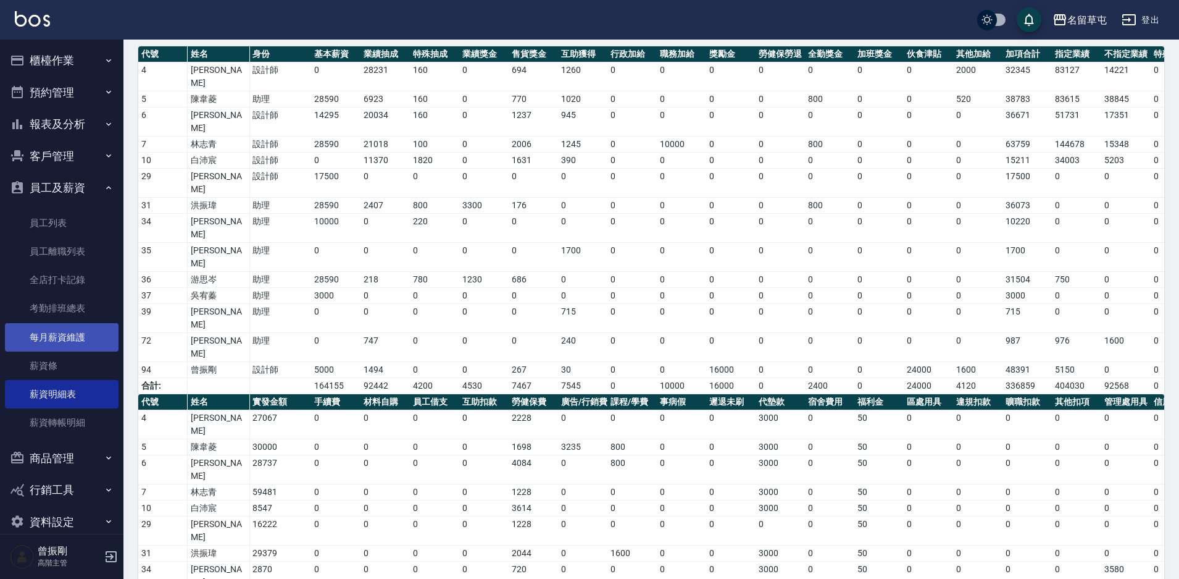
click at [53, 349] on link "每月薪資維護" at bounding box center [62, 337] width 114 height 28
click at [59, 336] on link "每月薪資維護" at bounding box center [62, 337] width 114 height 28
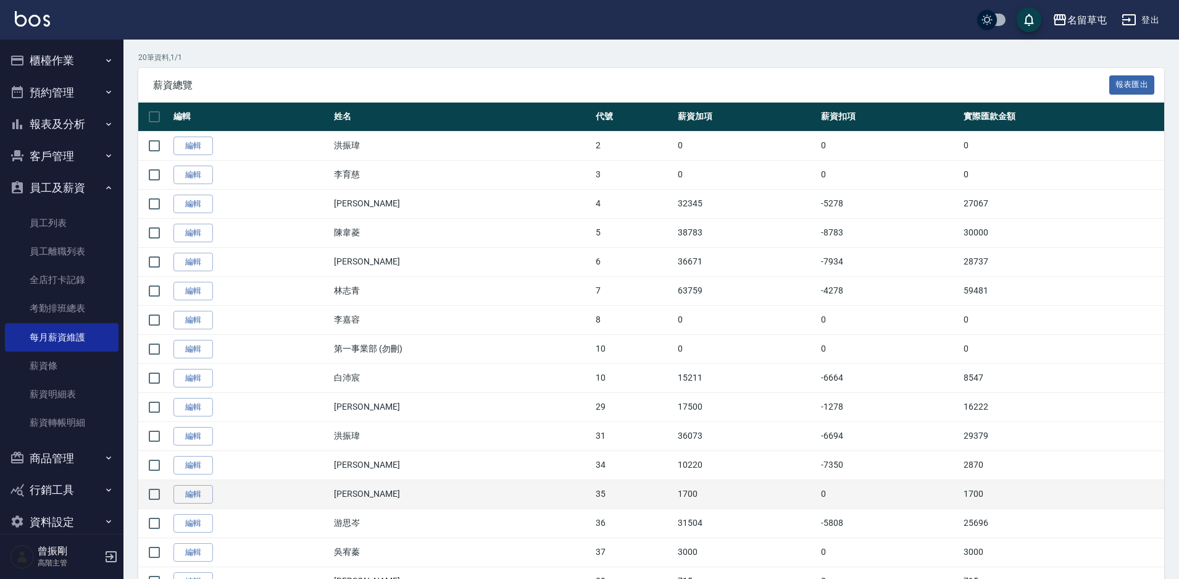
scroll to position [369, 0]
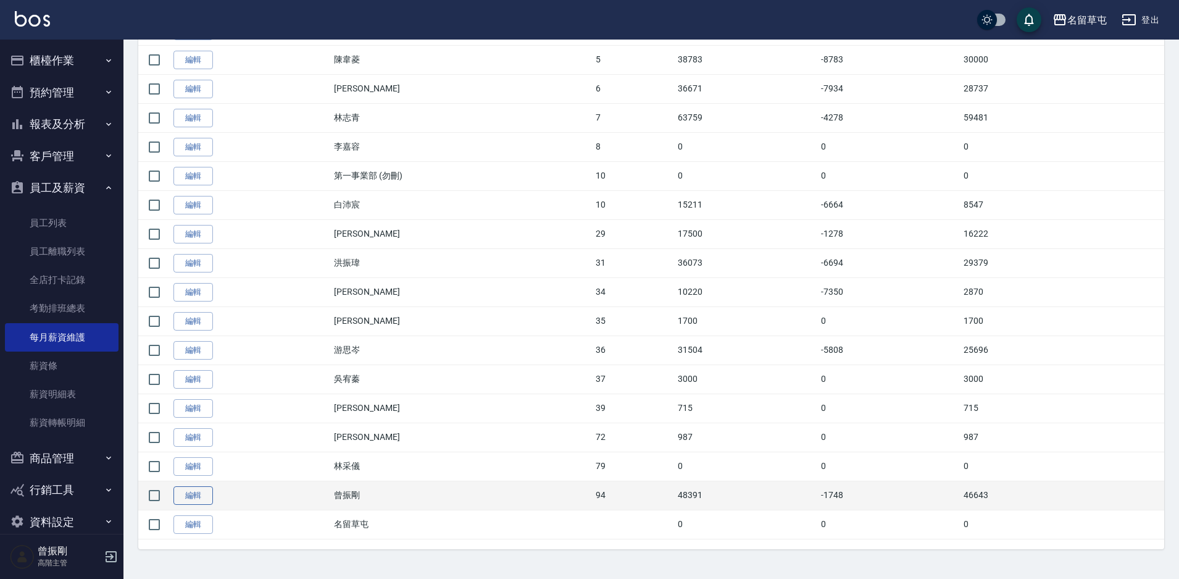
click at [207, 491] on link "編輯" at bounding box center [193, 495] width 40 height 19
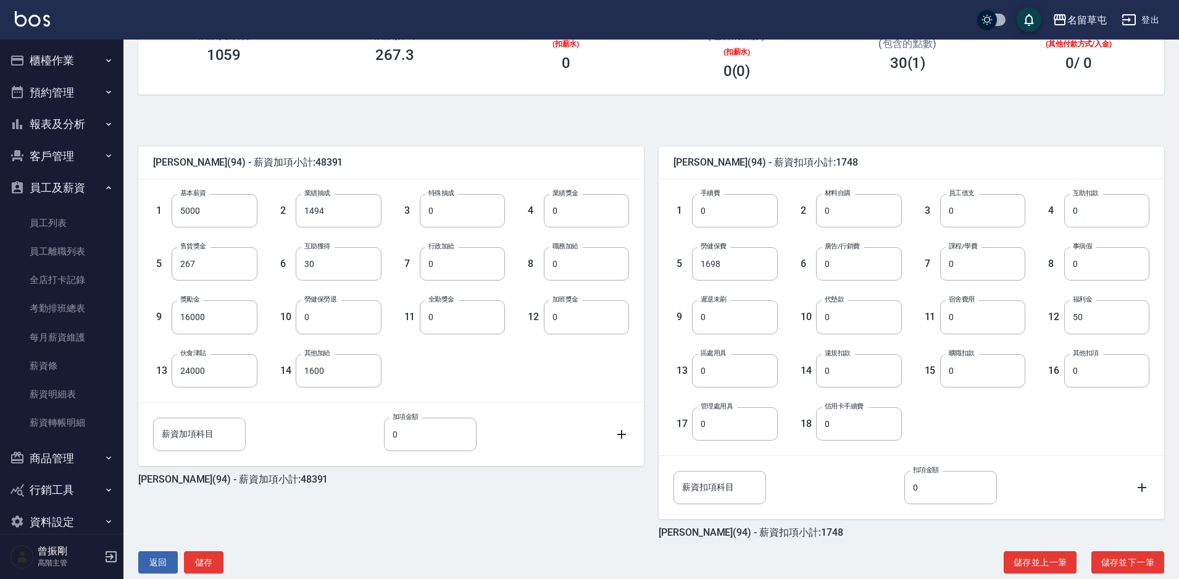
scroll to position [224, 0]
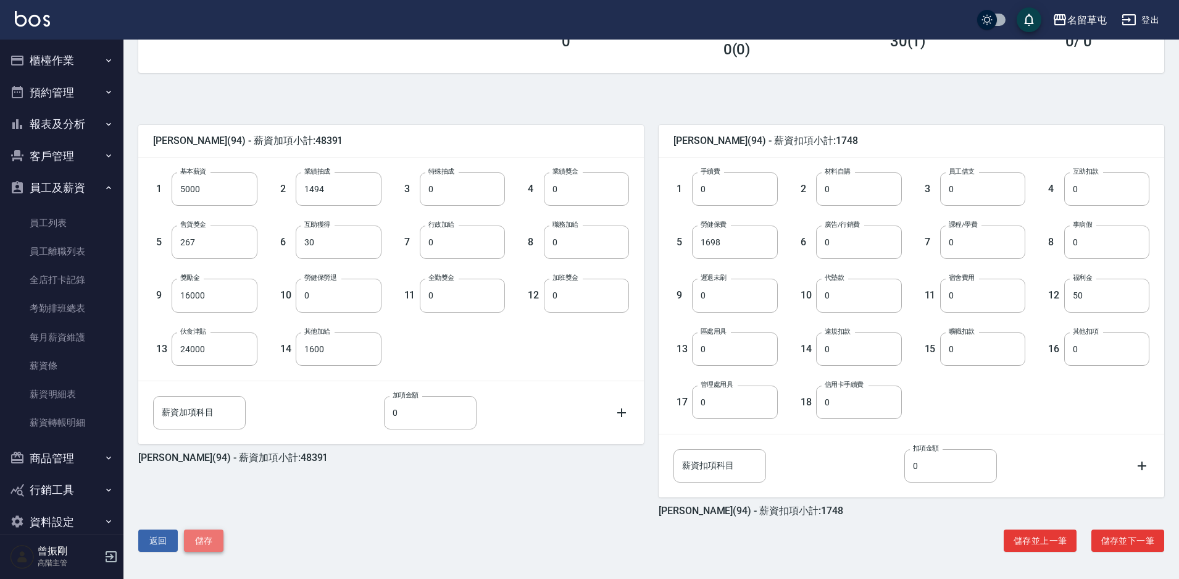
click at [198, 537] on button "儲存" at bounding box center [204, 540] width 40 height 23
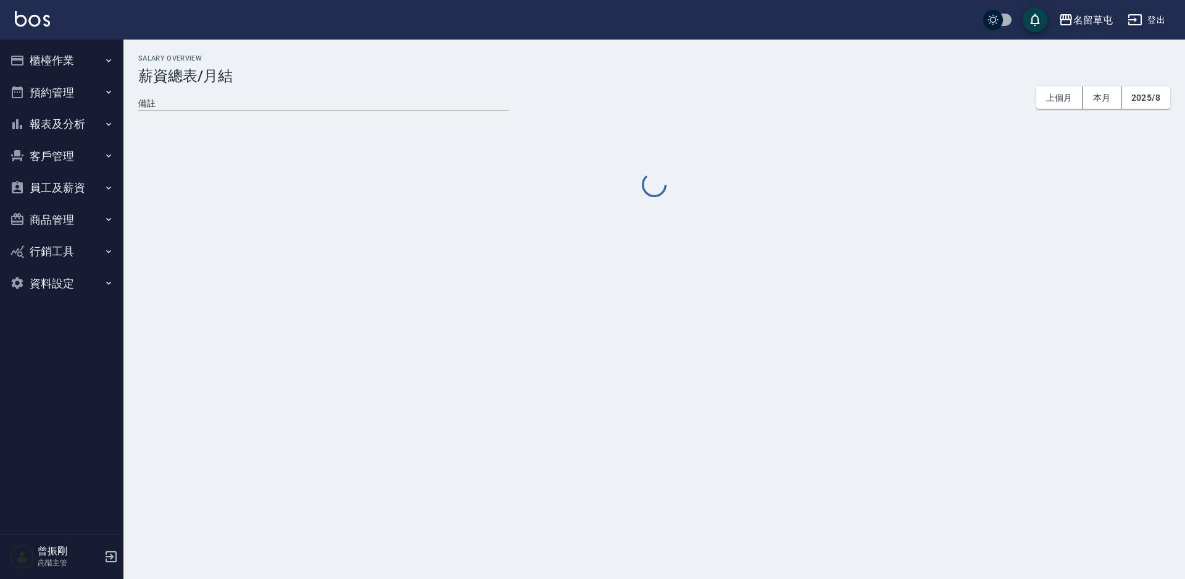
drag, startPoint x: 0, startPoint y: 0, endPoint x: 1084, endPoint y: 20, distance: 1083.8
click at [1084, 20] on div "名留草屯" at bounding box center [1094, 19] width 40 height 15
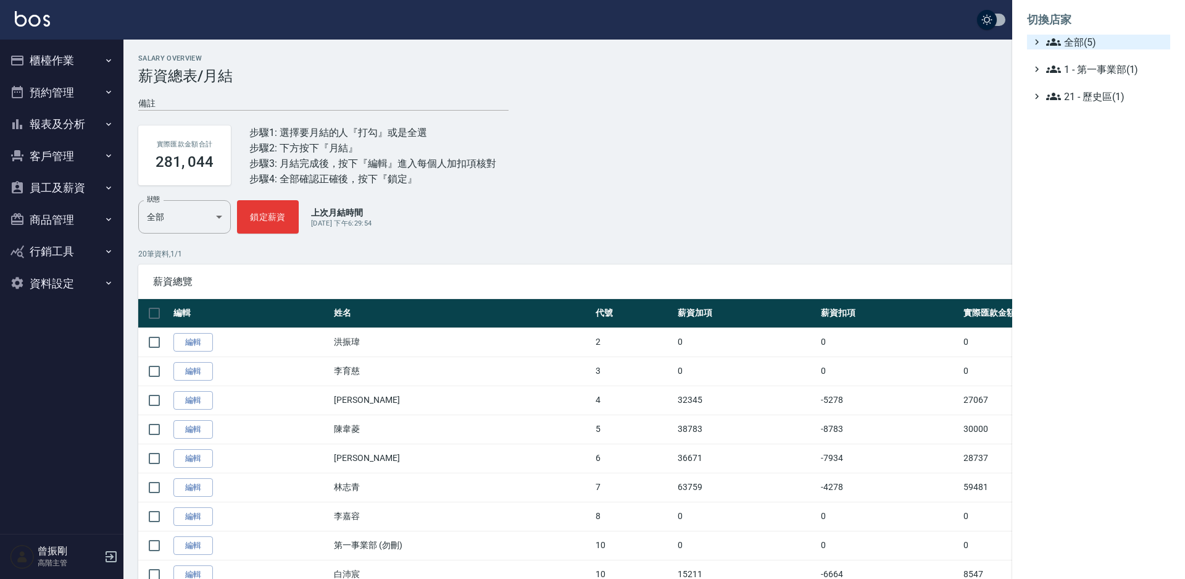
click at [1070, 44] on span "全部(5)" at bounding box center [1106, 42] width 119 height 15
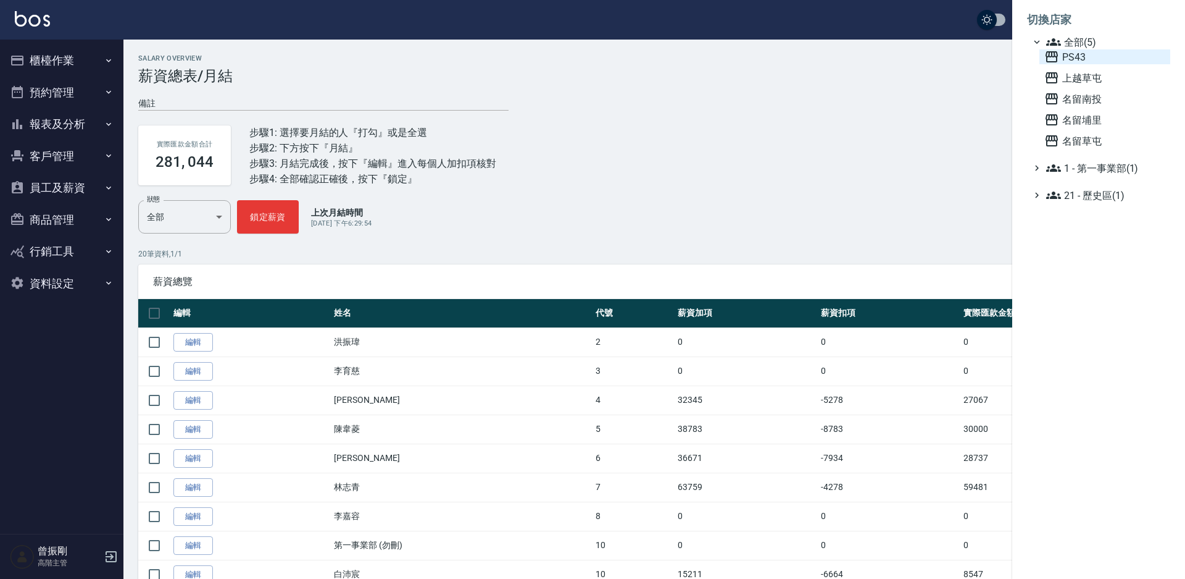
click at [1072, 60] on span "PS43" at bounding box center [1105, 56] width 121 height 15
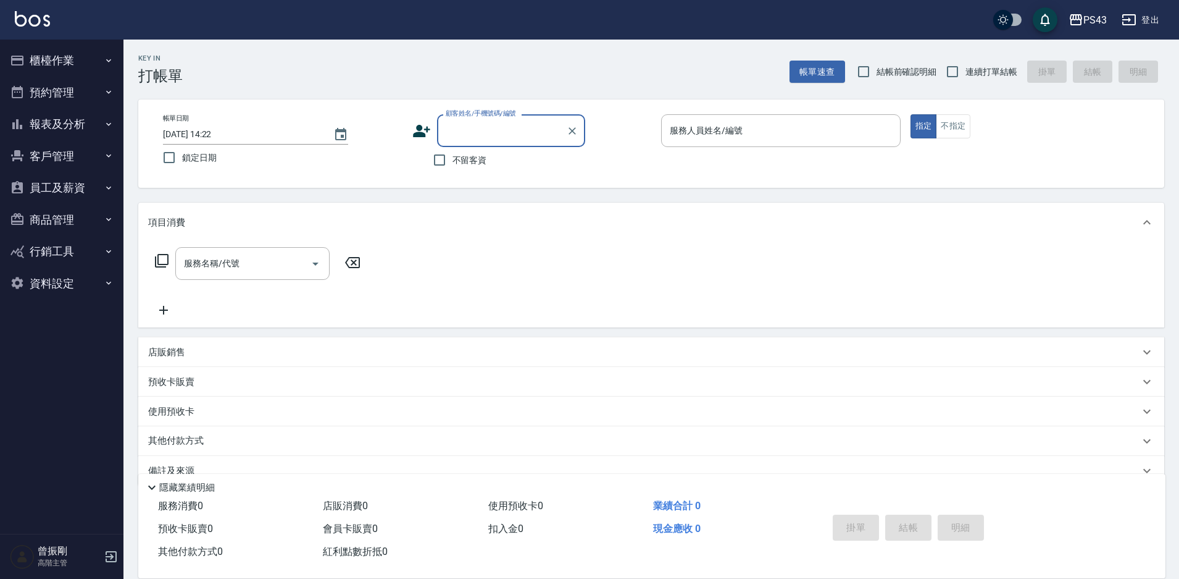
click at [72, 191] on button "員工及薪資" at bounding box center [62, 188] width 114 height 32
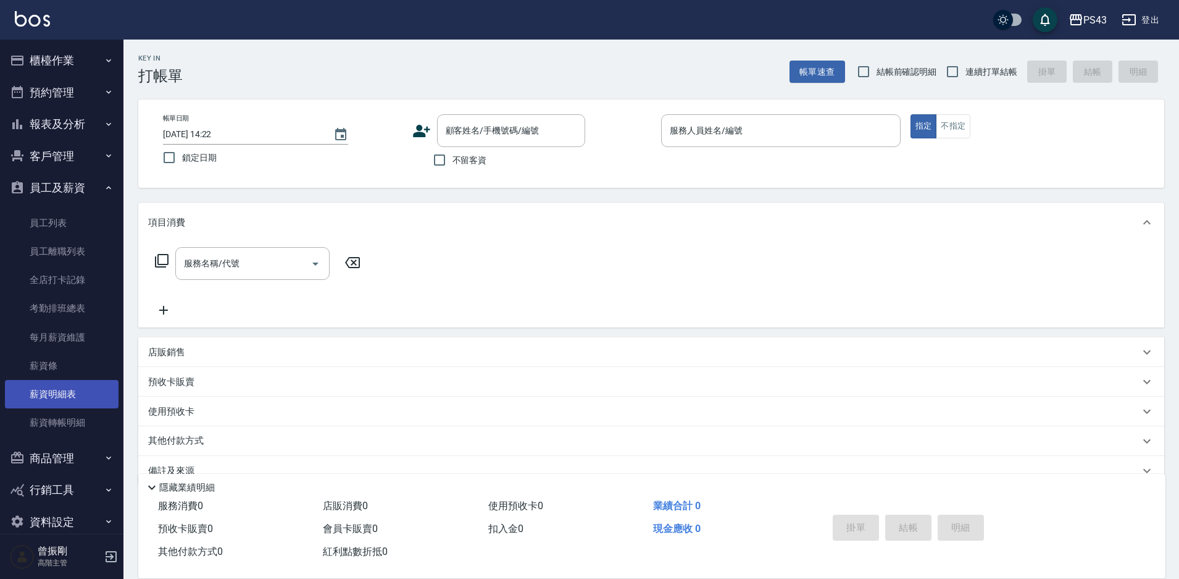
click at [67, 399] on link "薪資明細表" at bounding box center [62, 394] width 114 height 28
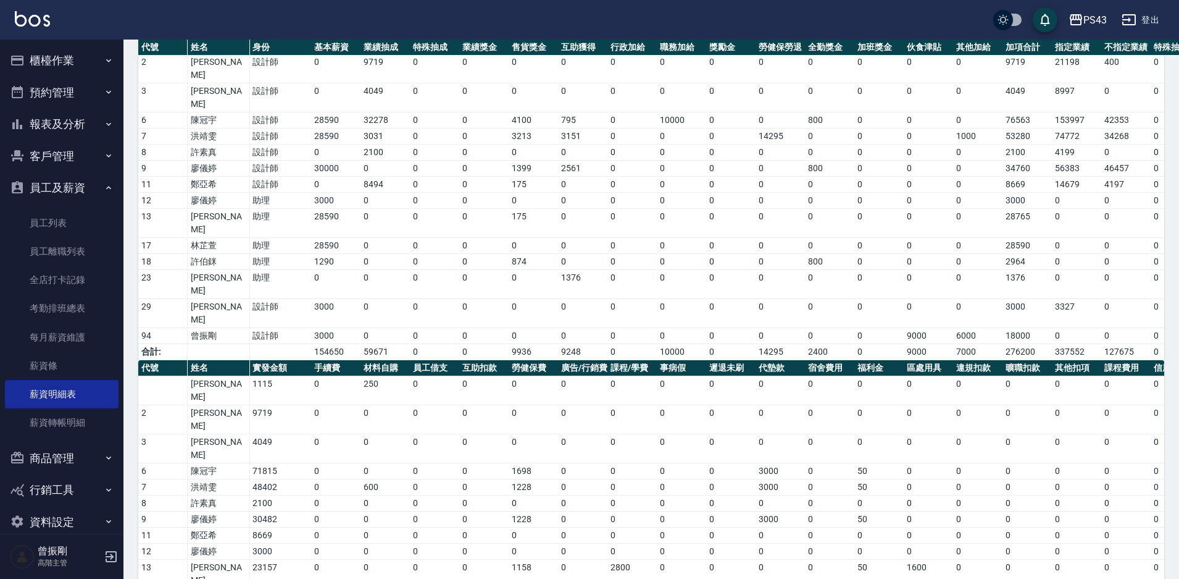
scroll to position [116, 0]
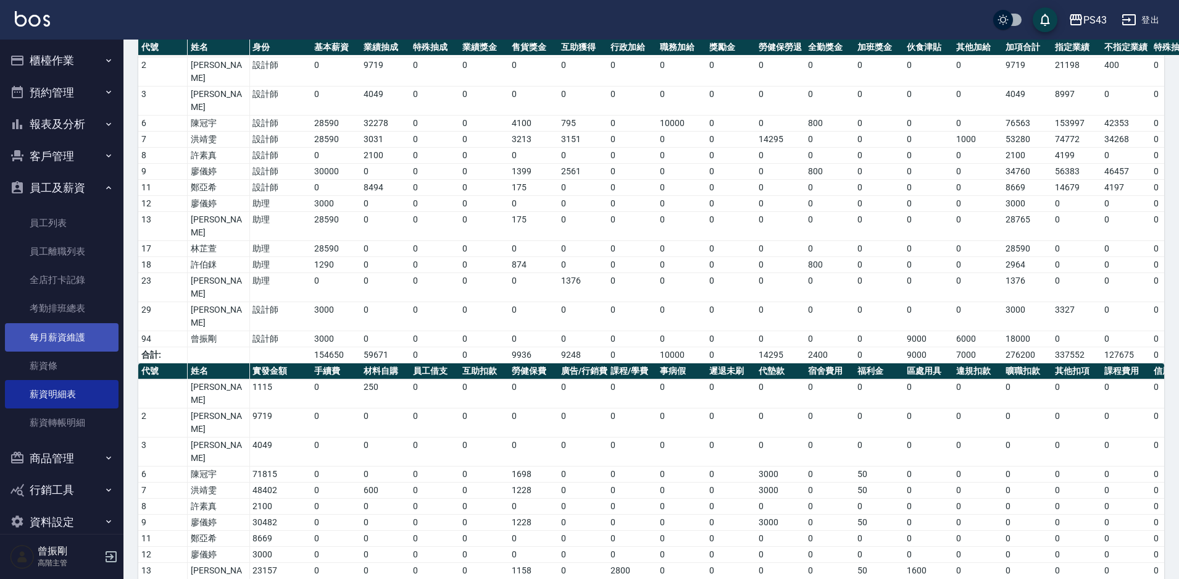
click at [59, 341] on link "每月薪資維護" at bounding box center [62, 337] width 114 height 28
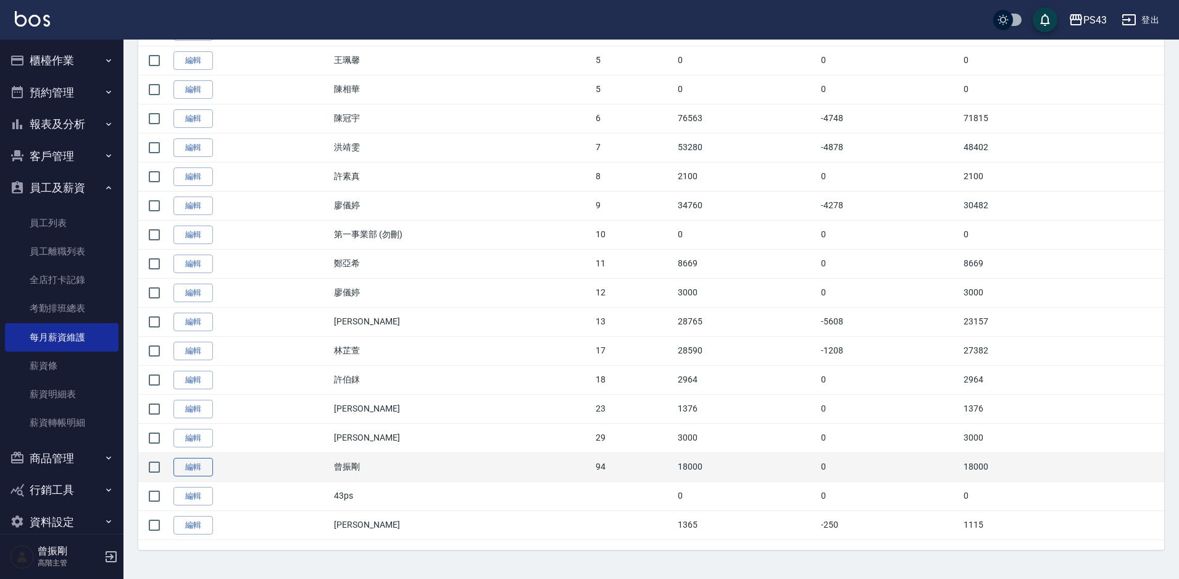
scroll to position [427, 0]
click at [208, 469] on link "編輯" at bounding box center [193, 466] width 40 height 19
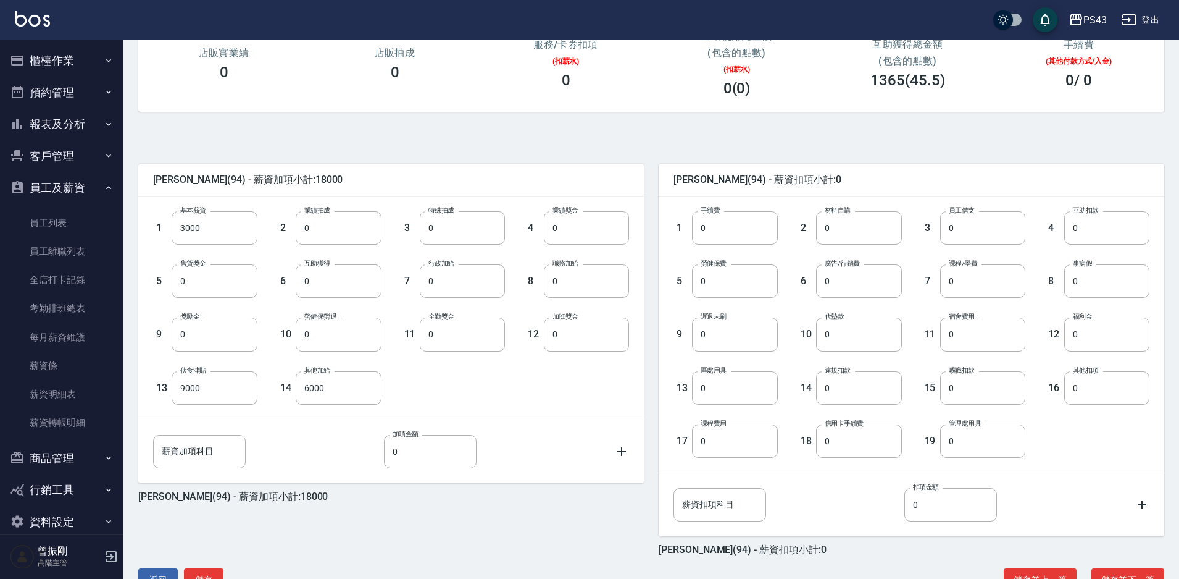
scroll to position [185, 0]
click at [211, 567] on button "儲存" at bounding box center [204, 578] width 40 height 23
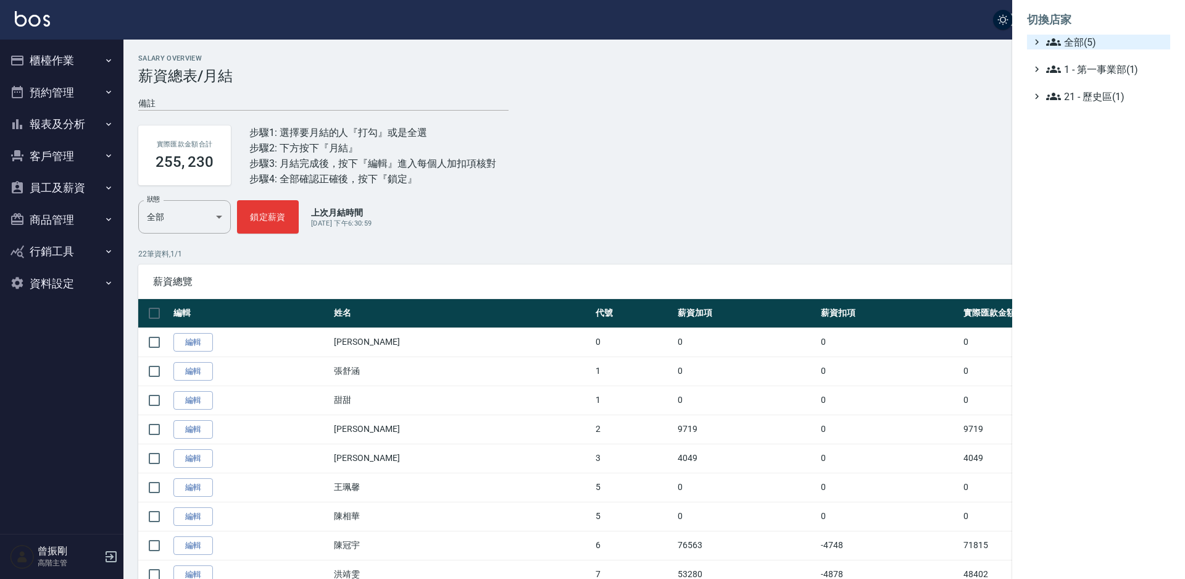
click at [1080, 41] on span "全部(5)" at bounding box center [1106, 42] width 119 height 15
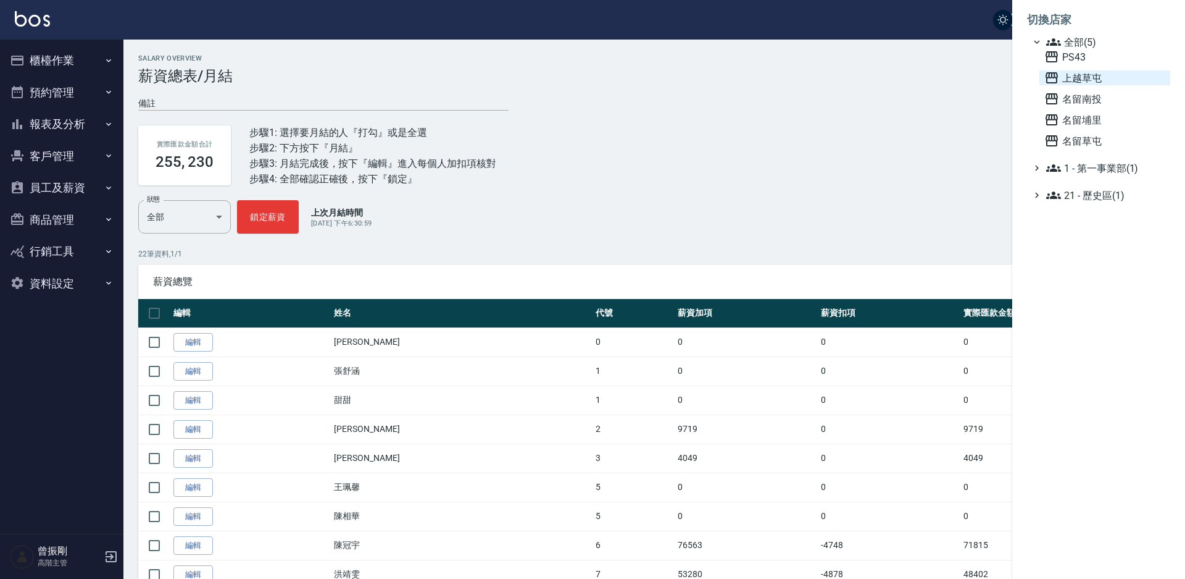
click at [1085, 79] on span "上越草屯" at bounding box center [1105, 77] width 121 height 15
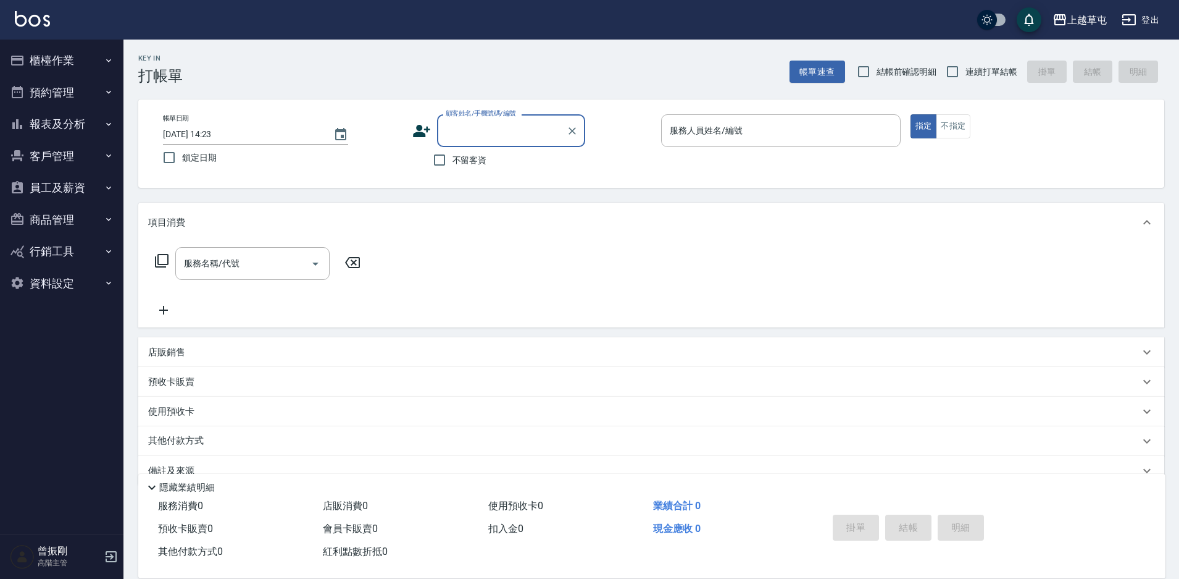
click at [65, 173] on button "員工及薪資" at bounding box center [62, 188] width 114 height 32
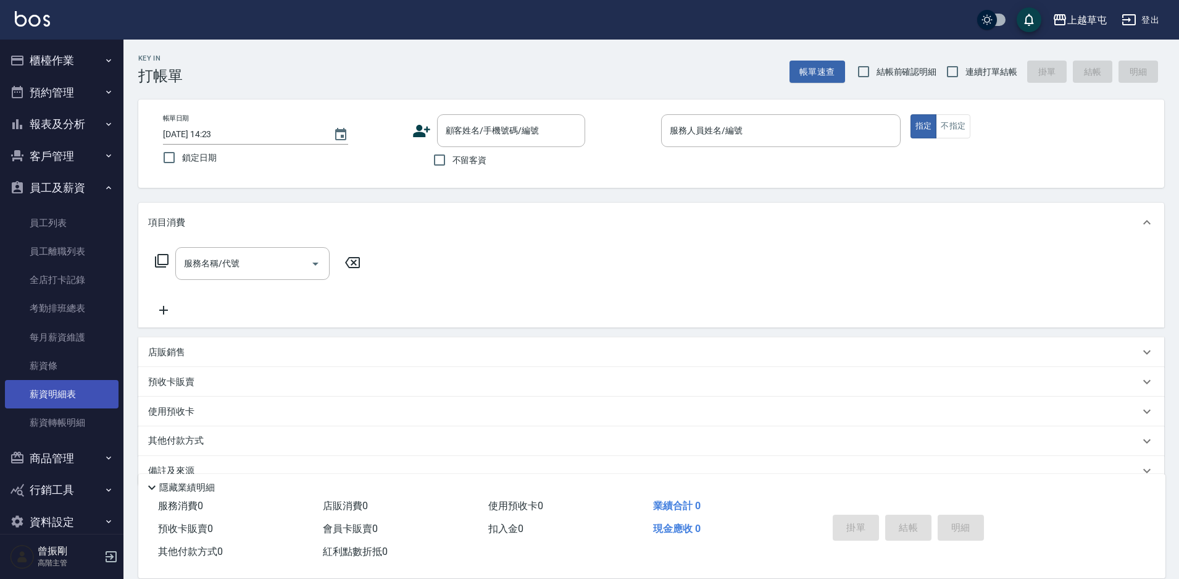
click at [57, 395] on link "薪資明細表" at bounding box center [62, 394] width 114 height 28
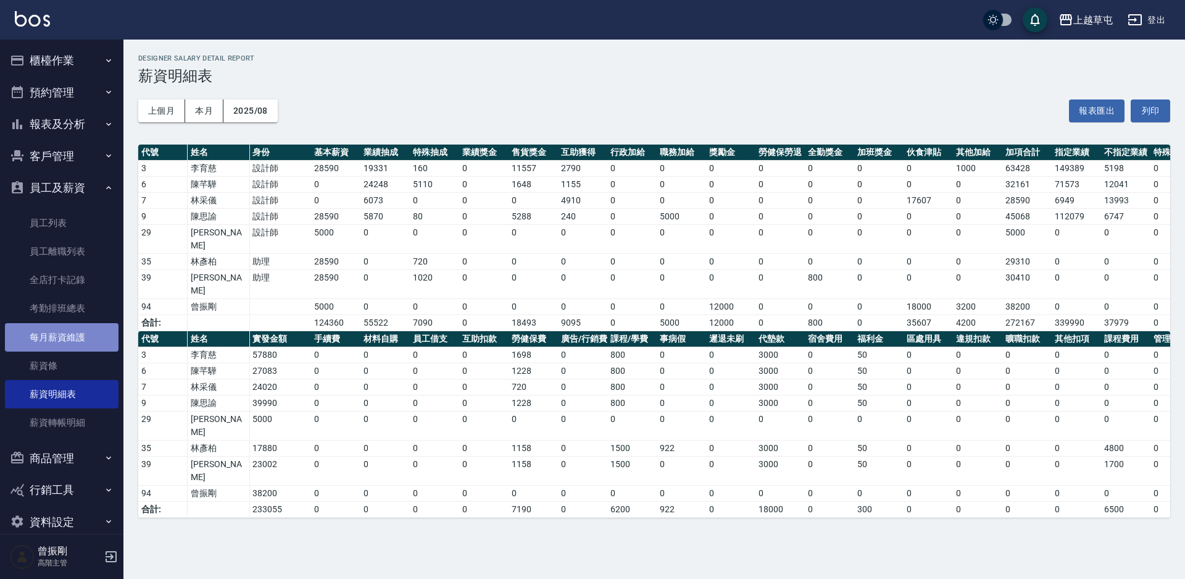
click at [69, 343] on link "每月薪資維護" at bounding box center [62, 337] width 114 height 28
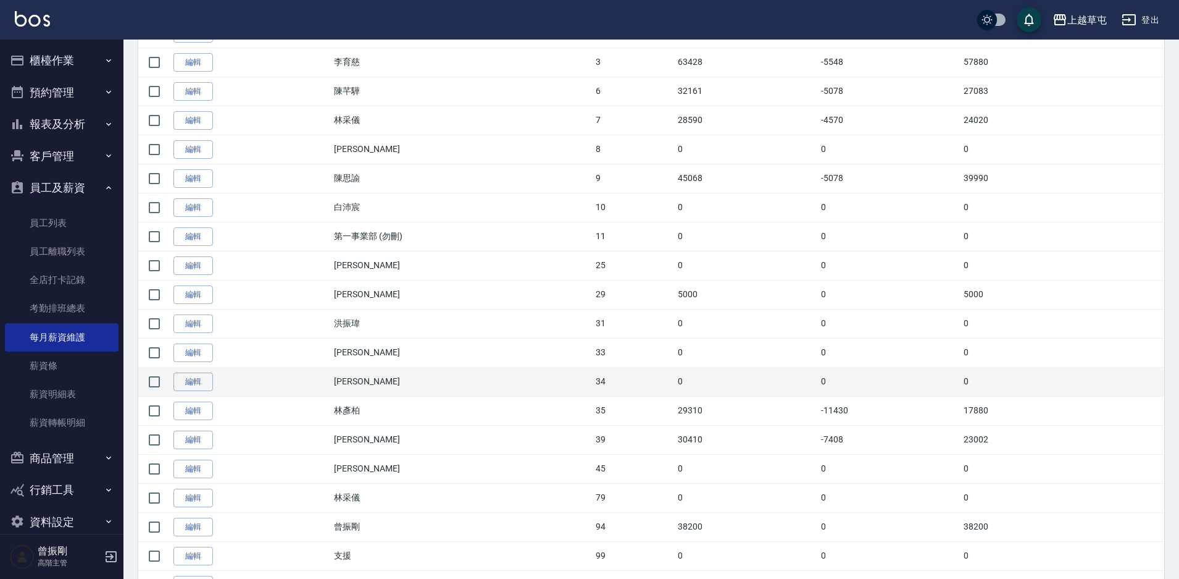
scroll to position [369, 0]
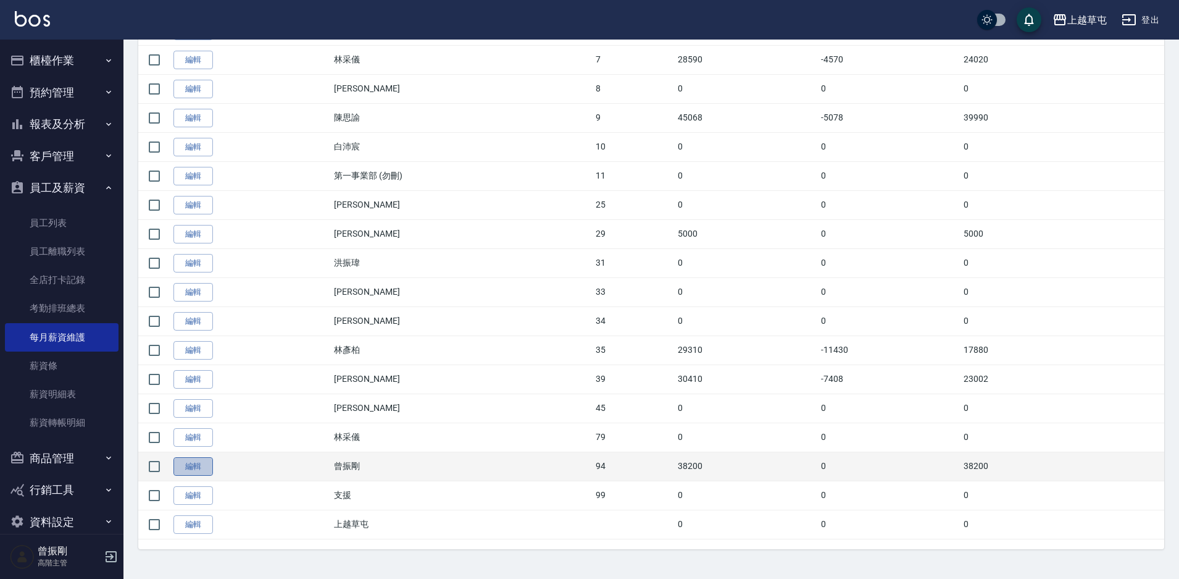
click at [198, 461] on link "編輯" at bounding box center [193, 466] width 40 height 19
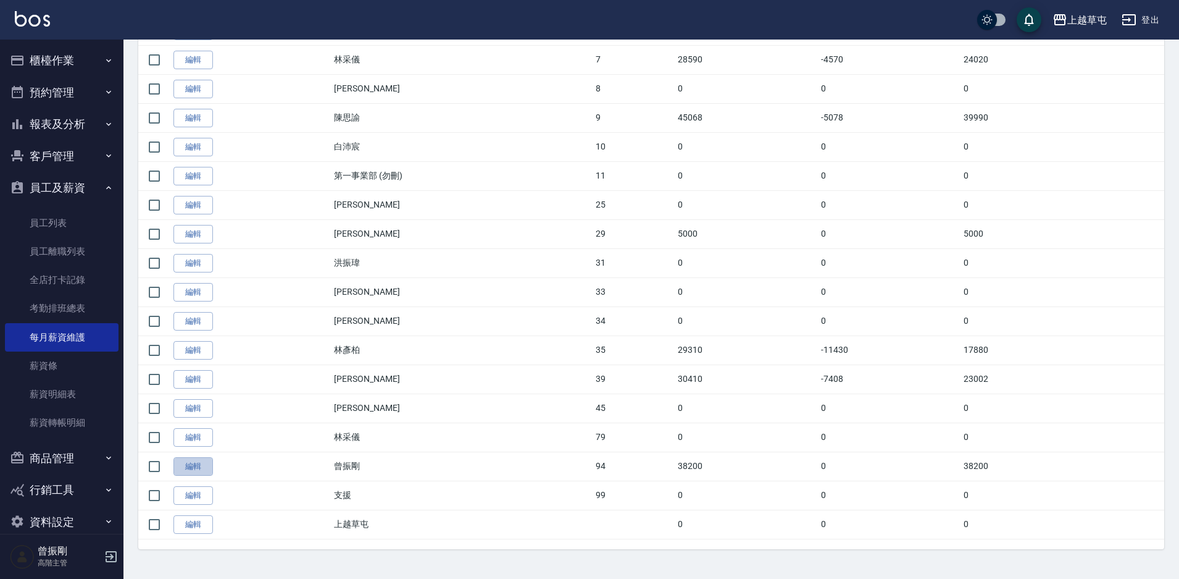
click at [198, 461] on div "Salary Overview 薪資總表/月結 備註 x 上個月 本月 2025/8 實際匯款金額合計 233, 055 步驟1: 選擇要月結的人『打勾』或是…" at bounding box center [589, 105] width 1179 height 948
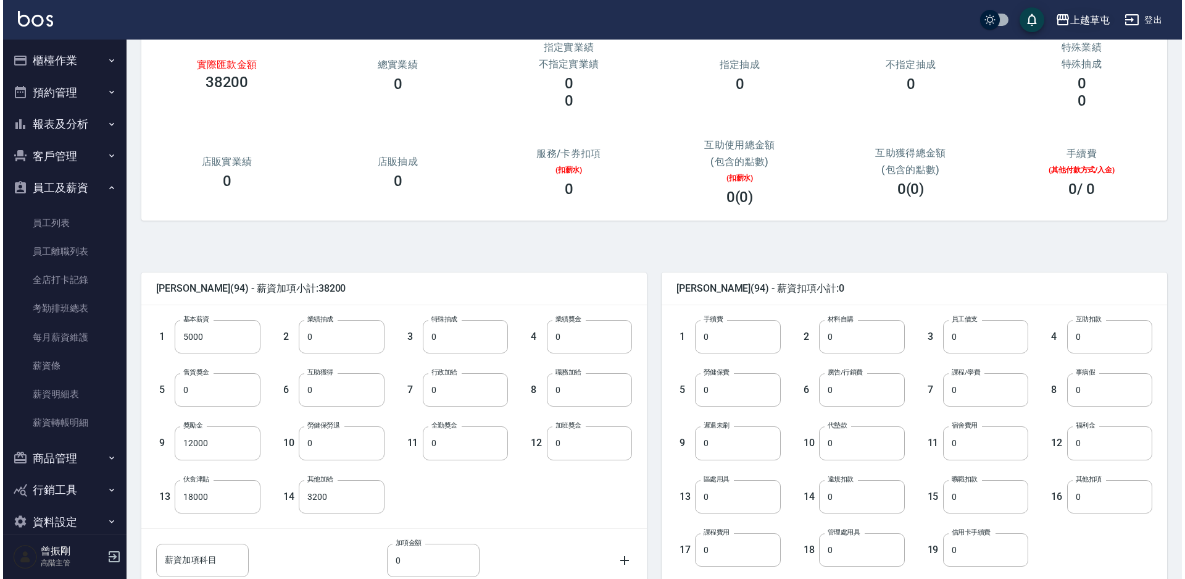
scroll to position [62, 0]
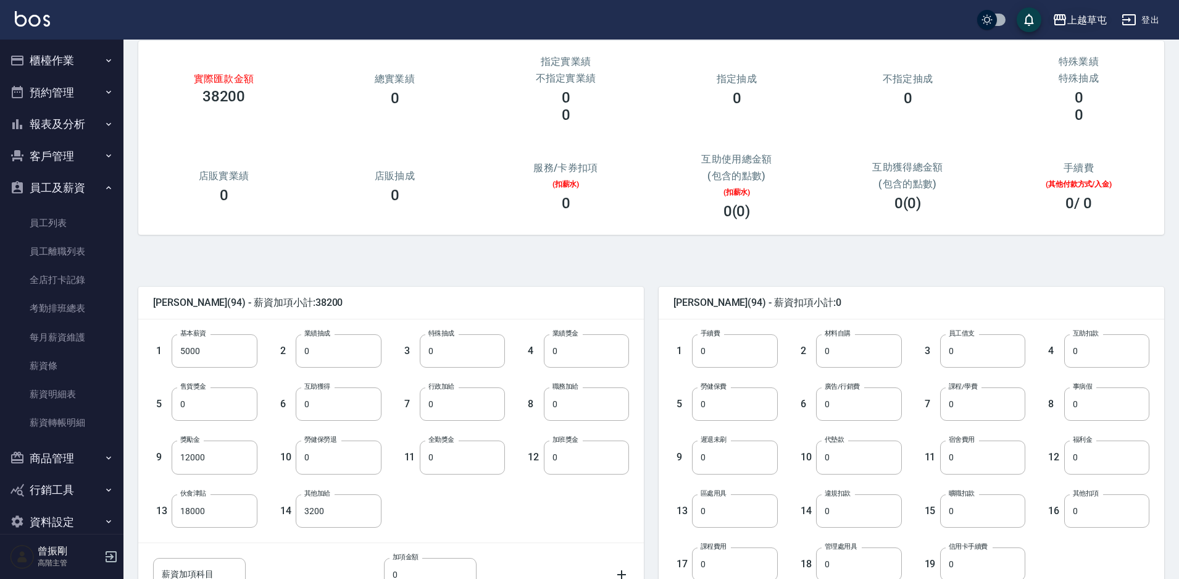
click at [1086, 23] on div "上越草屯" at bounding box center [1088, 19] width 40 height 15
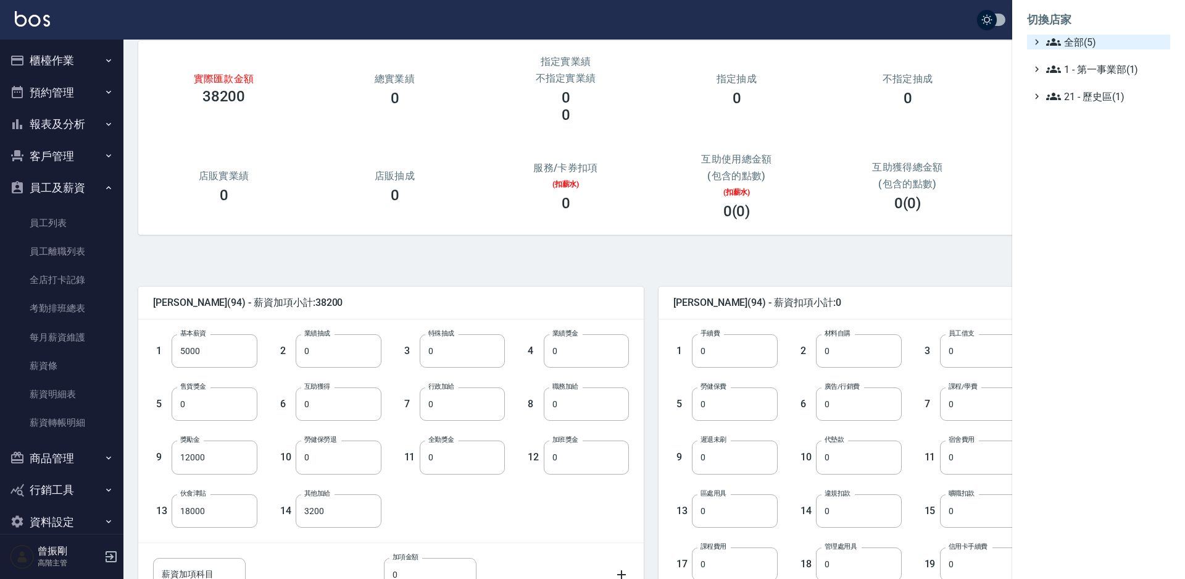
click at [1082, 47] on span "全部(5)" at bounding box center [1106, 42] width 119 height 15
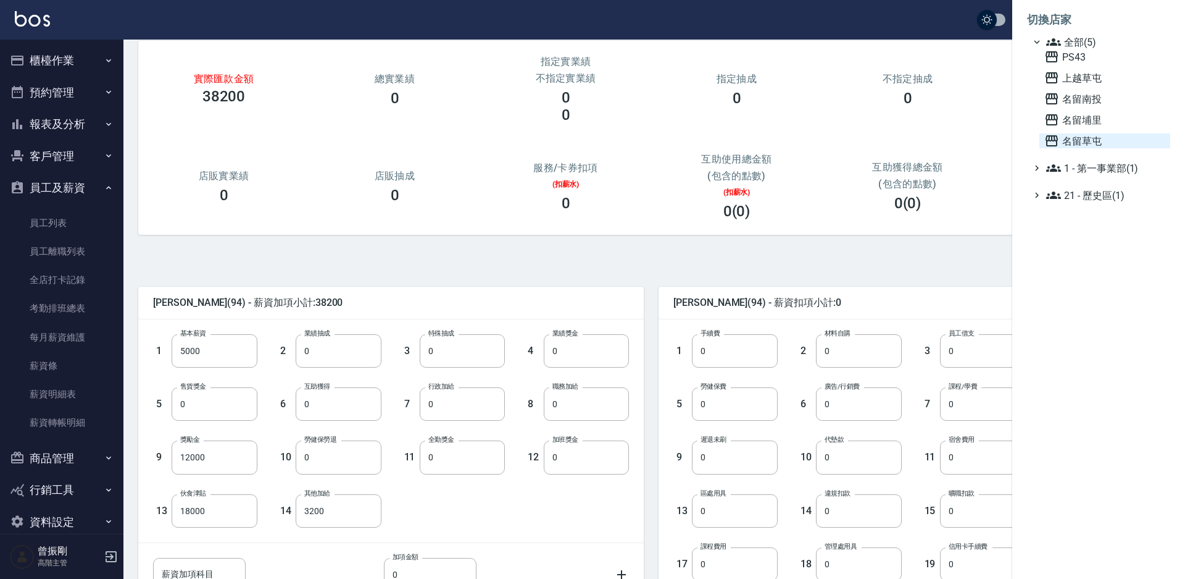
click at [1076, 136] on span "名留草屯" at bounding box center [1105, 140] width 121 height 15
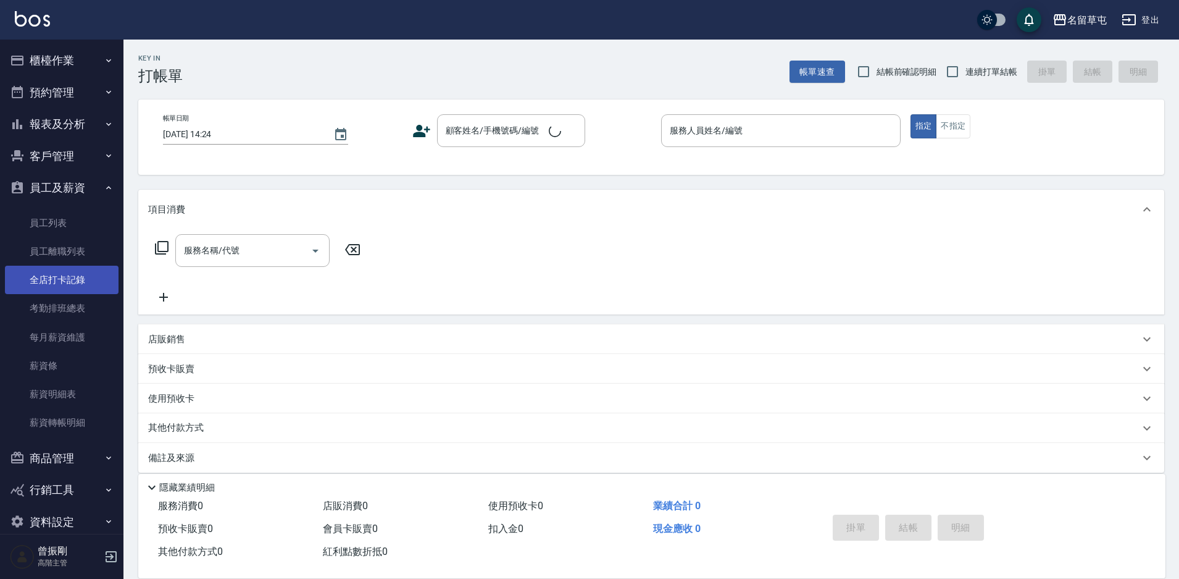
scroll to position [19, 0]
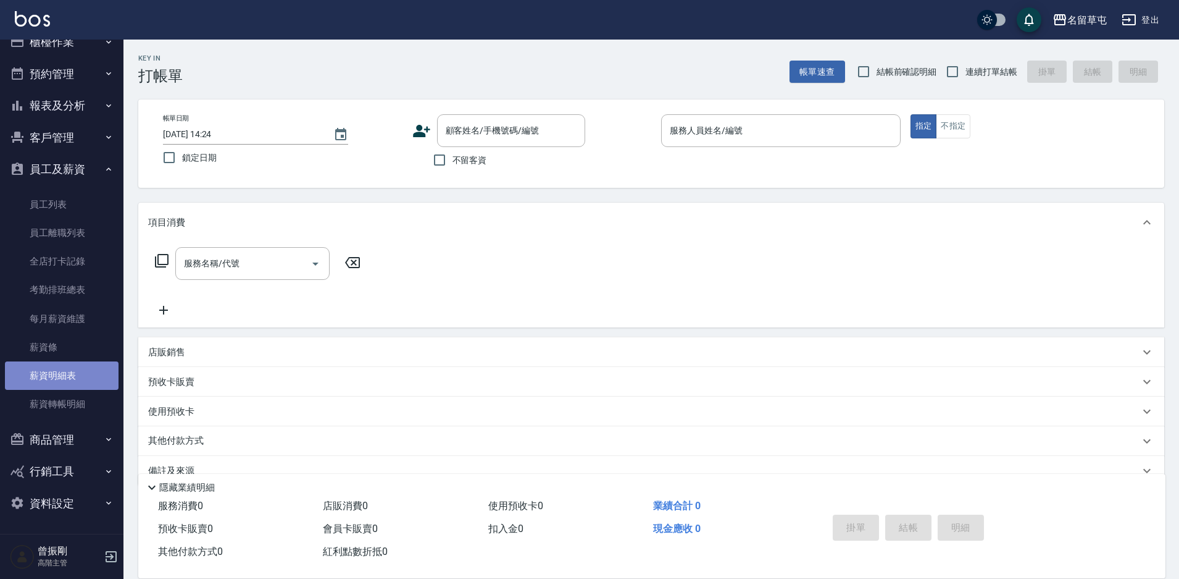
click at [61, 370] on link "薪資明細表" at bounding box center [62, 375] width 114 height 28
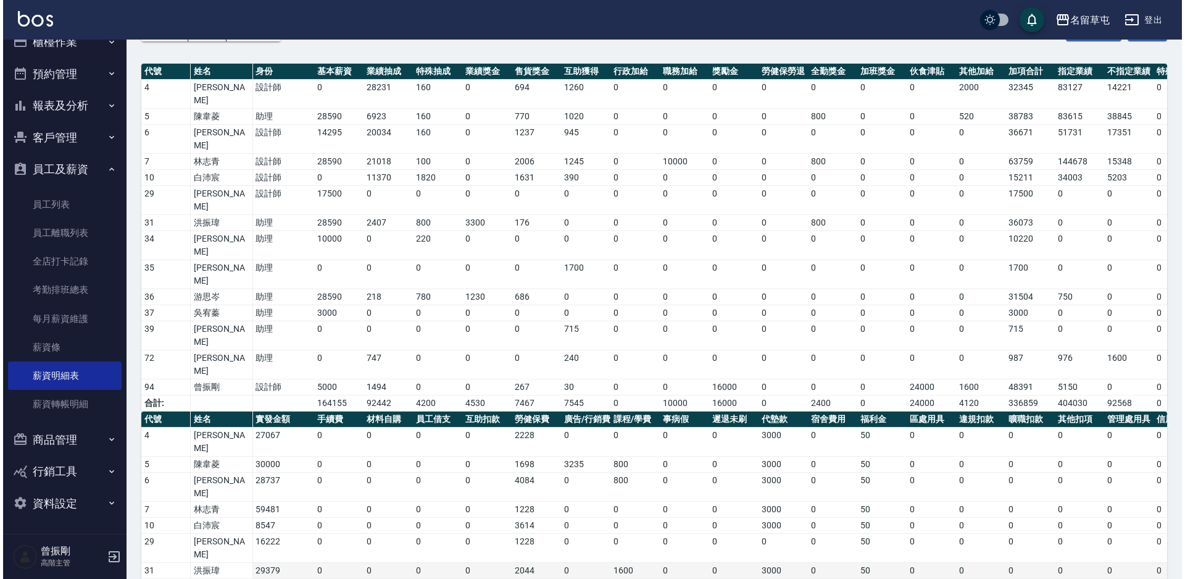
scroll to position [103, 0]
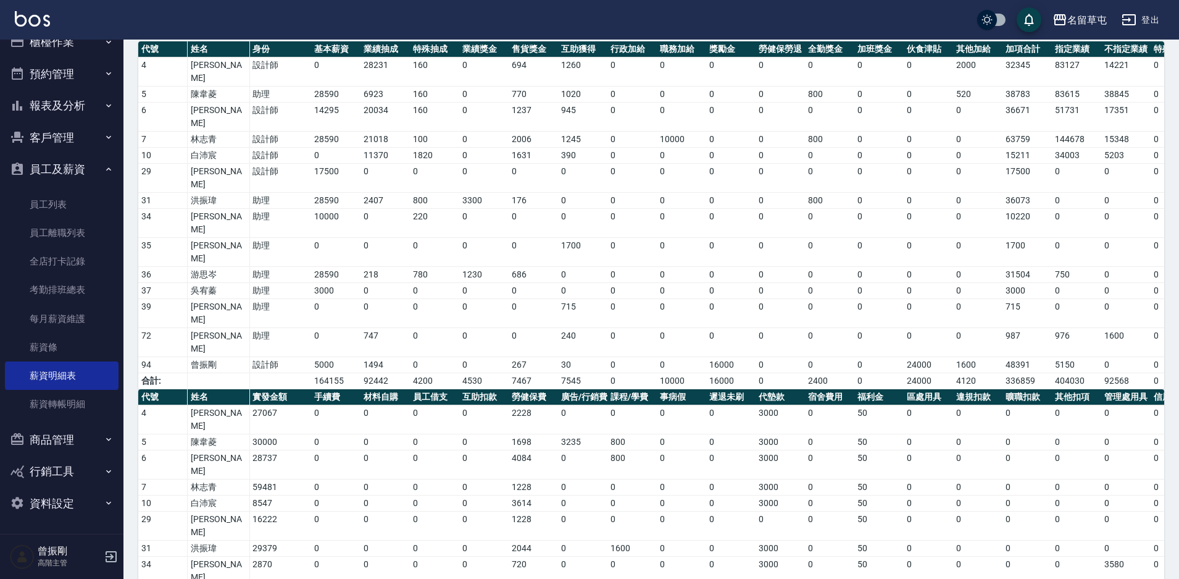
click at [1077, 33] on div "名留草屯 登出" at bounding box center [589, 20] width 1179 height 40
click at [1092, 17] on div "名留草屯" at bounding box center [1088, 19] width 40 height 15
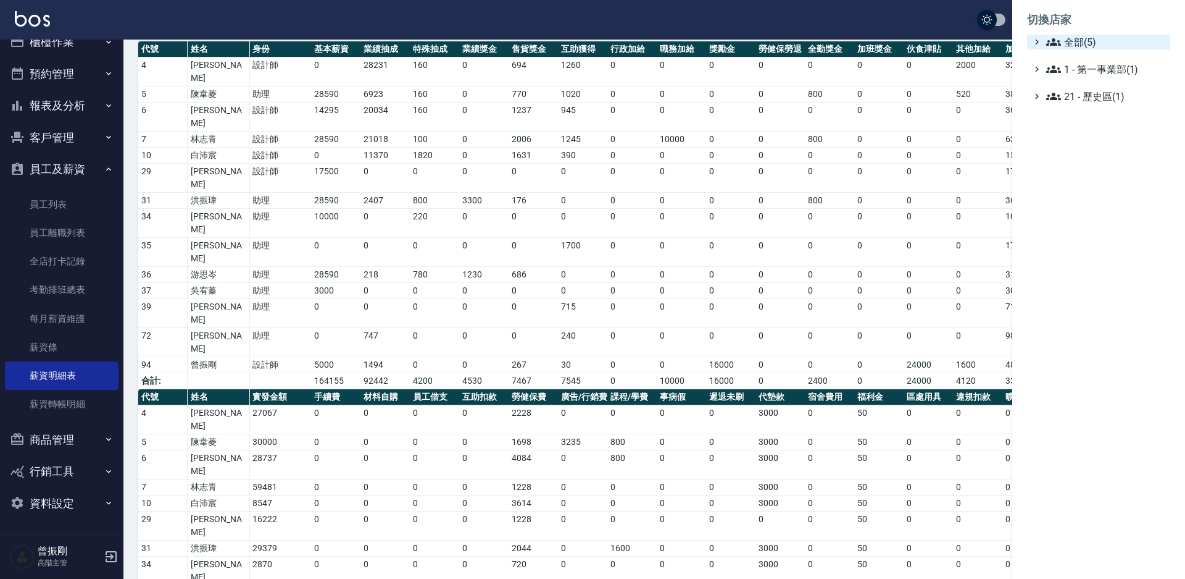
click at [1104, 44] on span "全部(5)" at bounding box center [1106, 42] width 119 height 15
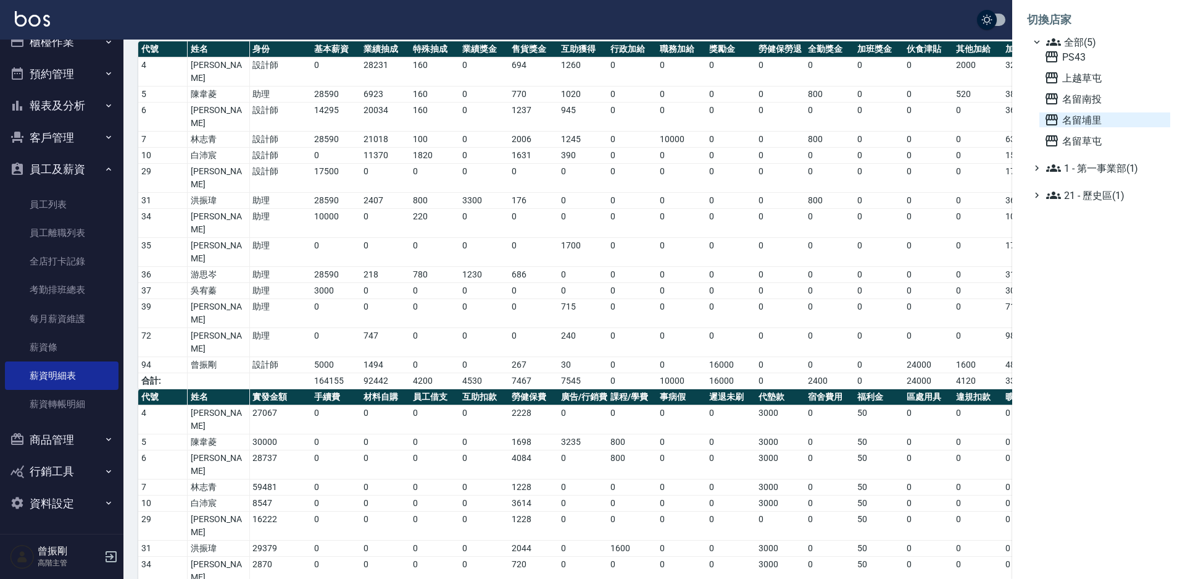
click at [1092, 112] on span "名留埔里" at bounding box center [1105, 119] width 121 height 15
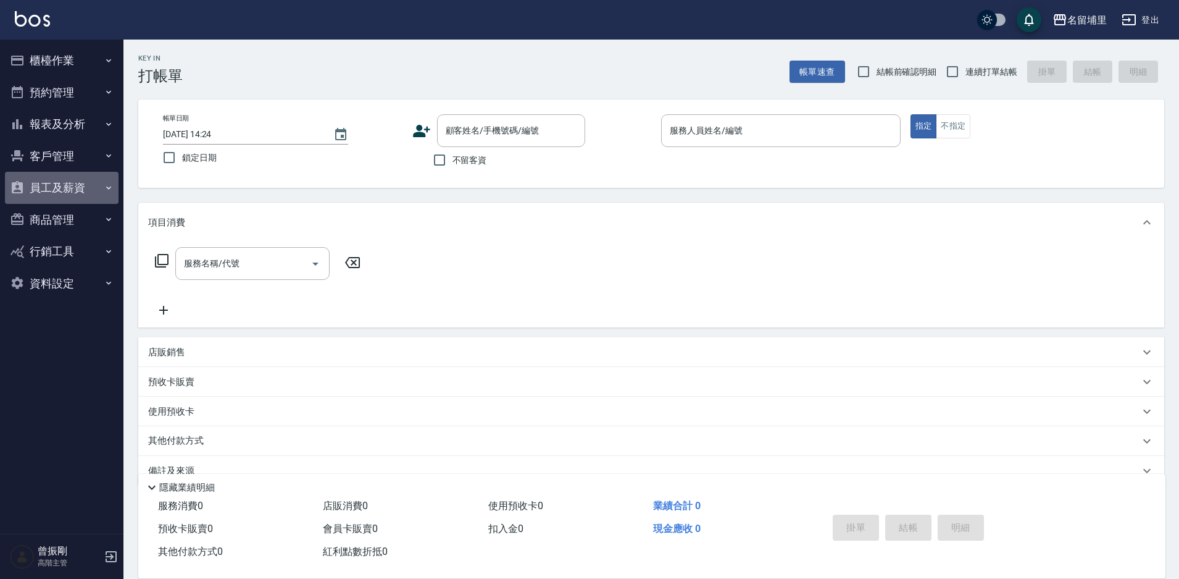
click at [59, 183] on button "員工及薪資" at bounding box center [62, 188] width 114 height 32
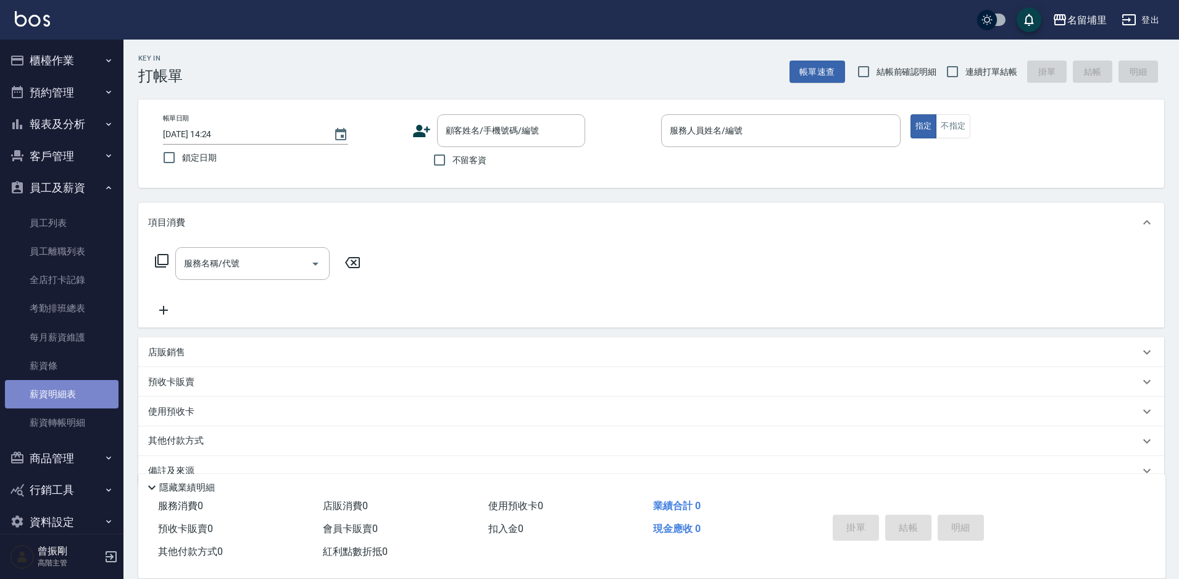
click at [67, 393] on link "薪資明細表" at bounding box center [62, 394] width 114 height 28
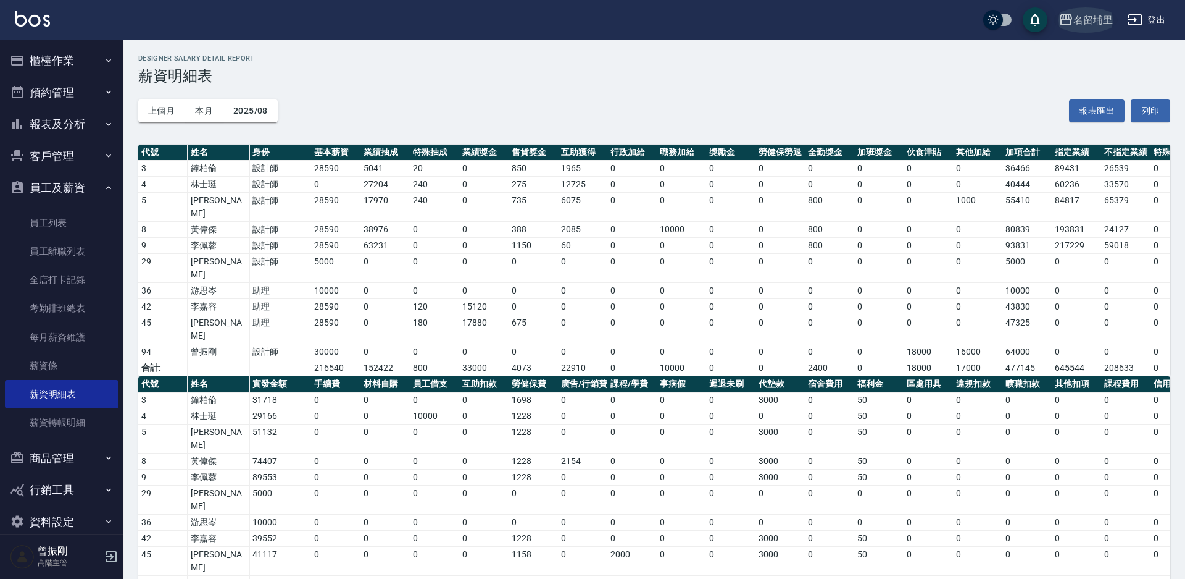
click at [1103, 20] on div "名留埔里" at bounding box center [1094, 19] width 40 height 15
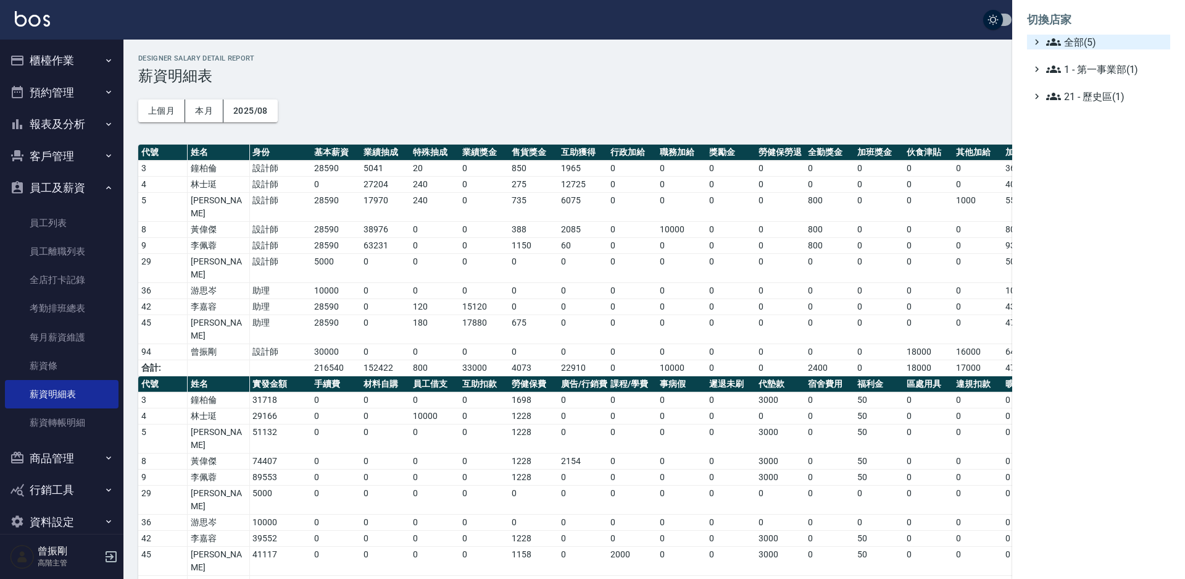
click at [1101, 42] on span "全部(5)" at bounding box center [1106, 42] width 119 height 15
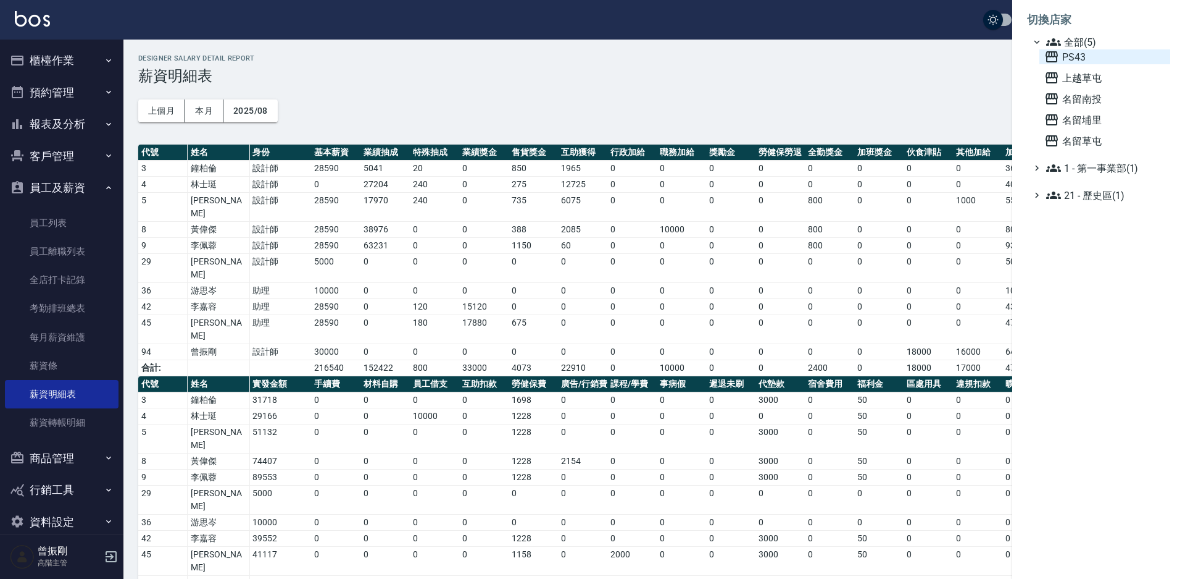
click at [1090, 55] on span "PS43" at bounding box center [1105, 56] width 121 height 15
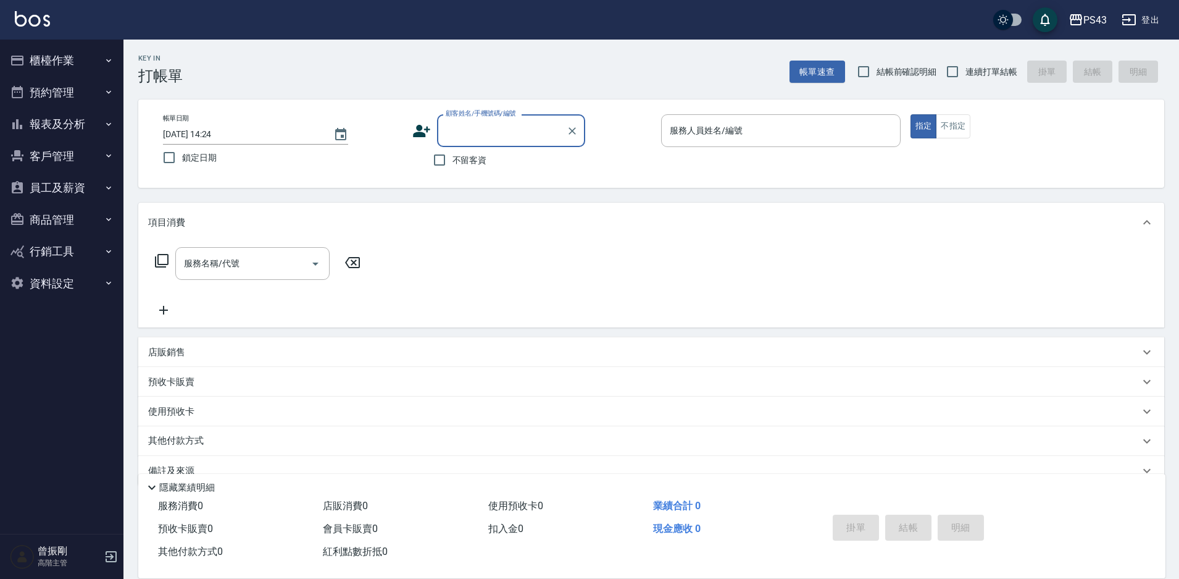
click at [62, 188] on button "員工及薪資" at bounding box center [62, 188] width 114 height 32
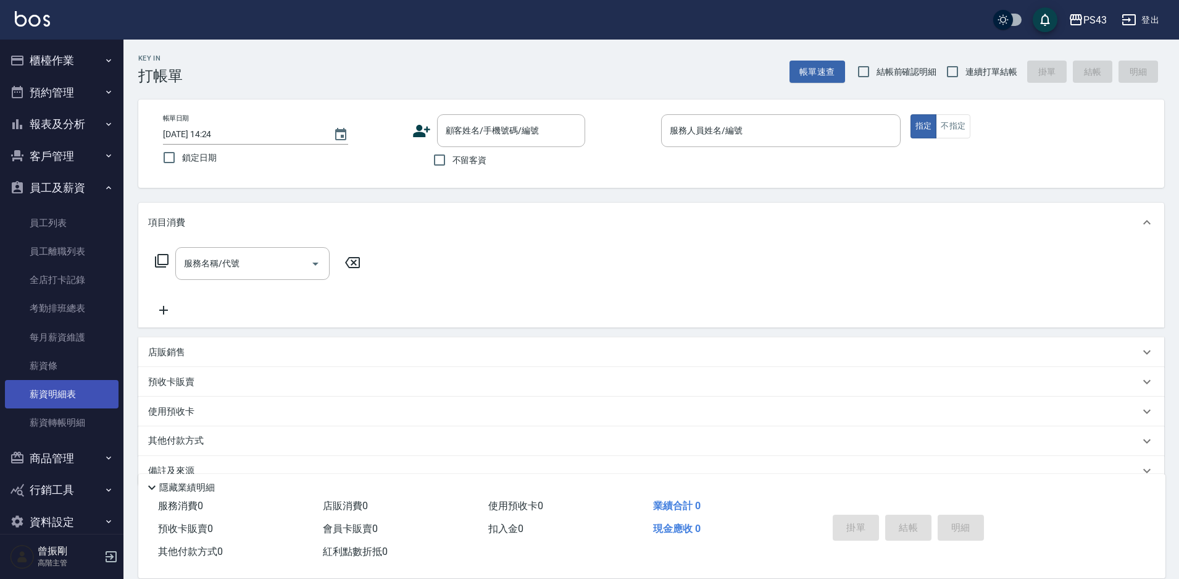
click at [54, 395] on link "薪資明細表" at bounding box center [62, 394] width 114 height 28
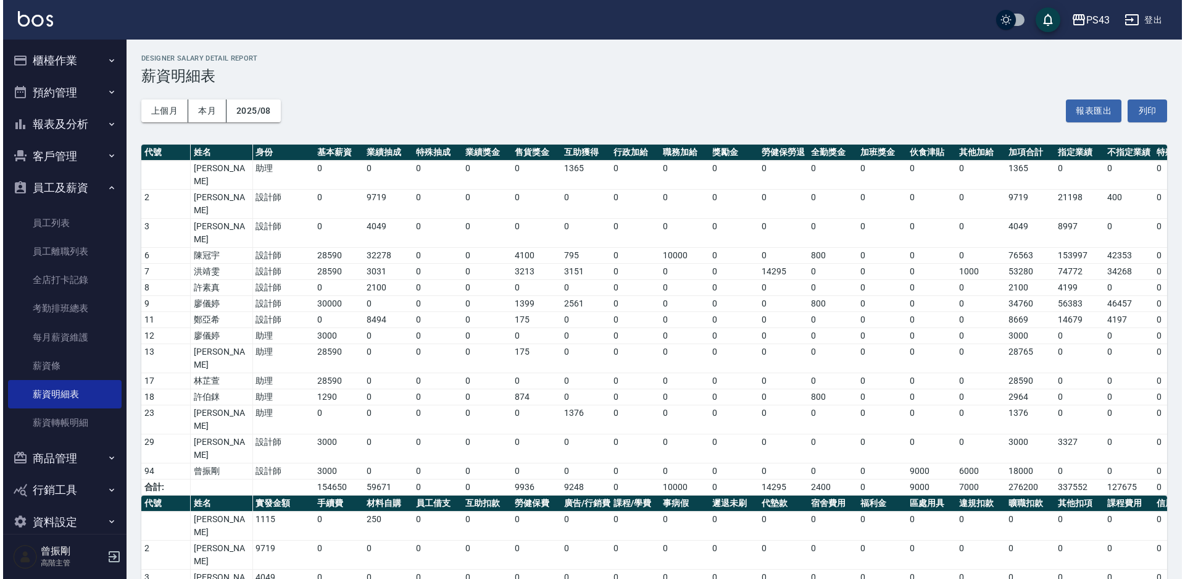
scroll to position [132, 0]
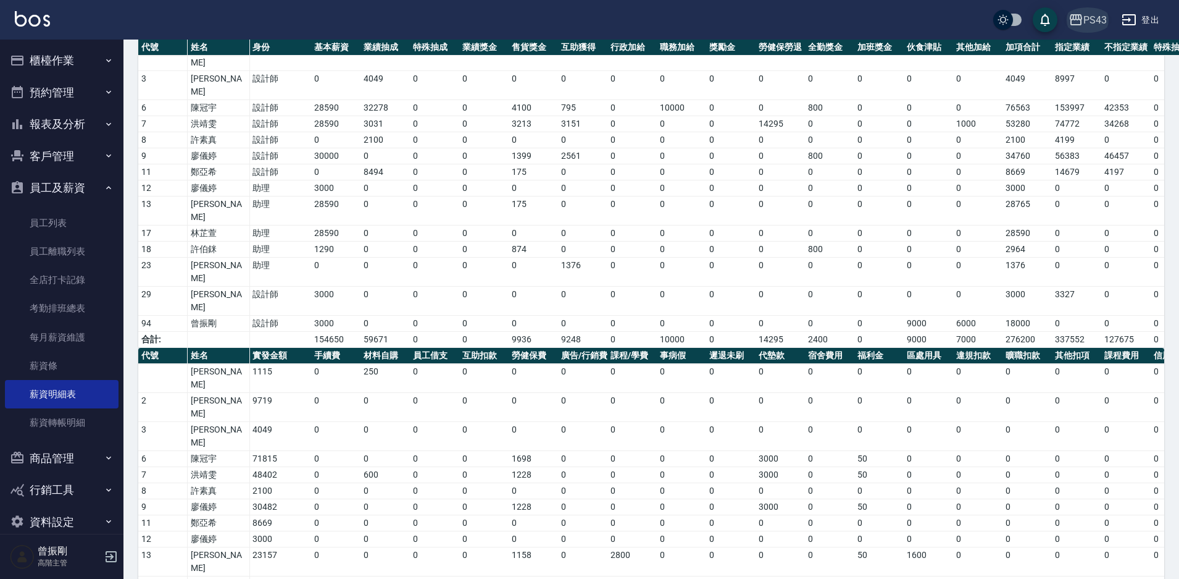
click at [1085, 24] on div "PS43" at bounding box center [1095, 19] width 23 height 15
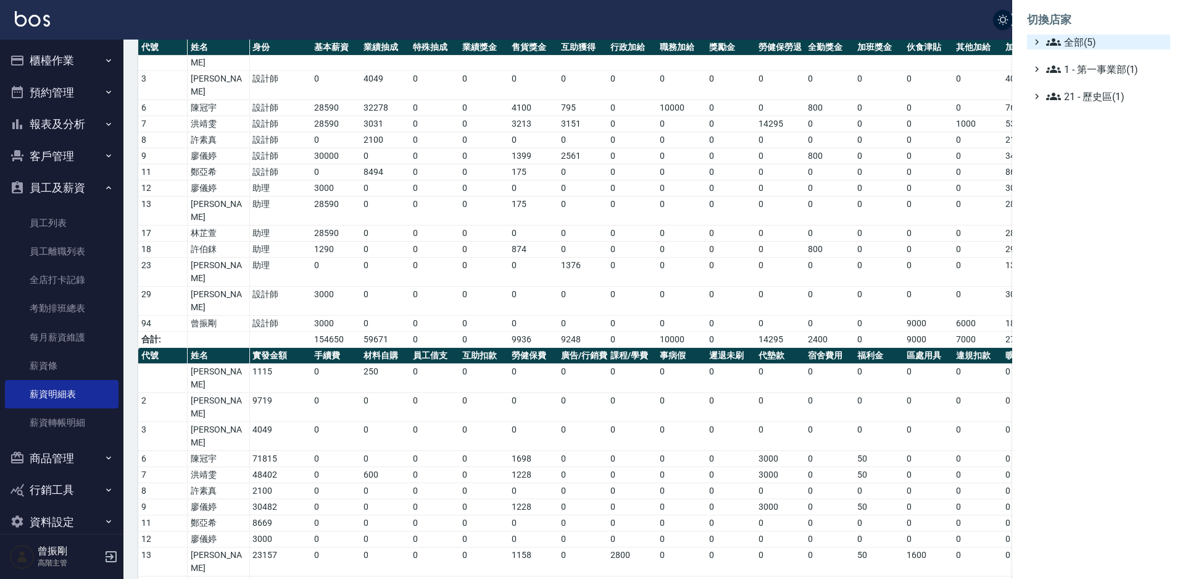
click at [1071, 38] on span "全部(5)" at bounding box center [1106, 42] width 119 height 15
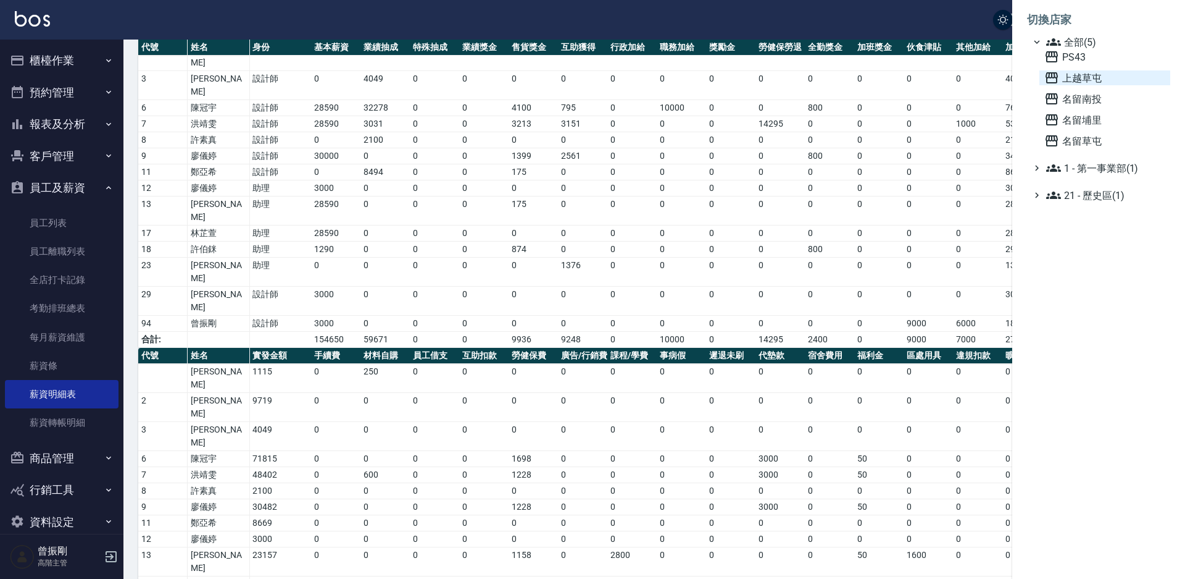
click at [1088, 73] on span "上越草屯" at bounding box center [1105, 77] width 121 height 15
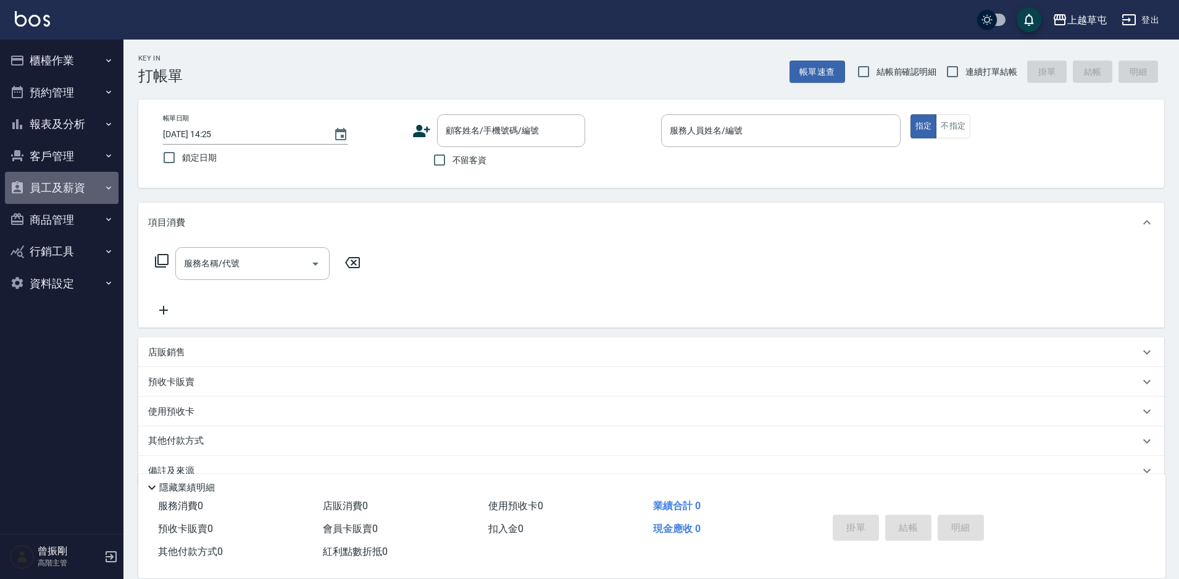
click at [57, 197] on button "員工及薪資" at bounding box center [62, 188] width 114 height 32
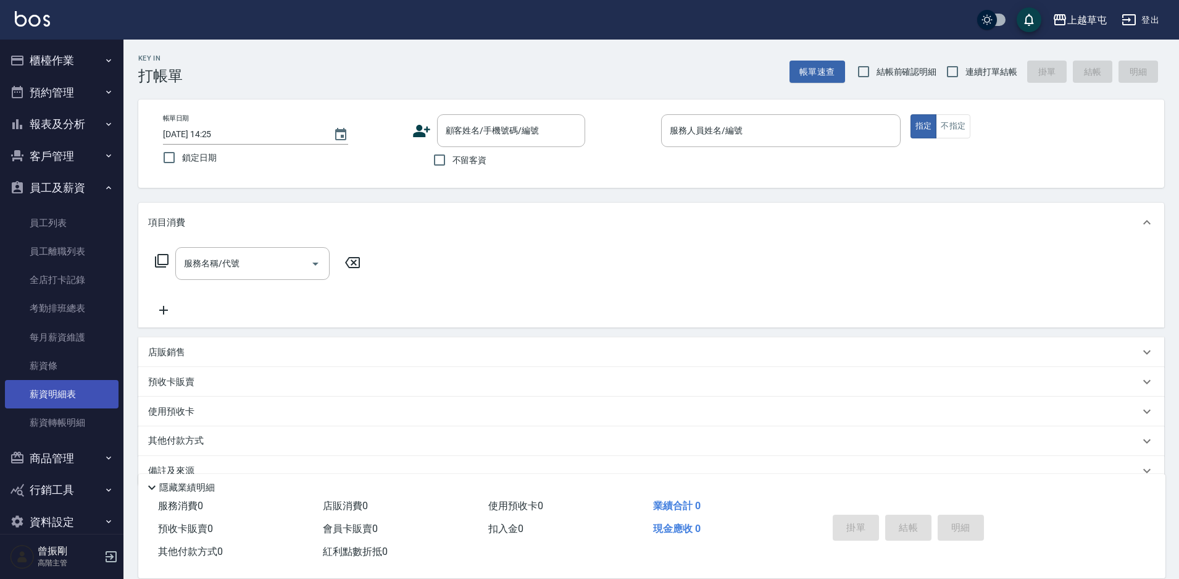
click at [64, 395] on link "薪資明細表" at bounding box center [62, 394] width 114 height 28
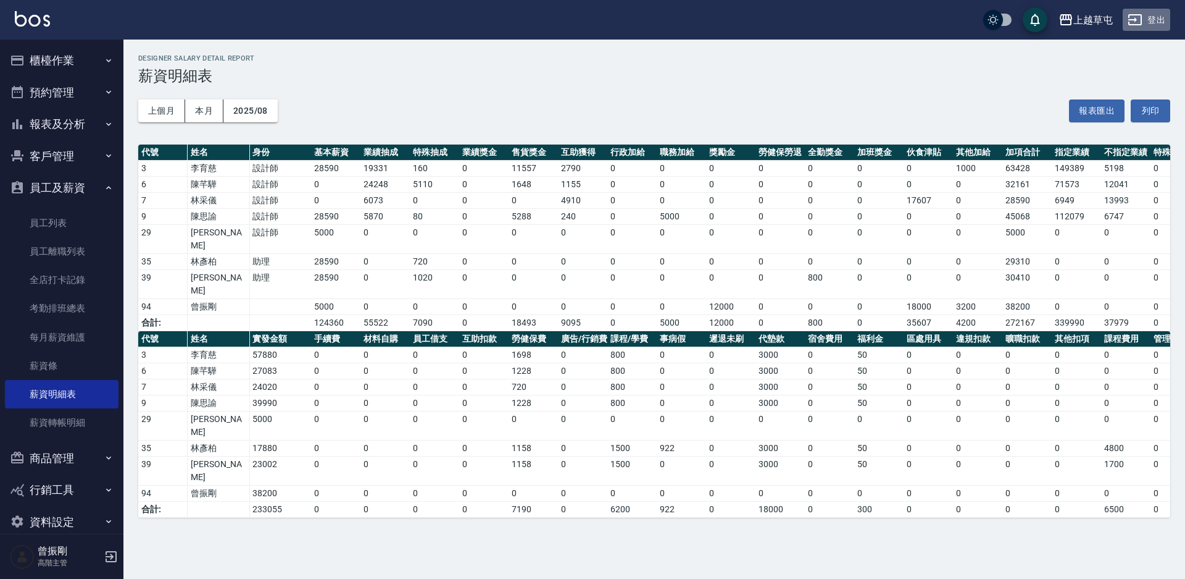
click at [1160, 17] on button "登出" at bounding box center [1147, 20] width 48 height 23
